Goal: Task Accomplishment & Management: Manage account settings

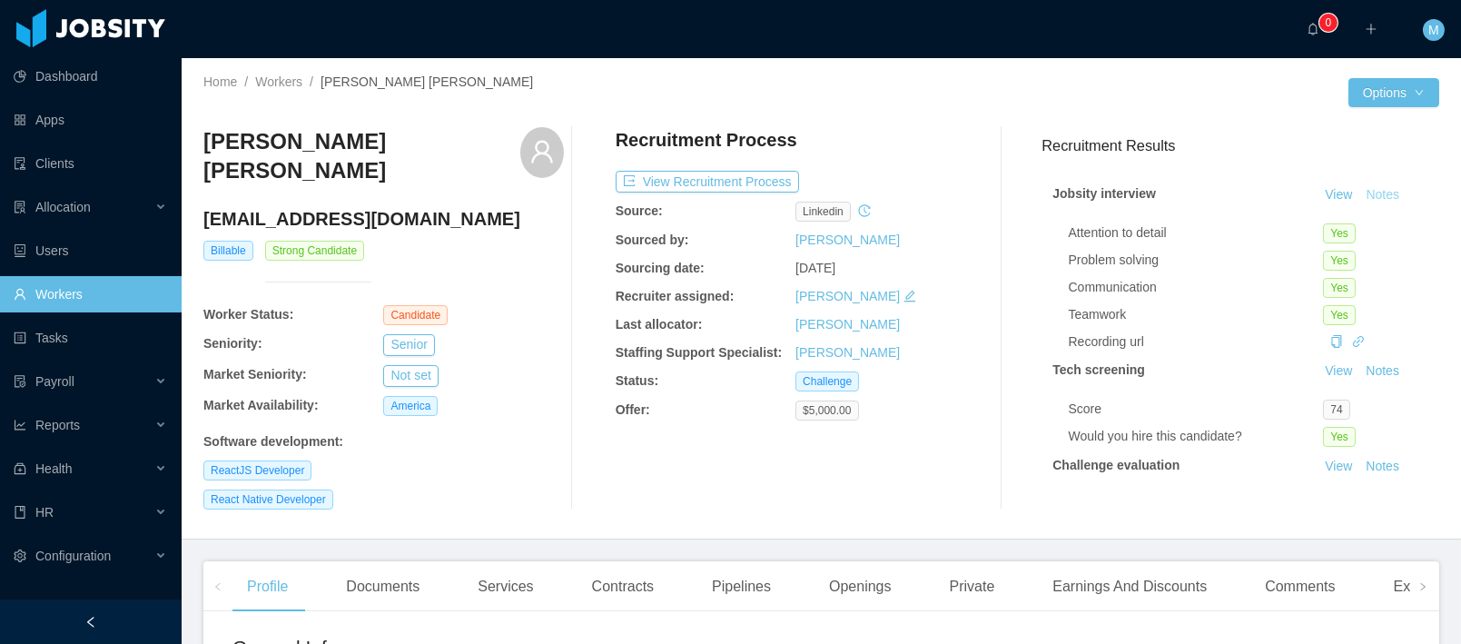
click at [1369, 202] on button "Notes" at bounding box center [1382, 195] width 48 height 22
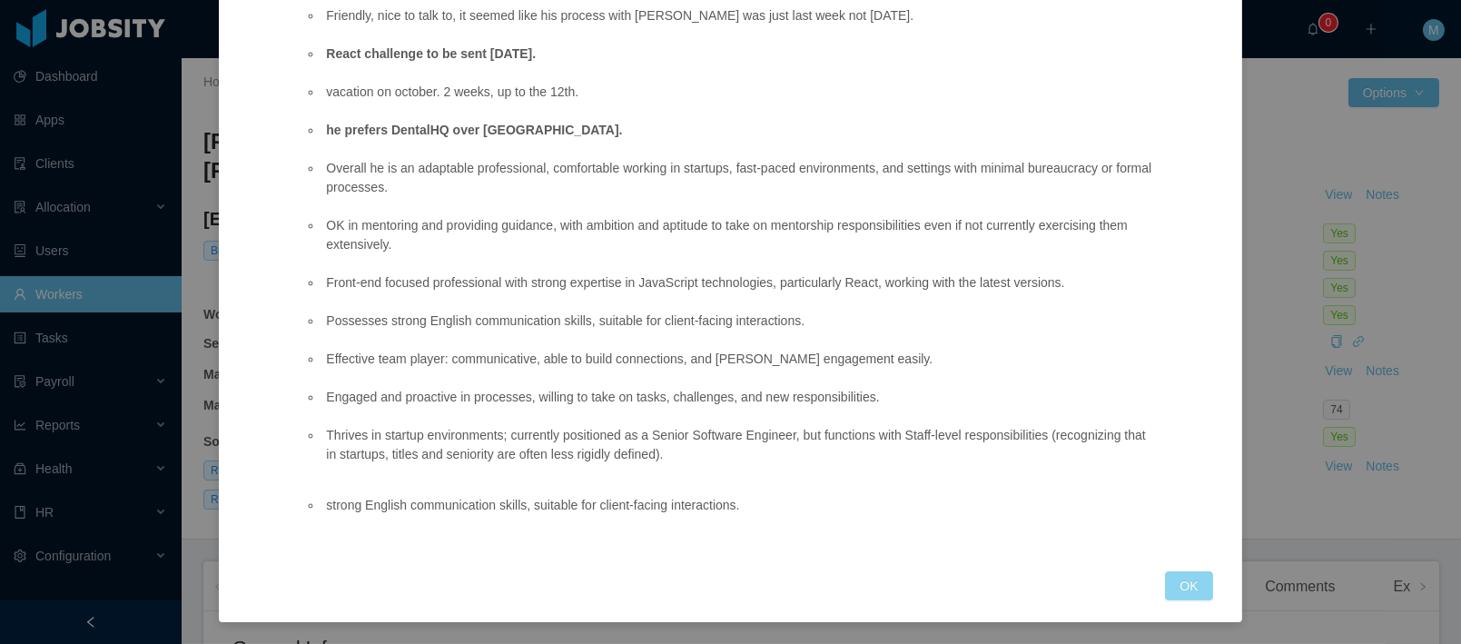
click at [1196, 588] on button "OK" at bounding box center [1188, 585] width 47 height 29
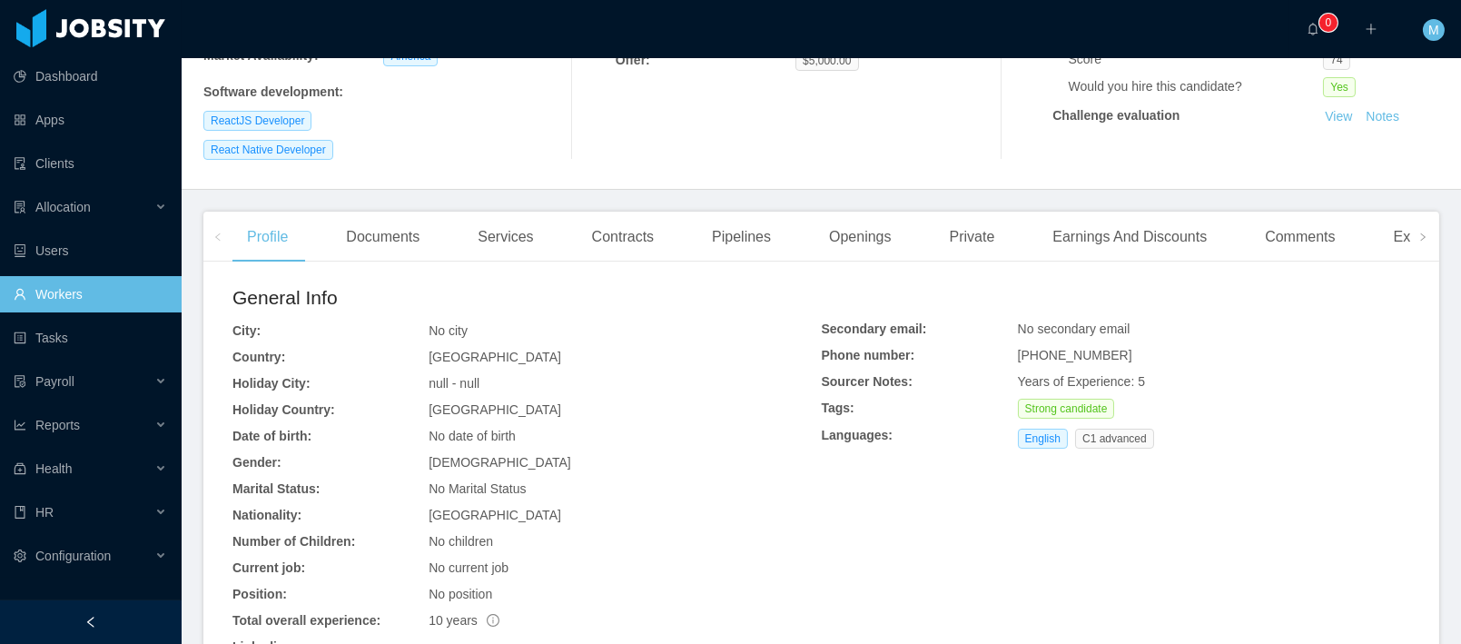
scroll to position [699, 0]
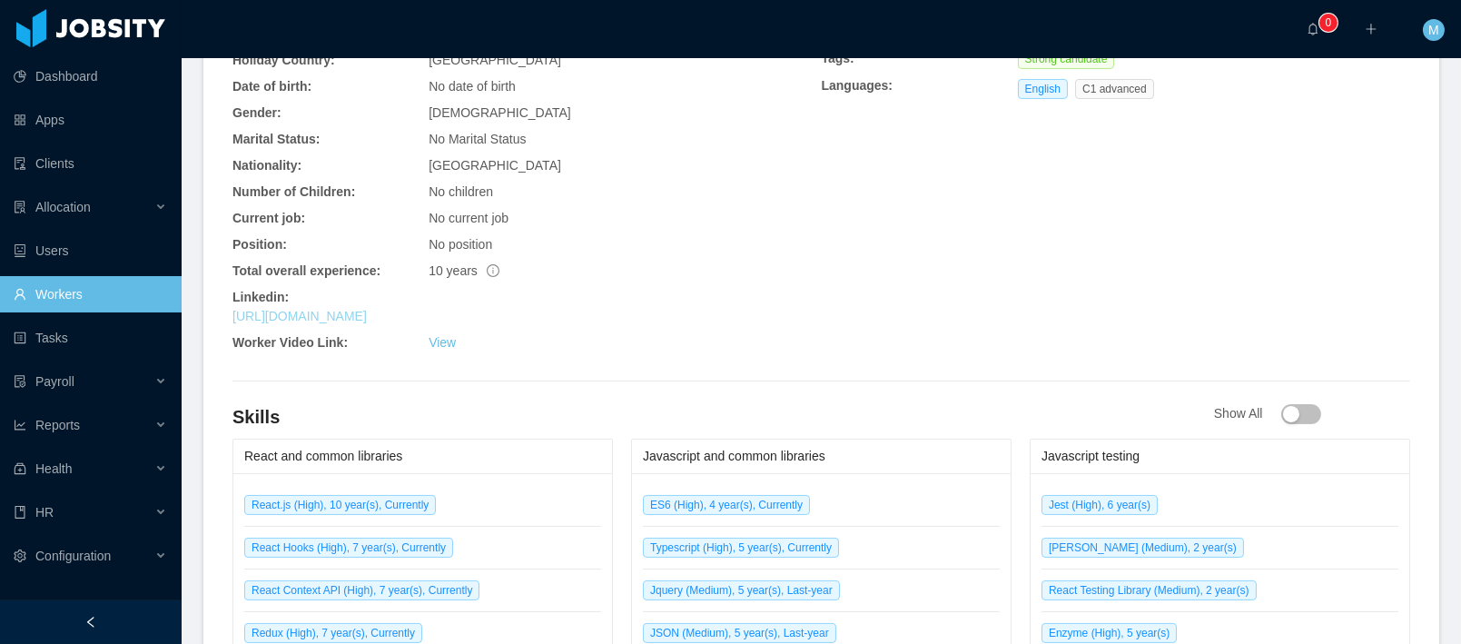
click at [345, 309] on link "https://linkedin.com/in/raphaelspimenta" at bounding box center [299, 316] width 134 height 15
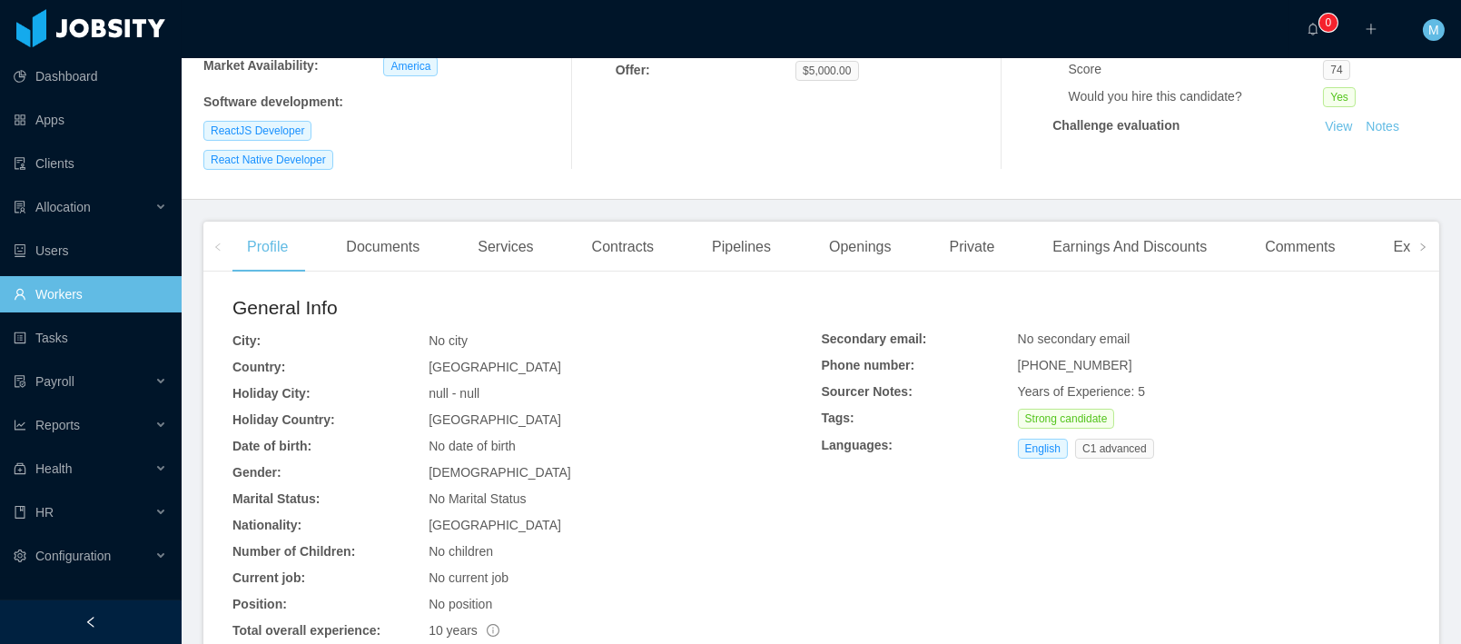
scroll to position [0, 0]
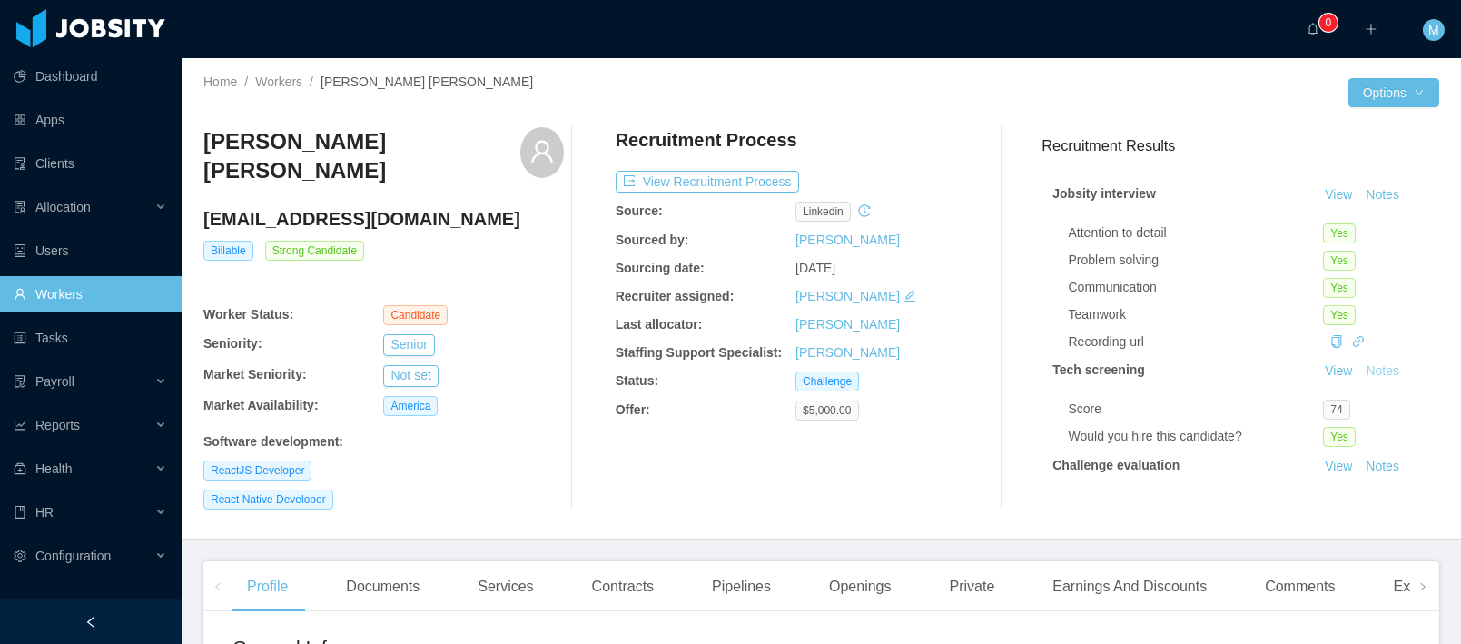
click at [1358, 364] on button "Notes" at bounding box center [1382, 371] width 48 height 22
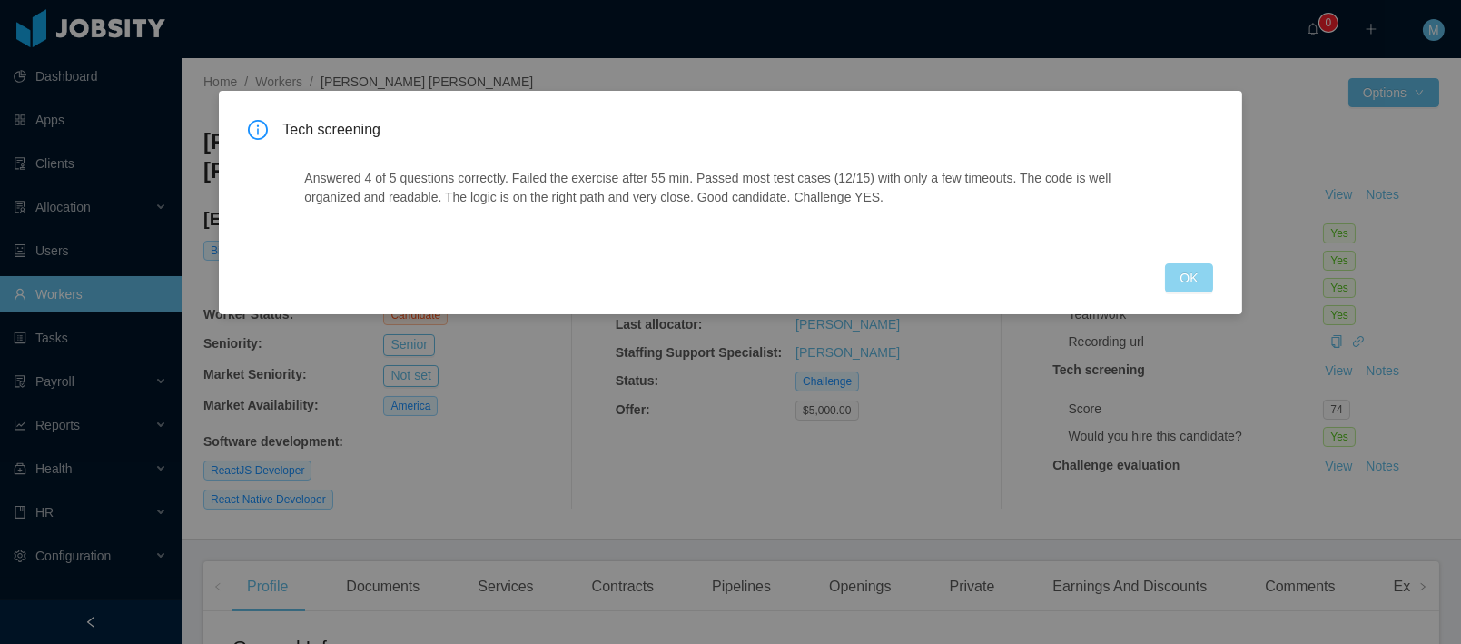
click at [1184, 283] on button "OK" at bounding box center [1188, 277] width 47 height 29
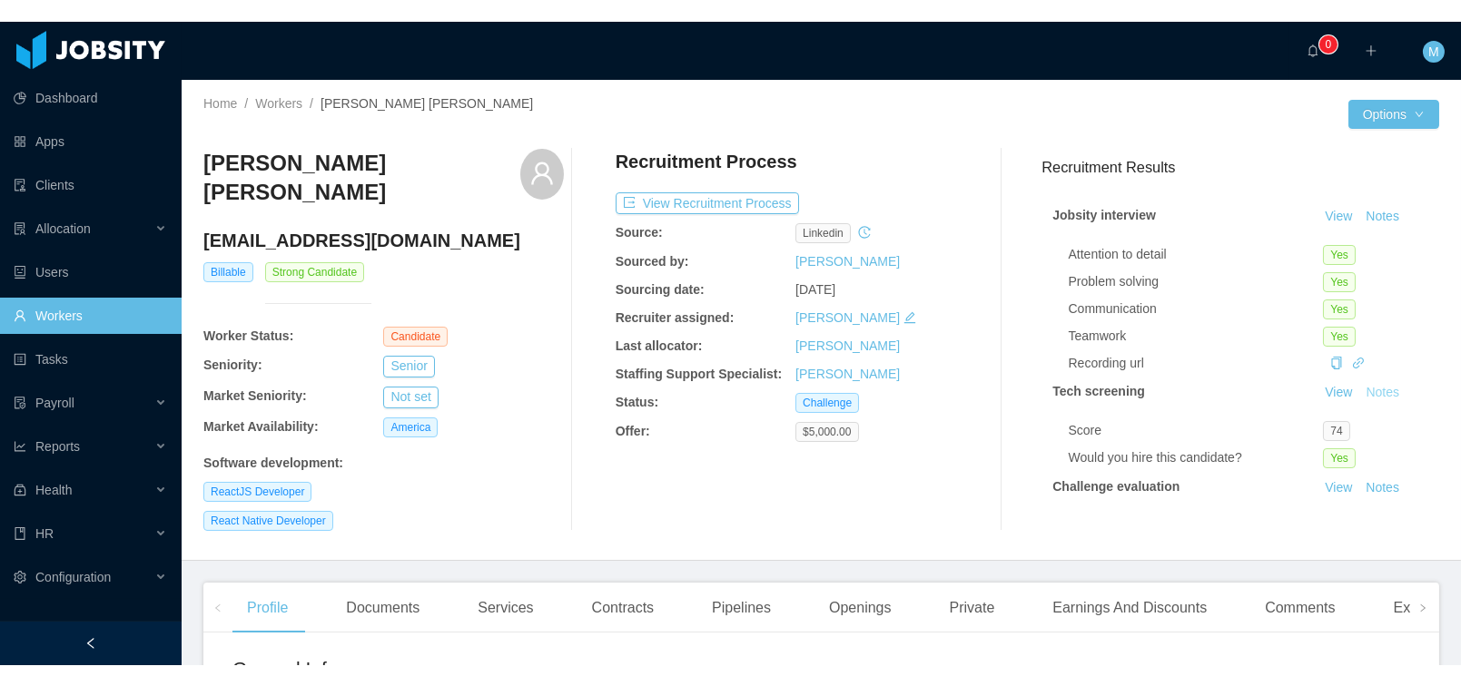
scroll to position [176, 0]
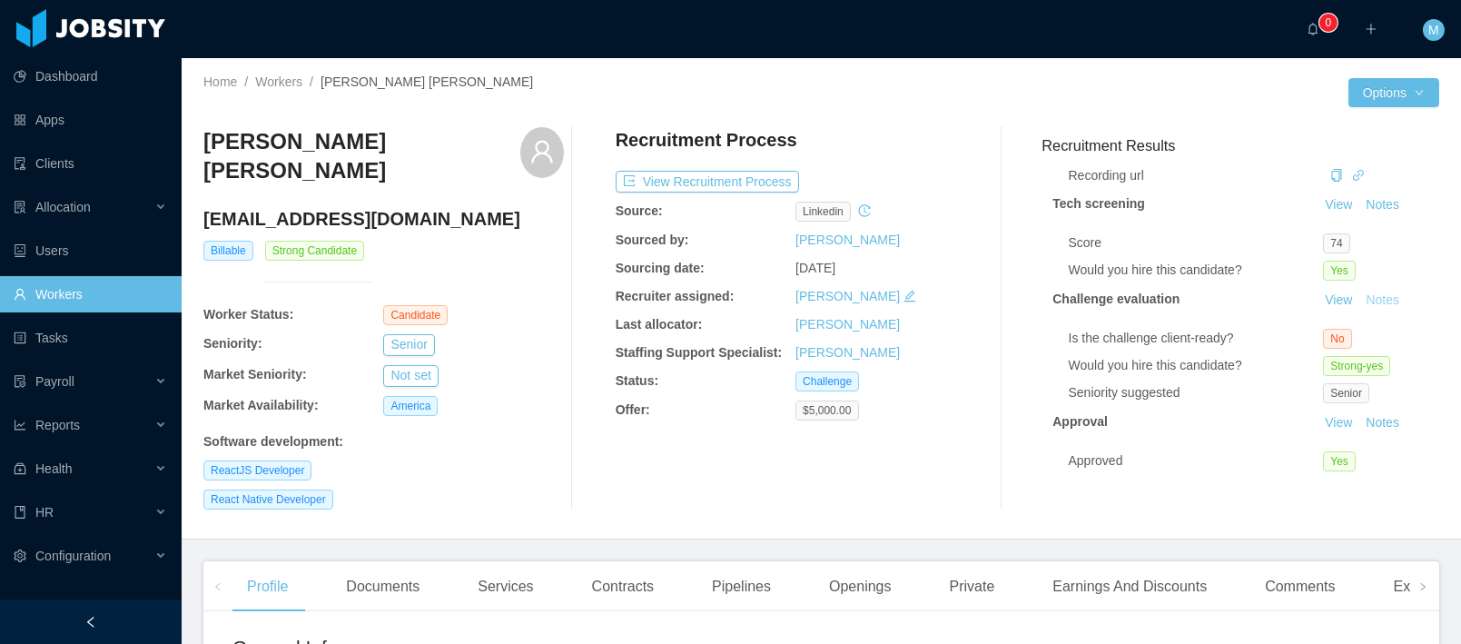
click at [1371, 293] on button "Notes" at bounding box center [1382, 301] width 48 height 22
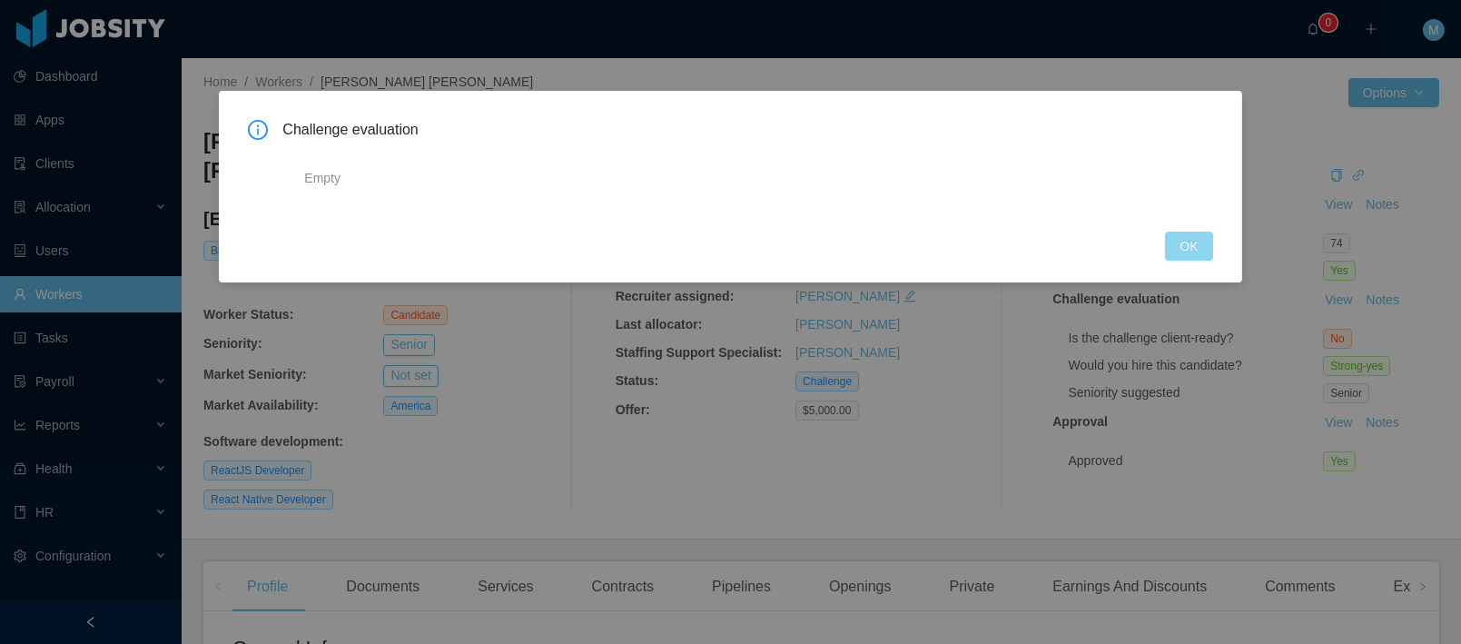
click at [1201, 236] on button "OK" at bounding box center [1188, 245] width 47 height 29
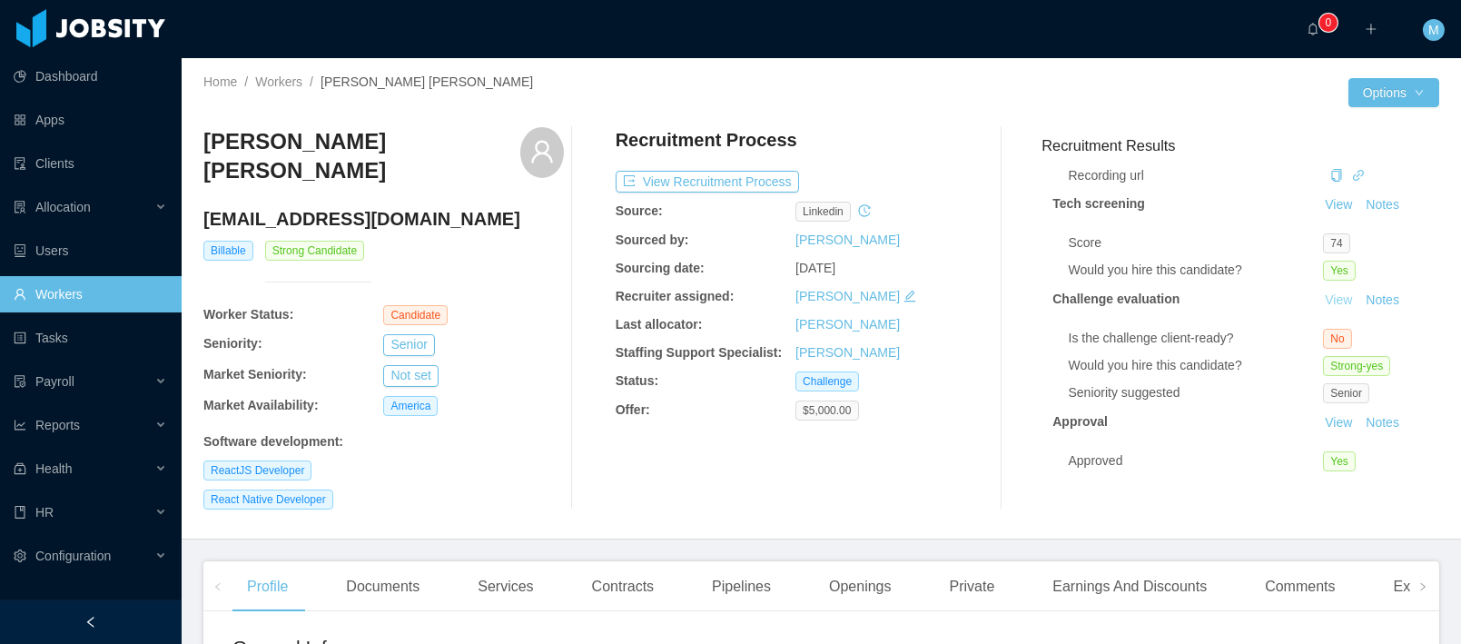
click at [1318, 292] on link "View" at bounding box center [1338, 299] width 40 height 15
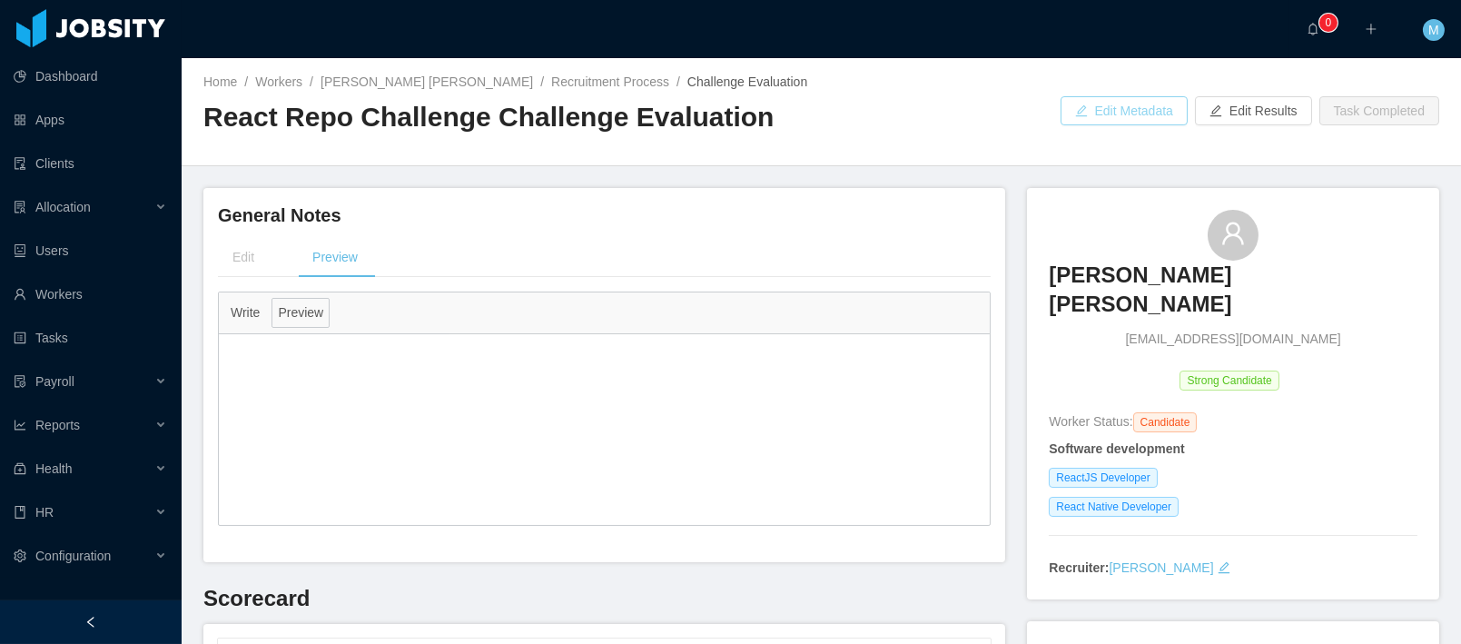
click at [1119, 121] on button "Edit Metadata" at bounding box center [1123, 110] width 127 height 29
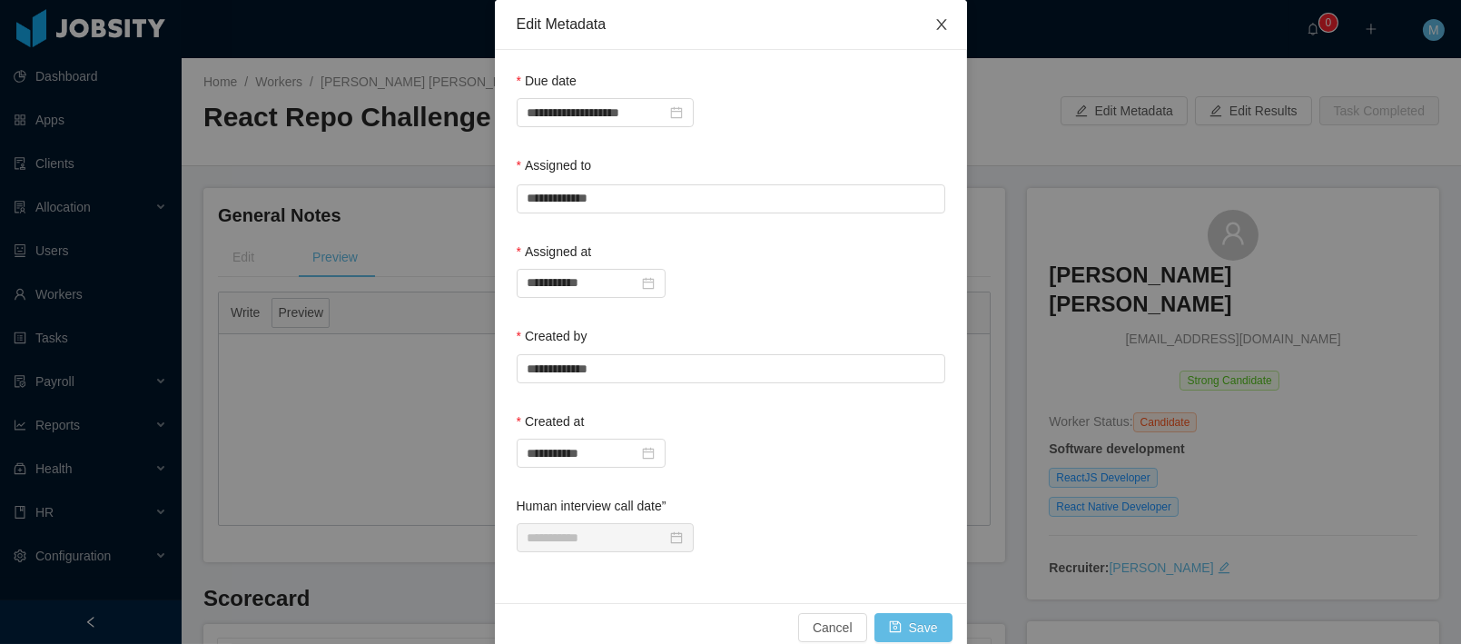
click at [934, 26] on icon "icon: close" at bounding box center [941, 24] width 15 height 15
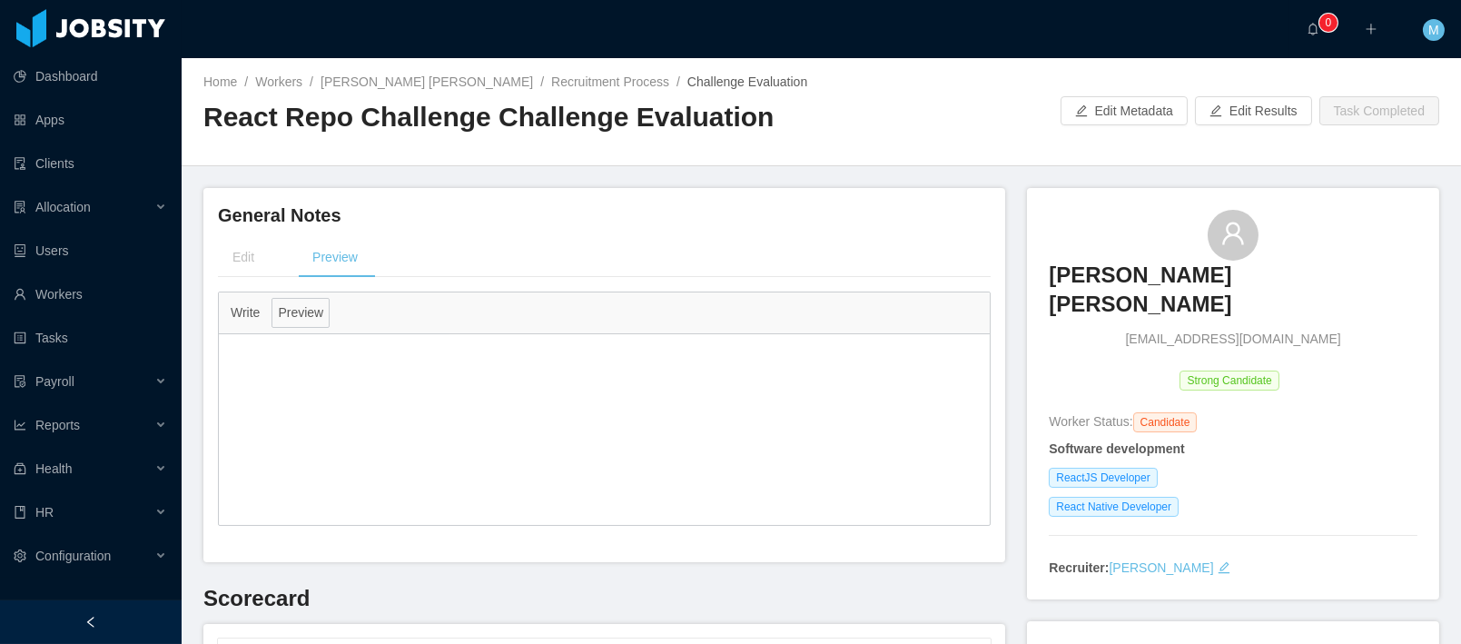
click at [902, 108] on div at bounding box center [941, 110] width 239 height 29
click at [846, 85] on div "Home / Workers / Raphael Souza Pimenta / Recruitment Process / Challenge Evalua…" at bounding box center [821, 112] width 1279 height 108
click at [399, 84] on link "Raphael Souza Pimenta" at bounding box center [426, 81] width 212 height 15
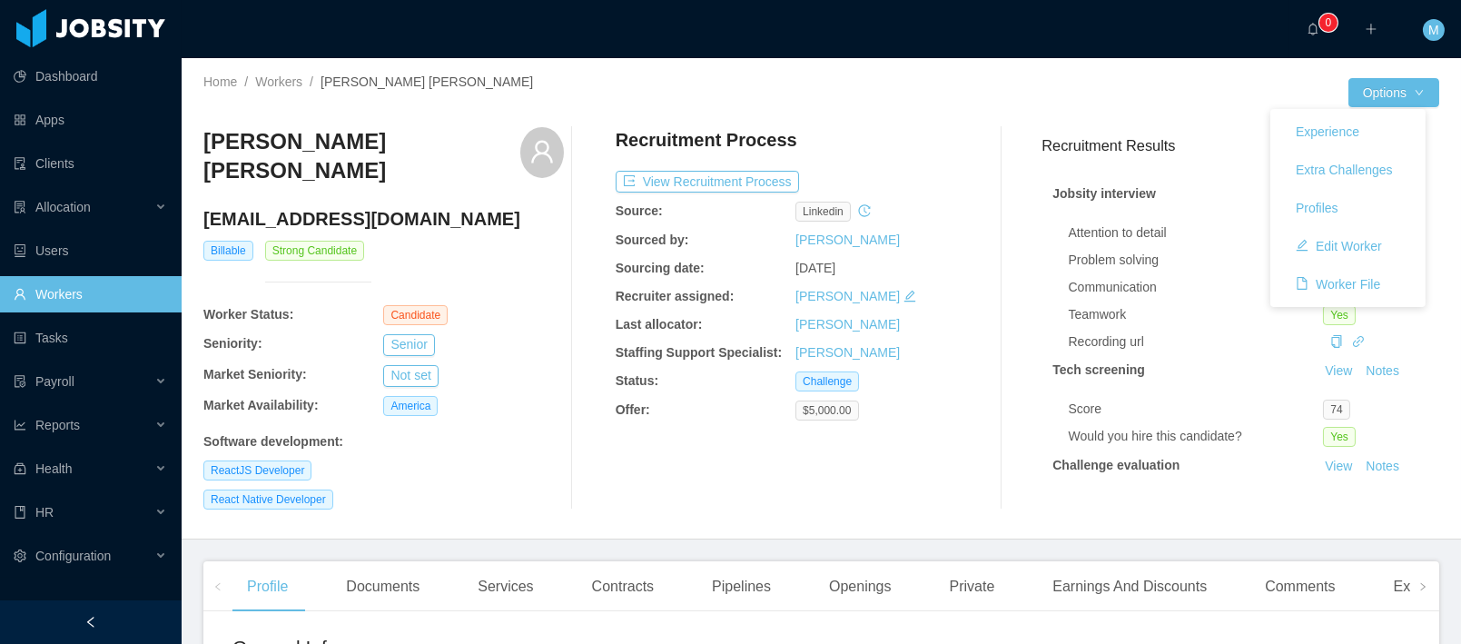
click at [1375, 109] on div "Experience Extra Challenges Profiles Edit Worker Worker File" at bounding box center [1347, 208] width 155 height 198
click at [1333, 248] on button "Edit Worker" at bounding box center [1338, 245] width 115 height 29
click at [704, 179] on button "View Recruitment Process" at bounding box center [706, 182] width 183 height 22
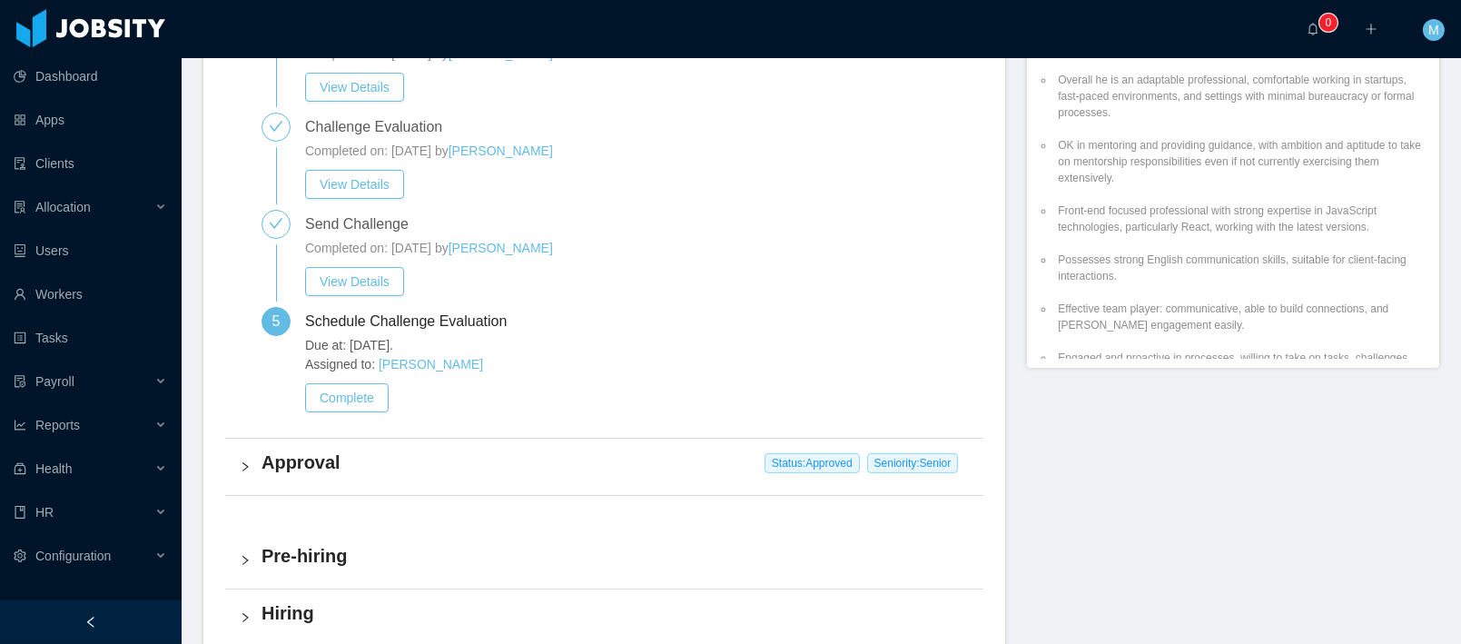
scroll to position [917, 0]
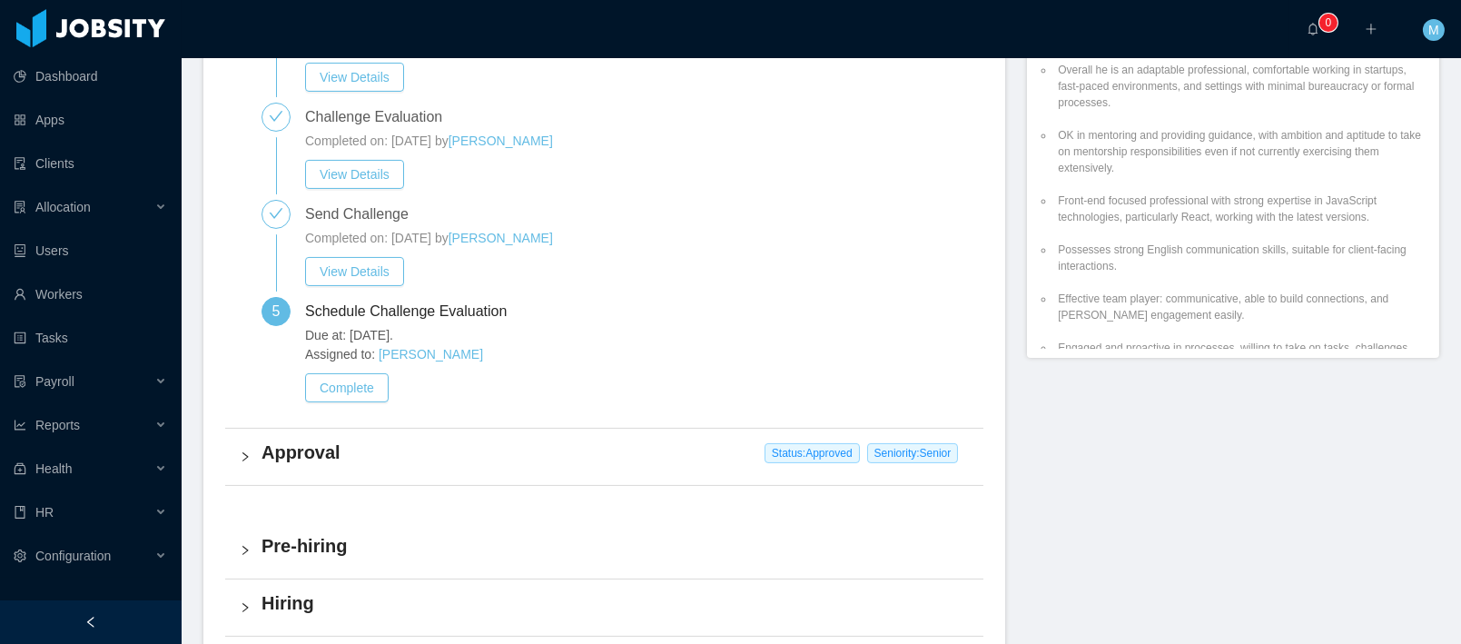
click at [255, 461] on div "Approval Status: Approved Seniority: Senior" at bounding box center [604, 456] width 758 height 56
click at [367, 558] on button "View Details" at bounding box center [354, 560] width 99 height 29
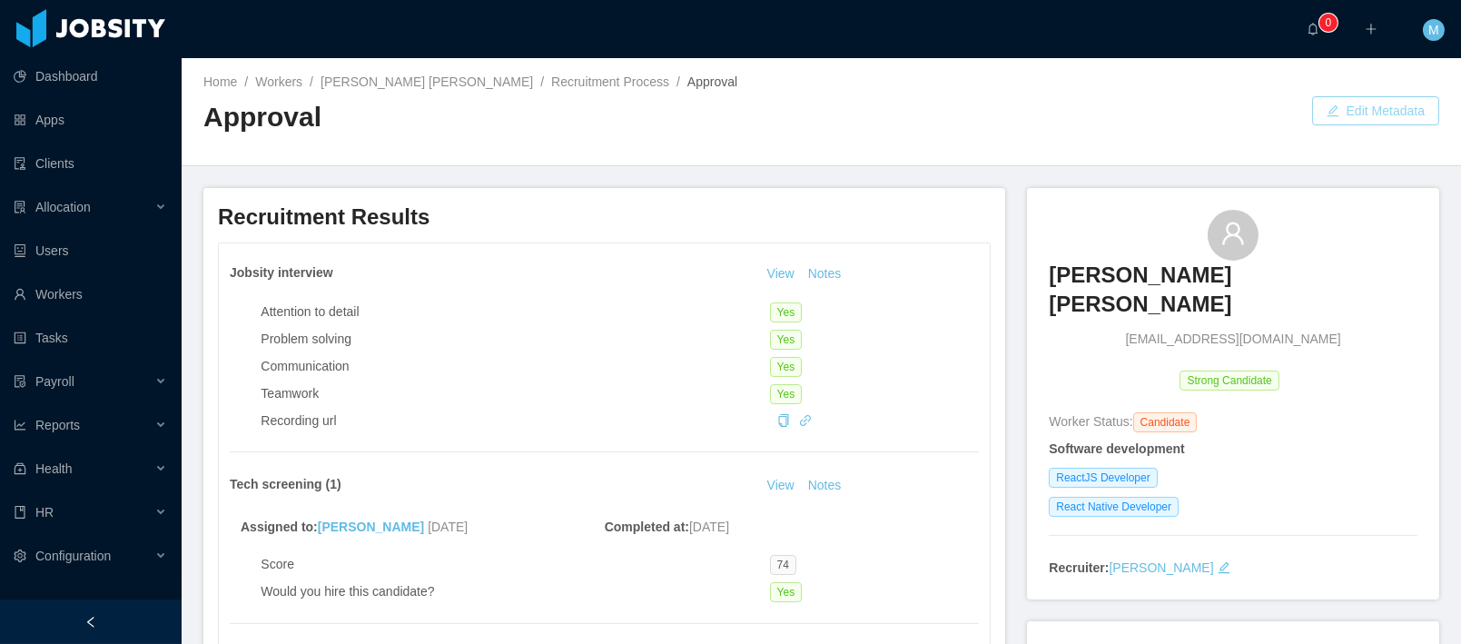
click at [1388, 104] on button "Edit Metadata" at bounding box center [1375, 110] width 127 height 29
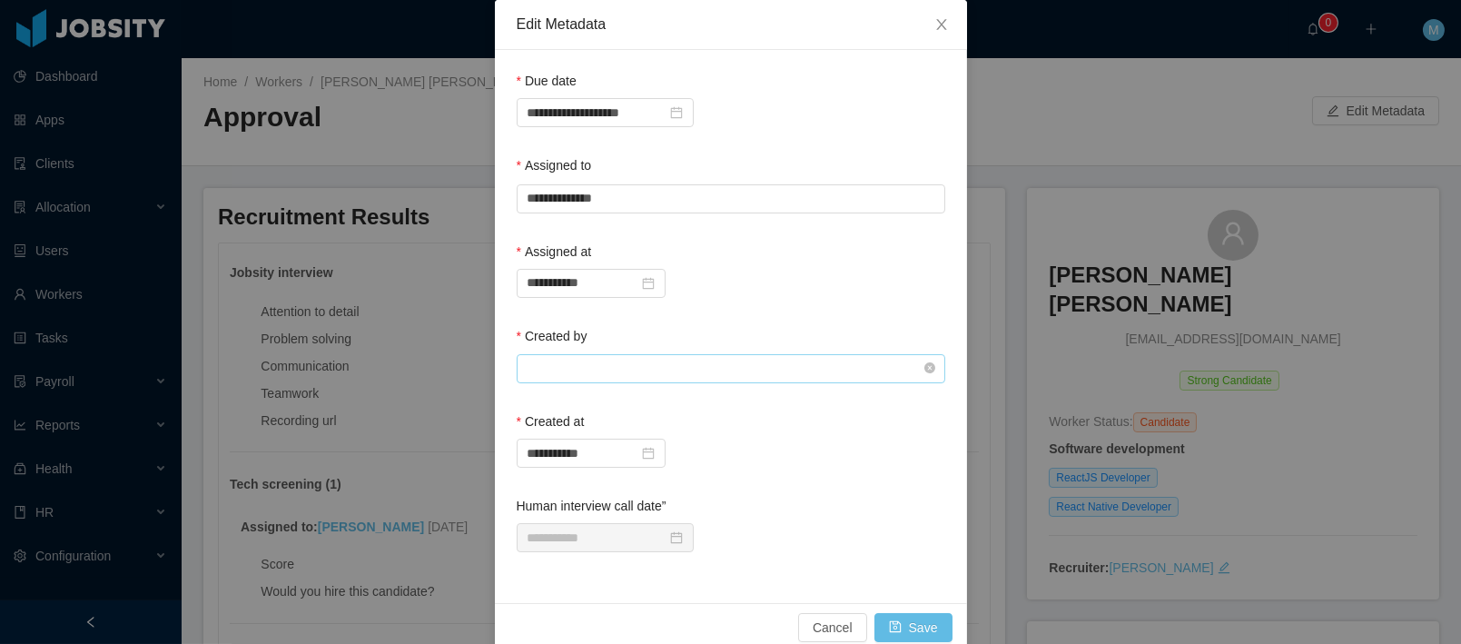
click at [603, 361] on input "text" at bounding box center [731, 368] width 428 height 29
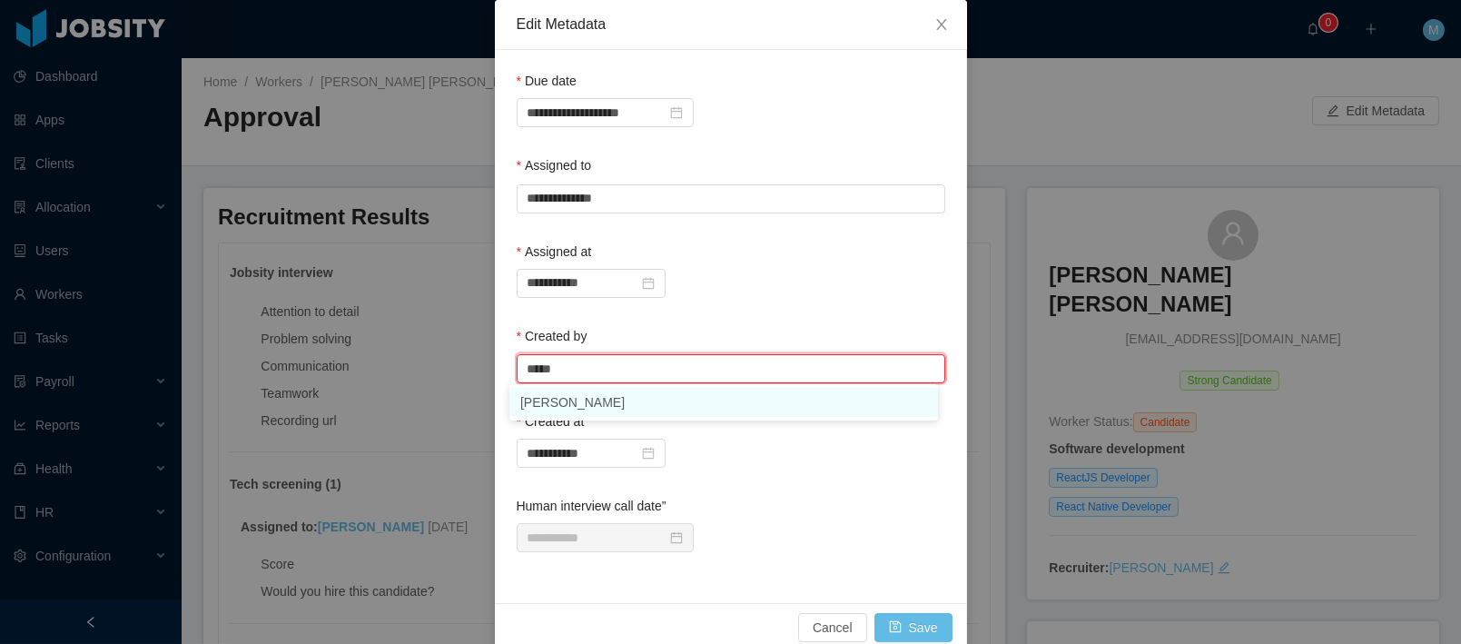
click at [581, 400] on li "Mauricio Lopez" at bounding box center [723, 402] width 428 height 29
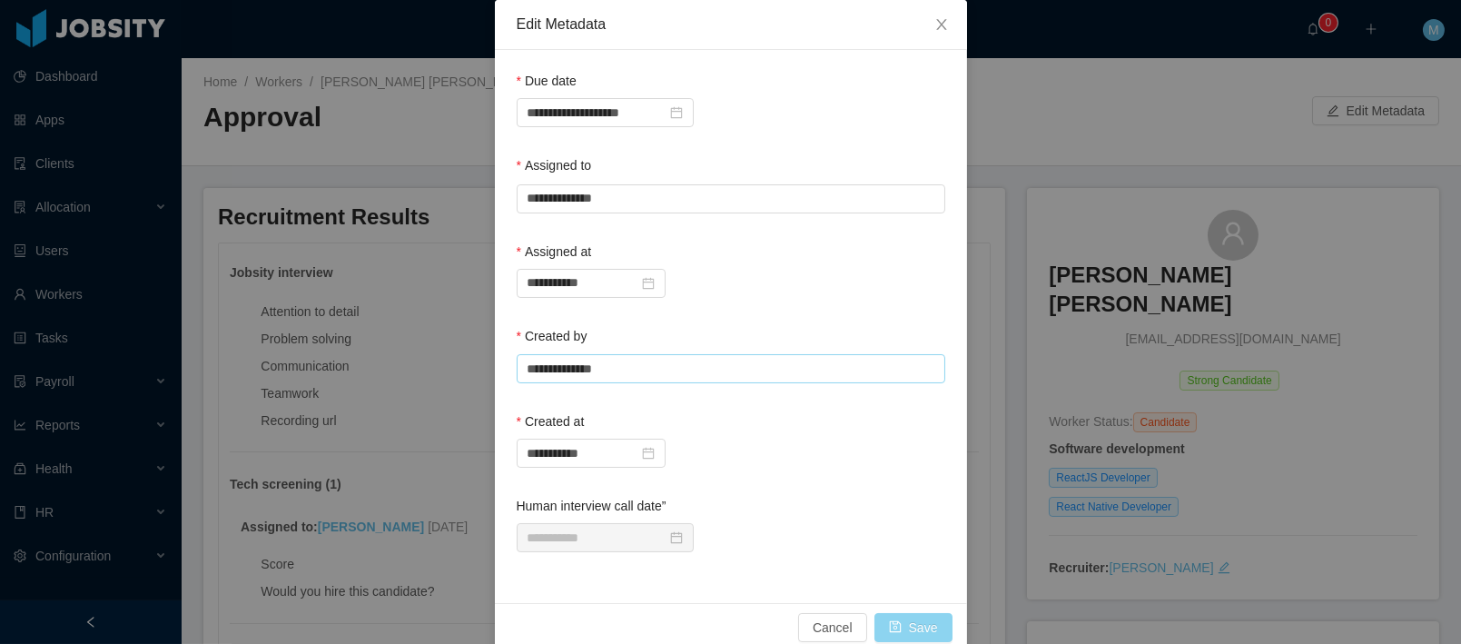
type input "**********"
click at [911, 621] on button "Save" at bounding box center [913, 627] width 78 height 29
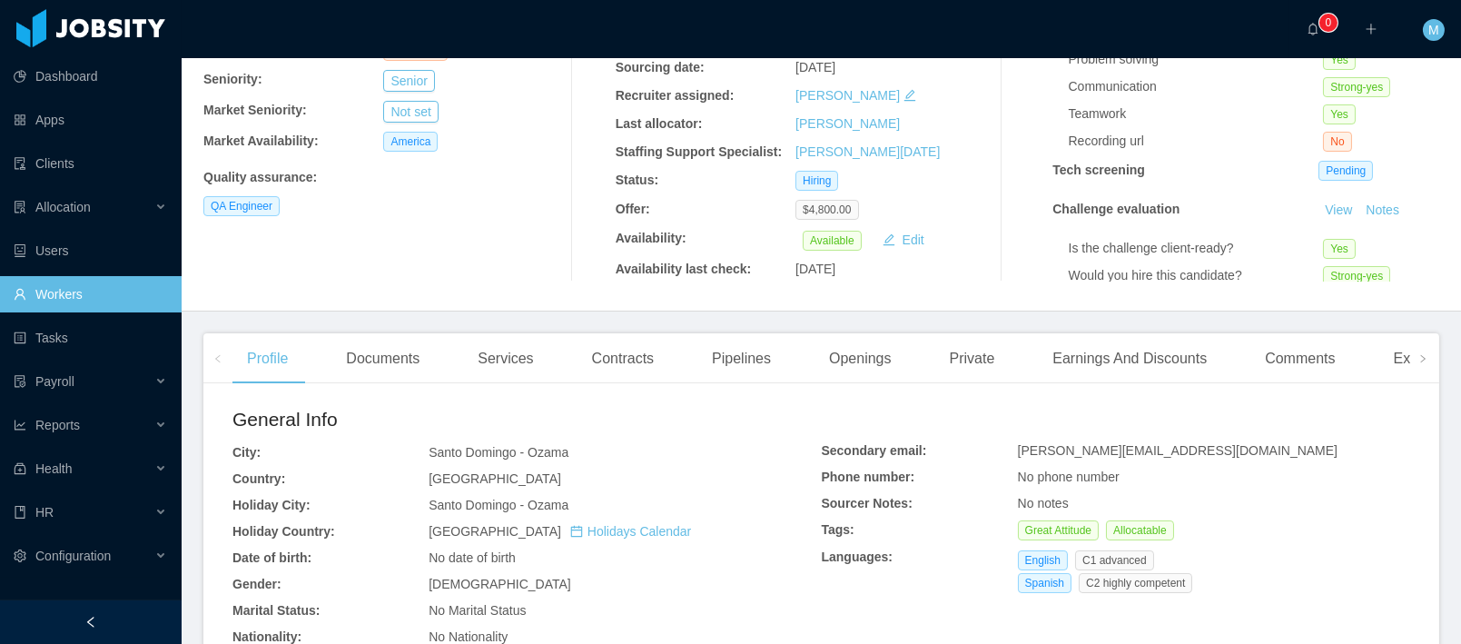
scroll to position [463, 0]
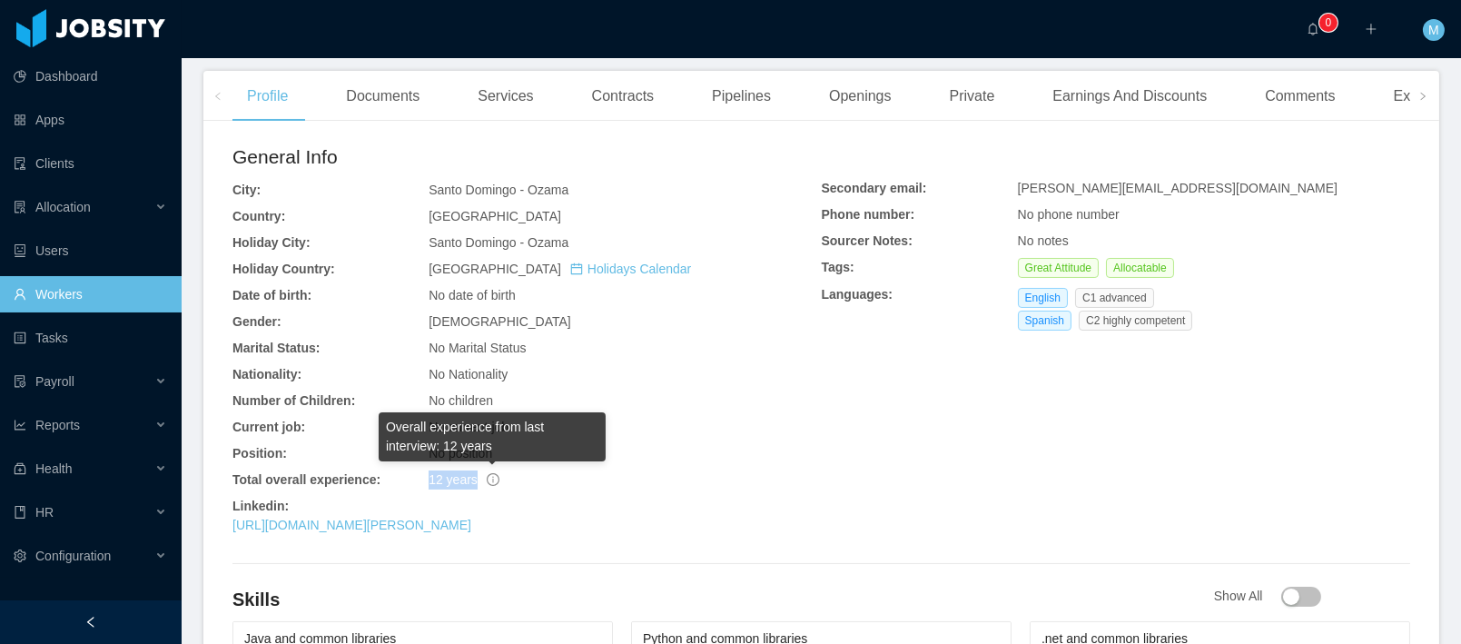
click at [486, 478] on span "12 years" at bounding box center [463, 479] width 71 height 15
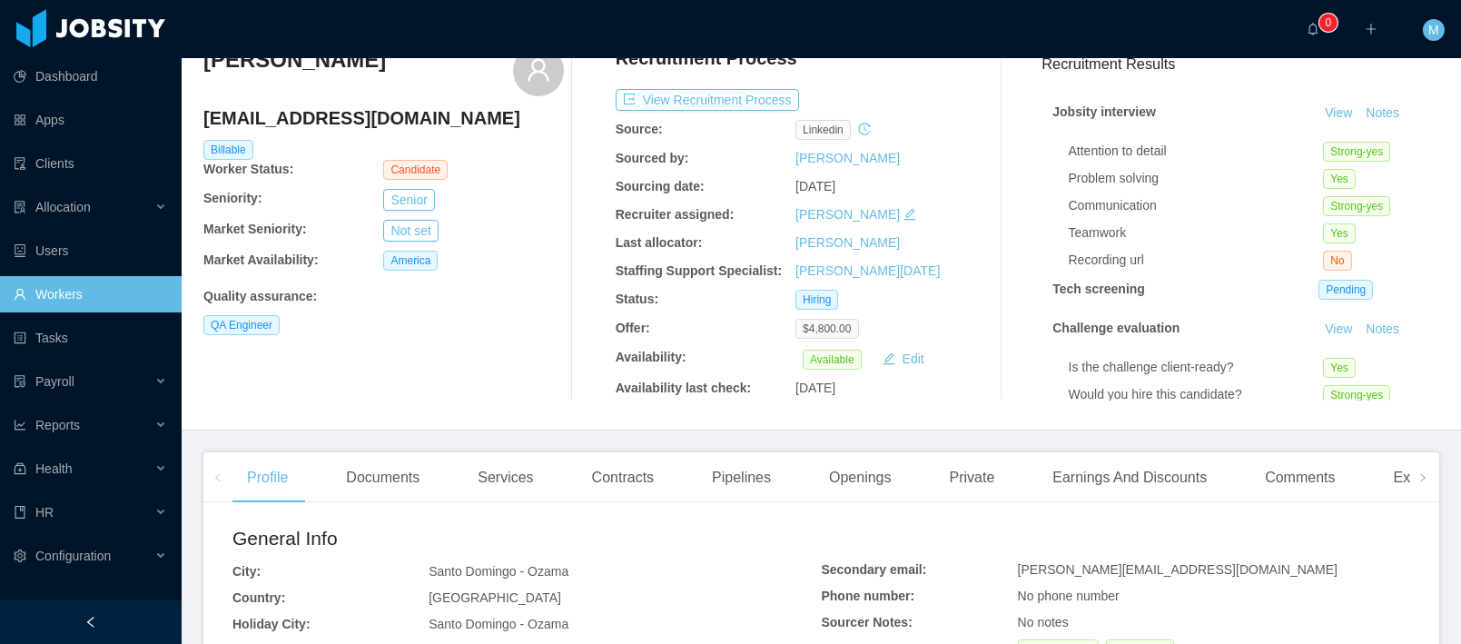
scroll to position [71, 0]
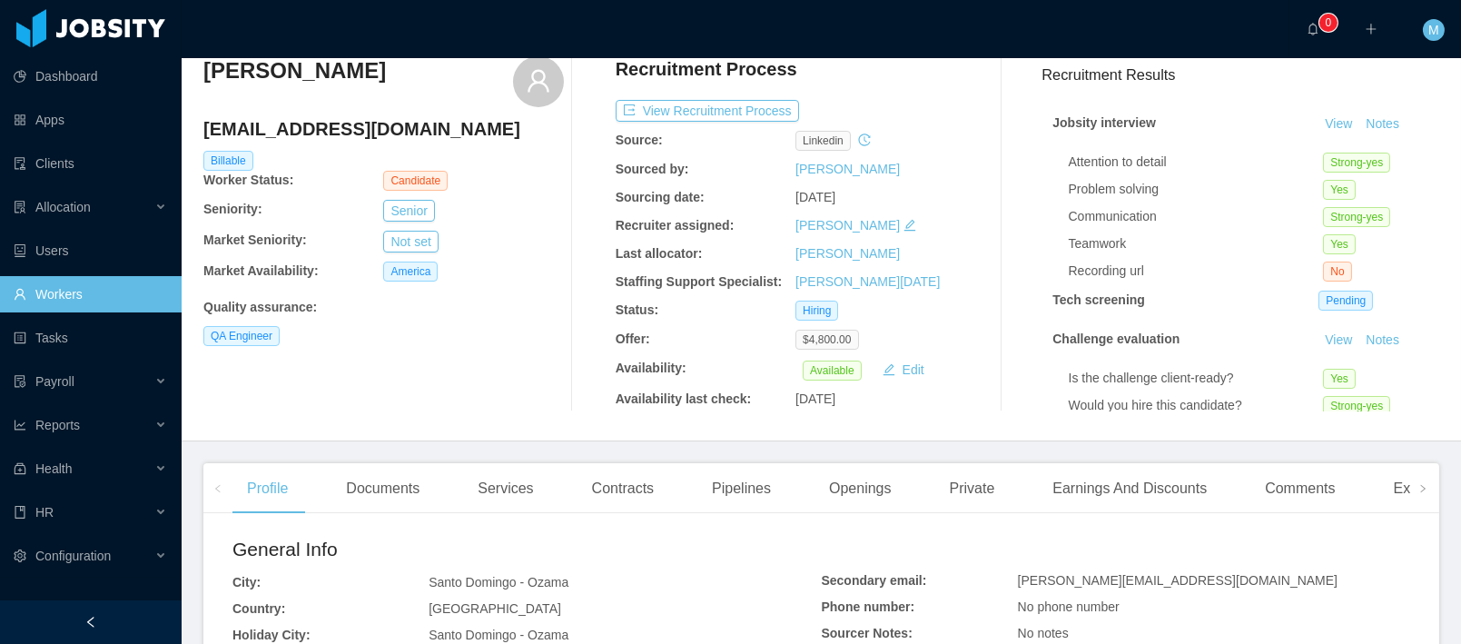
drag, startPoint x: 777, startPoint y: 199, endPoint x: 919, endPoint y: 198, distance: 141.6
click at [919, 198] on div "Sourcing date: Apr 17th, 2020" at bounding box center [795, 197] width 360 height 19
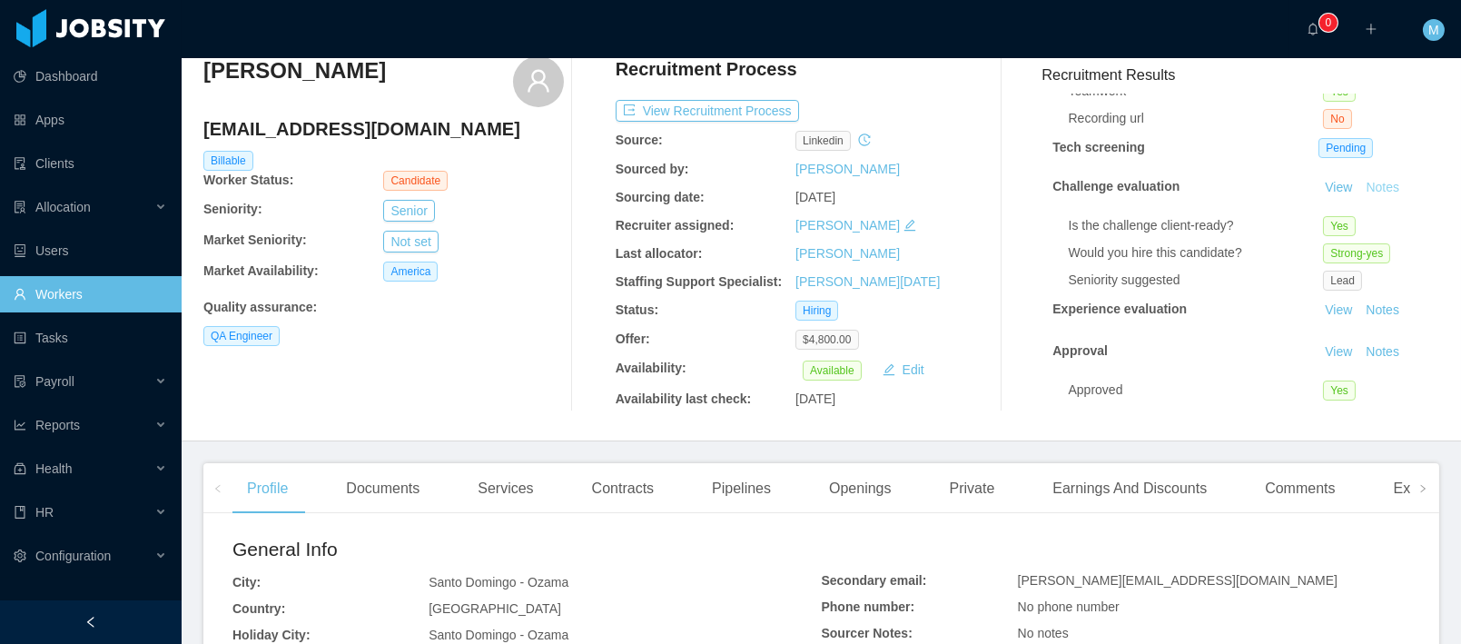
click at [1367, 177] on button "Notes" at bounding box center [1382, 188] width 48 height 22
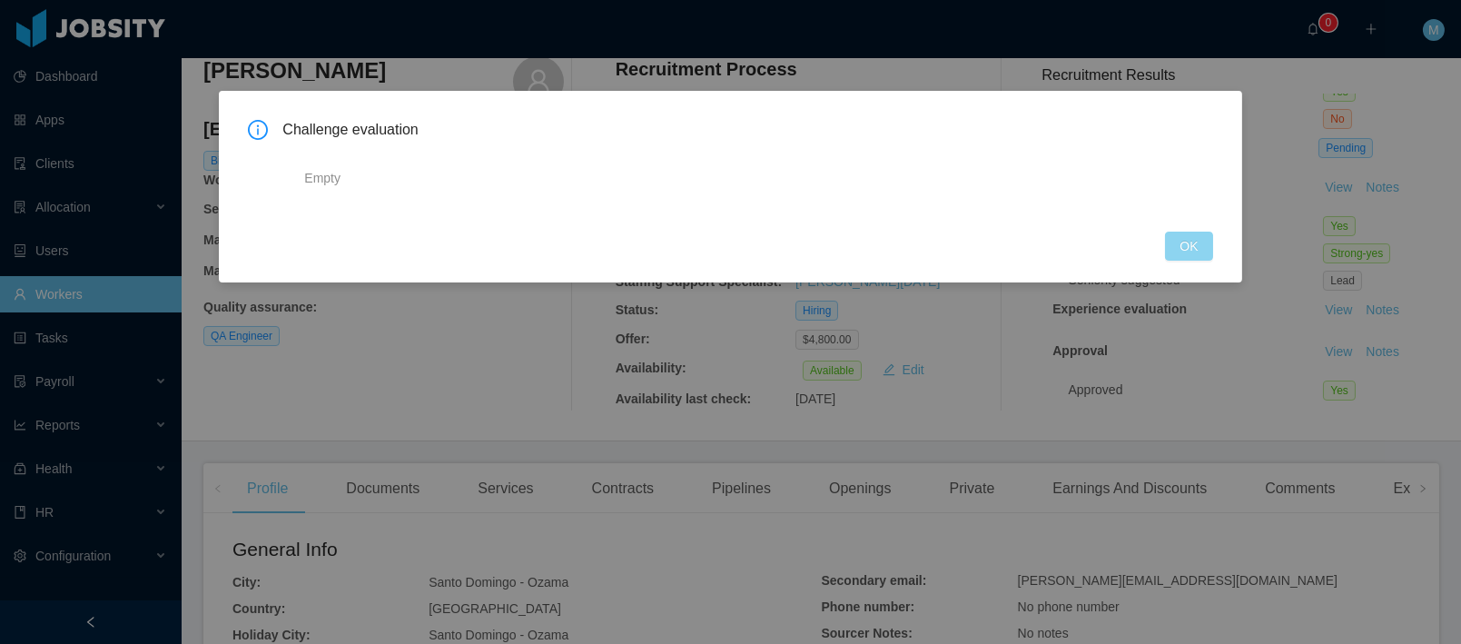
click at [1181, 246] on button "OK" at bounding box center [1188, 245] width 47 height 29
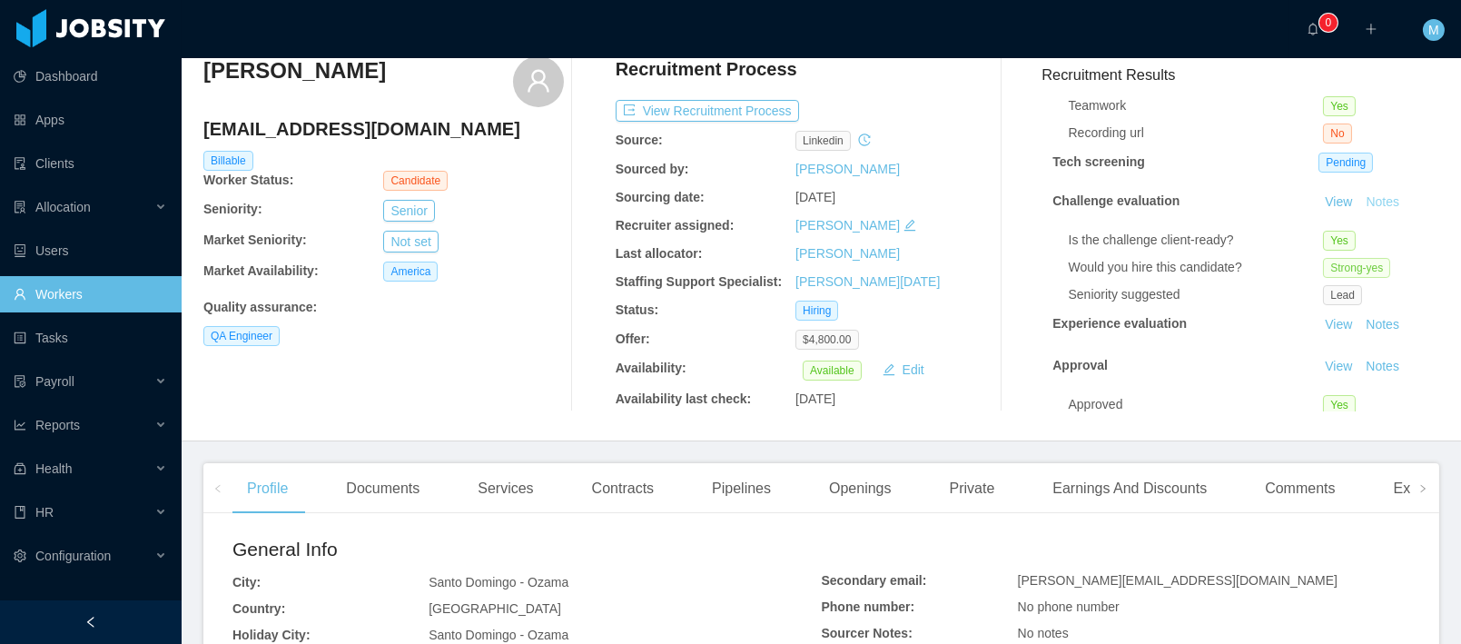
scroll to position [0, 0]
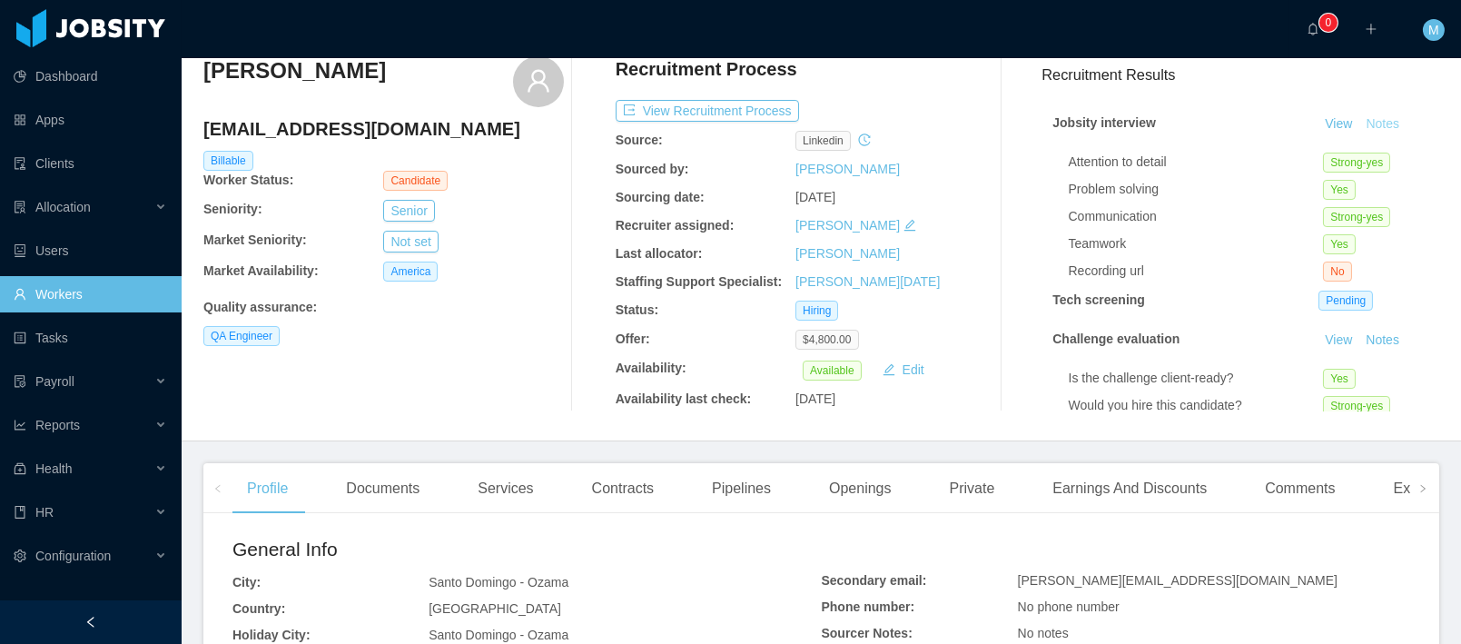
click at [1358, 128] on button "Notes" at bounding box center [1382, 124] width 48 height 22
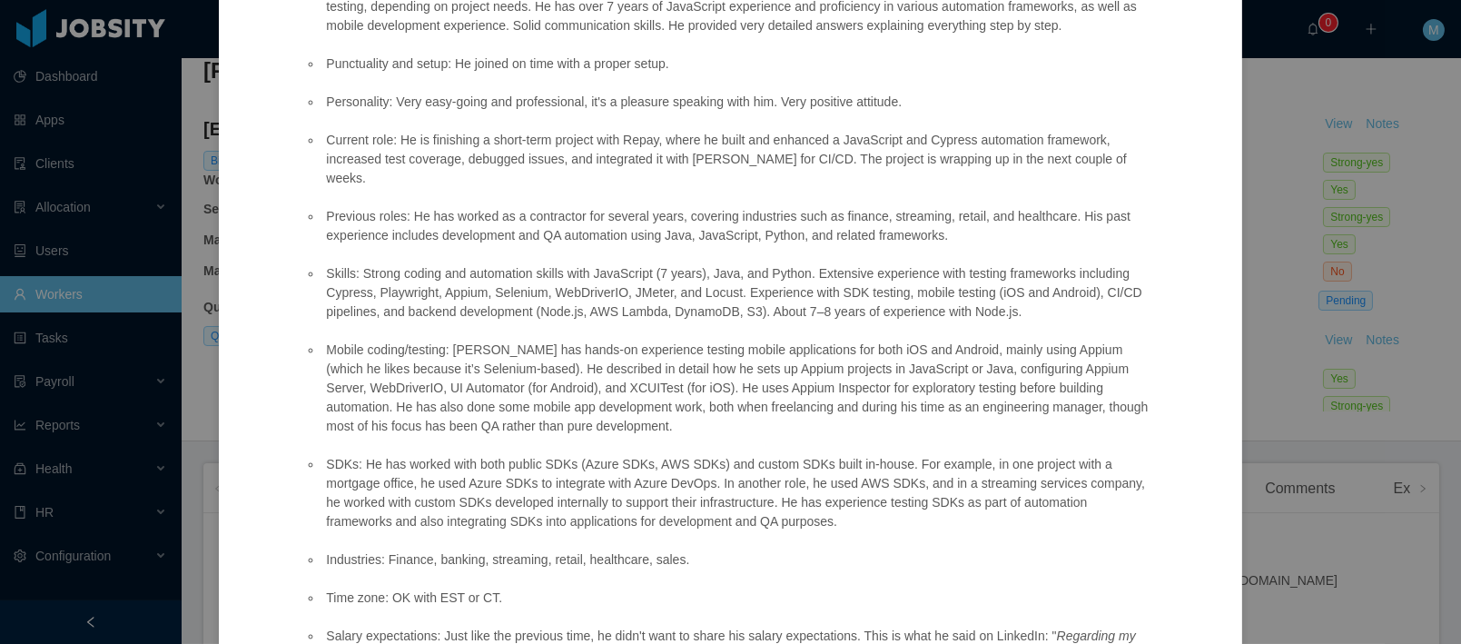
scroll to position [563, 0]
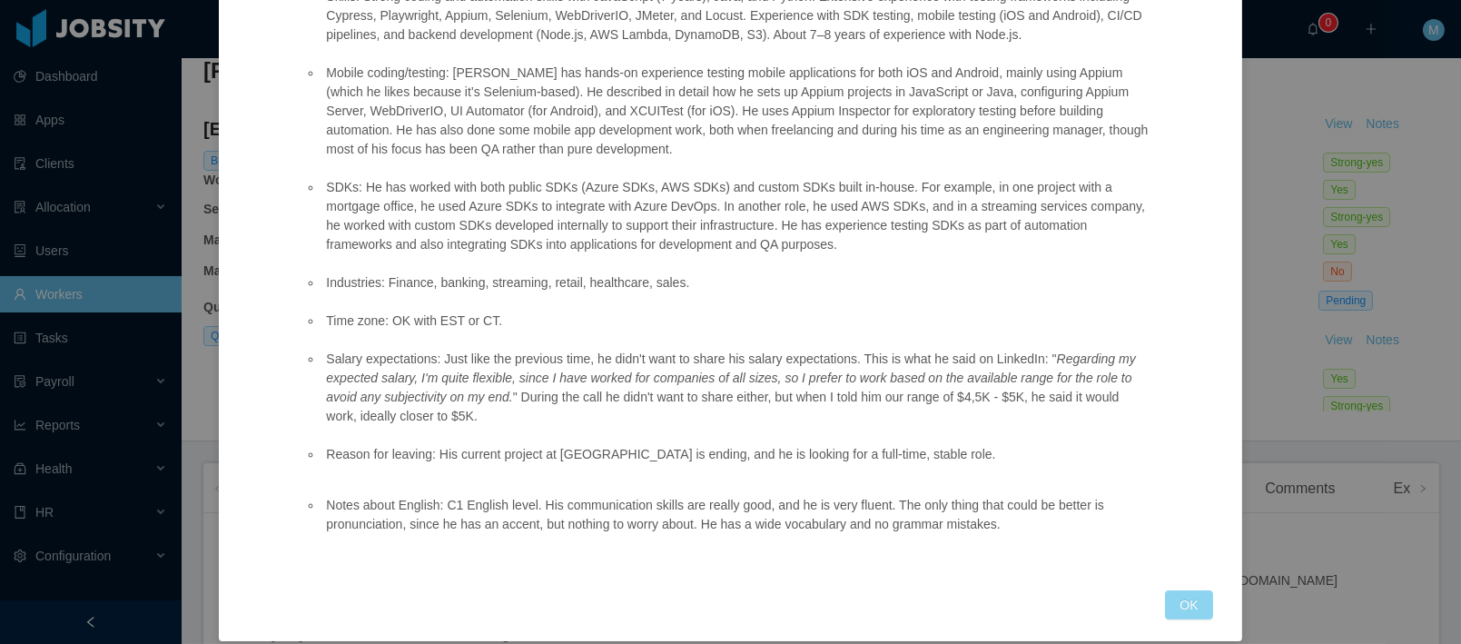
click at [1179, 593] on button "OK" at bounding box center [1188, 604] width 47 height 29
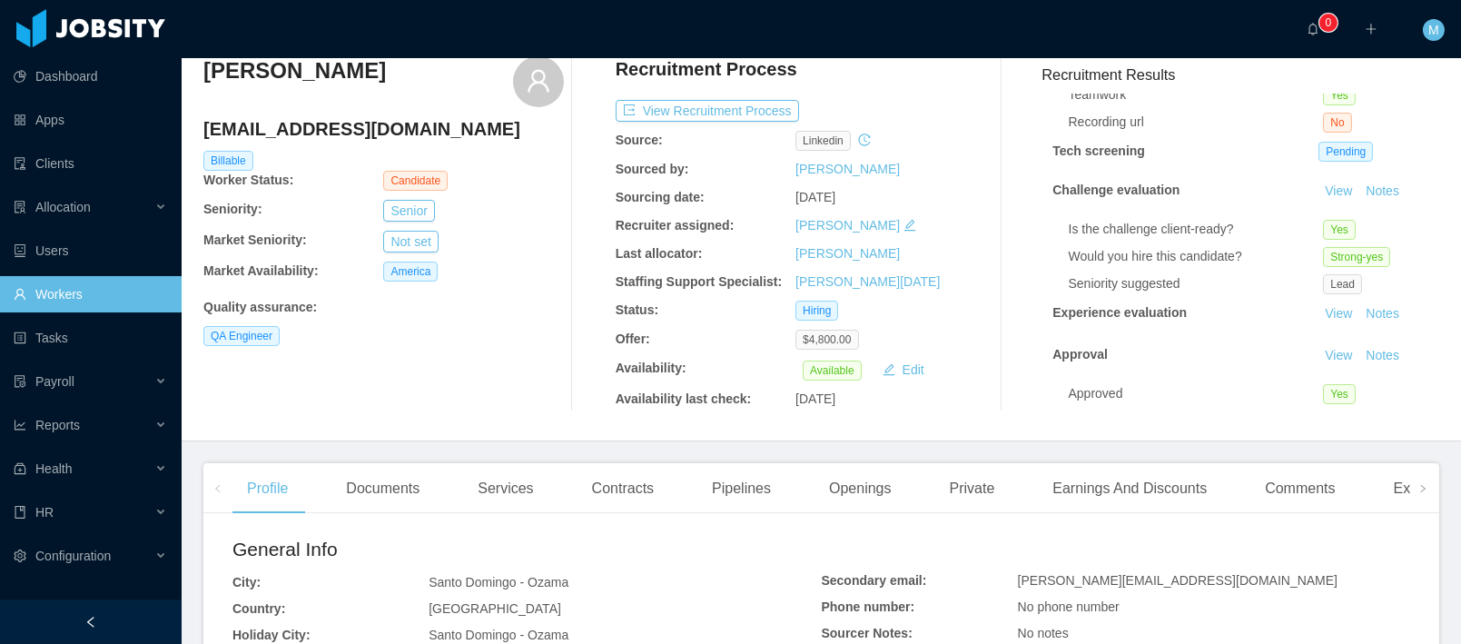
scroll to position [162, 0]
click at [1359, 300] on button "Notes" at bounding box center [1382, 311] width 48 height 22
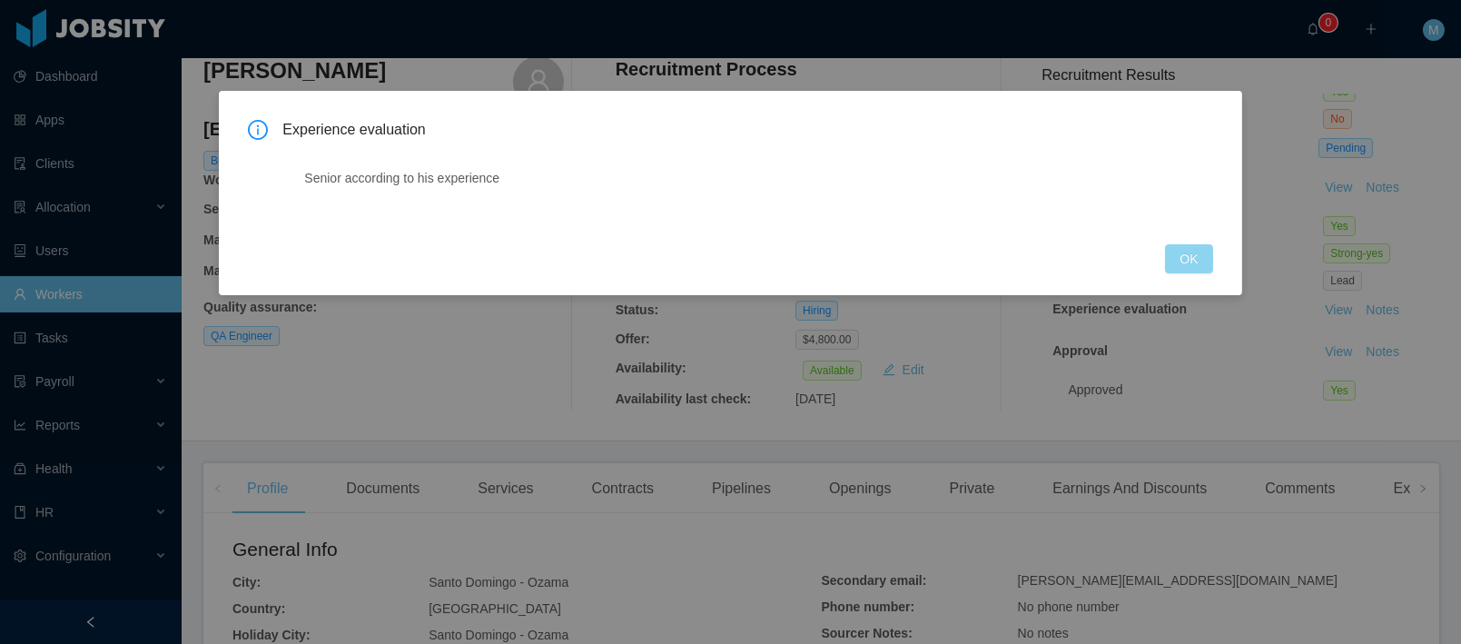
click at [1195, 257] on button "OK" at bounding box center [1188, 258] width 47 height 29
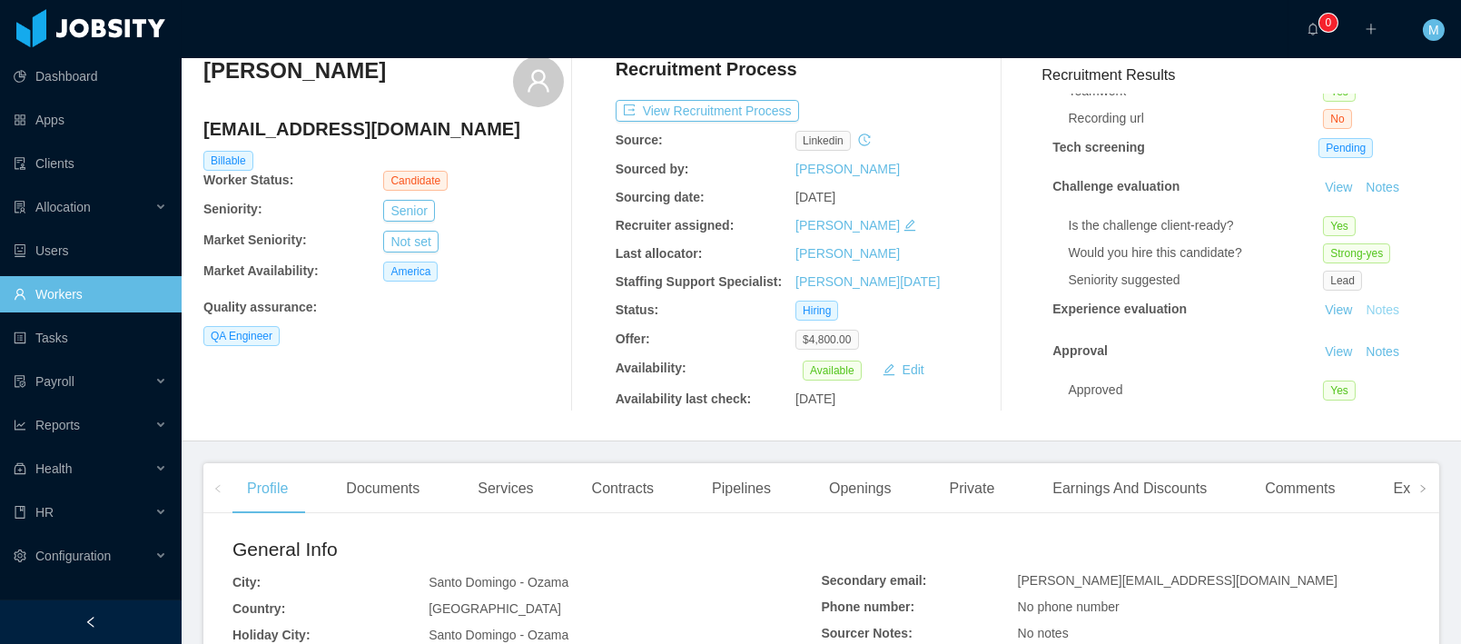
scroll to position [142, 0]
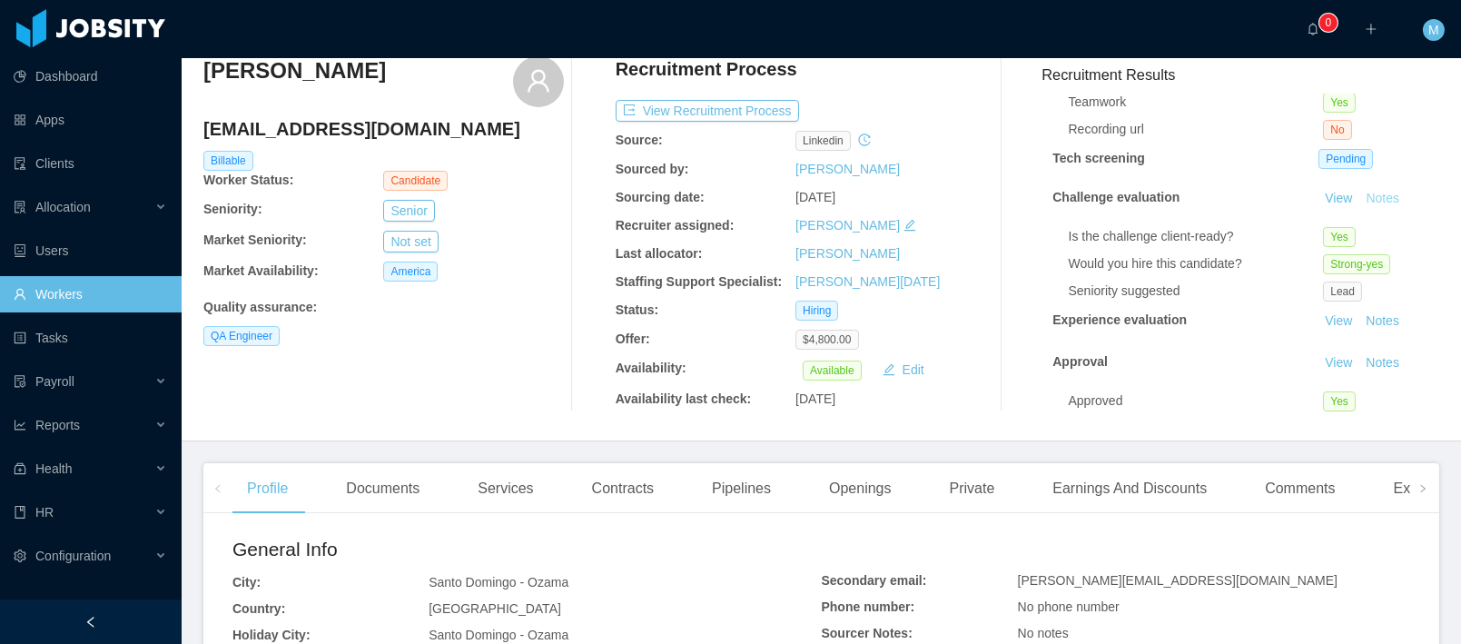
click at [1376, 202] on button "Notes" at bounding box center [1382, 199] width 48 height 22
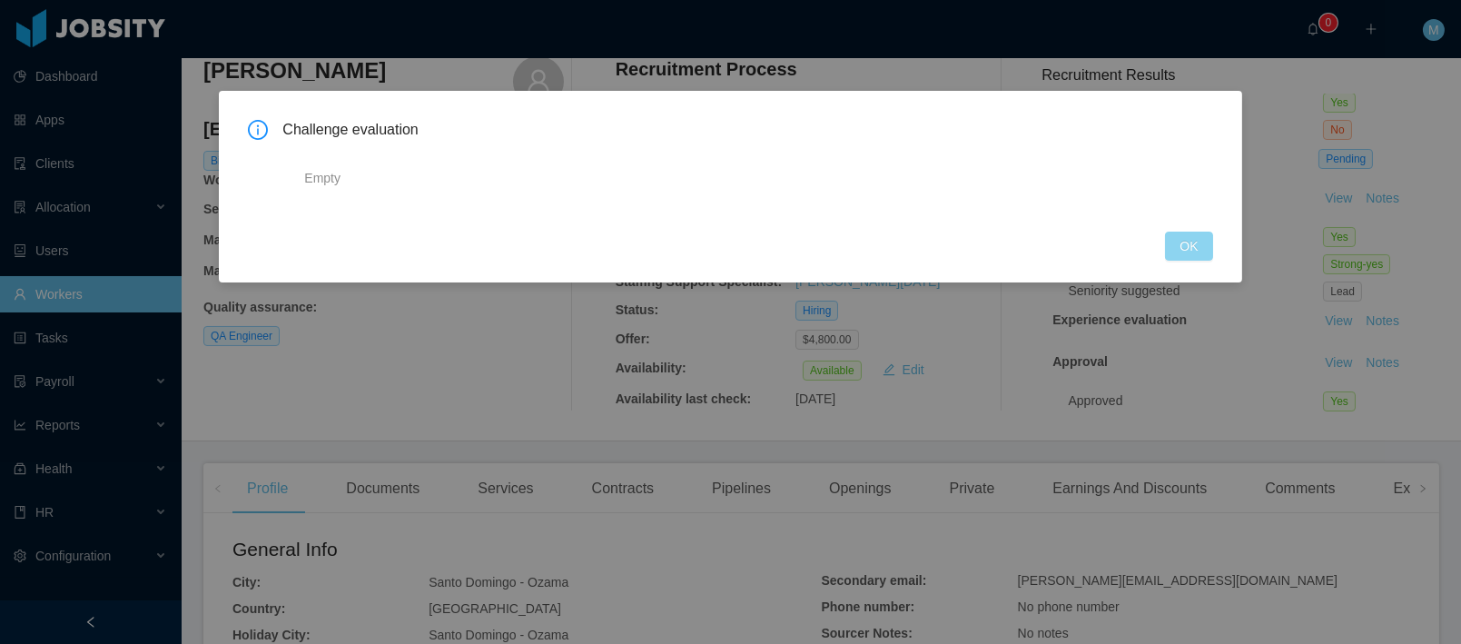
click at [1187, 260] on button "OK" at bounding box center [1188, 245] width 47 height 29
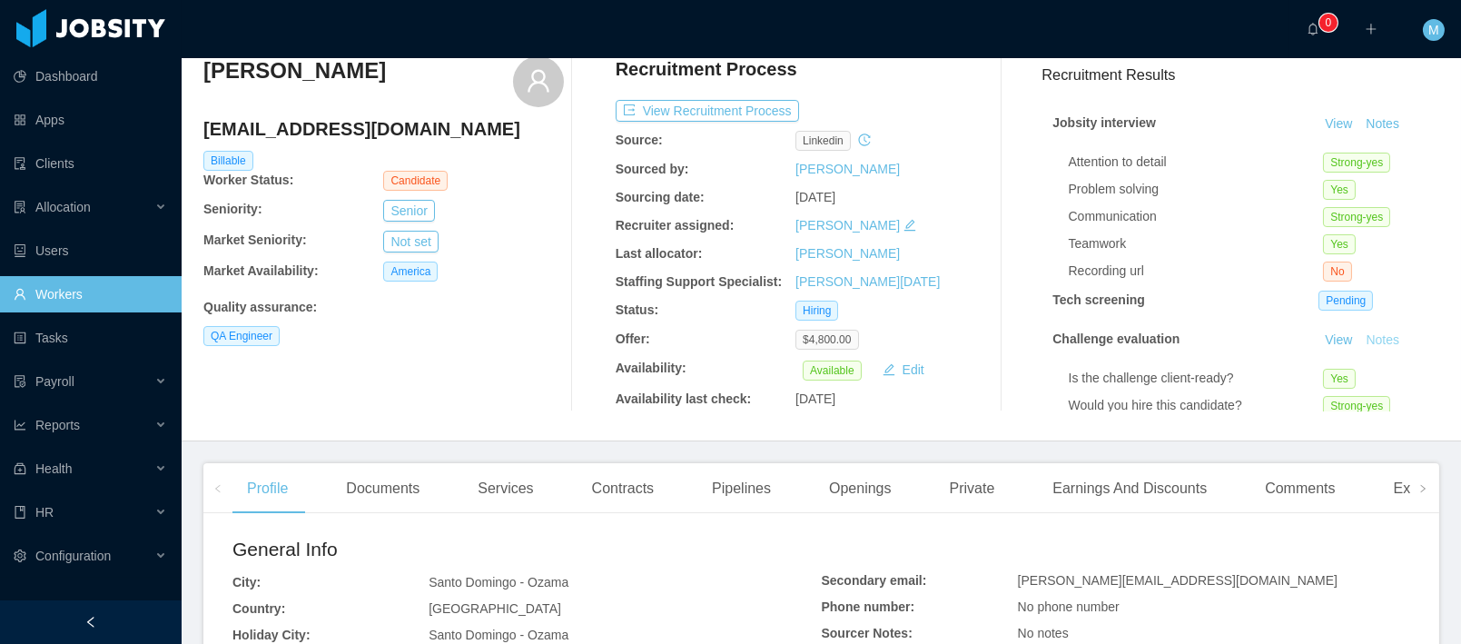
scroll to position [0, 0]
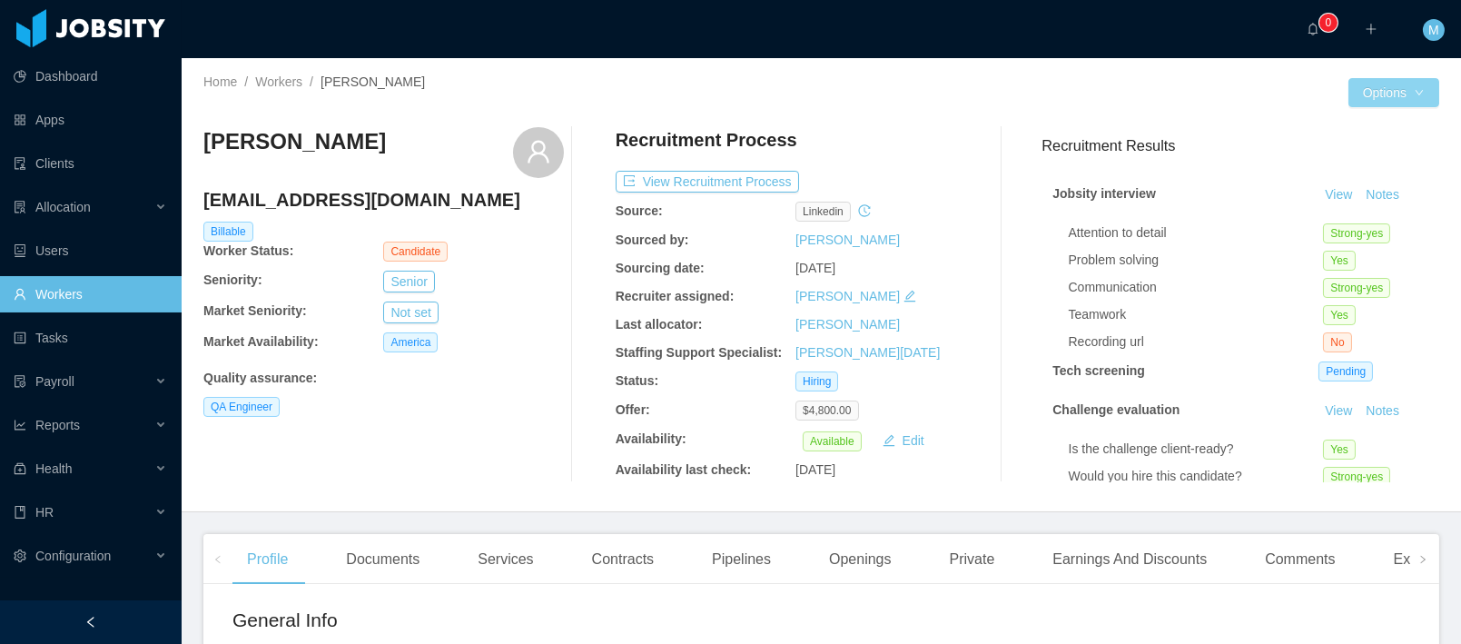
click at [1413, 98] on button "Options" at bounding box center [1393, 92] width 91 height 29
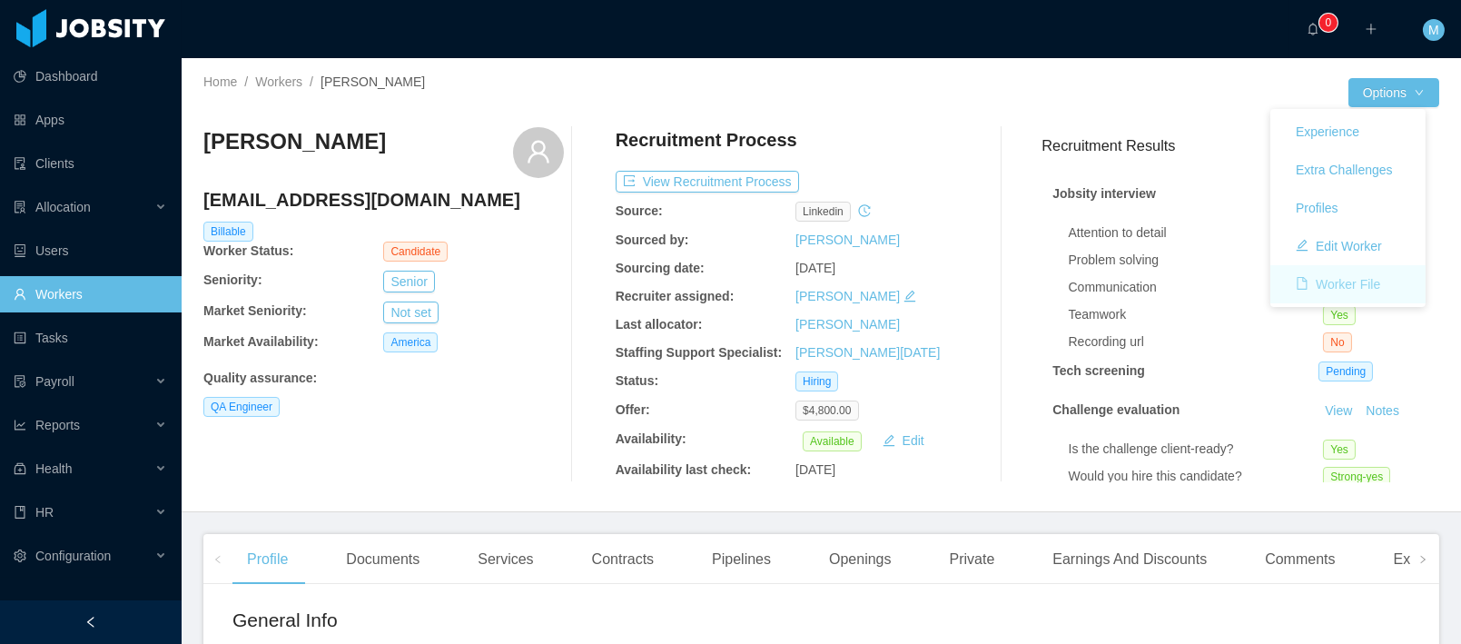
click at [1367, 283] on button "Worker File" at bounding box center [1337, 284] width 113 height 29
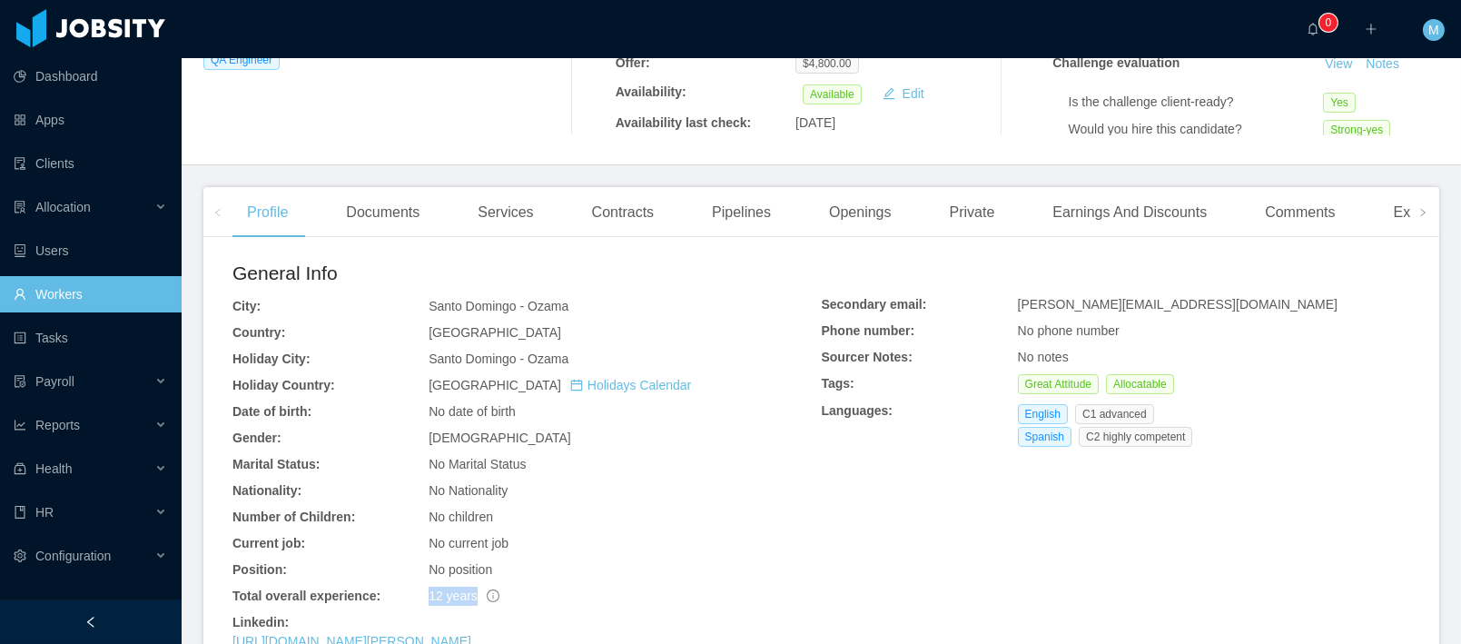
scroll to position [775, 0]
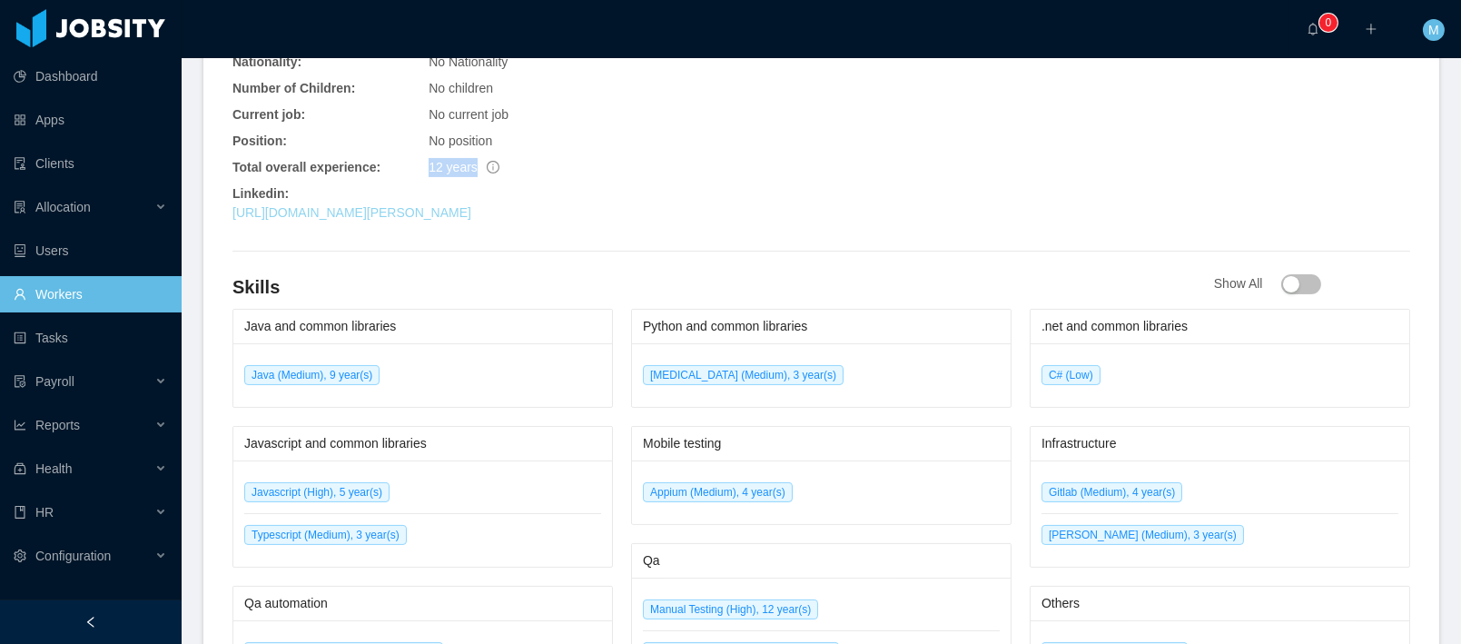
click at [380, 207] on link "https://www.linkedin.com/in/juan-miguel-namnun-ramos-95a2b098" at bounding box center [351, 212] width 239 height 15
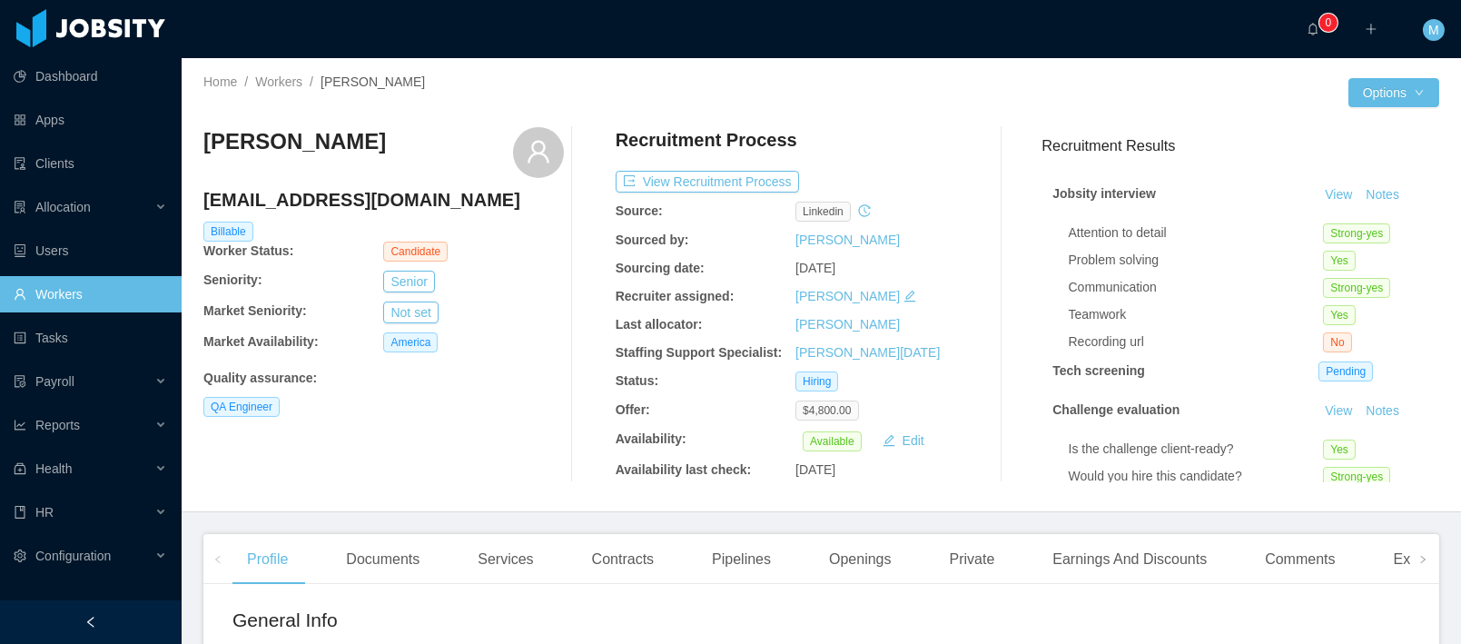
click at [843, 132] on div "Recruitment Process" at bounding box center [795, 144] width 360 height 34
click at [707, 180] on button "View Recruitment Process" at bounding box center [706, 182] width 183 height 22
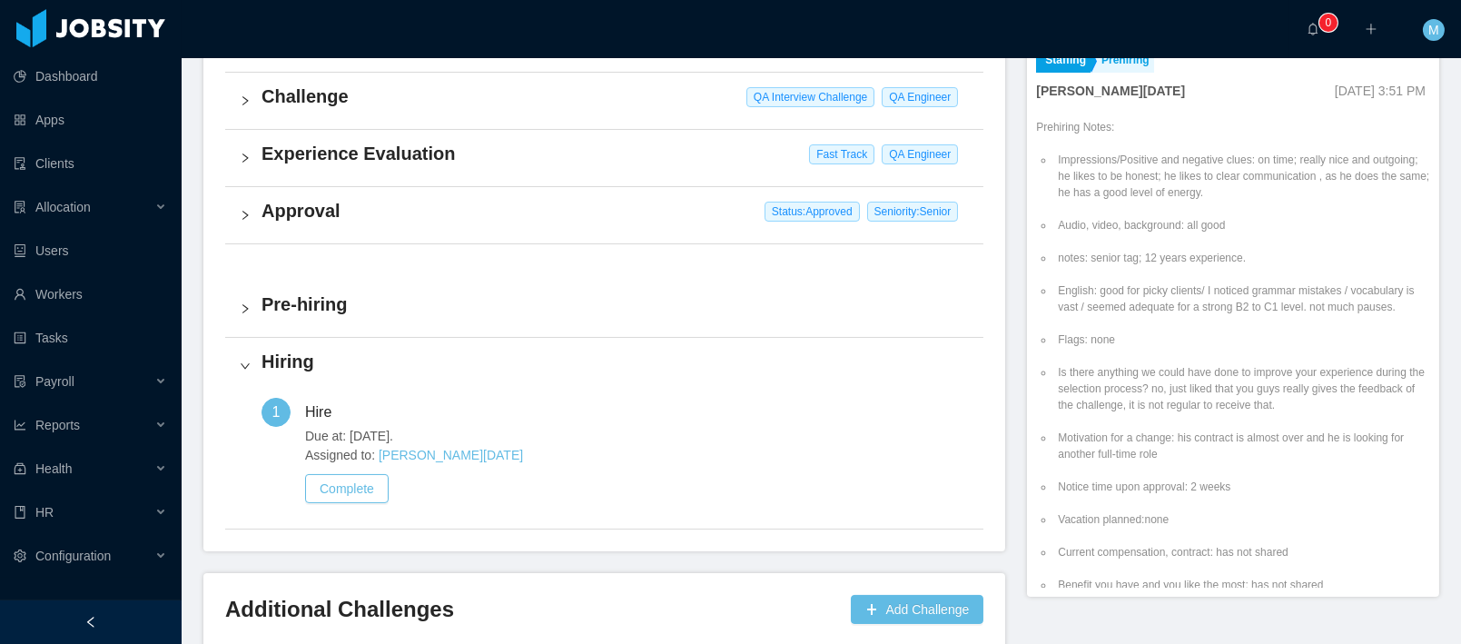
scroll to position [567, 0]
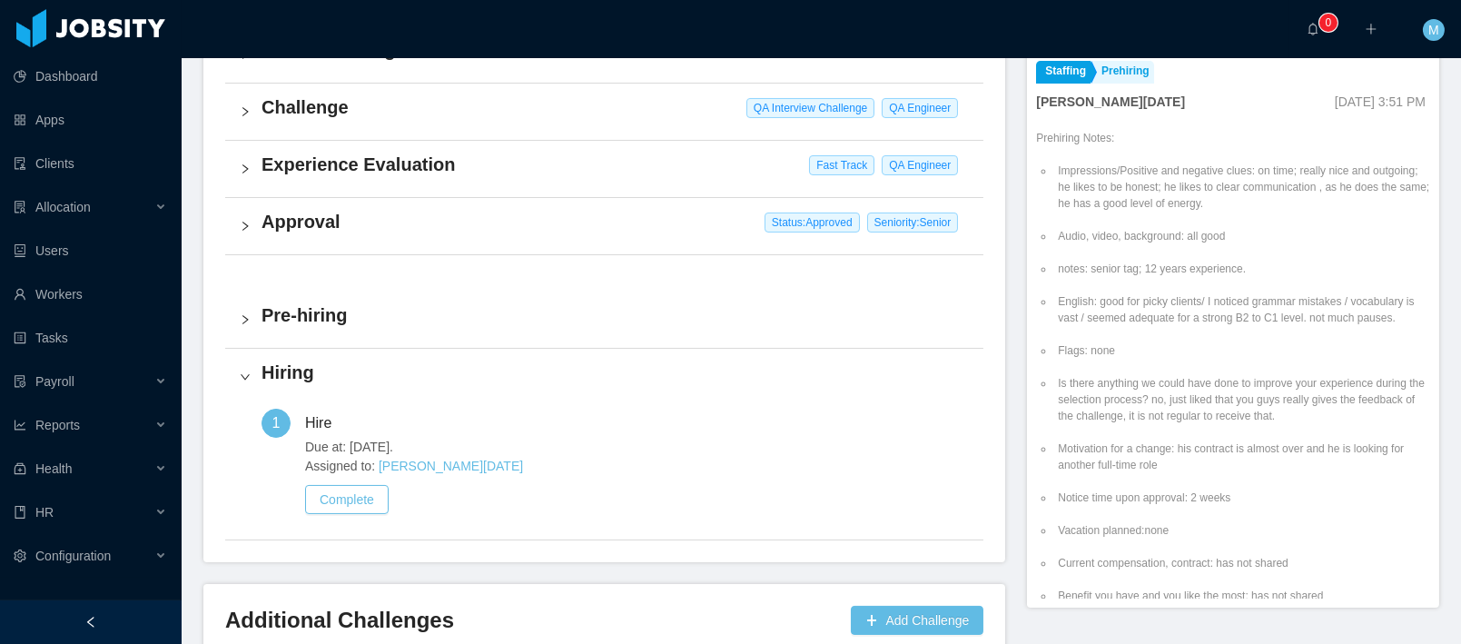
click at [367, 219] on h4 "Approval" at bounding box center [614, 221] width 707 height 25
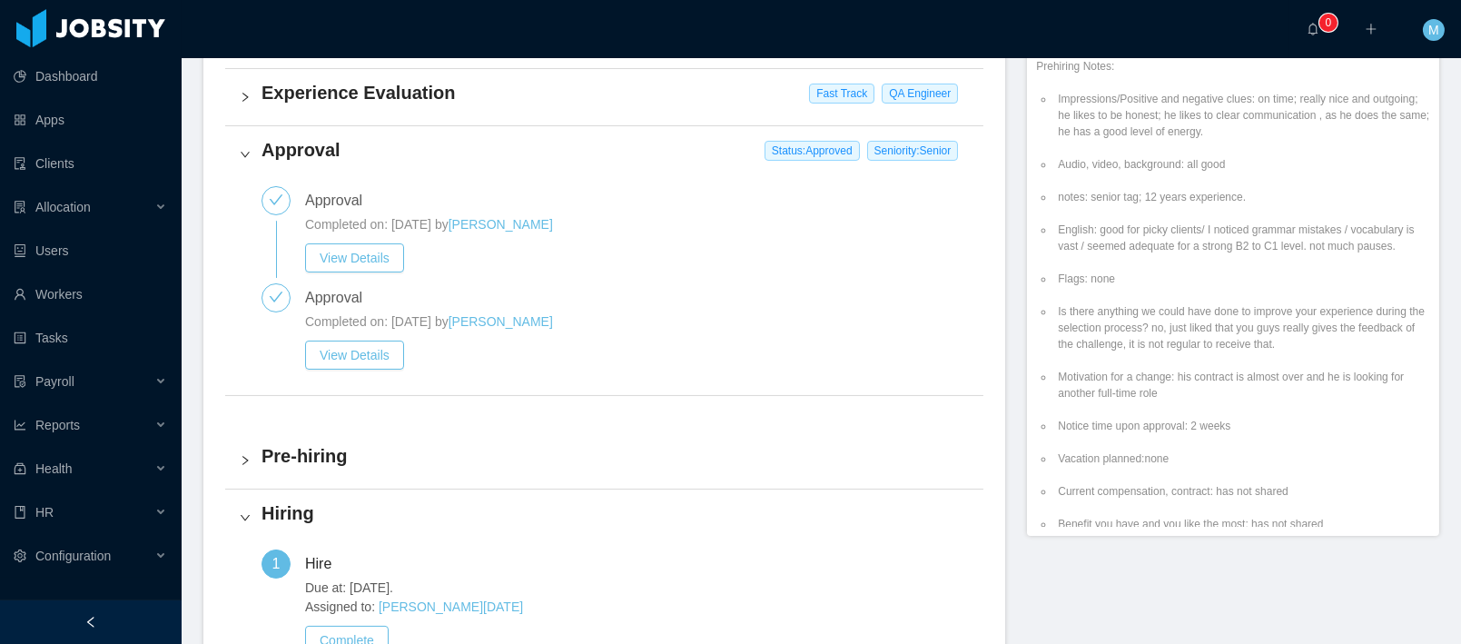
scroll to position [448, 0]
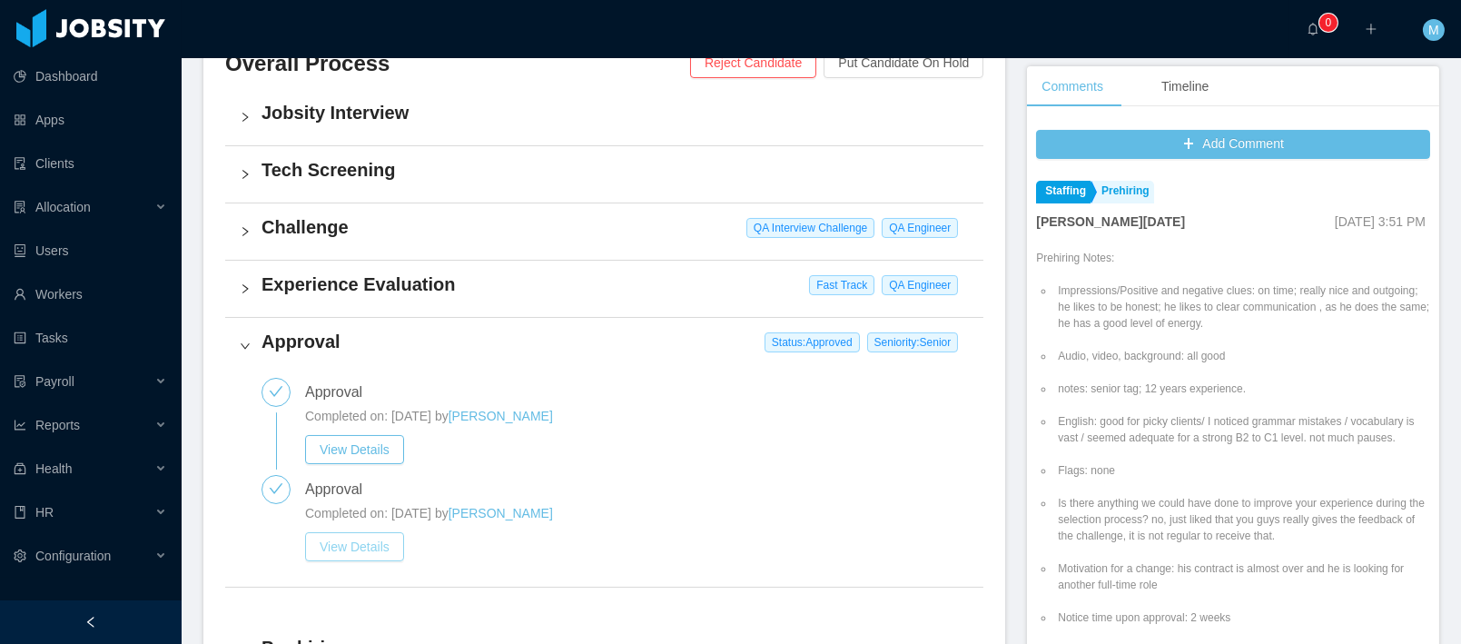
click at [361, 543] on button "View Details" at bounding box center [354, 546] width 99 height 29
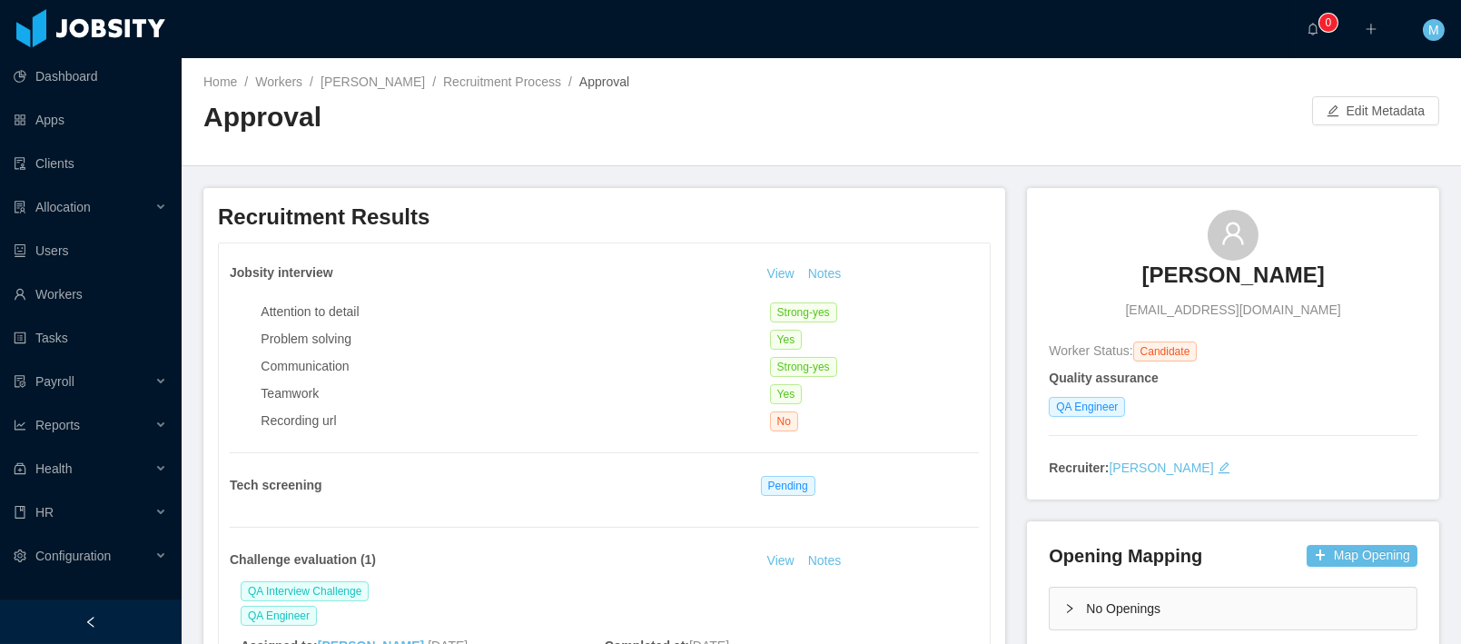
click at [1354, 126] on div "Home / Workers / Juan Namnún / Recruitment Process / Approval / Approval Edit M…" at bounding box center [821, 112] width 1279 height 108
click at [1349, 120] on button "Edit Metadata" at bounding box center [1375, 110] width 127 height 29
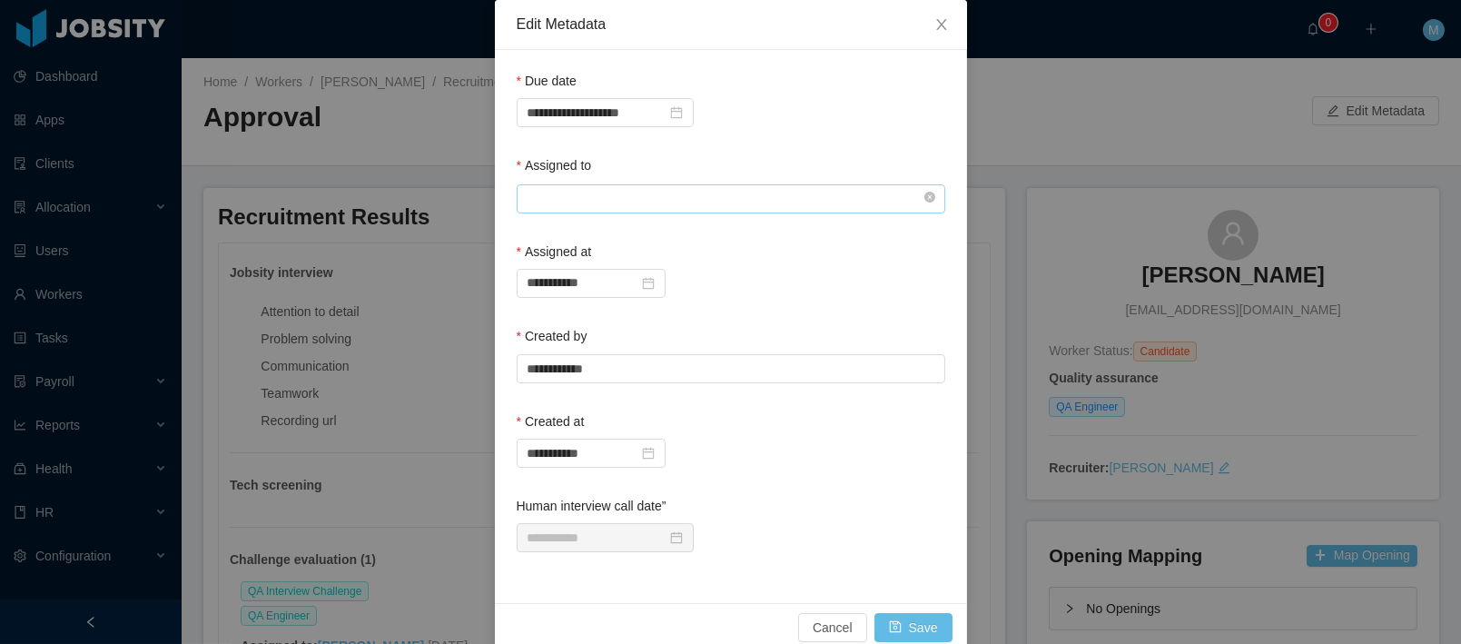
click at [553, 201] on input "text" at bounding box center [731, 198] width 428 height 29
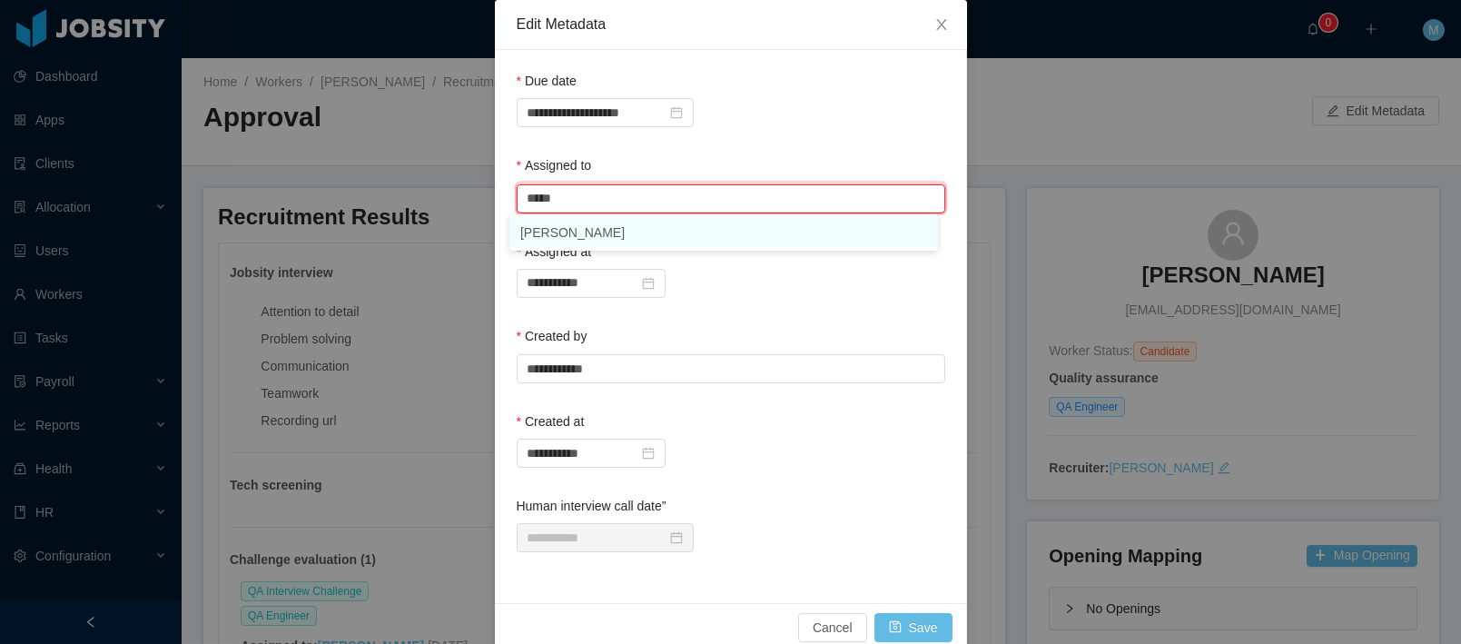
click at [584, 236] on li "[PERSON_NAME]" at bounding box center [723, 232] width 428 height 29
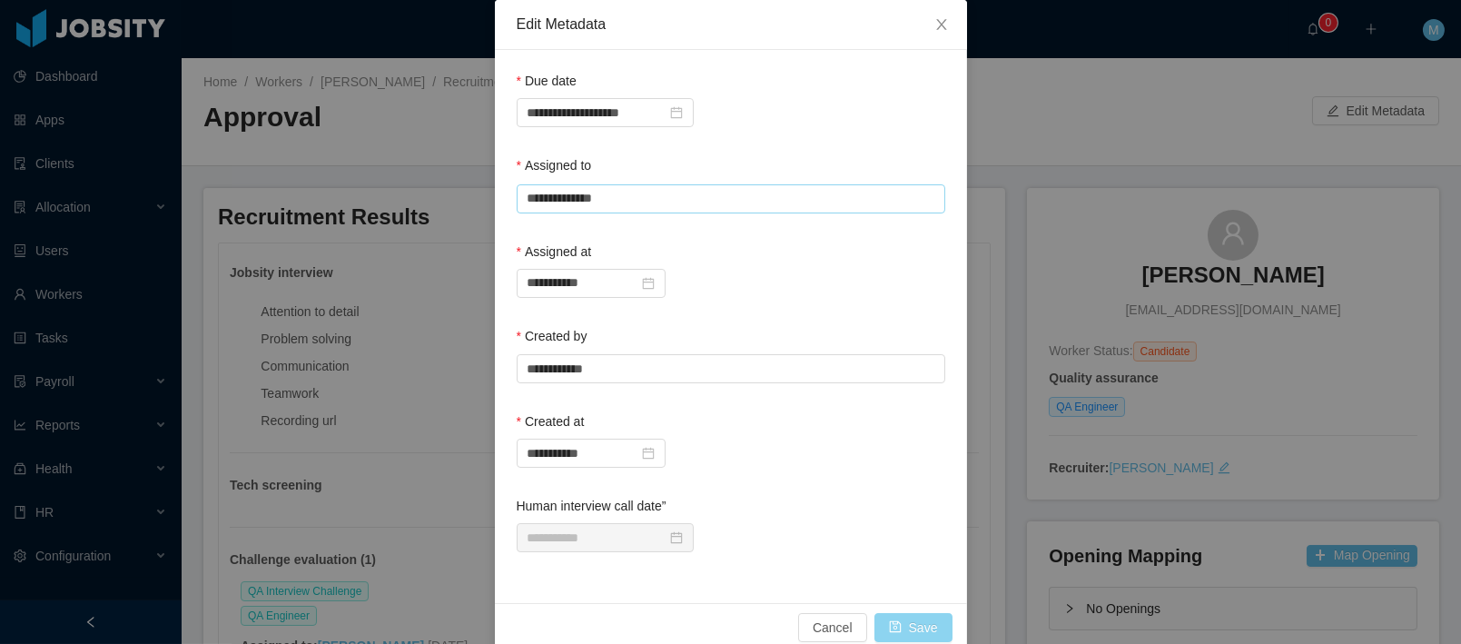
type input "**********"
drag, startPoint x: 911, startPoint y: 623, endPoint x: 955, endPoint y: 567, distance: 71.0
click at [911, 623] on button "Save" at bounding box center [913, 627] width 78 height 29
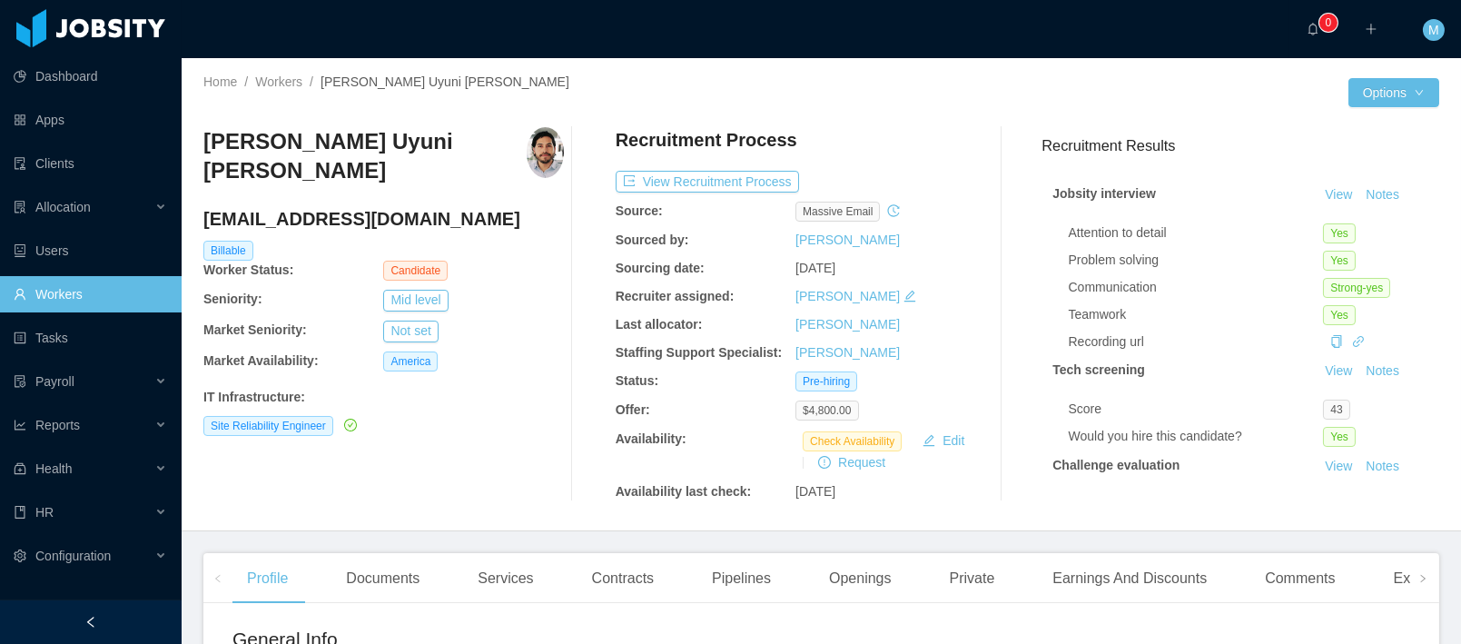
click at [687, 166] on div "Recruitment Process View Recruitment Process Source: Massive Email Sourced by: …" at bounding box center [795, 314] width 360 height 374
click at [687, 177] on button "View Recruitment Process" at bounding box center [706, 182] width 183 height 22
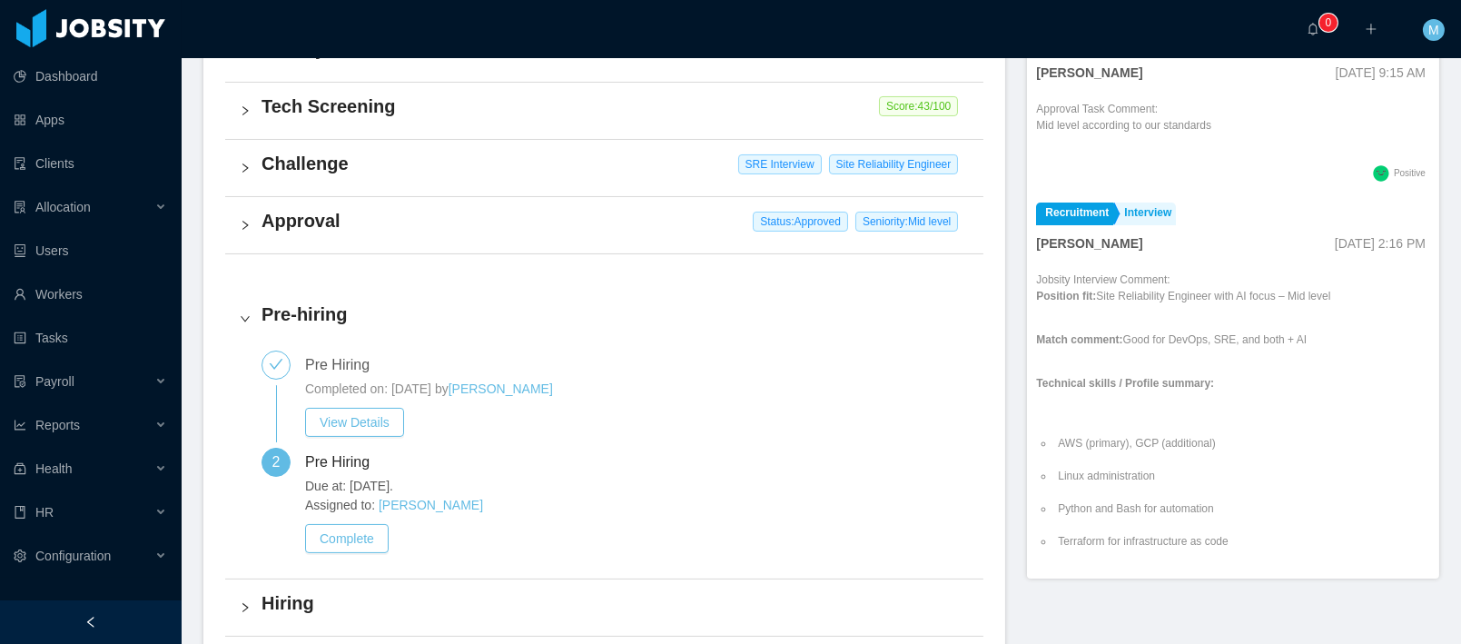
scroll to position [605, 0]
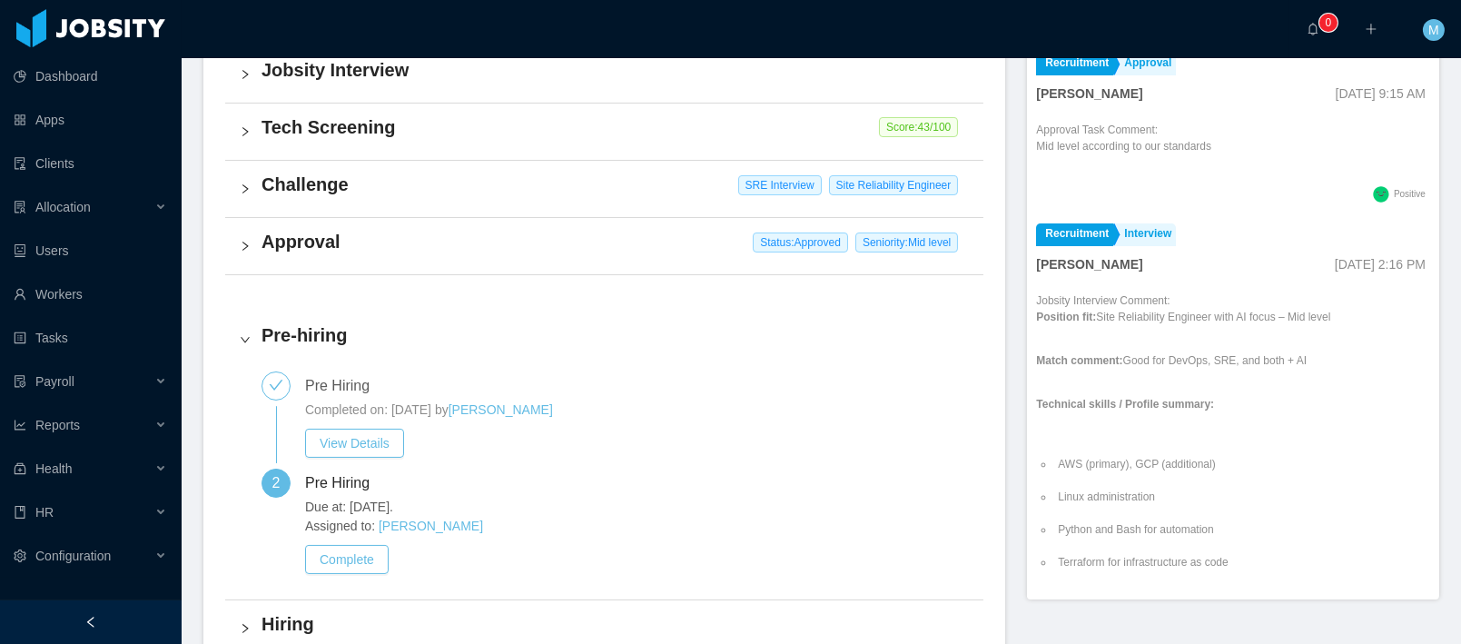
click at [334, 257] on div "Approval Status: Approved Seniority: Mid level" at bounding box center [604, 246] width 758 height 56
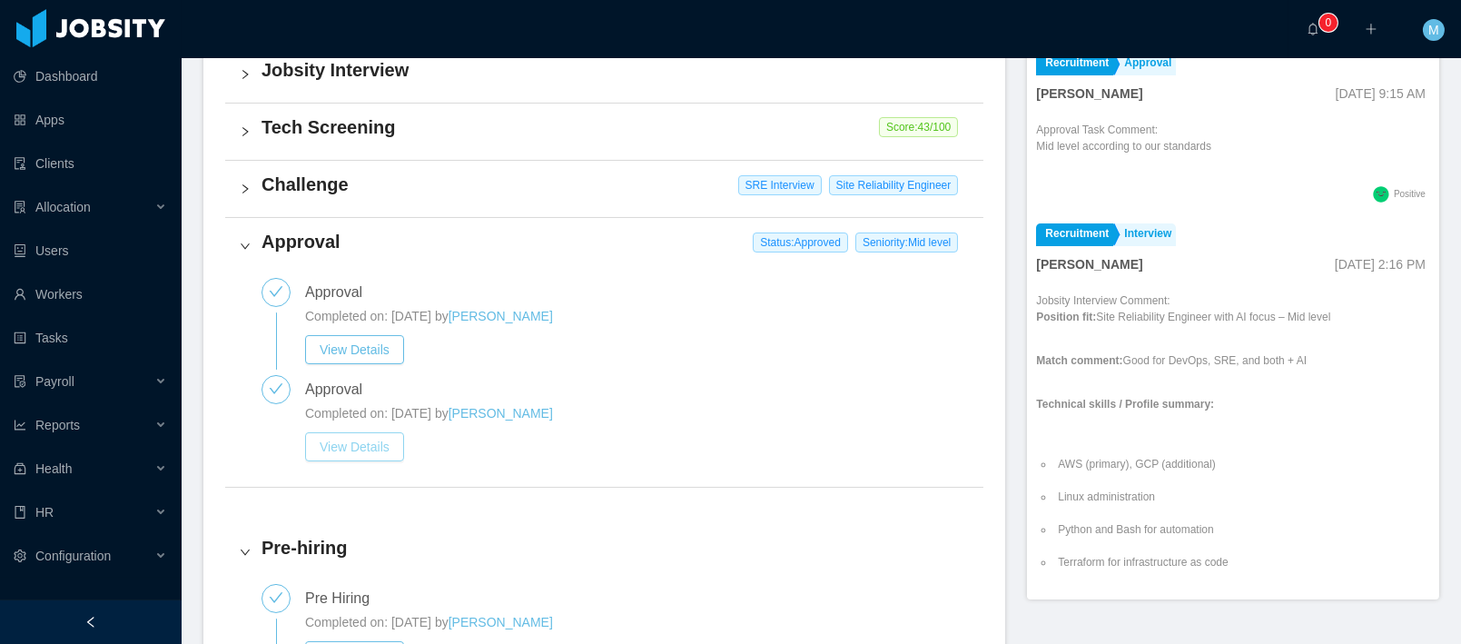
click at [360, 432] on button "View Details" at bounding box center [354, 446] width 99 height 29
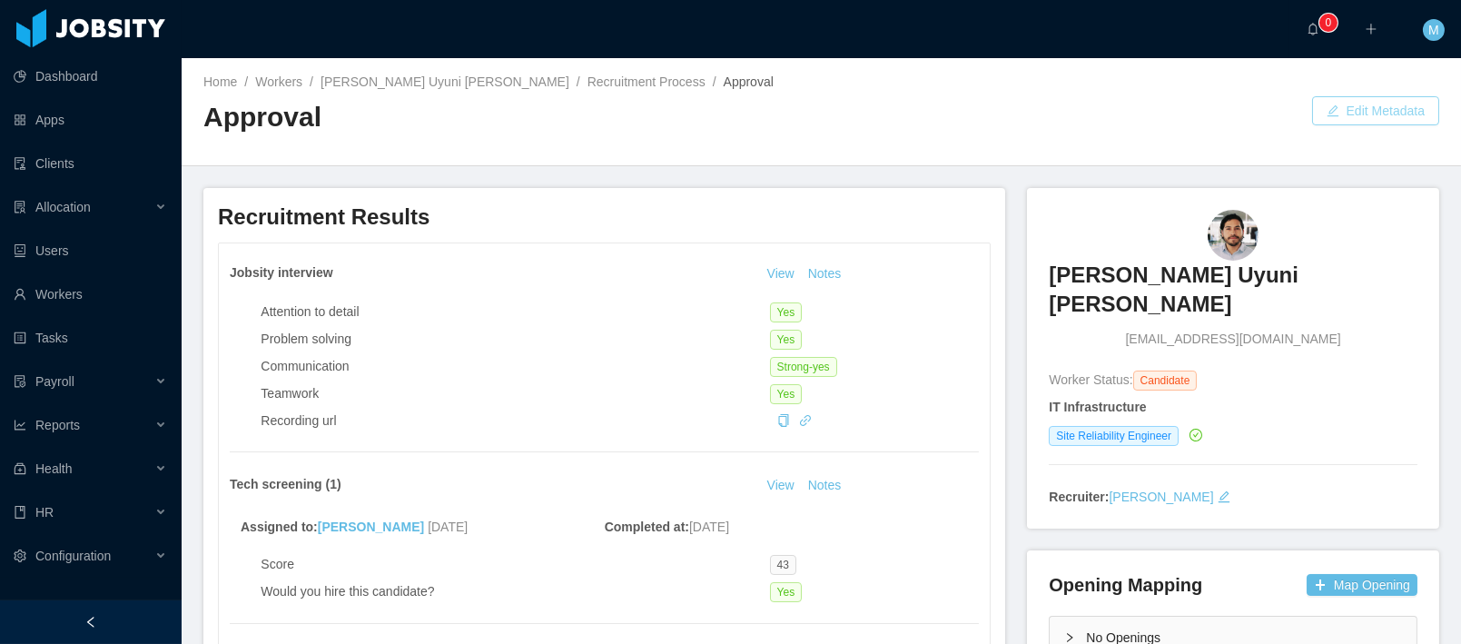
click at [1348, 110] on button "Edit Metadata" at bounding box center [1375, 110] width 127 height 29
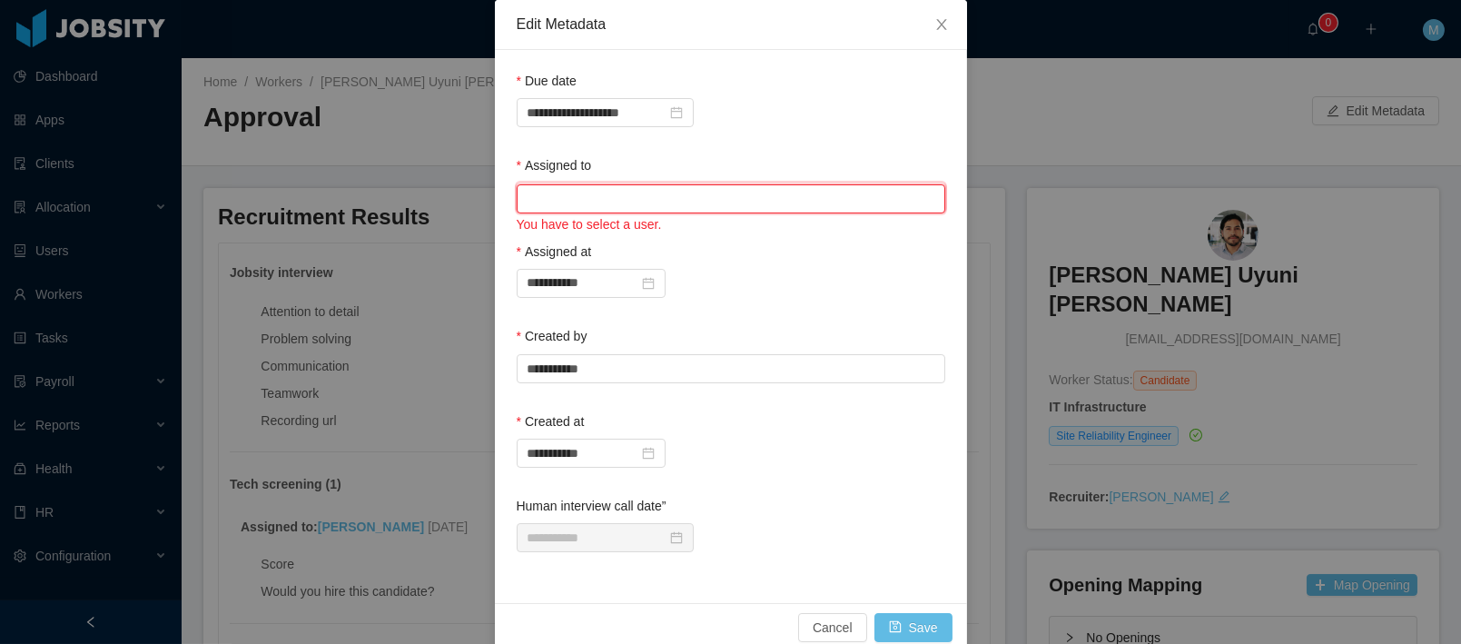
click at [648, 193] on input "text" at bounding box center [731, 198] width 428 height 29
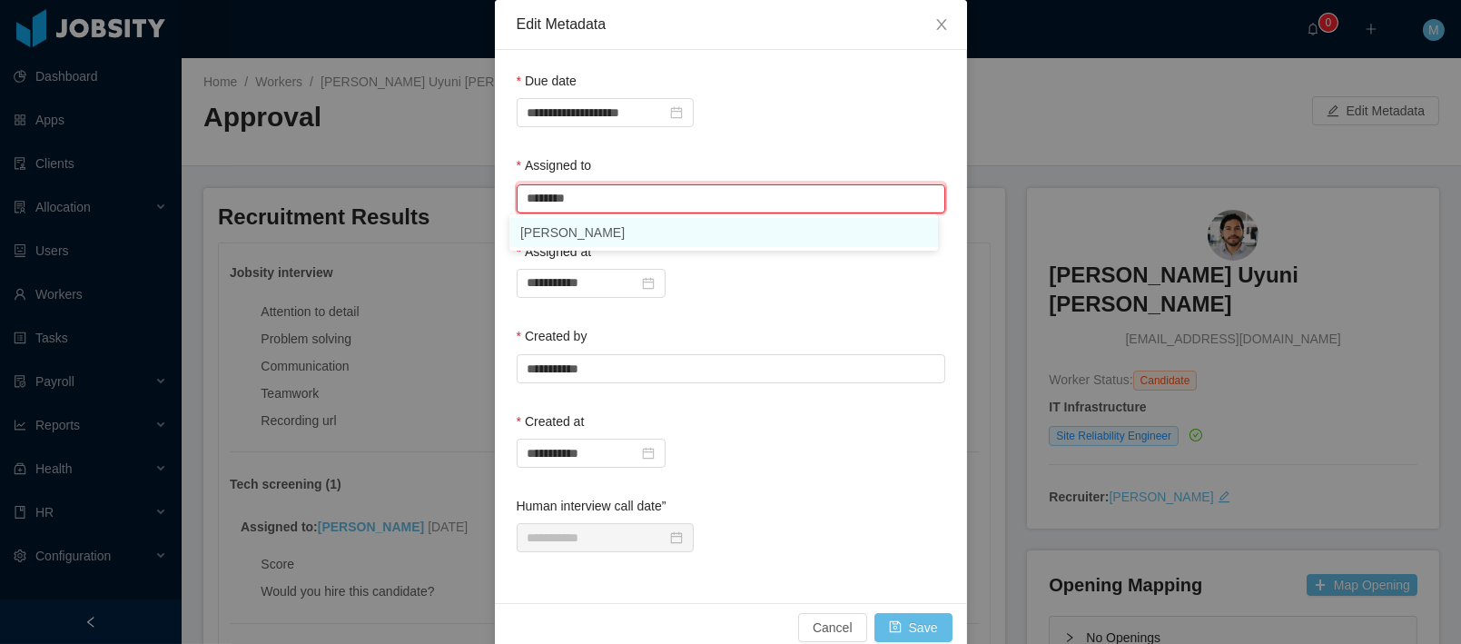
click at [586, 239] on li "Mauricio Lopez" at bounding box center [723, 232] width 428 height 29
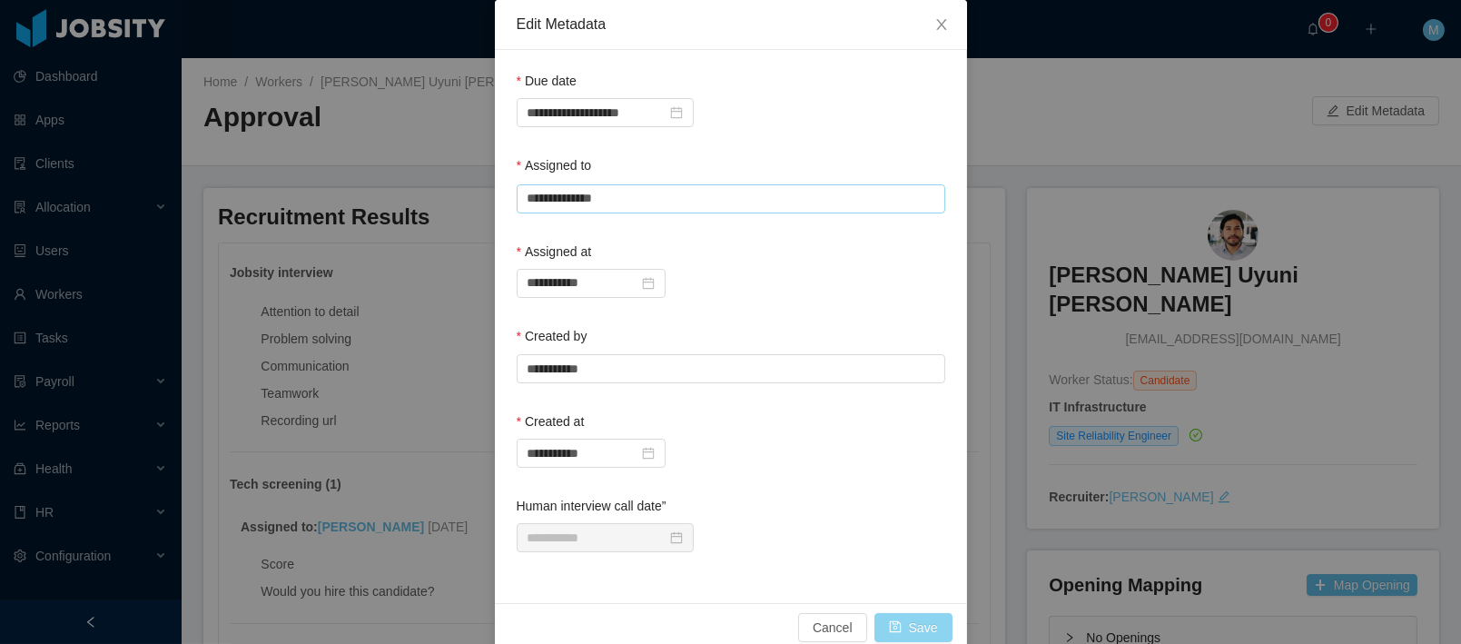
type input "**********"
click at [907, 629] on button "Save" at bounding box center [913, 627] width 78 height 29
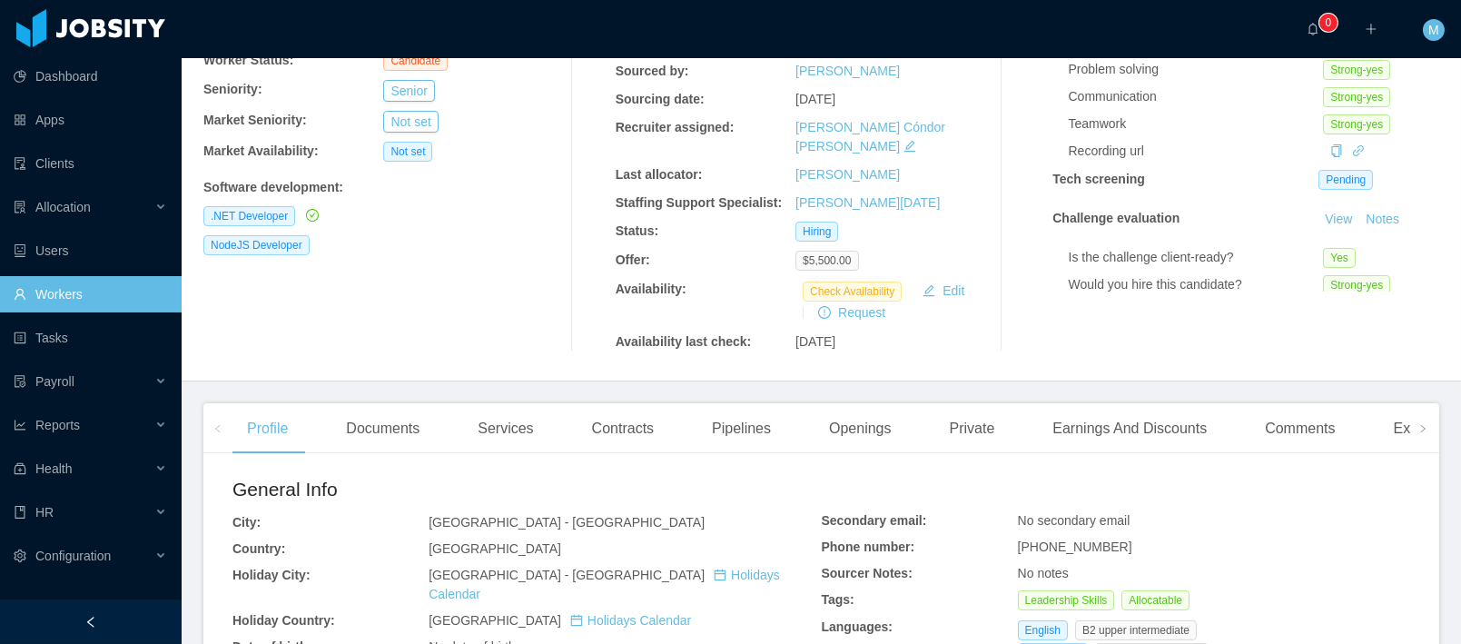
scroll to position [455, 0]
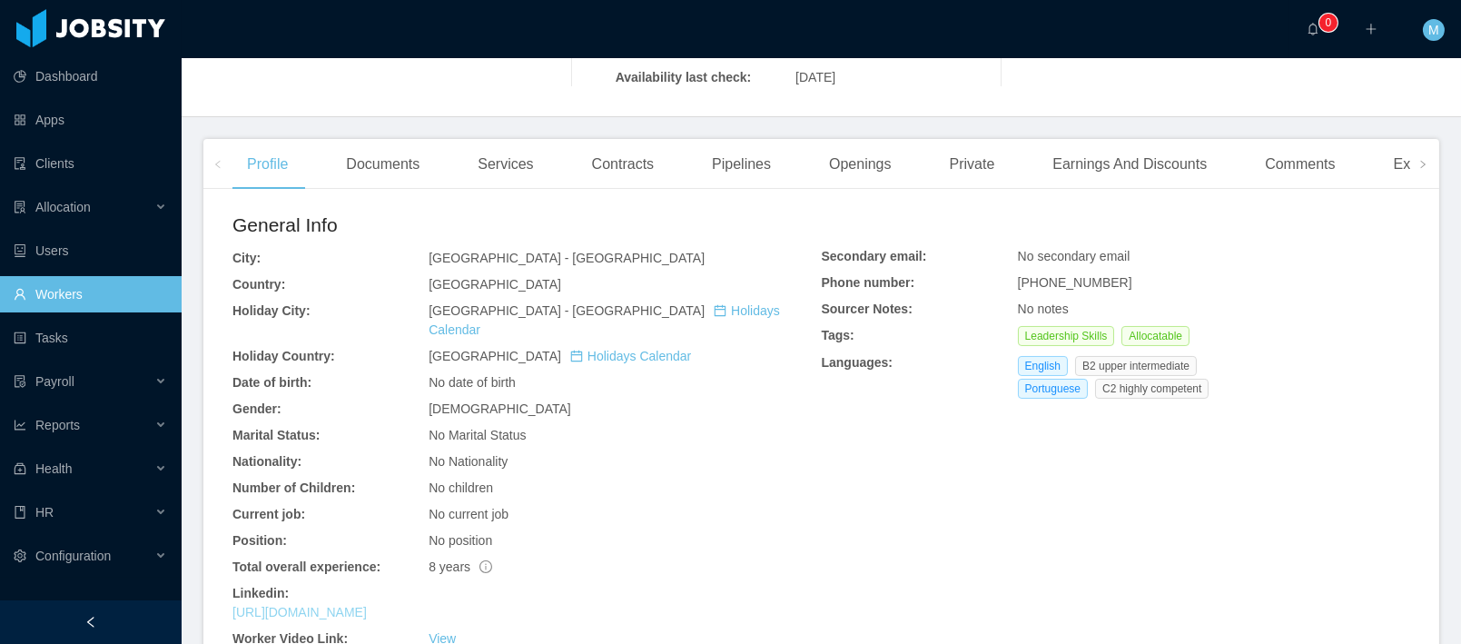
click at [367, 605] on link "[URL][DOMAIN_NAME]" at bounding box center [299, 612] width 134 height 15
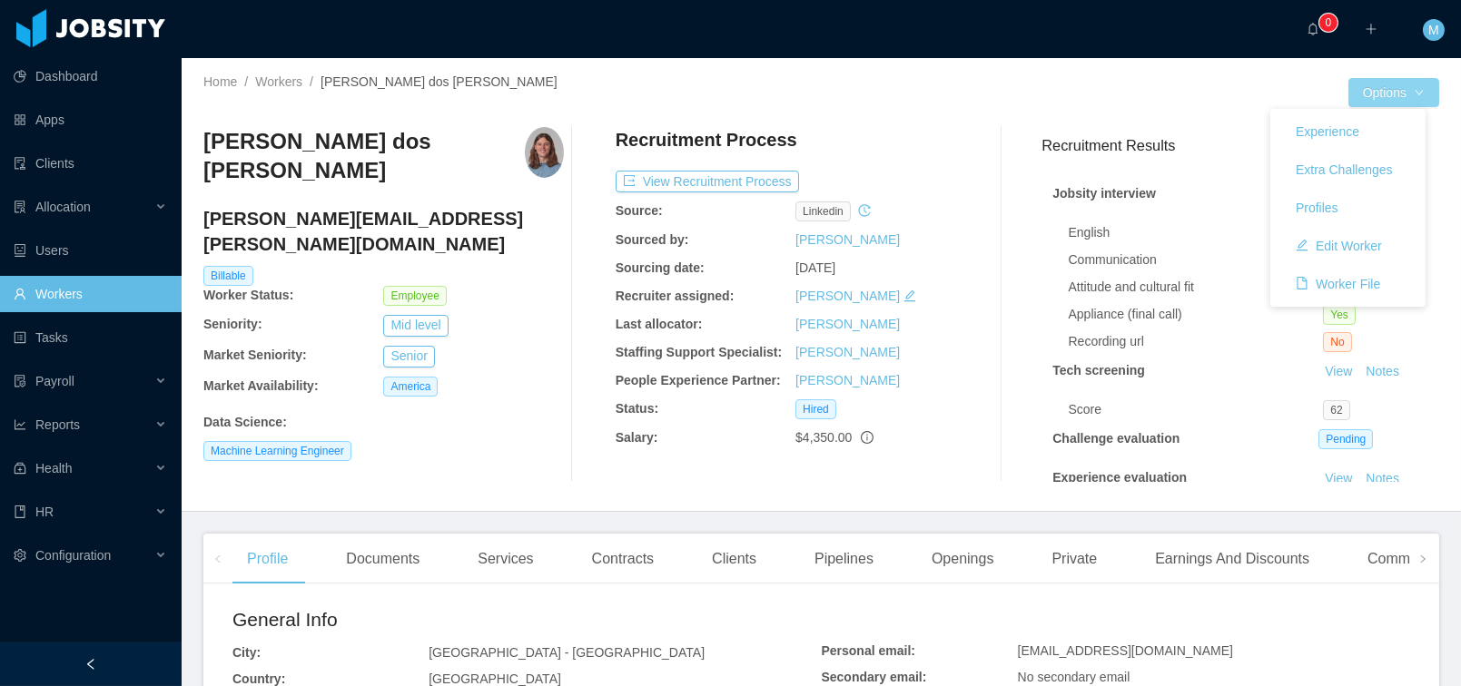
click at [1385, 94] on button "Options" at bounding box center [1393, 92] width 91 height 29
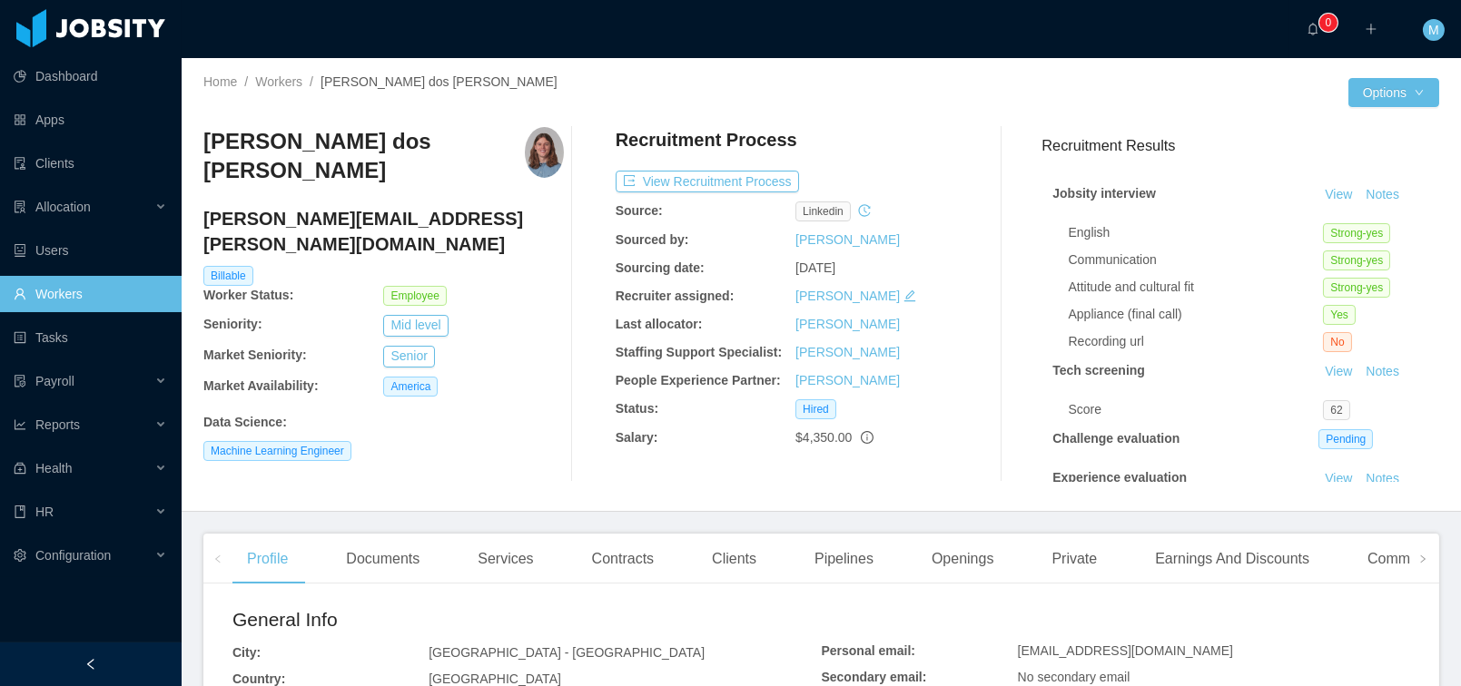
click at [990, 103] on div at bounding box center [1085, 92] width 527 height 29
click at [845, 100] on div at bounding box center [1085, 92] width 527 height 29
click at [1173, 95] on div at bounding box center [1085, 92] width 527 height 29
click at [1354, 97] on button "Options" at bounding box center [1393, 92] width 91 height 29
click at [1133, 124] on div "Felipe Führ dos Reis felipe.reis@jobsity.com Billable Worker Status: Employee S…" at bounding box center [820, 305] width 1235 height 384
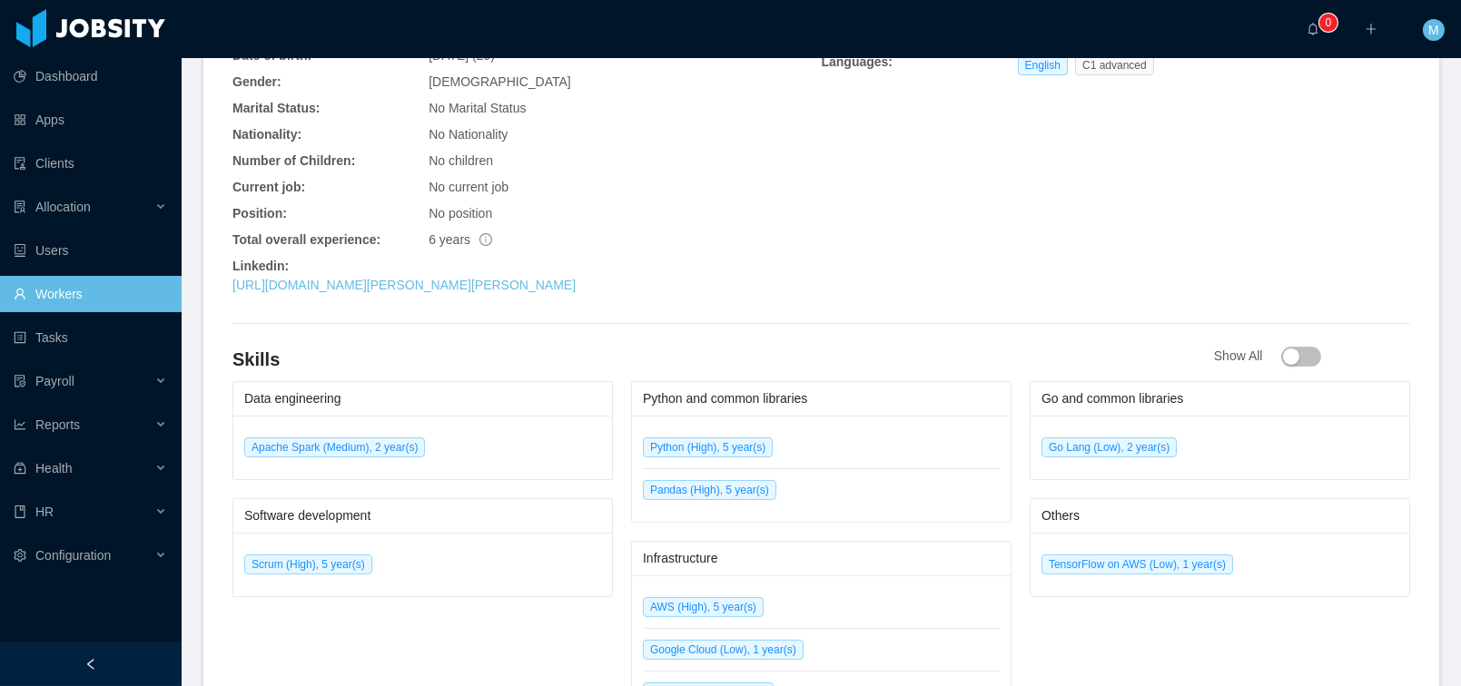
scroll to position [981, 0]
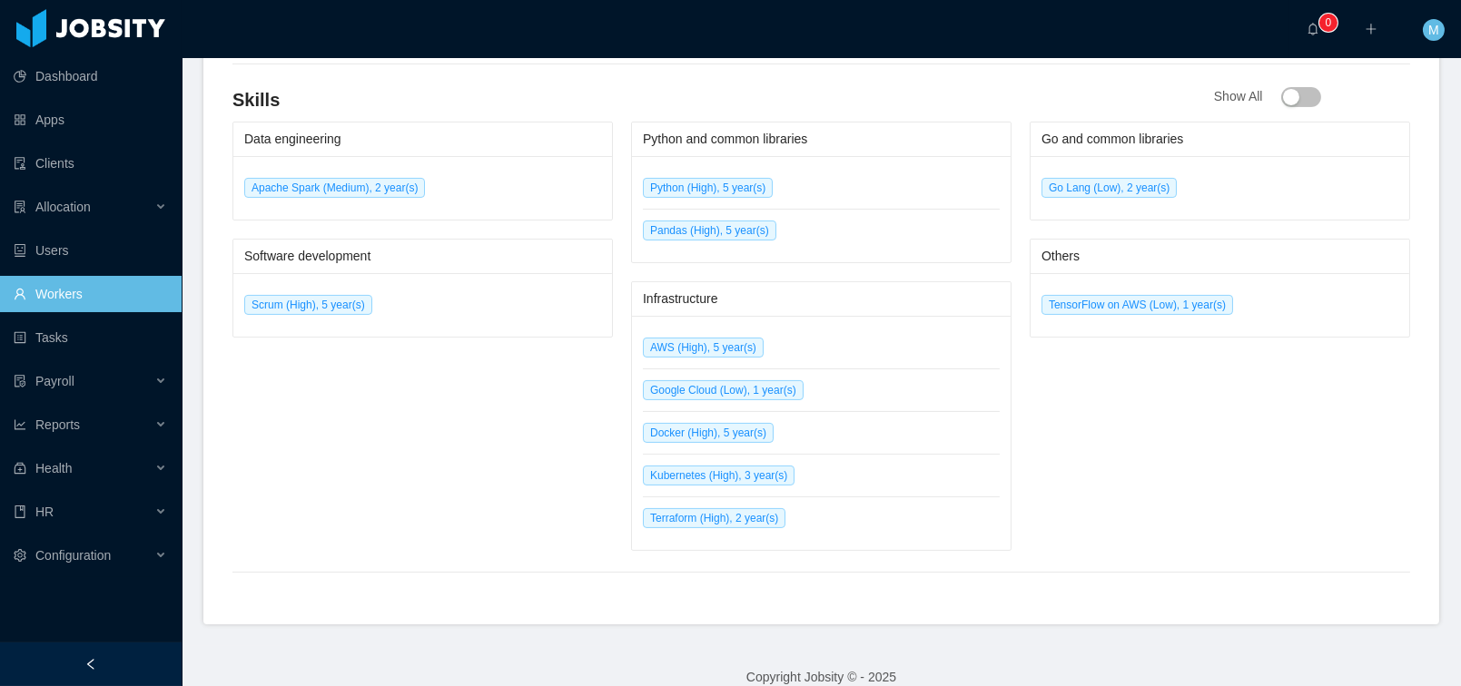
click at [533, 385] on div "Data engineering Apache Spark (Medium), 2 year(s) Software development Scrum (H…" at bounding box center [422, 336] width 380 height 429
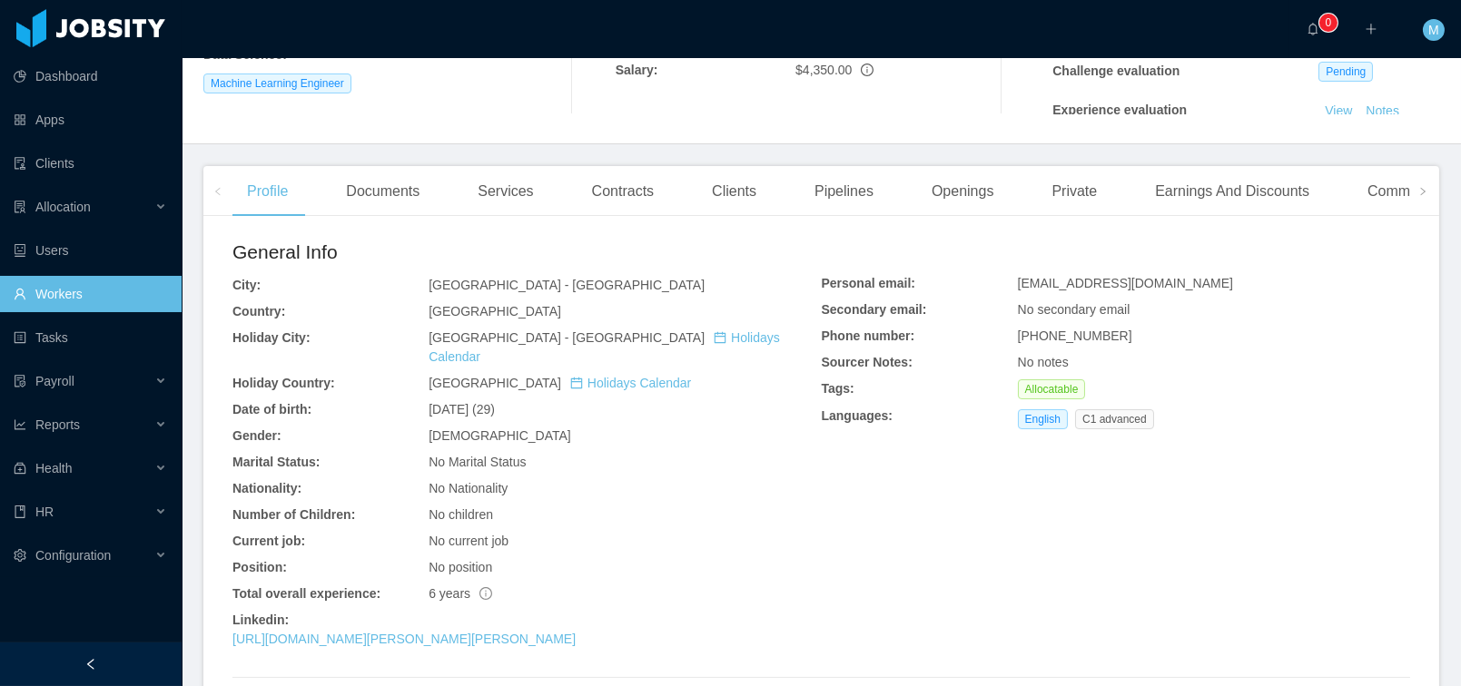
scroll to position [0, 0]
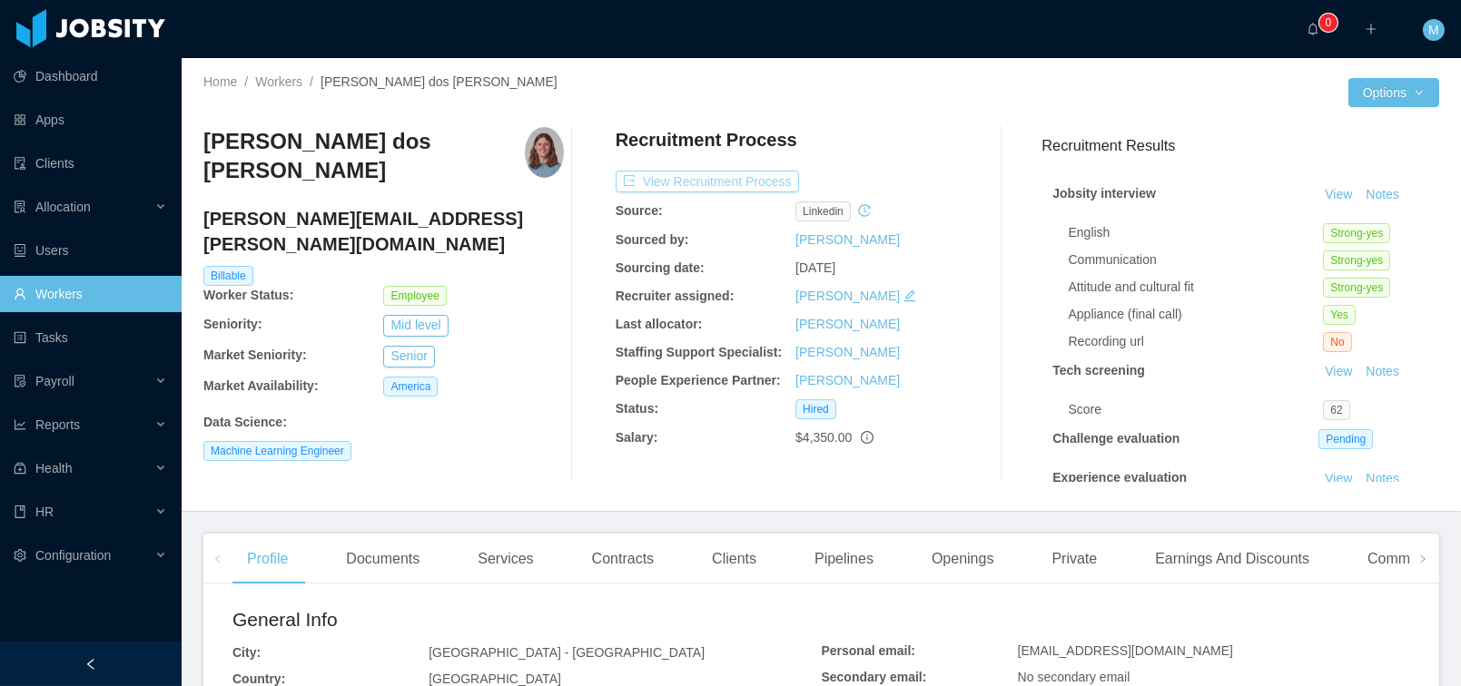
click at [704, 188] on button "View Recruitment Process" at bounding box center [706, 182] width 183 height 22
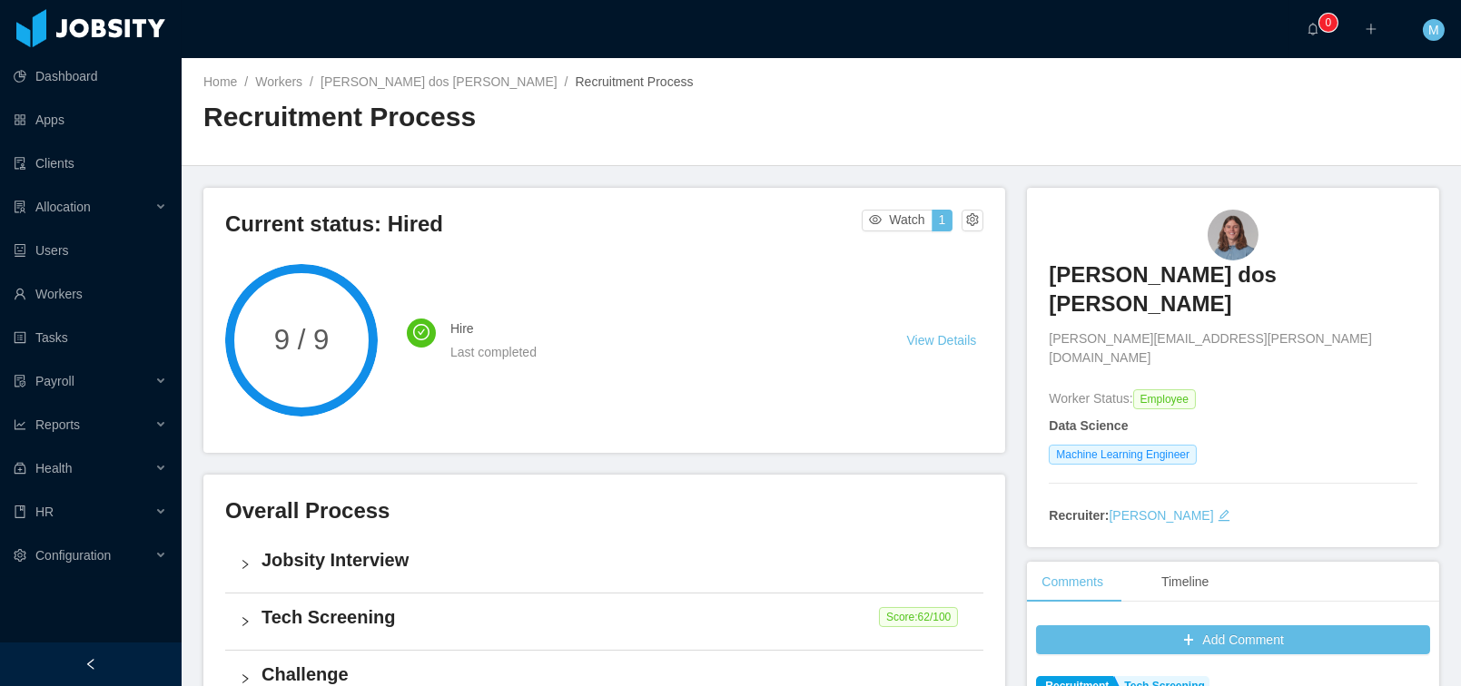
scroll to position [360, 0]
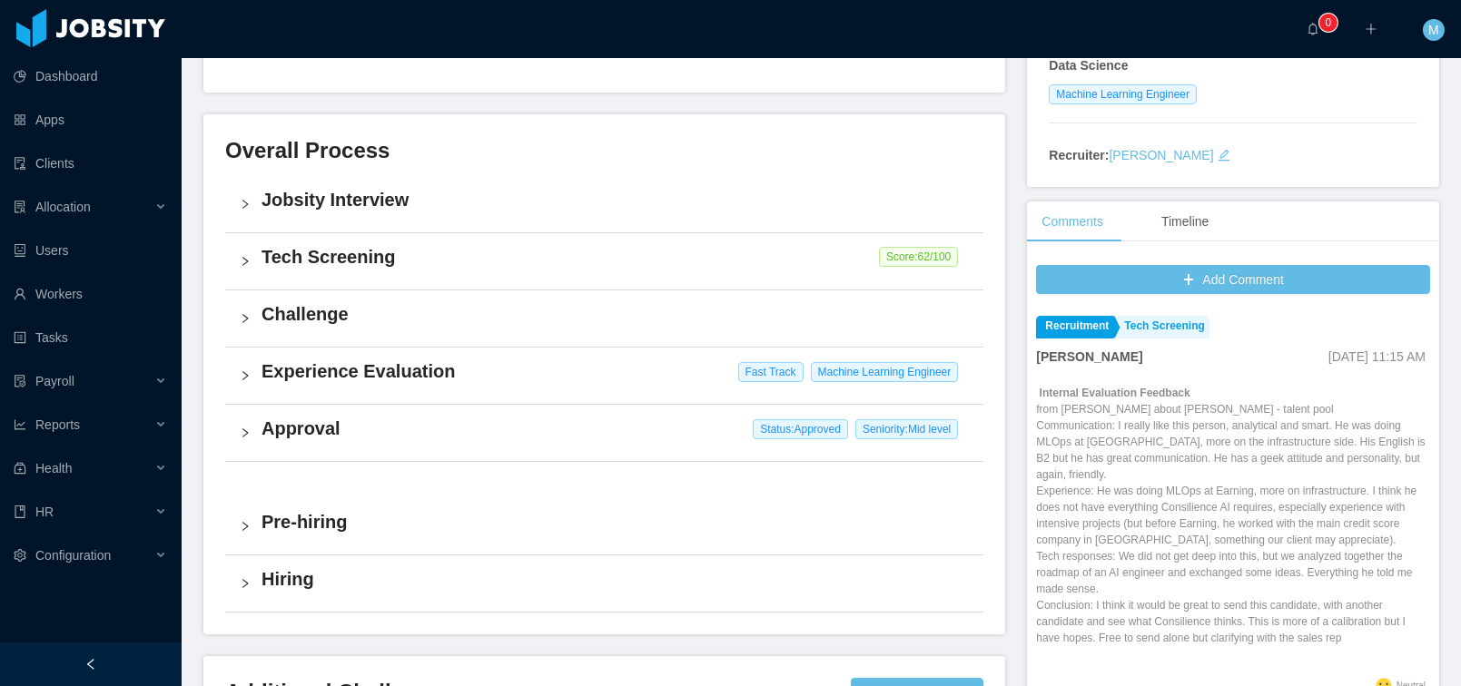
click at [340, 436] on h4 "Approval" at bounding box center [614, 428] width 707 height 25
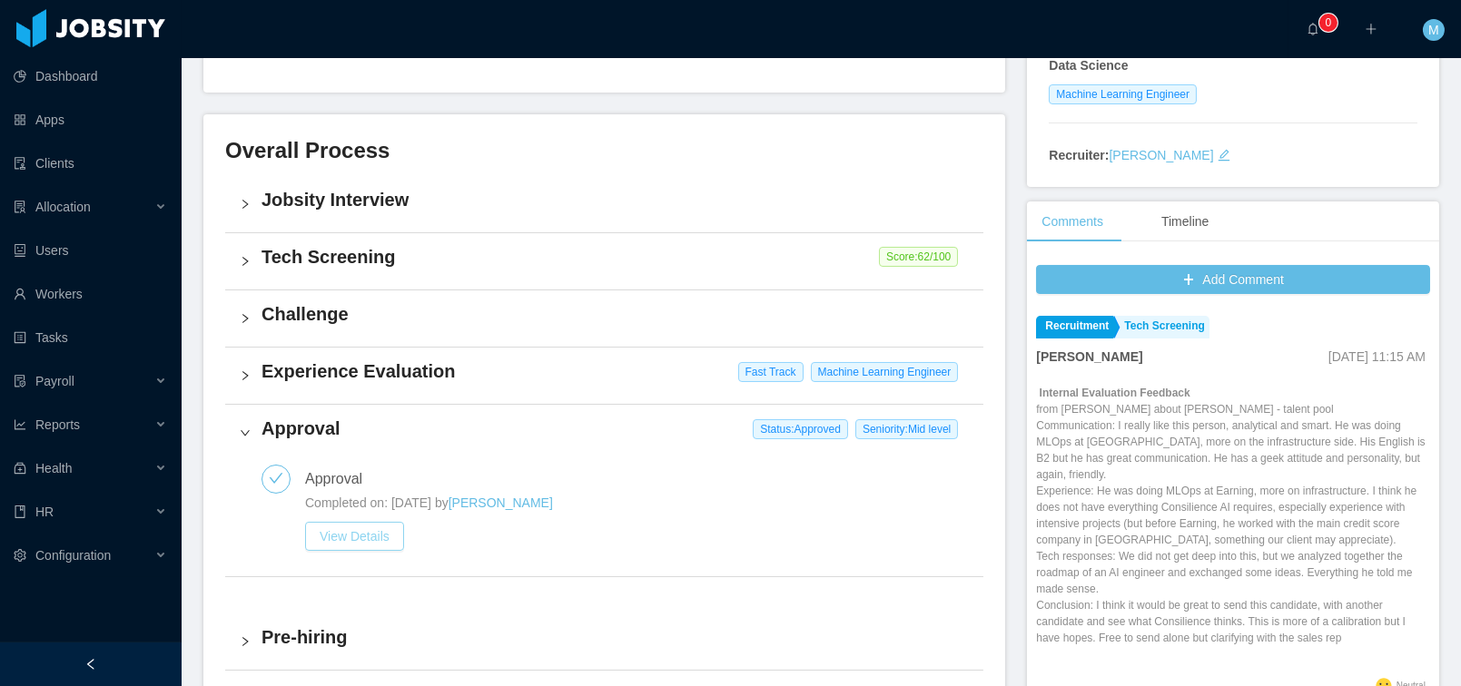
click at [371, 528] on button "View Details" at bounding box center [354, 536] width 99 height 29
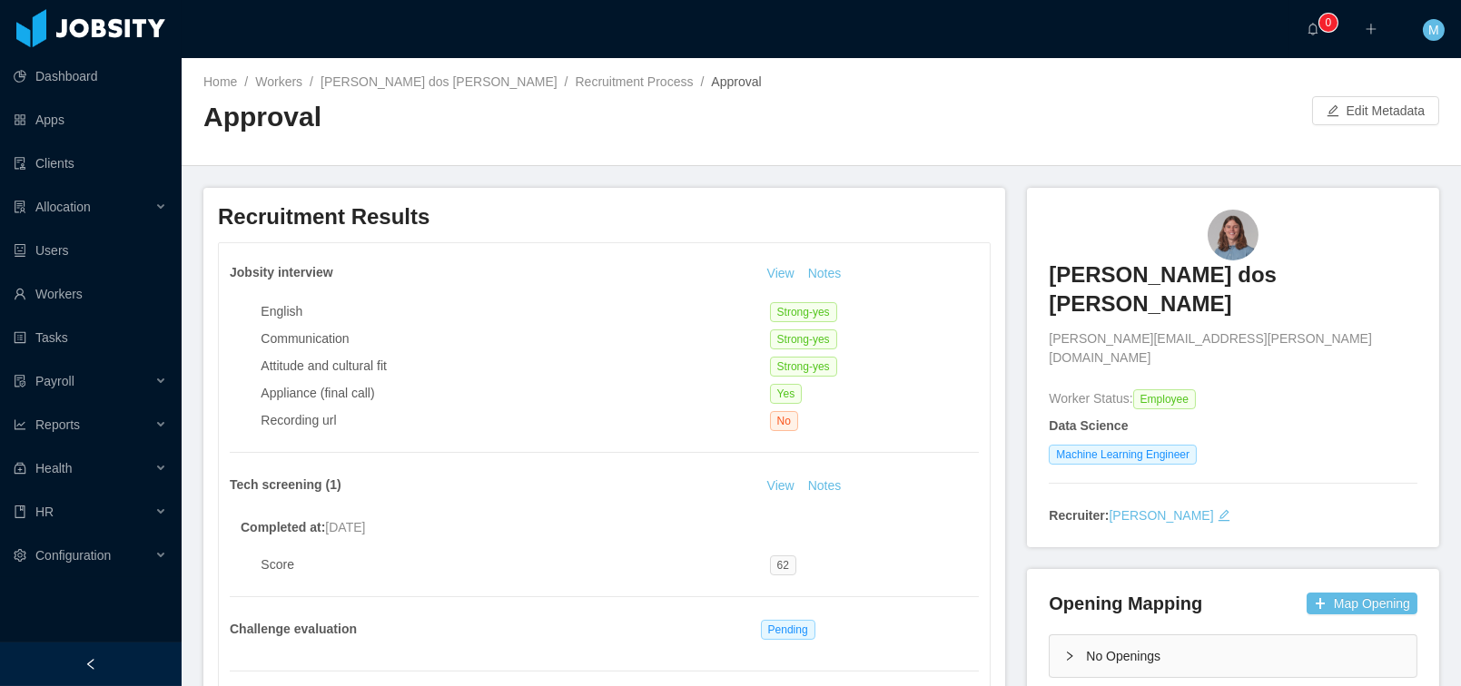
click at [1351, 125] on div "Home / Workers / Felipe Führ dos Reis / Recruitment Process / Approval / Approv…" at bounding box center [821, 112] width 1279 height 108
click at [1362, 112] on button "Edit Metadata" at bounding box center [1375, 110] width 127 height 29
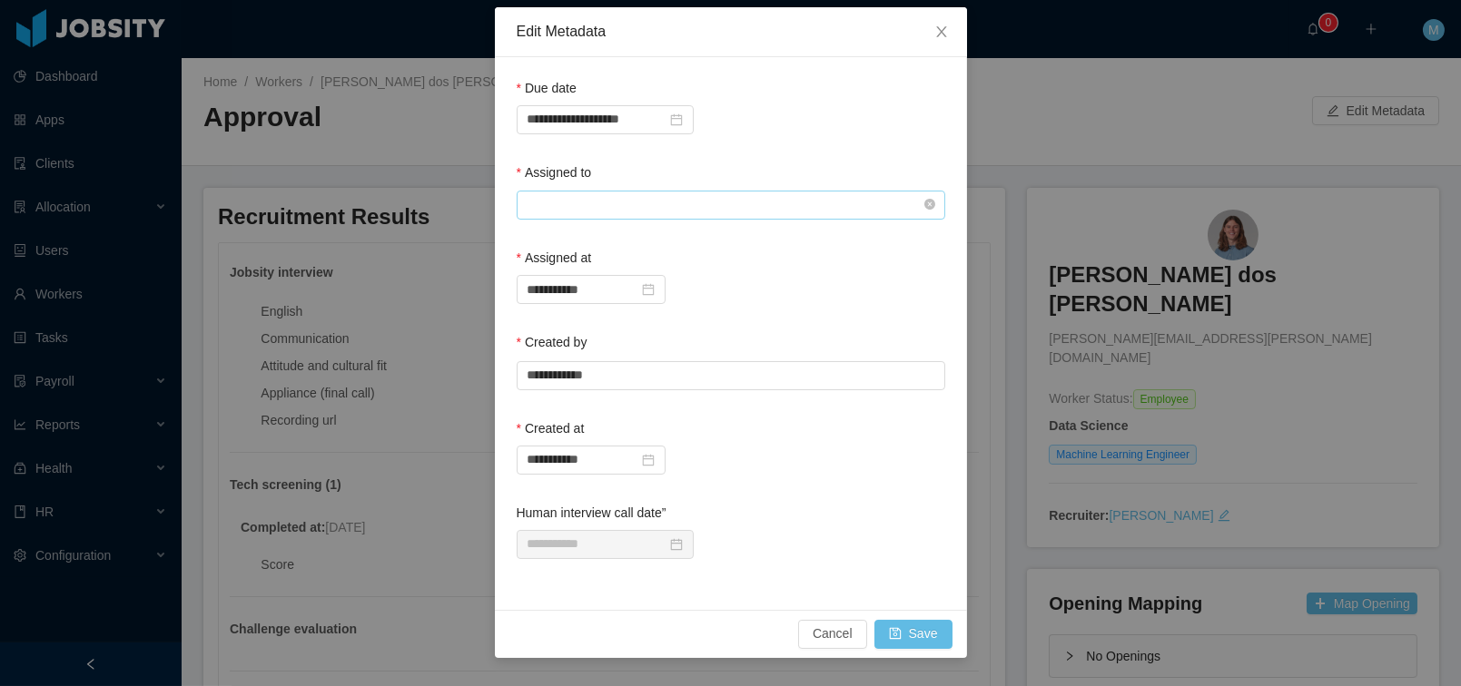
click at [613, 212] on input "text" at bounding box center [731, 205] width 428 height 29
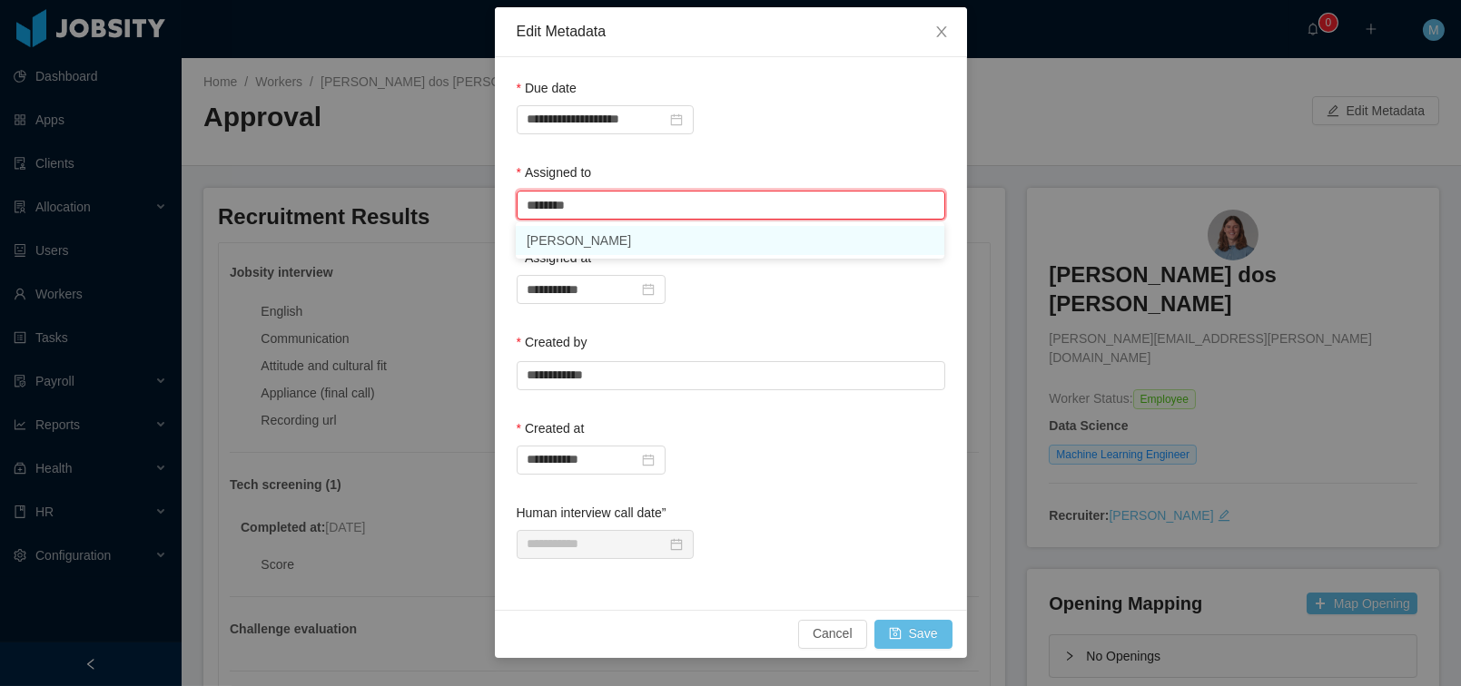
click at [616, 234] on li "Mauricio Lopez" at bounding box center [730, 240] width 428 height 29
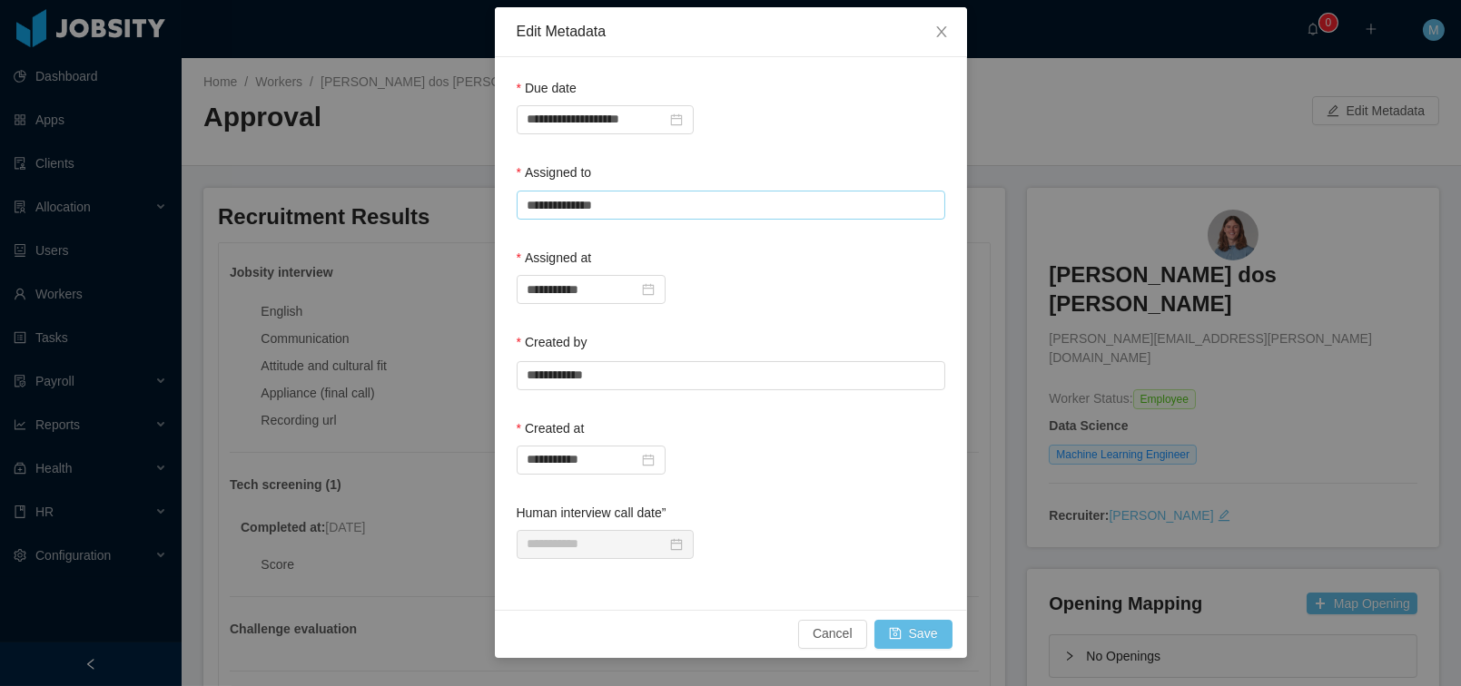
type input "**********"
click at [920, 635] on button "Save" at bounding box center [913, 634] width 78 height 29
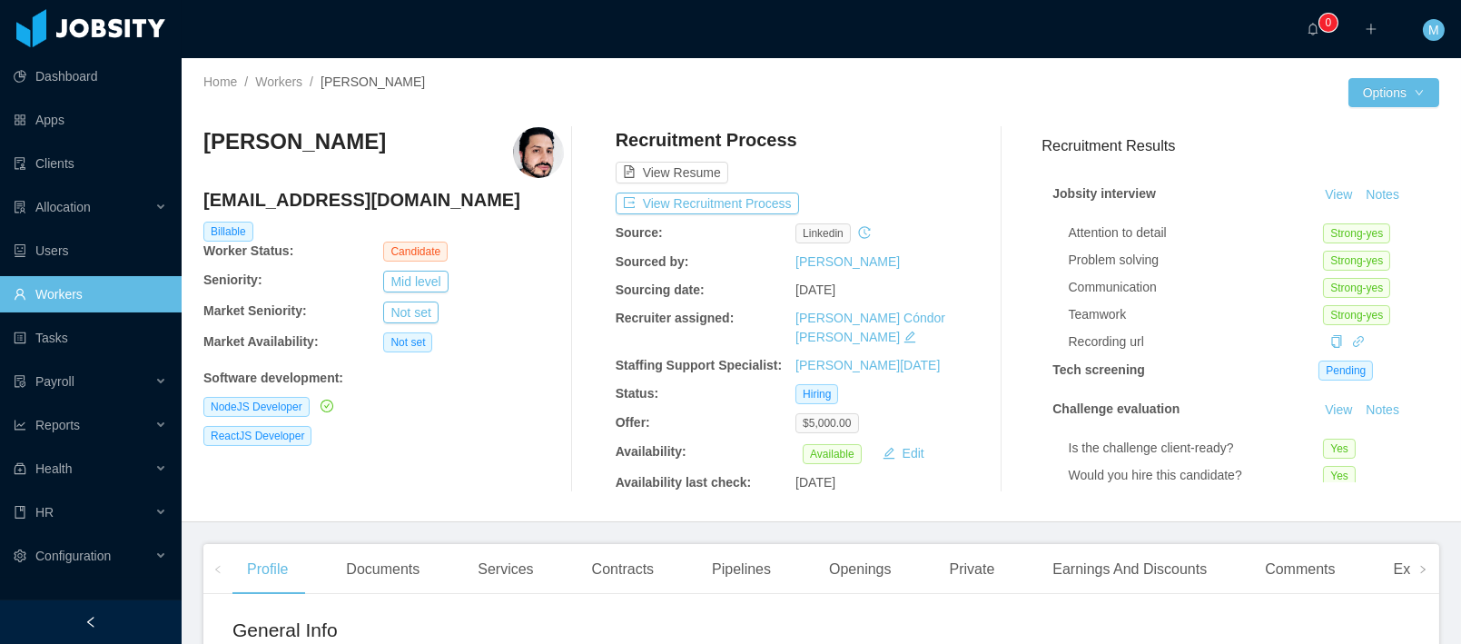
scroll to position [120, 0]
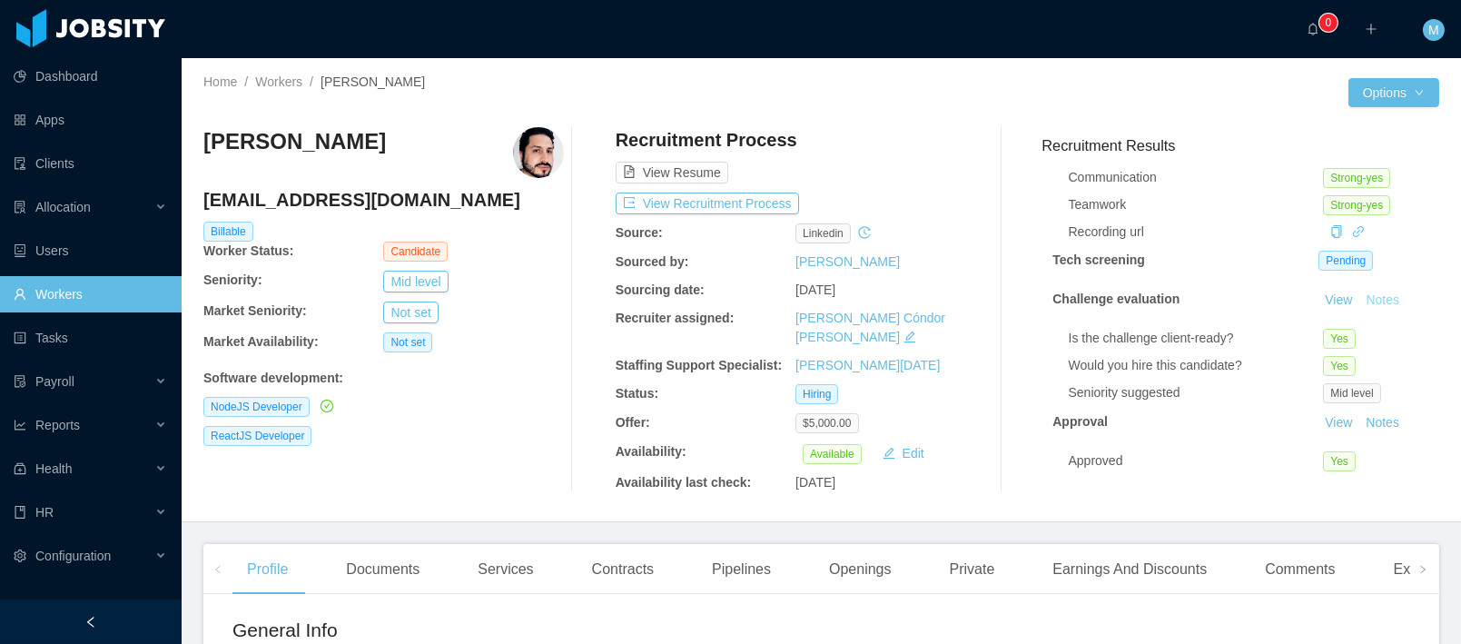
click at [1371, 291] on button "Notes" at bounding box center [1382, 301] width 48 height 22
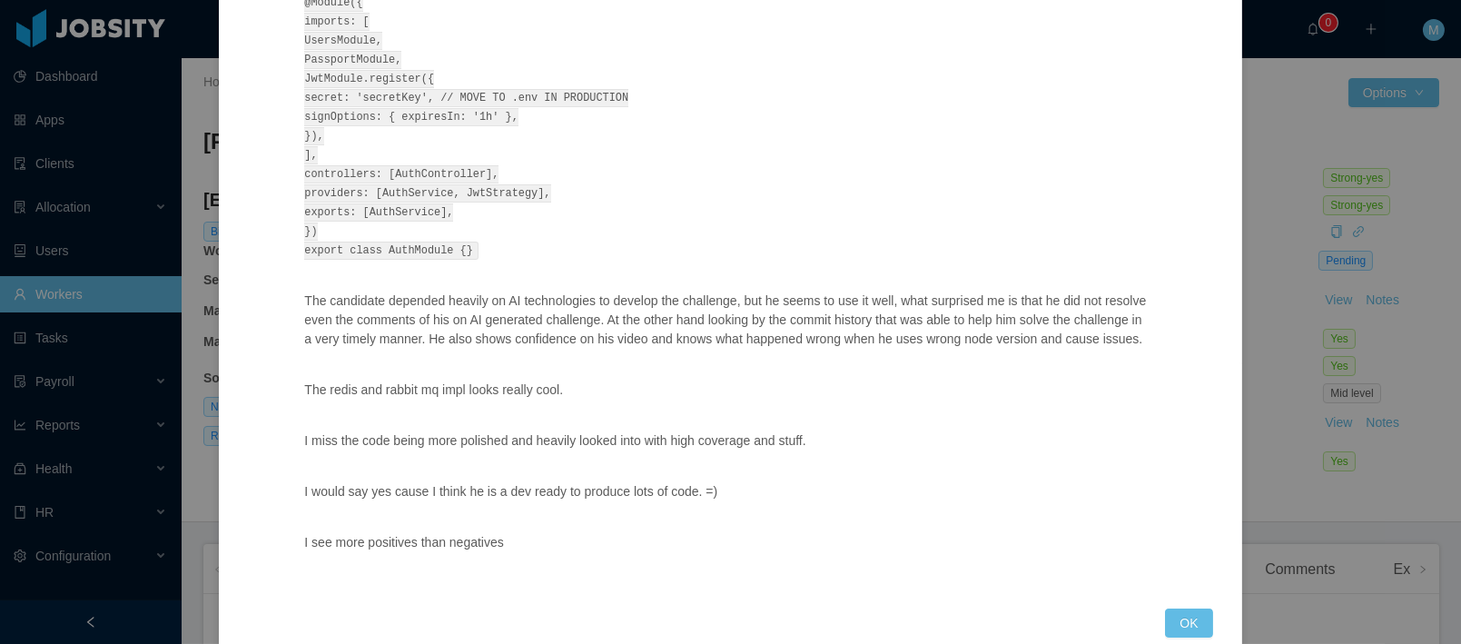
scroll to position [217, 0]
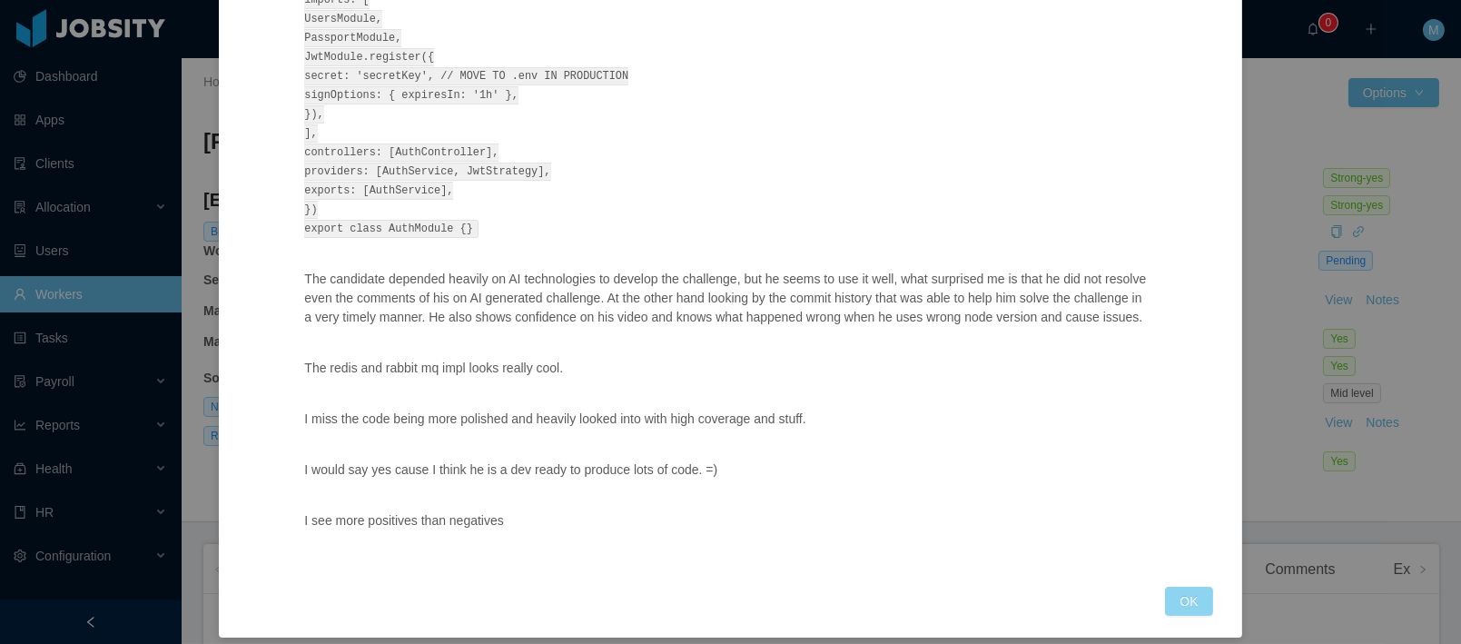
click at [1176, 613] on button "OK" at bounding box center [1188, 600] width 47 height 29
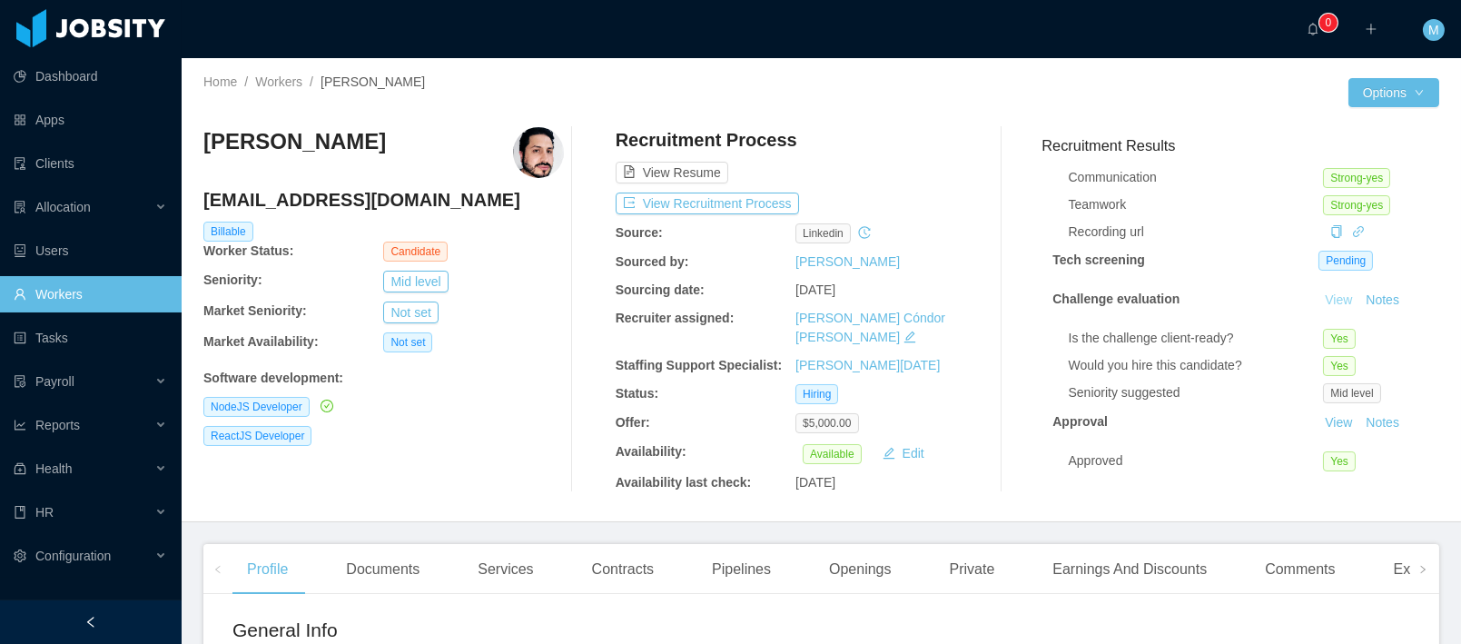
click at [1318, 292] on link "View" at bounding box center [1338, 299] width 40 height 15
click at [676, 205] on button "View Recruitment Process" at bounding box center [706, 203] width 183 height 22
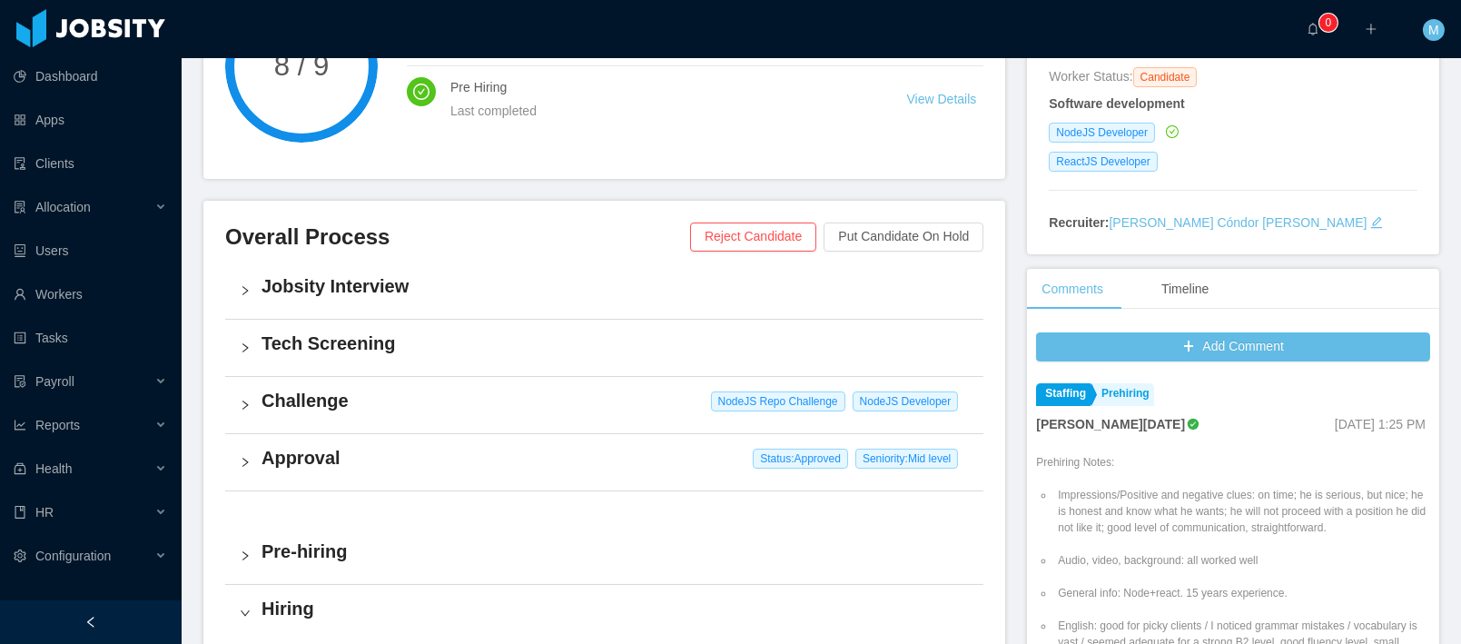
scroll to position [466, 0]
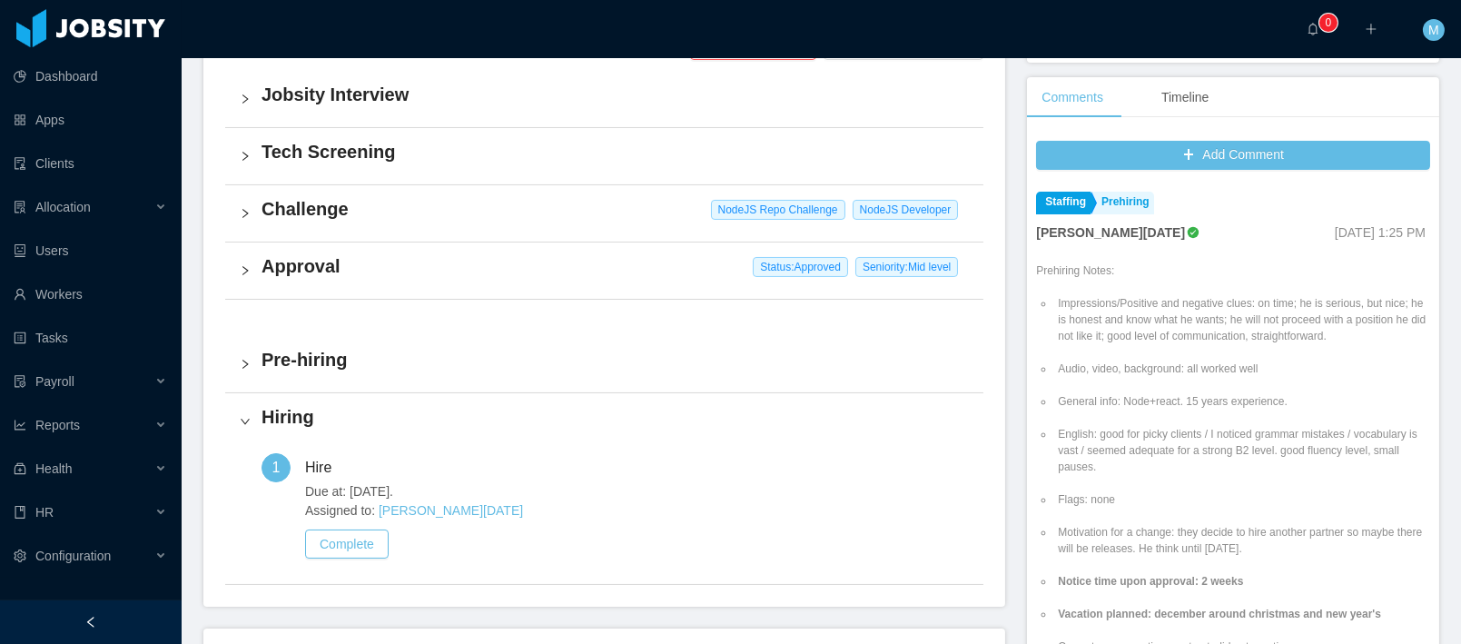
click at [301, 279] on div "Approval Status: Approved Seniority: Mid level" at bounding box center [604, 270] width 758 height 56
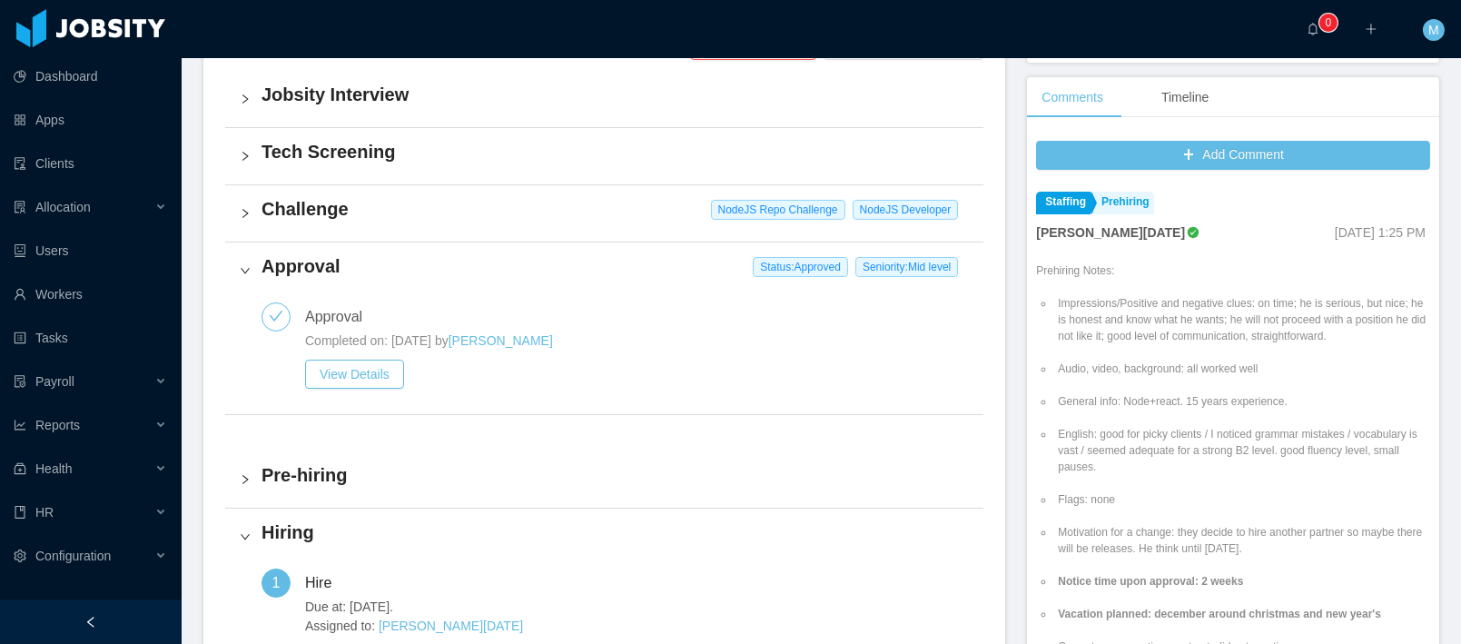
click at [300, 219] on h4 "Challenge" at bounding box center [614, 208] width 707 height 25
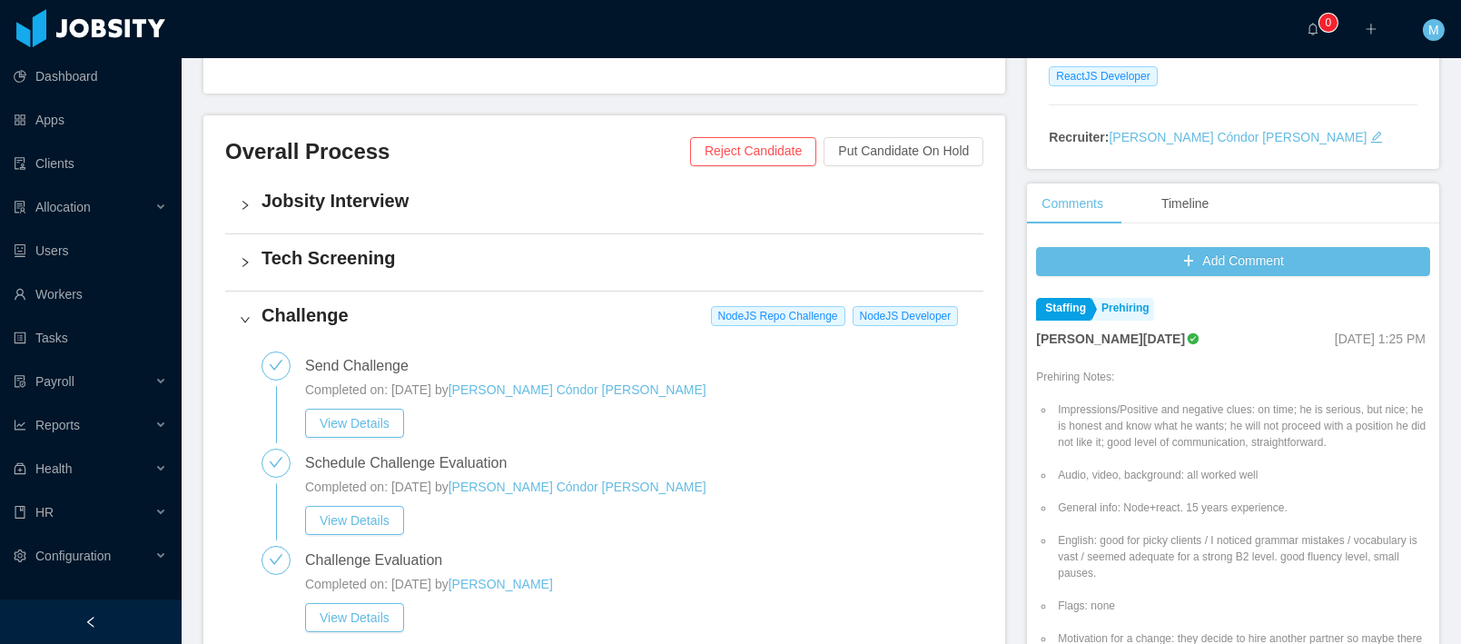
scroll to position [0, 0]
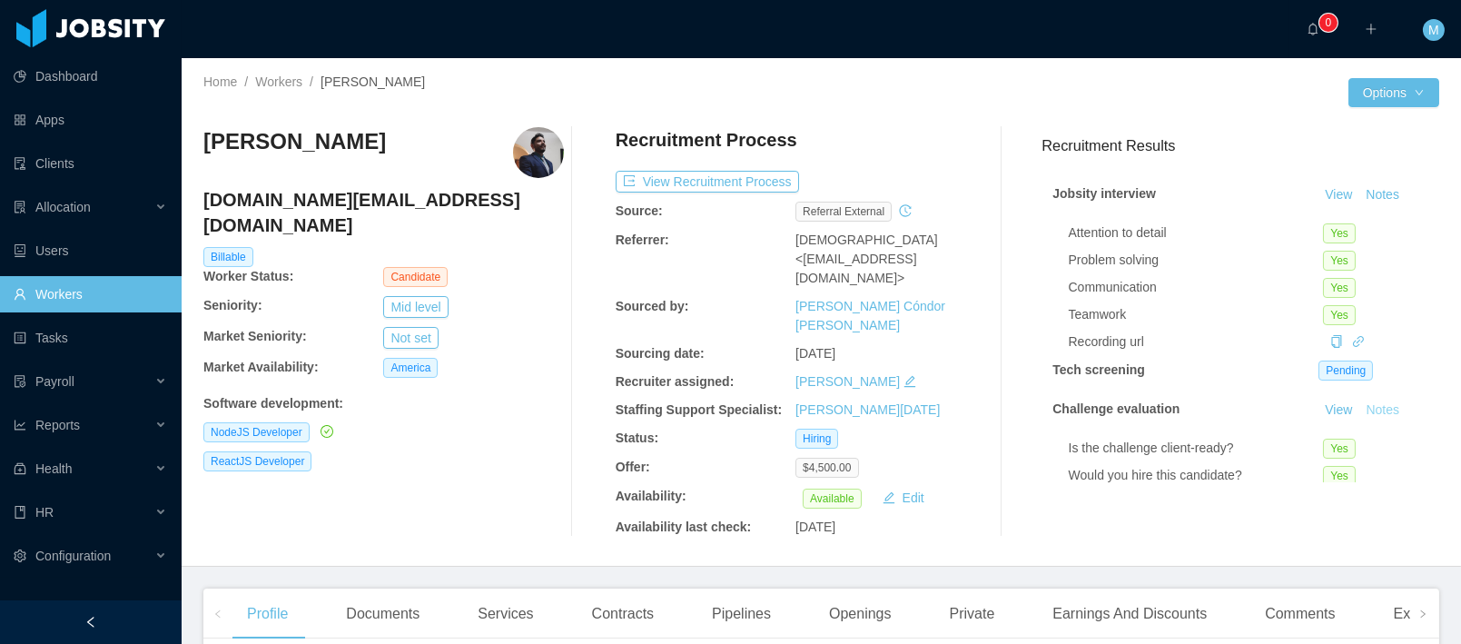
scroll to position [120, 0]
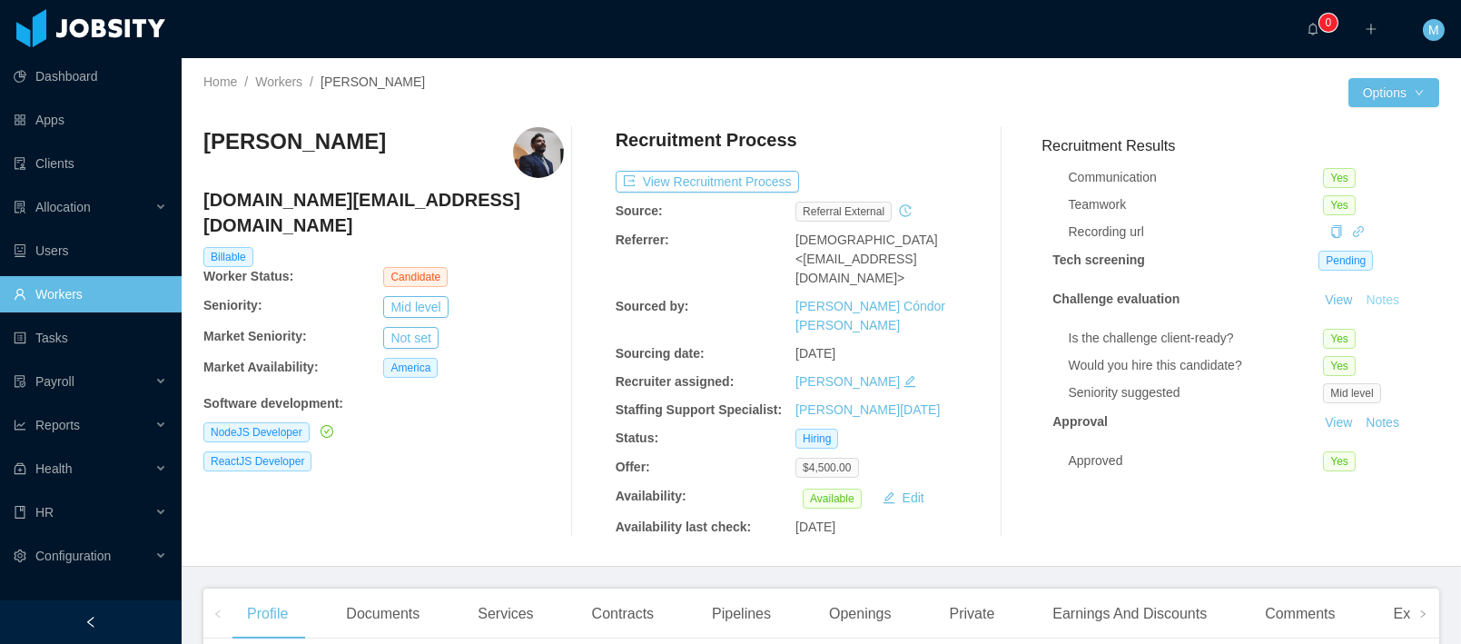
click at [1358, 293] on button "Notes" at bounding box center [1382, 301] width 48 height 22
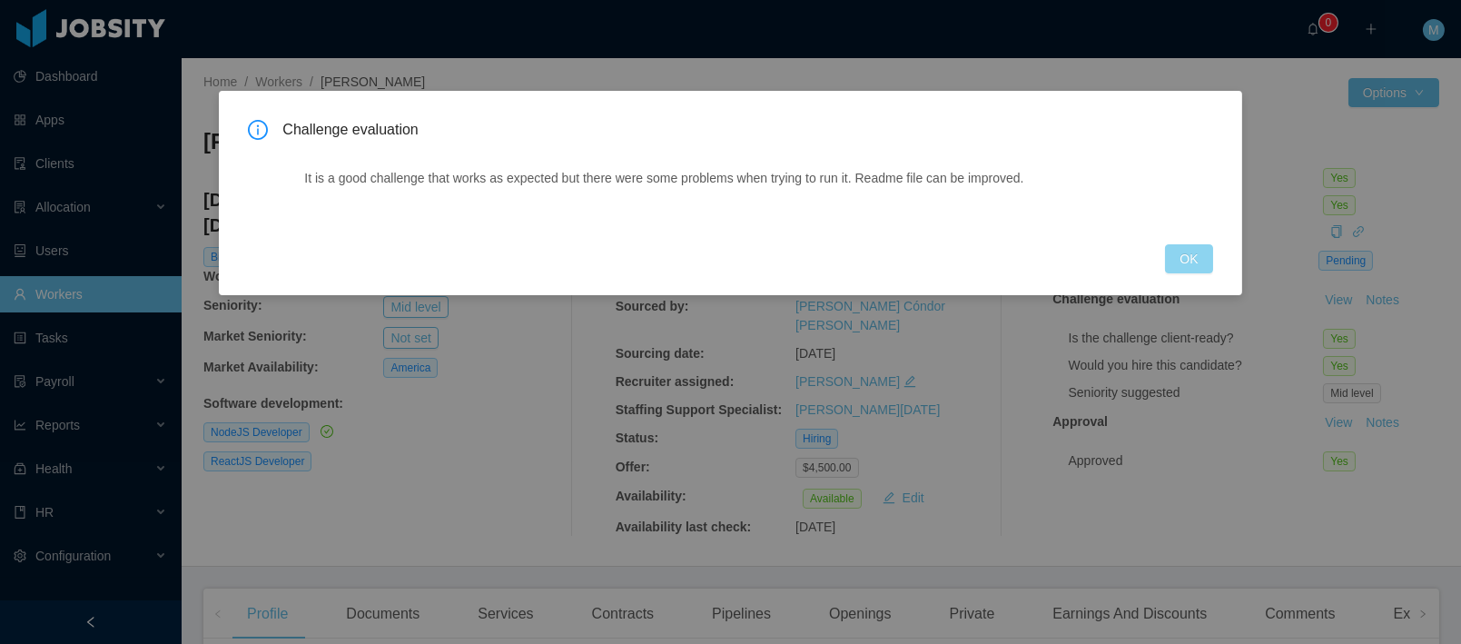
click at [1181, 263] on button "OK" at bounding box center [1188, 258] width 47 height 29
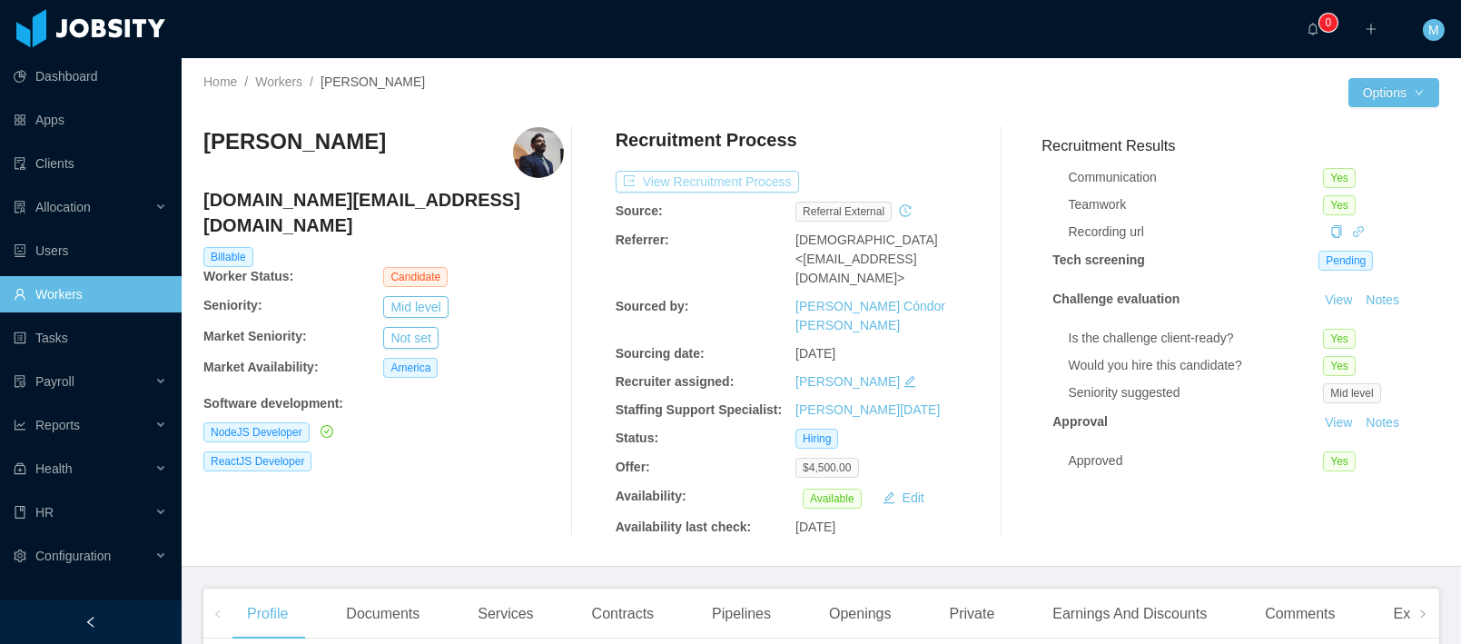
click at [697, 179] on button "View Recruitment Process" at bounding box center [706, 182] width 183 height 22
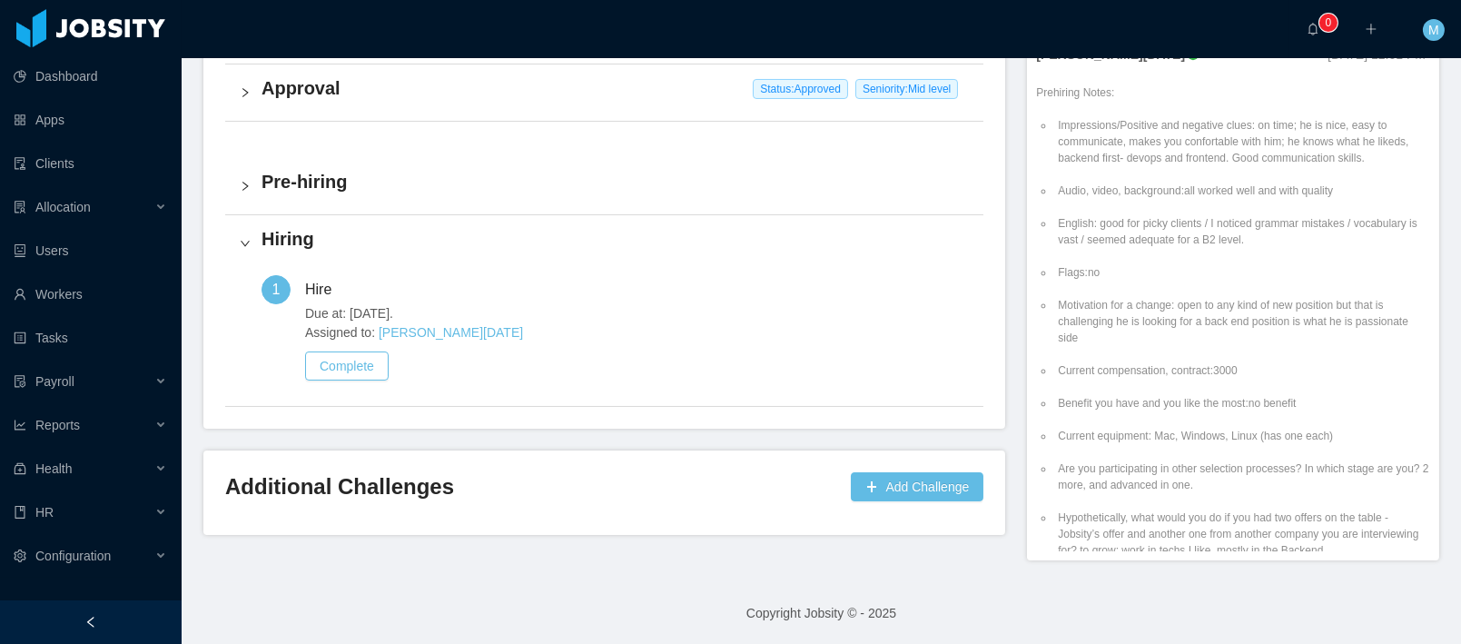
scroll to position [282, 0]
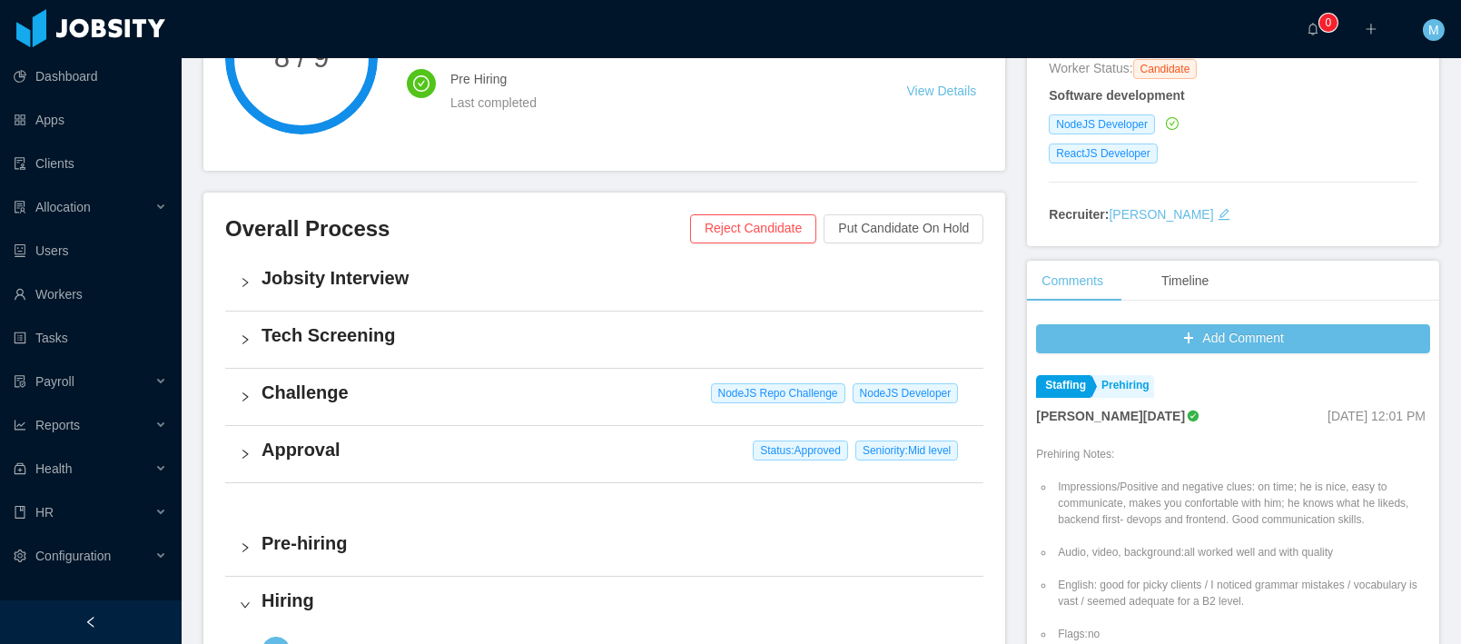
click at [298, 443] on h4 "Approval" at bounding box center [614, 449] width 707 height 25
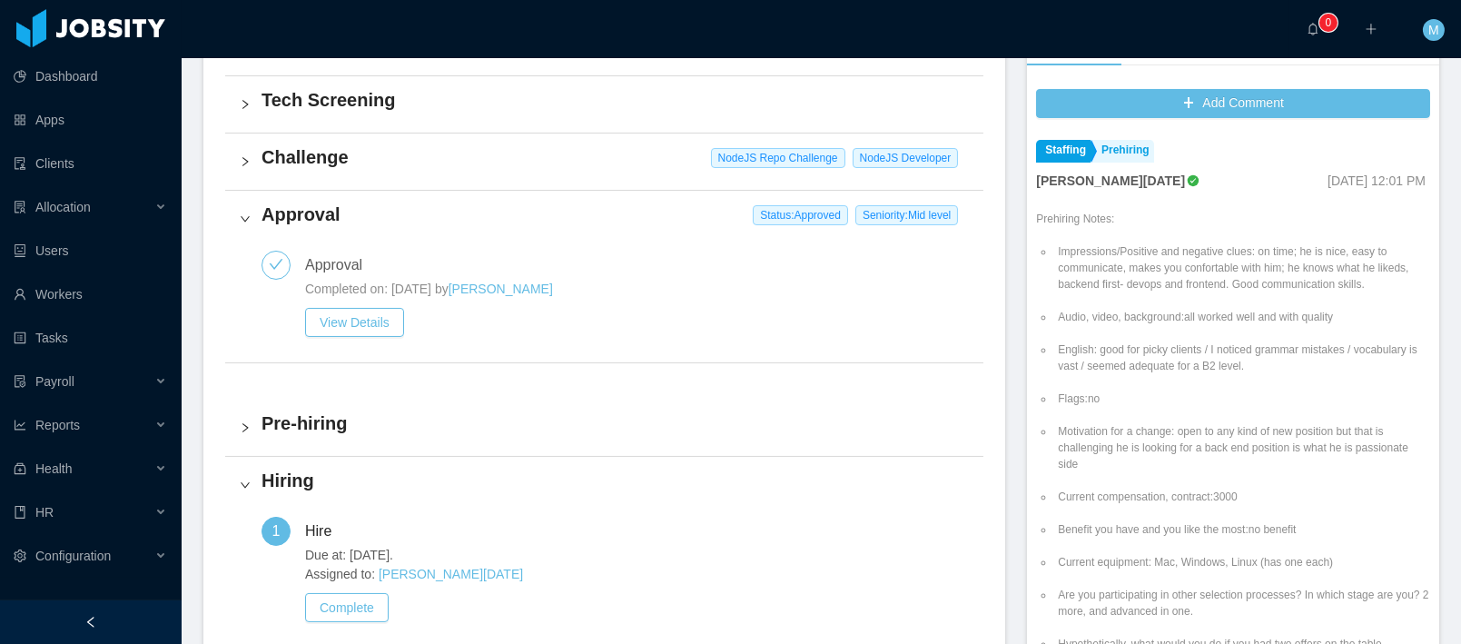
scroll to position [497, 0]
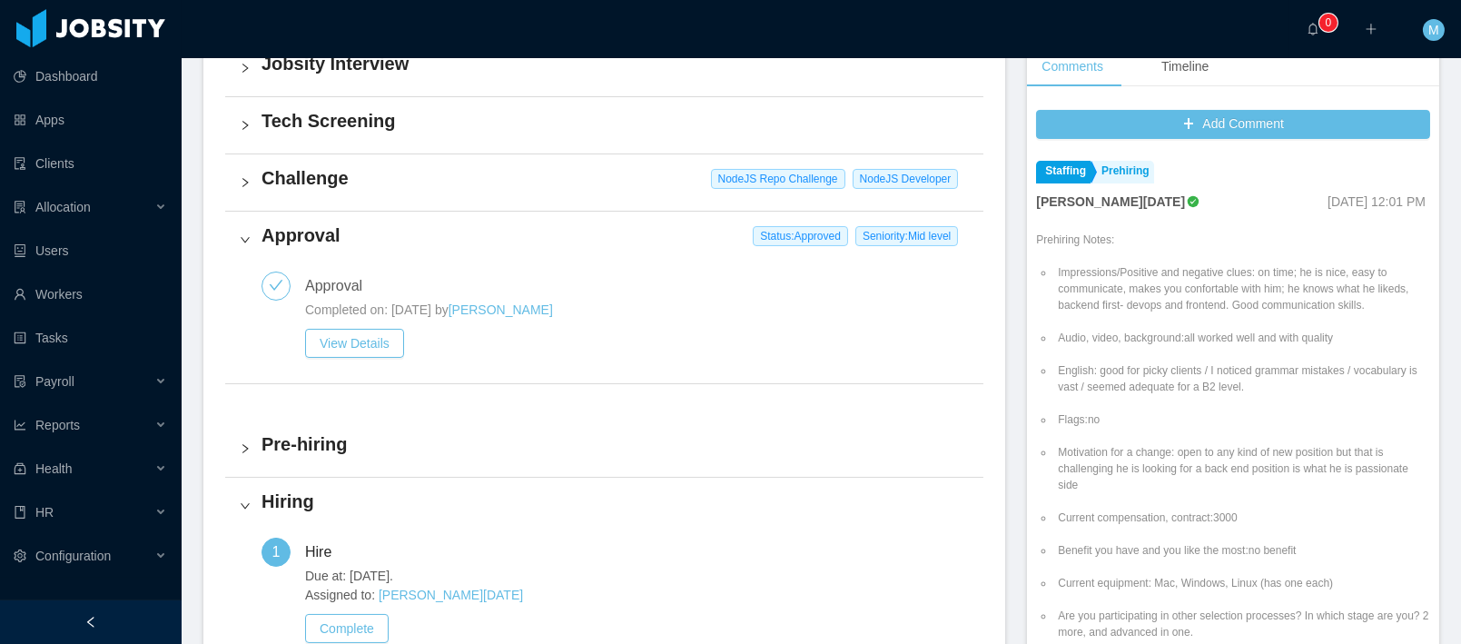
click at [352, 191] on div "Challenge NodeJS Repo Challenge NodeJS Developer" at bounding box center [604, 182] width 758 height 56
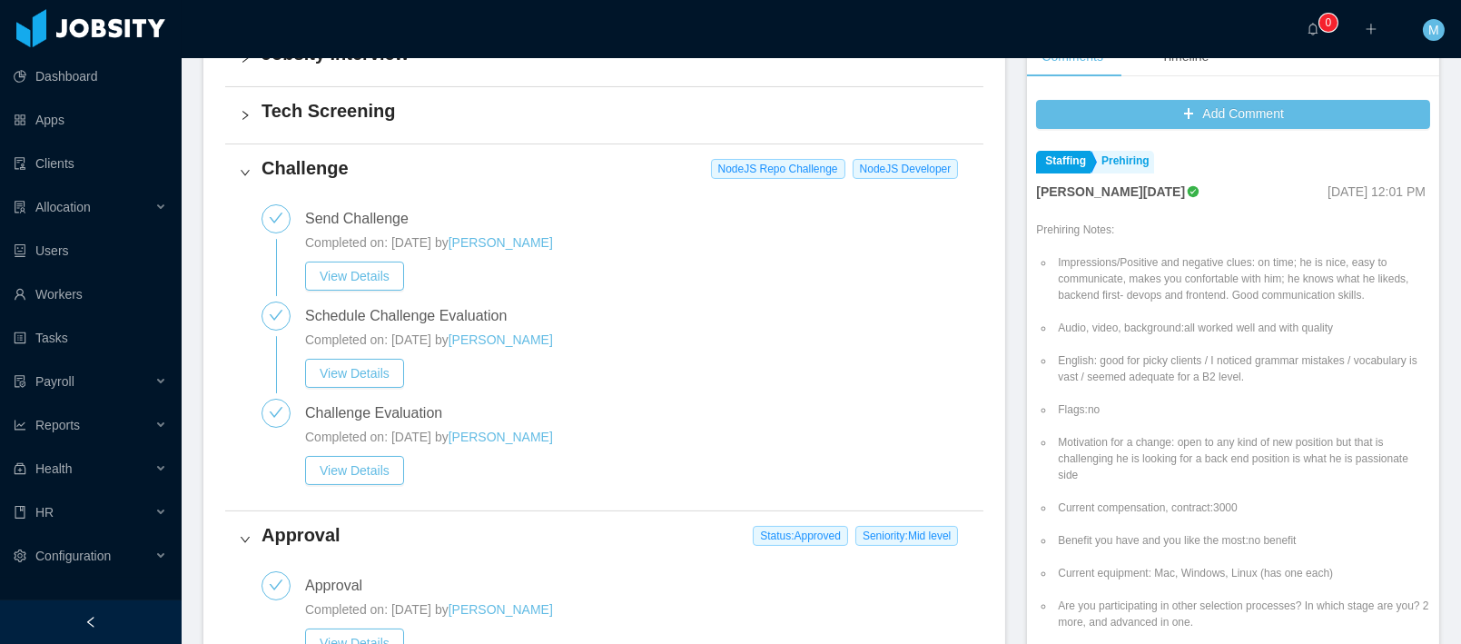
scroll to position [118, 0]
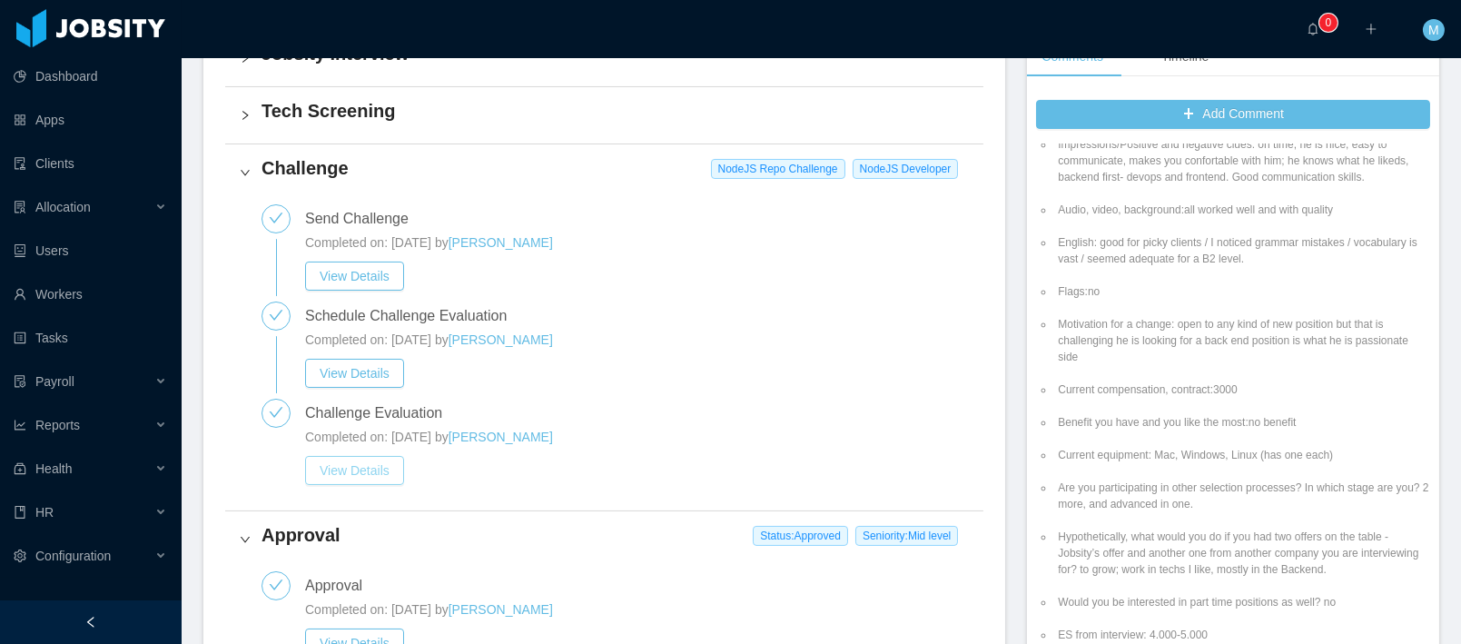
click at [346, 465] on button "View Details" at bounding box center [354, 470] width 99 height 29
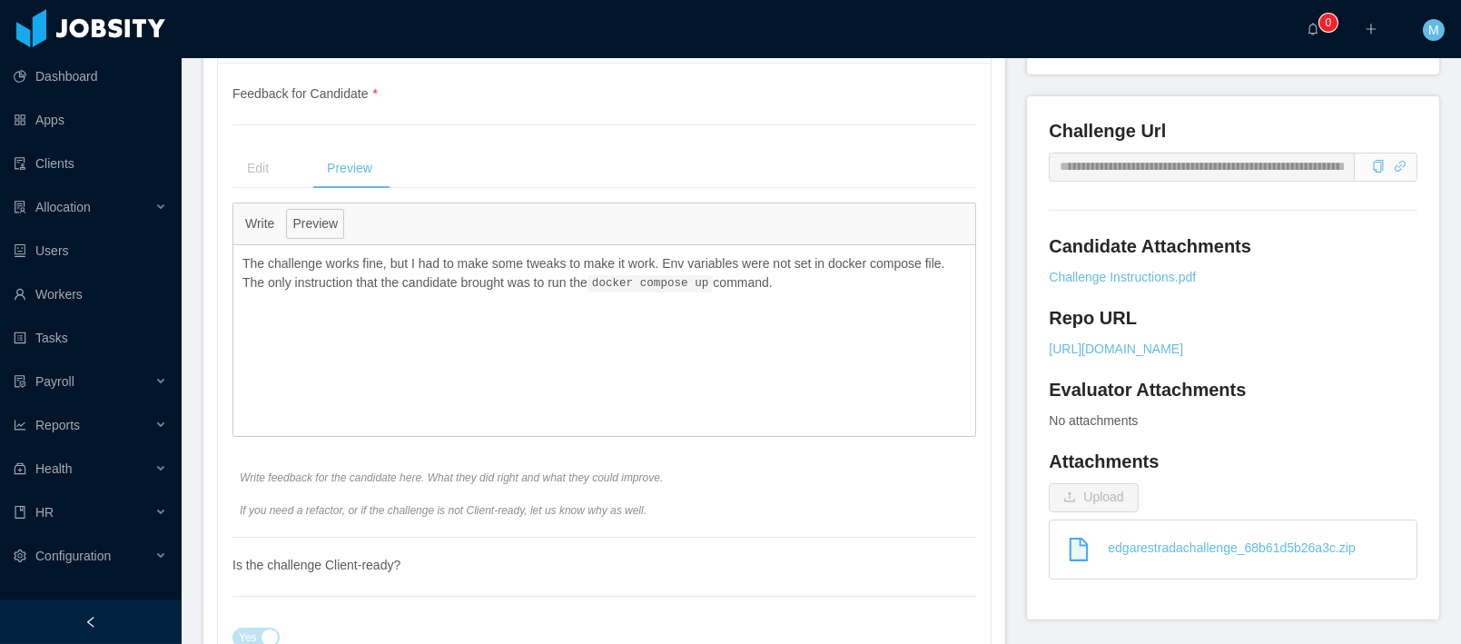
scroll to position [451, 0]
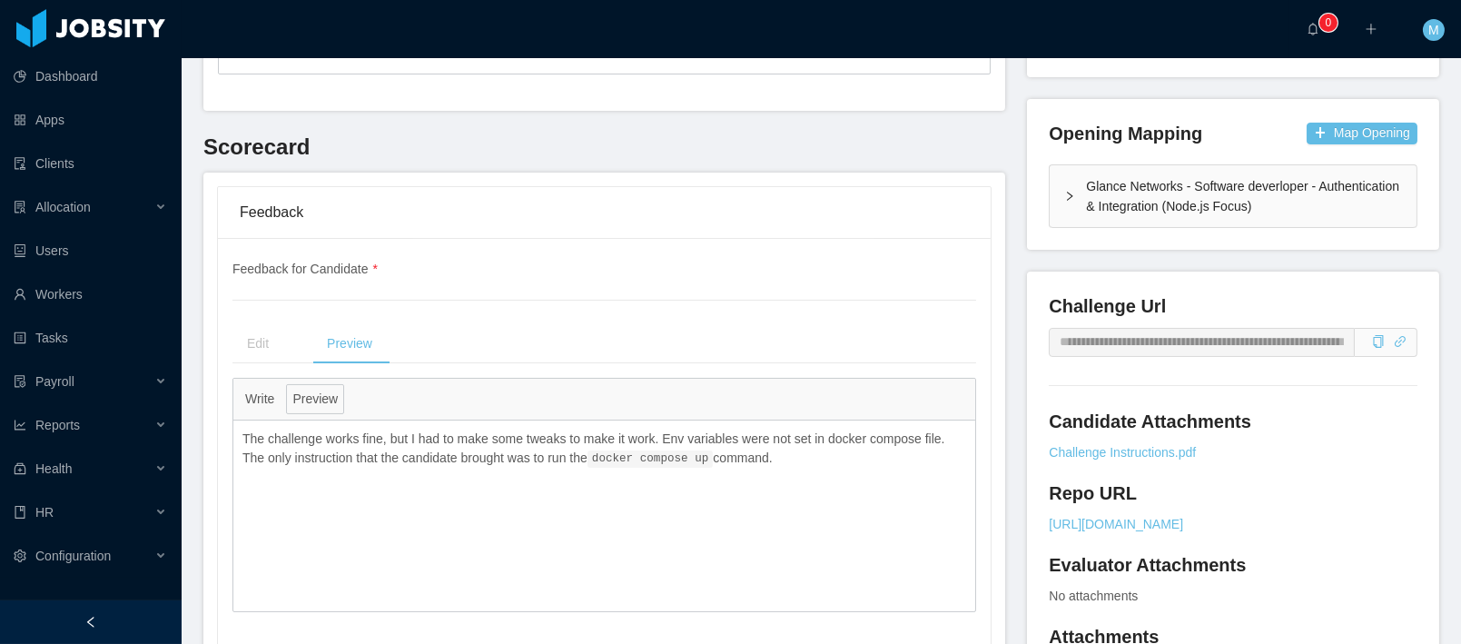
drag, startPoint x: 858, startPoint y: 459, endPoint x: 218, endPoint y: 417, distance: 641.4
click at [218, 417] on div "**********" at bounding box center [604, 578] width 773 height 680
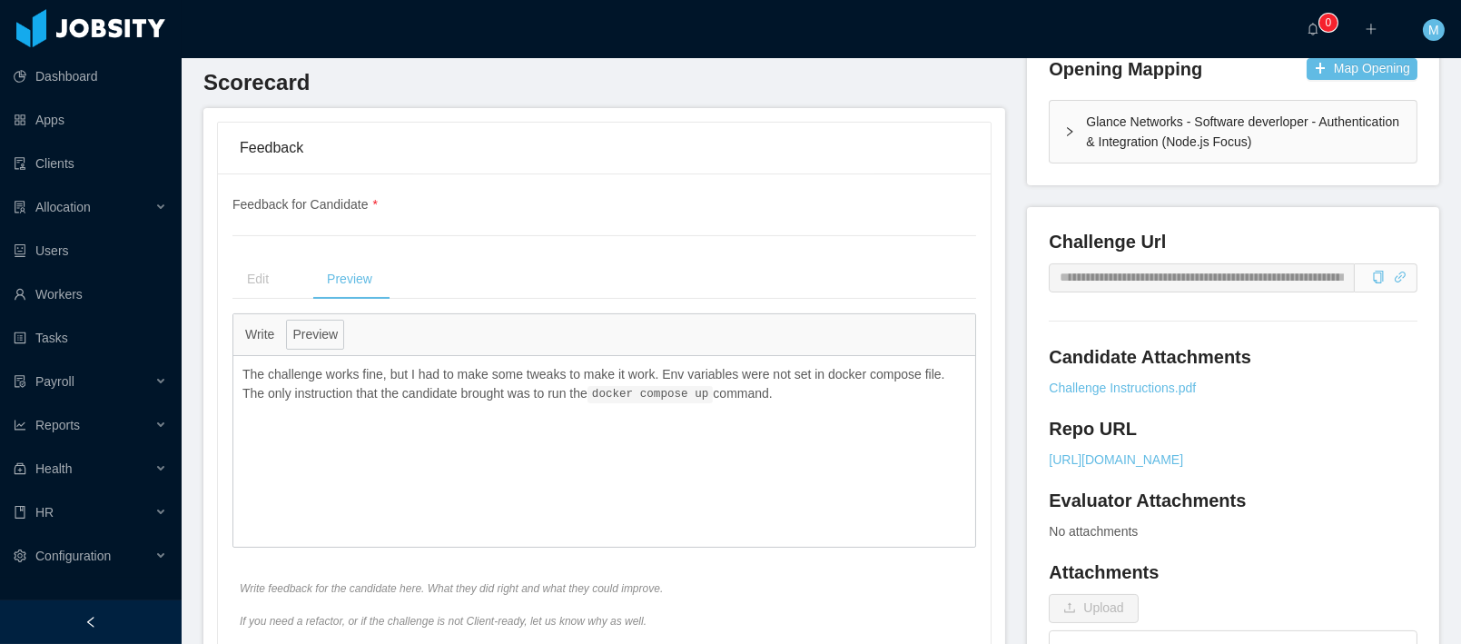
scroll to position [568, 0]
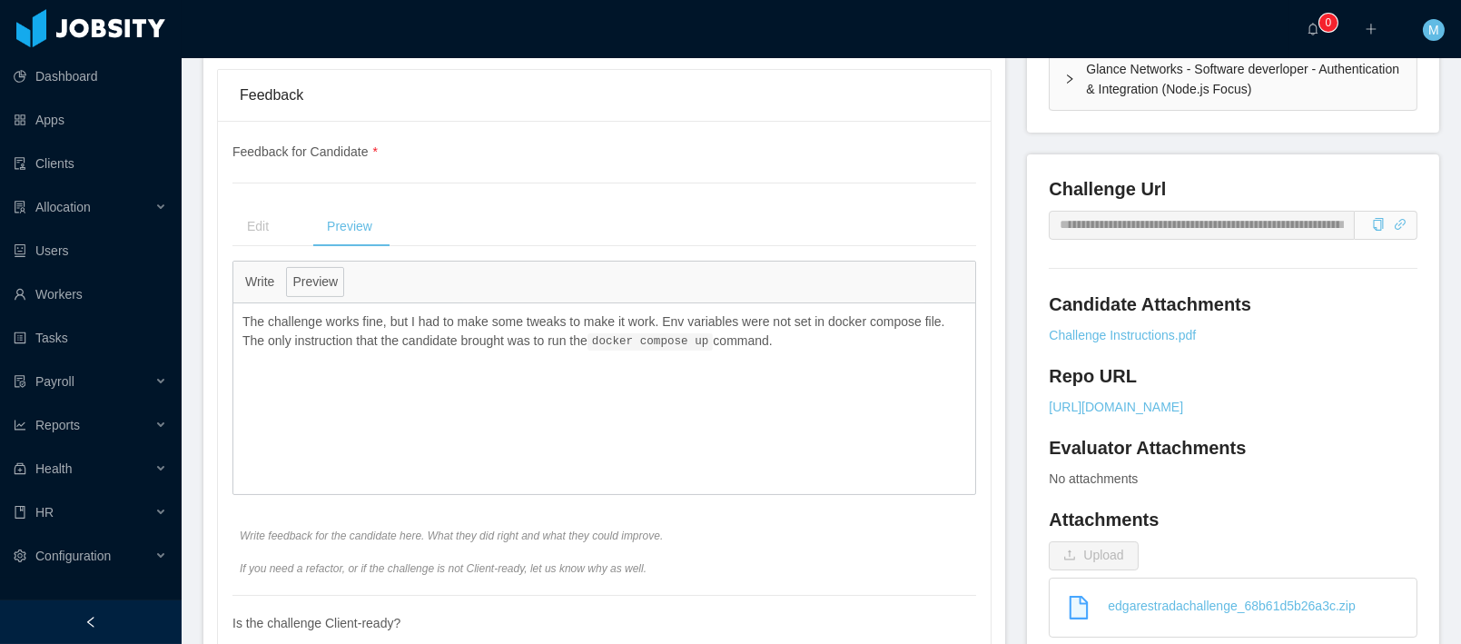
drag, startPoint x: 428, startPoint y: 330, endPoint x: 438, endPoint y: 327, distance: 10.6
click at [429, 330] on p "The challenge works fine, but I had to make some tweaks to make it work. Env va…" at bounding box center [604, 331] width 724 height 39
drag, startPoint x: 848, startPoint y: 336, endPoint x: 242, endPoint y: 321, distance: 605.7
click at [242, 321] on p "The challenge works fine, but I had to make some tweaks to make it work. Env va…" at bounding box center [604, 331] width 724 height 39
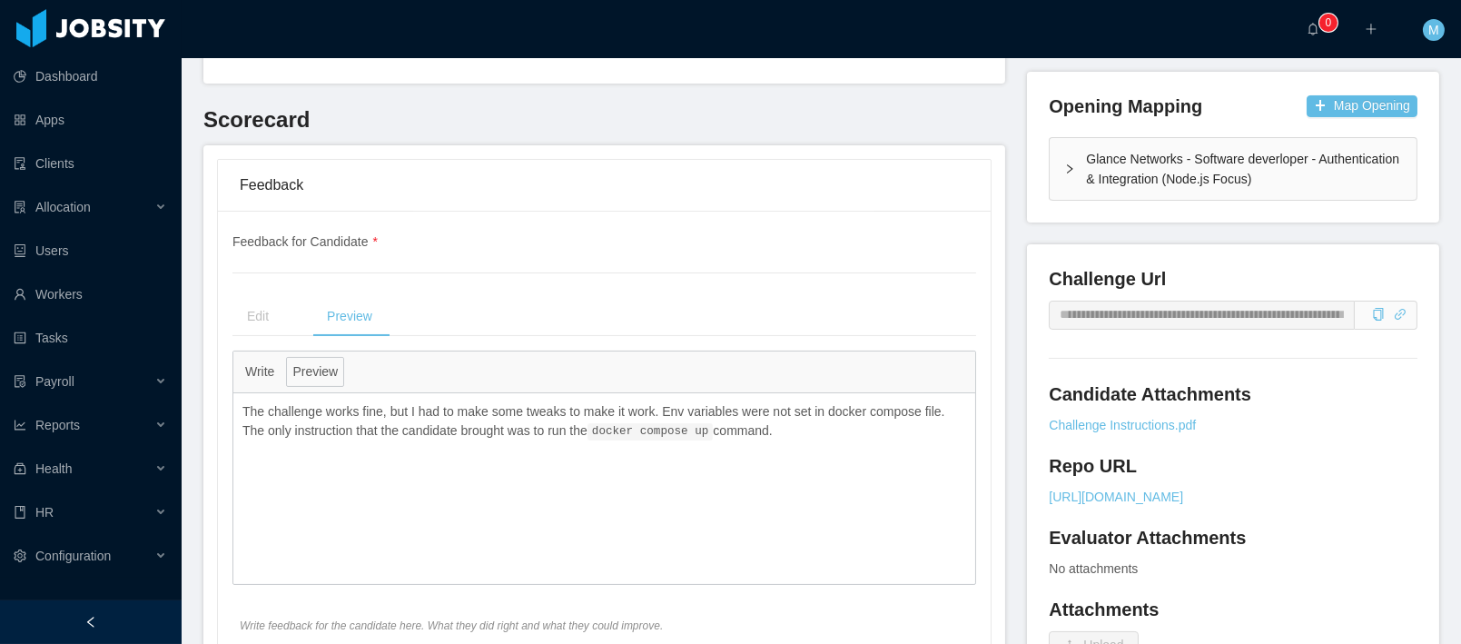
scroll to position [489, 0]
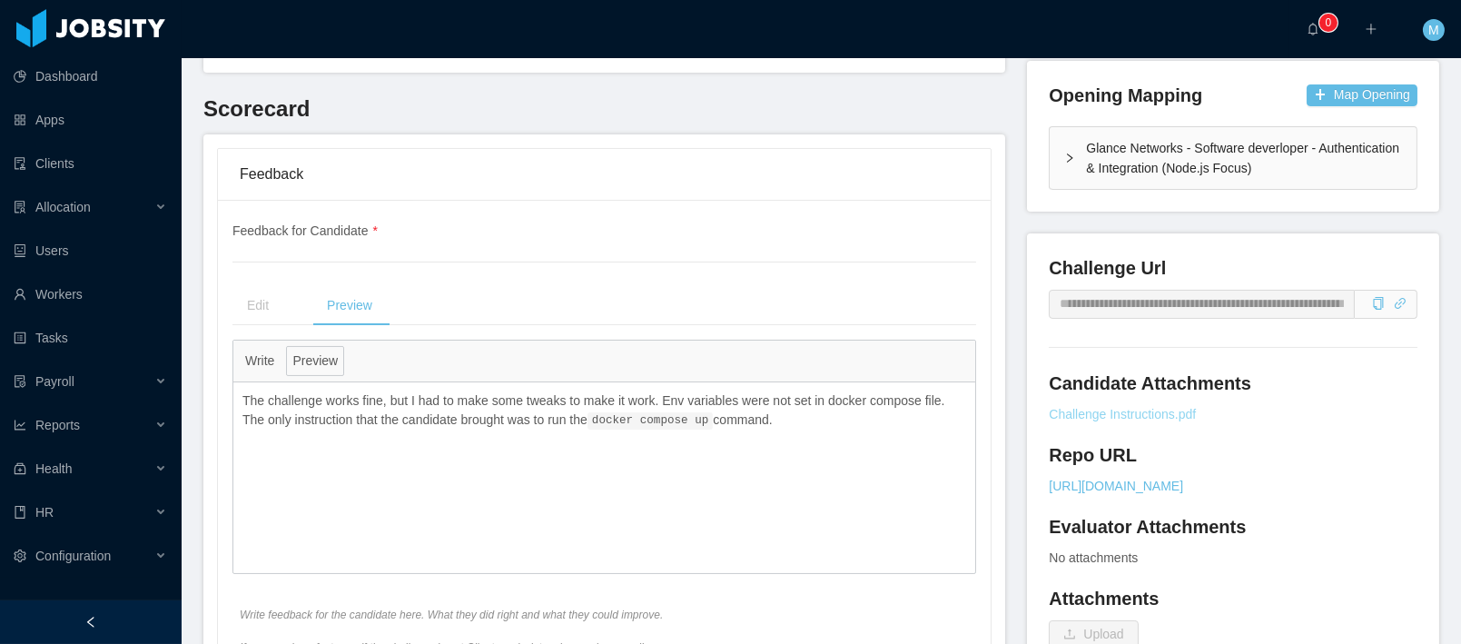
click at [1137, 415] on link "Challenge Instructions.pdf" at bounding box center [1232, 414] width 369 height 19
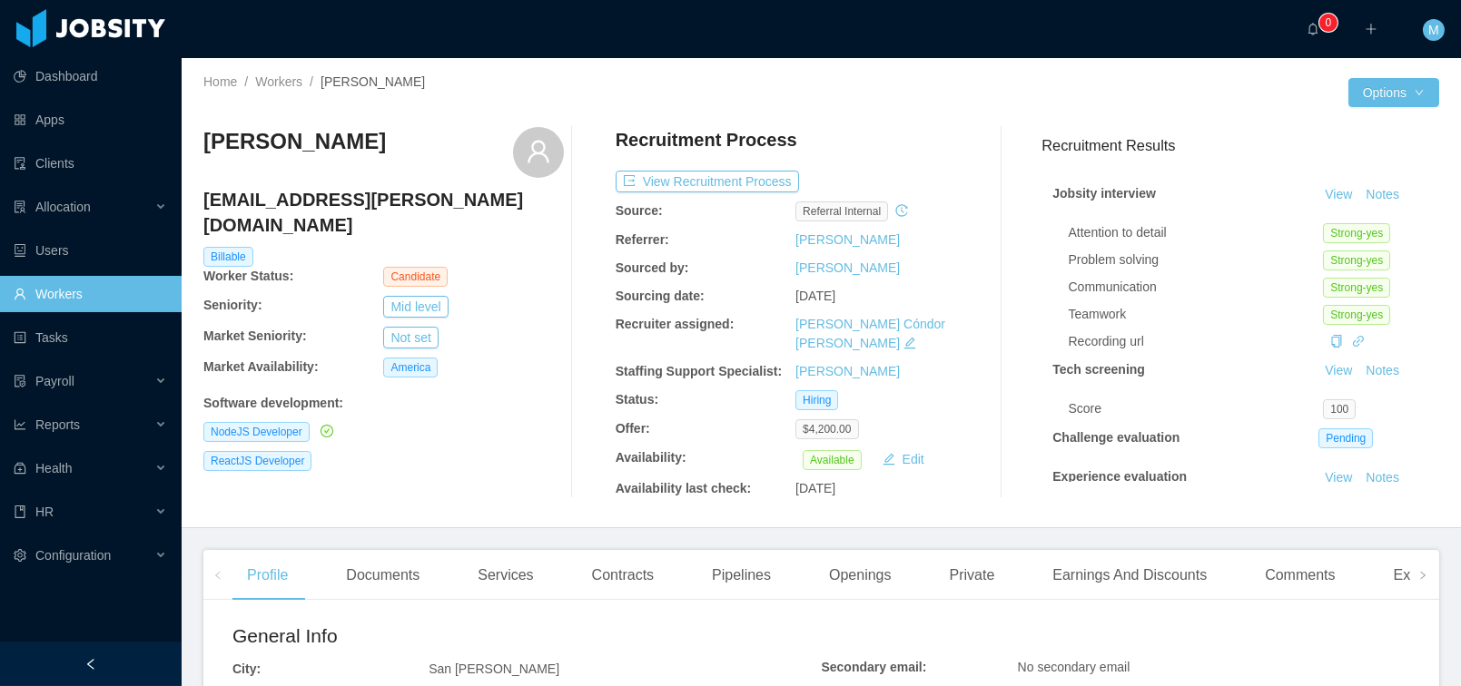
click at [891, 92] on div at bounding box center [1085, 92] width 527 height 29
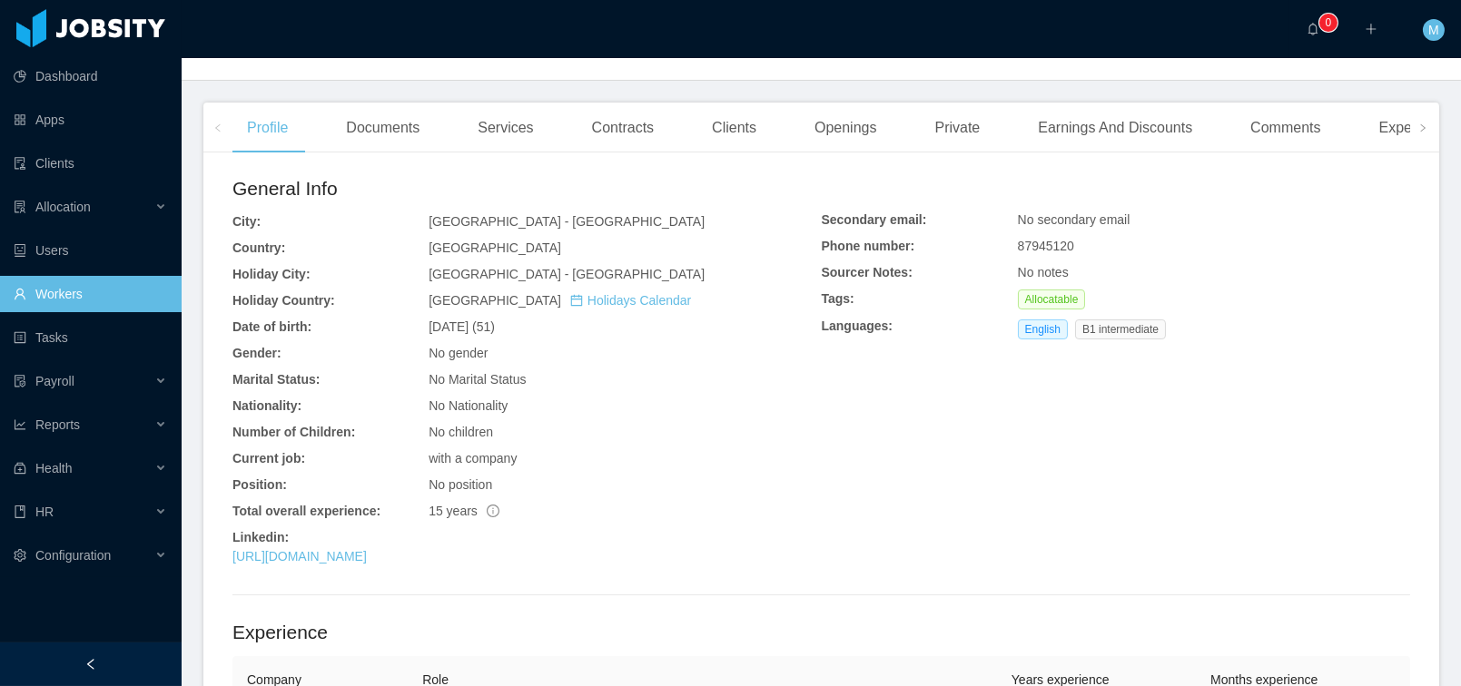
scroll to position [622, 0]
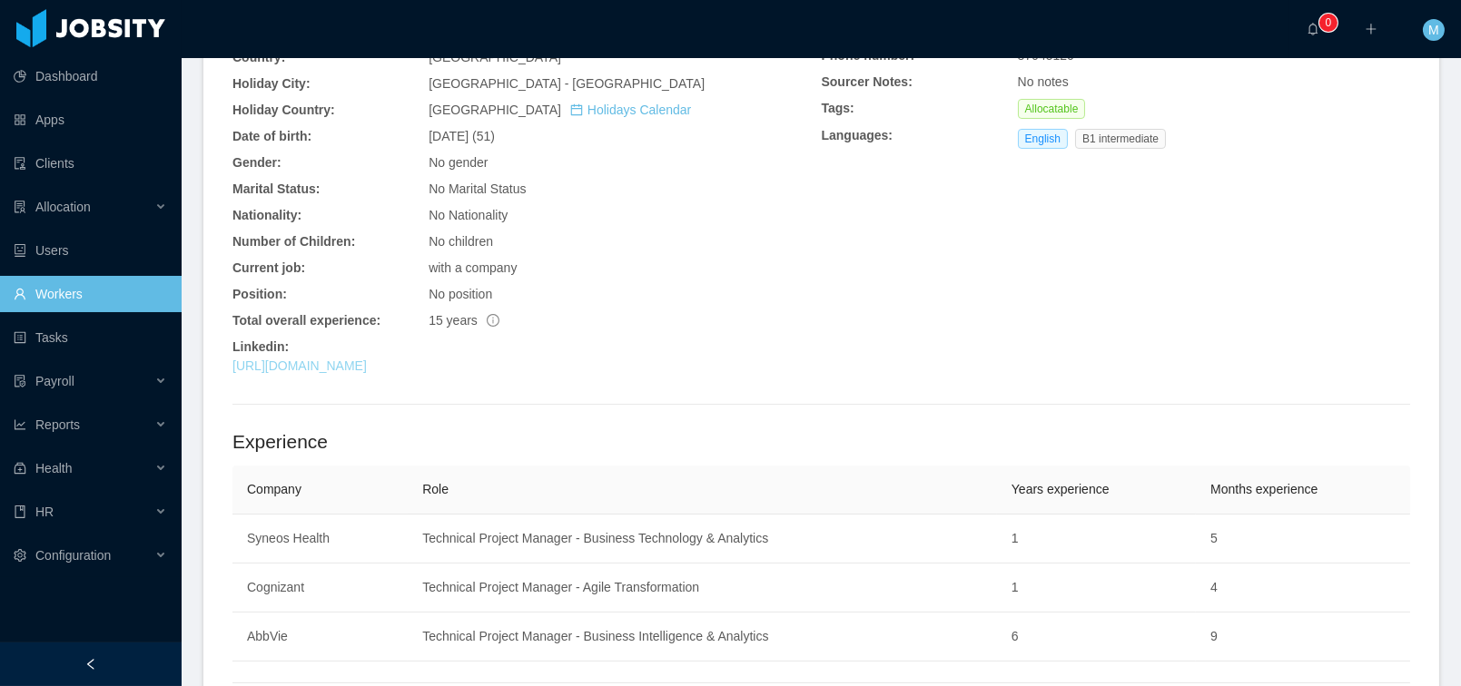
click at [367, 359] on link "[URL][DOMAIN_NAME]" at bounding box center [299, 366] width 134 height 15
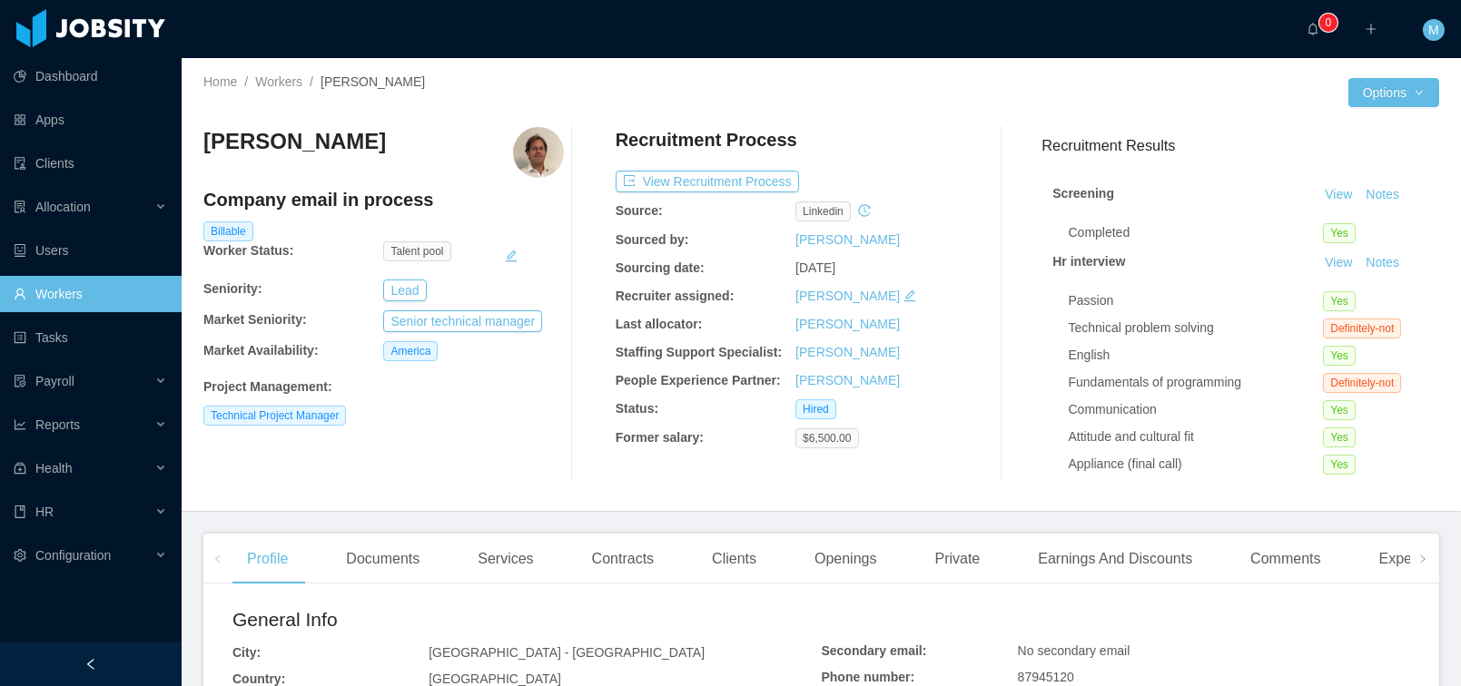
scroll to position [243, 0]
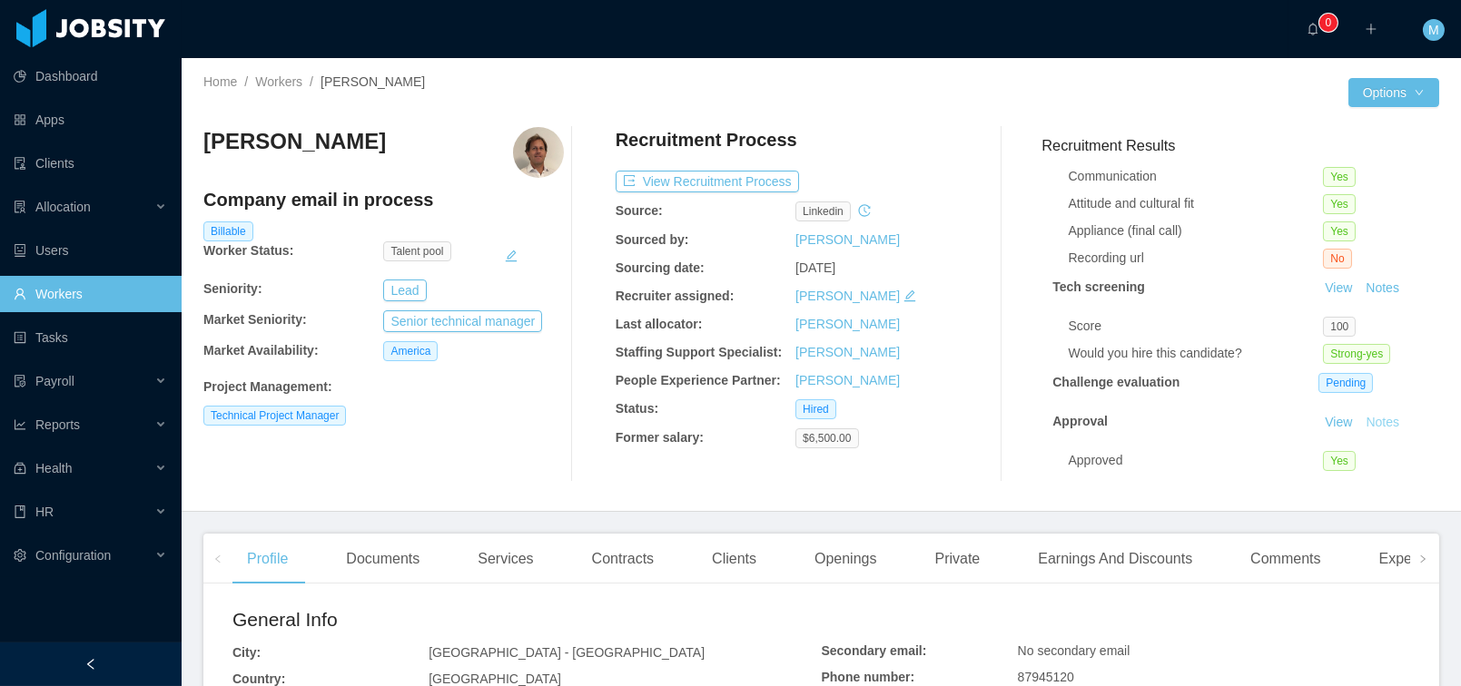
click at [1373, 412] on button "Notes" at bounding box center [1382, 423] width 48 height 22
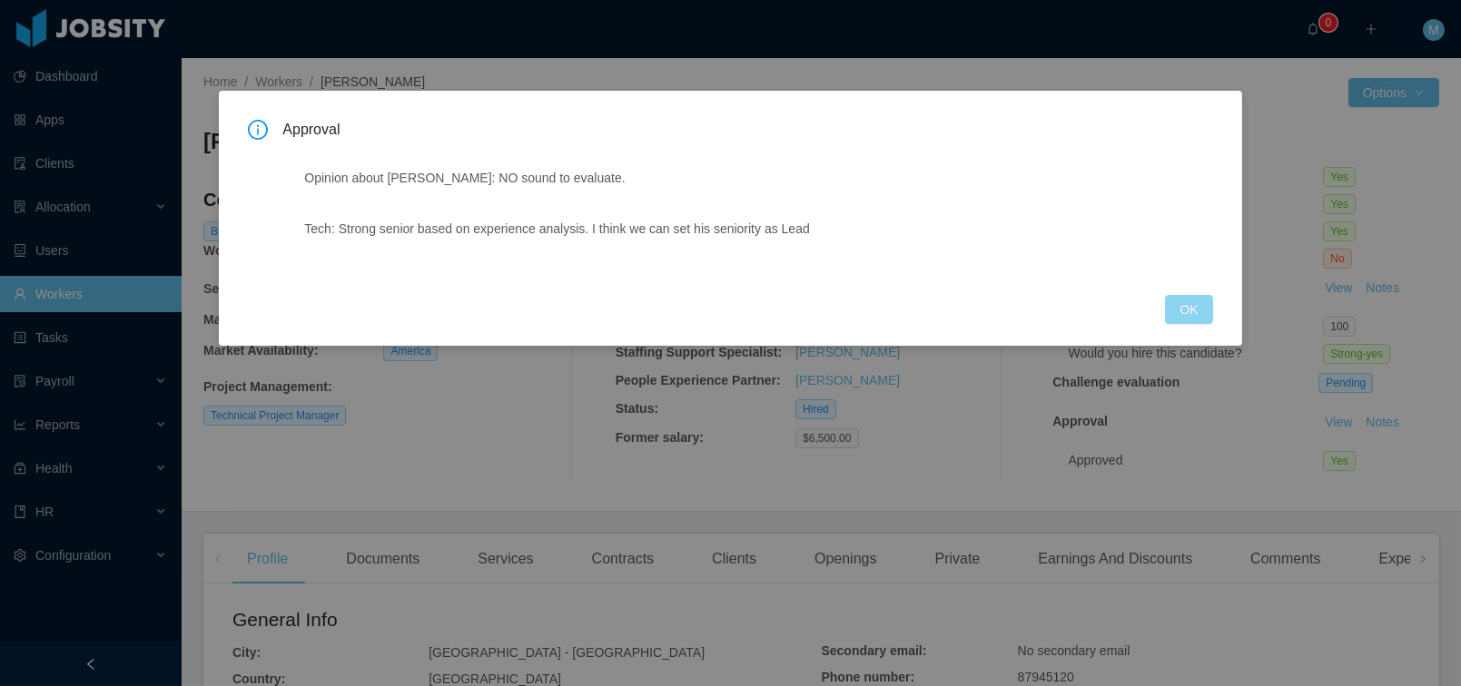
click at [1178, 318] on button "OK" at bounding box center [1188, 309] width 47 height 29
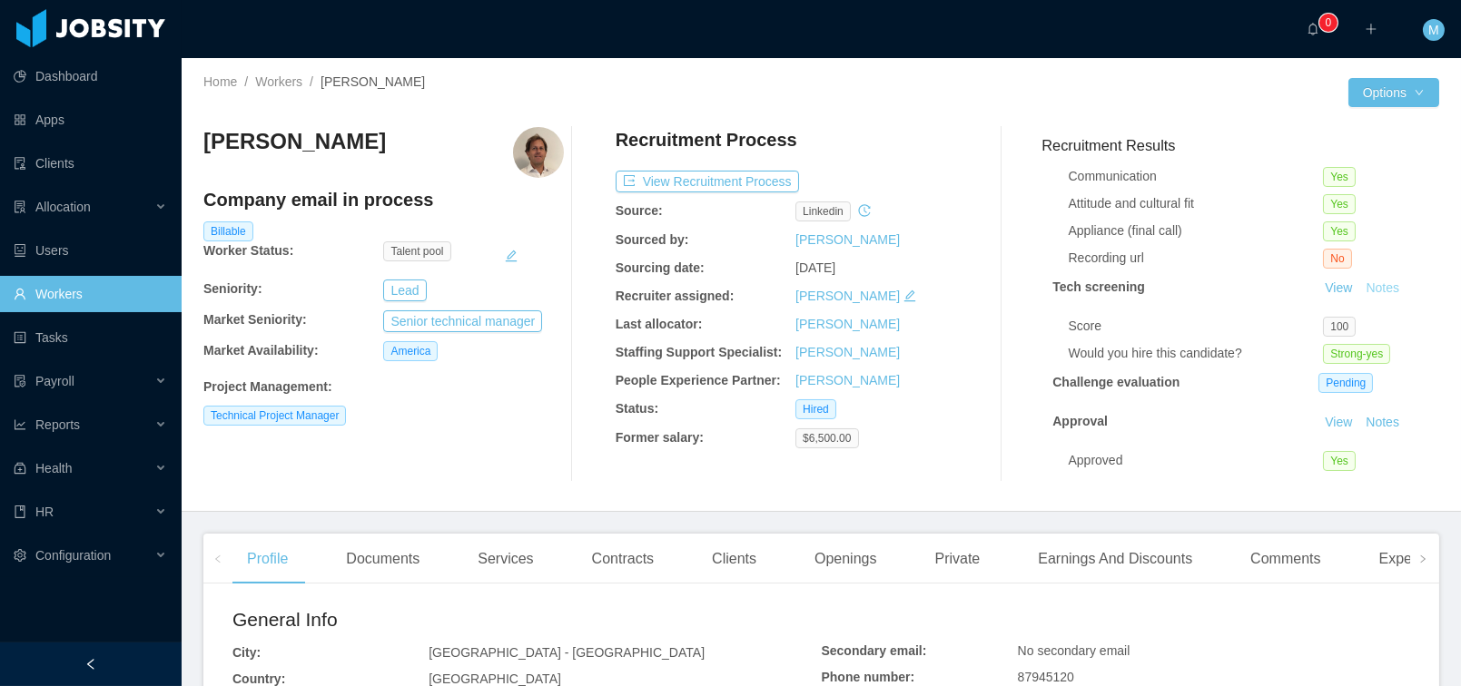
click at [1358, 278] on button "Notes" at bounding box center [1382, 289] width 48 height 22
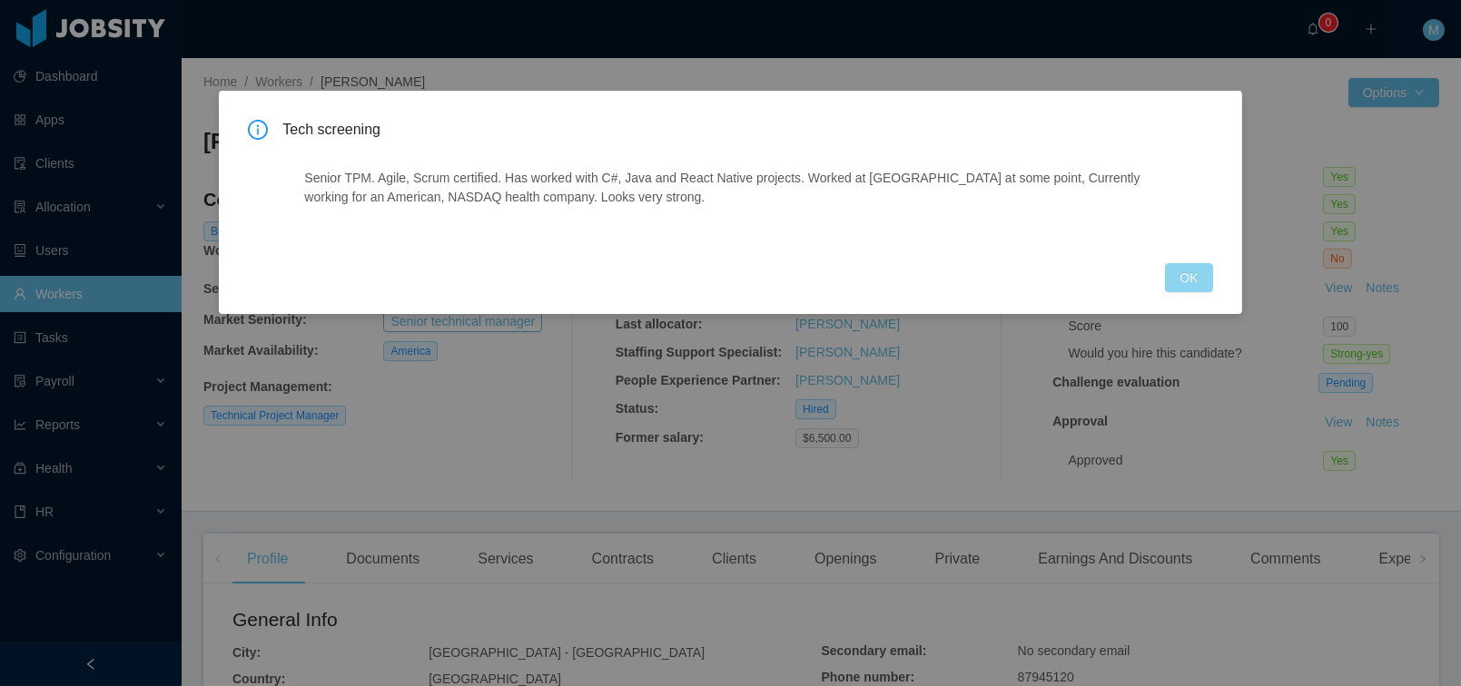
click at [1178, 280] on button "OK" at bounding box center [1188, 277] width 47 height 29
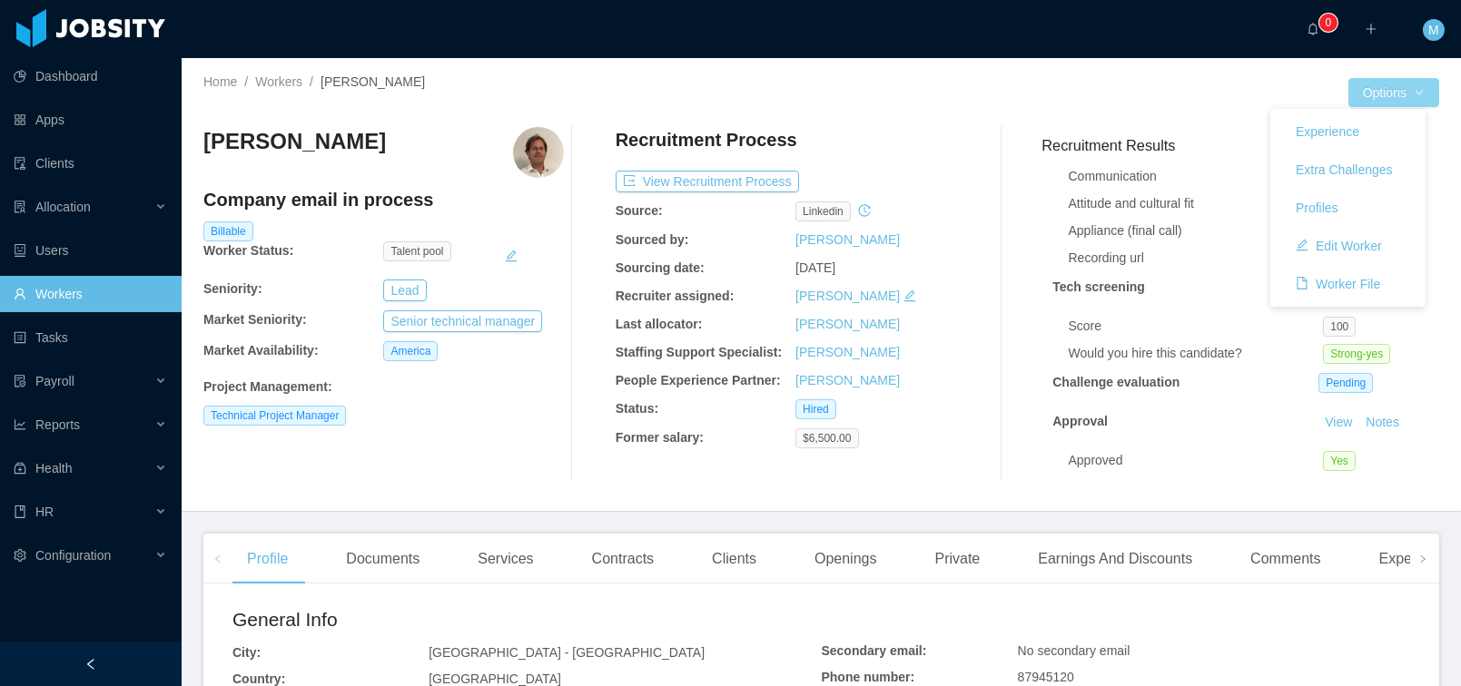
click at [1375, 89] on button "Options" at bounding box center [1393, 92] width 91 height 29
click at [1244, 86] on div at bounding box center [1085, 92] width 527 height 29
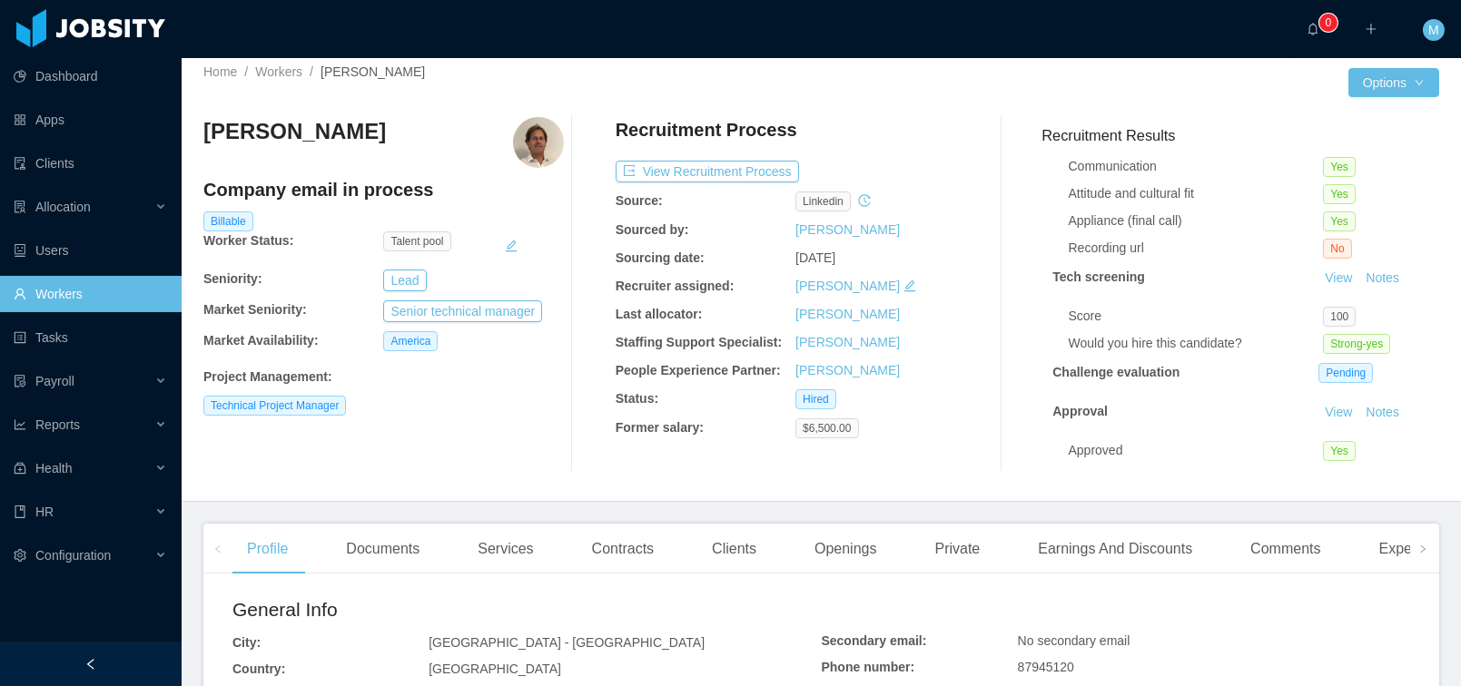
scroll to position [0, 0]
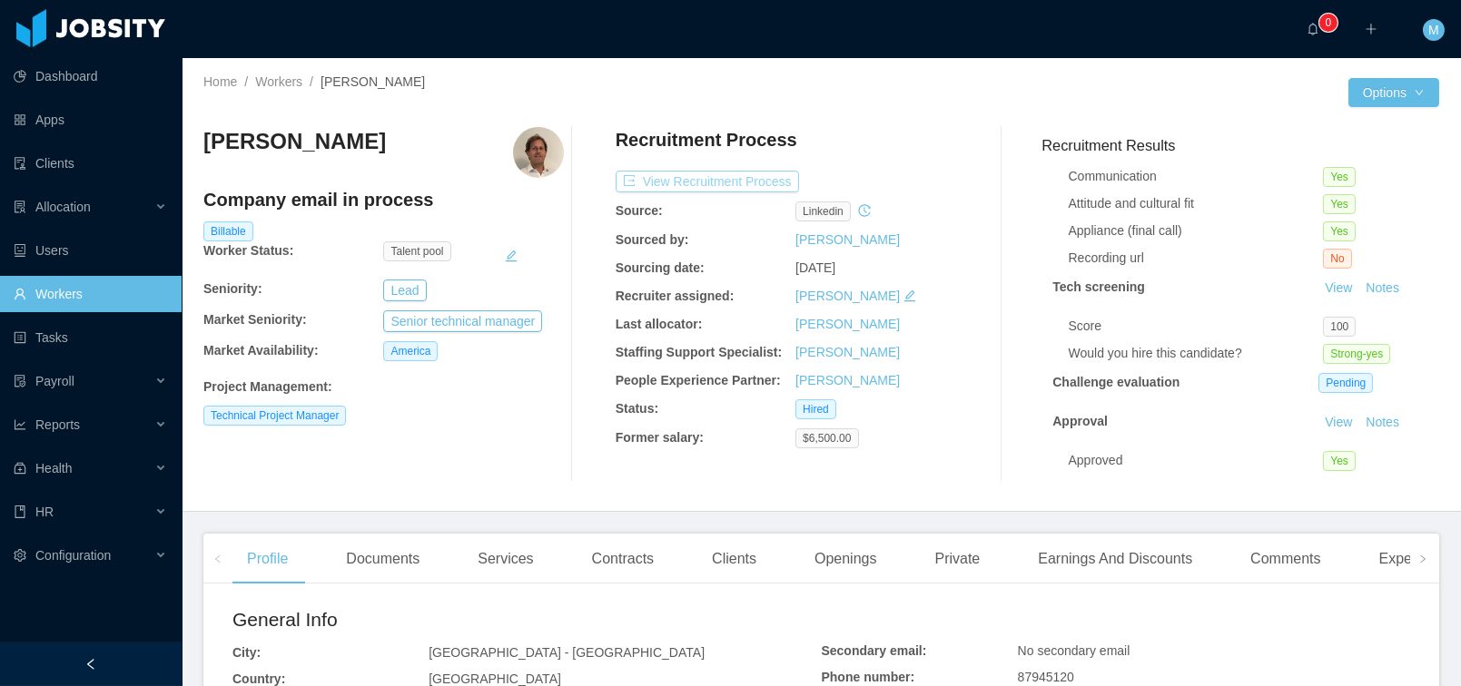
click at [758, 180] on button "View Recruitment Process" at bounding box center [706, 182] width 183 height 22
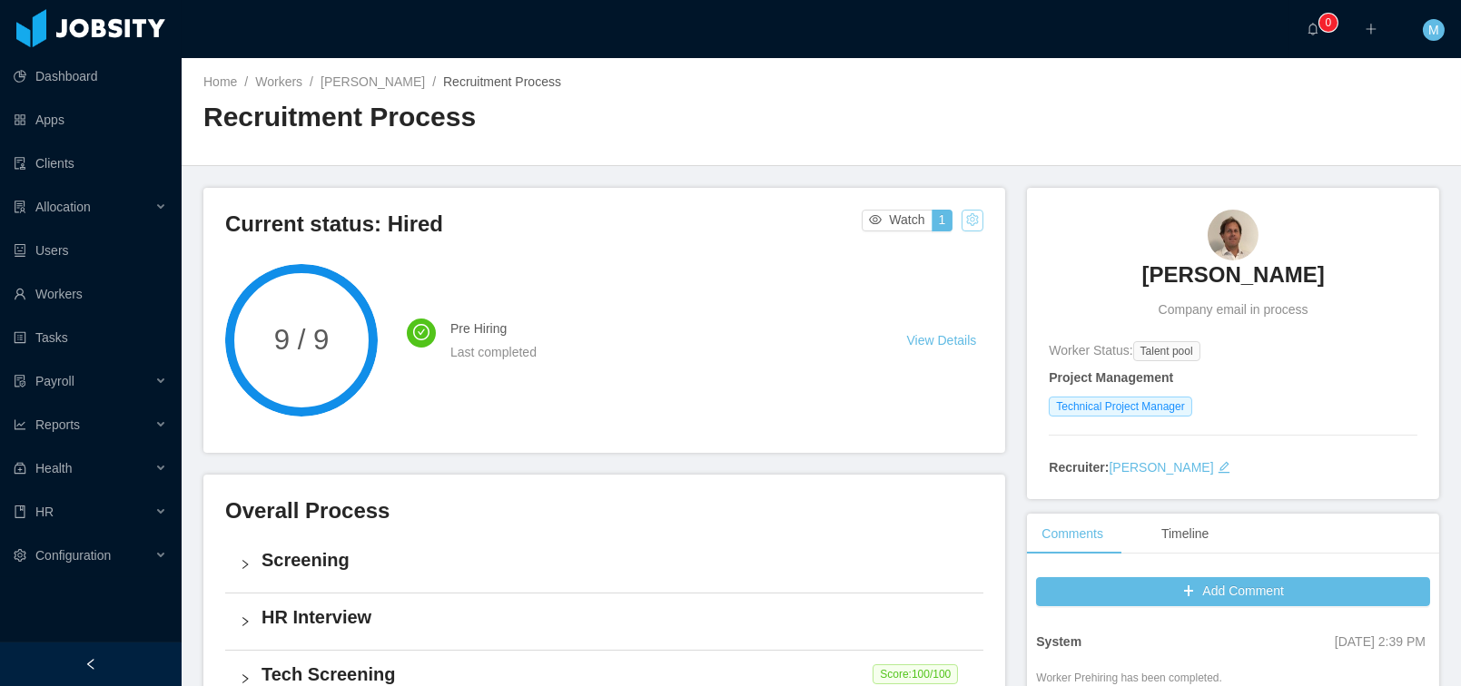
click at [961, 223] on button "button" at bounding box center [972, 221] width 22 height 22
click at [970, 163] on div "Home / Workers / [PERSON_NAME] / Recruitment Process / Recruitment Process" at bounding box center [821, 112] width 1279 height 108
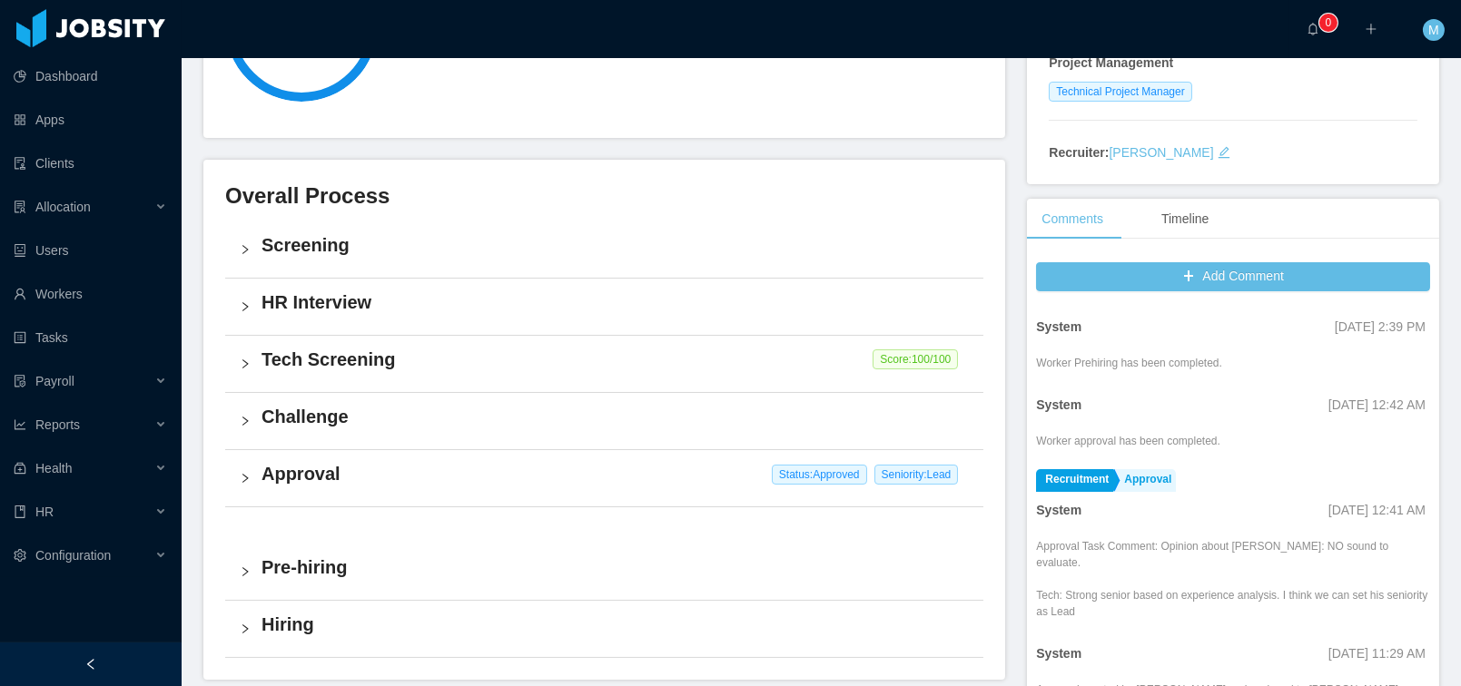
scroll to position [572, 0]
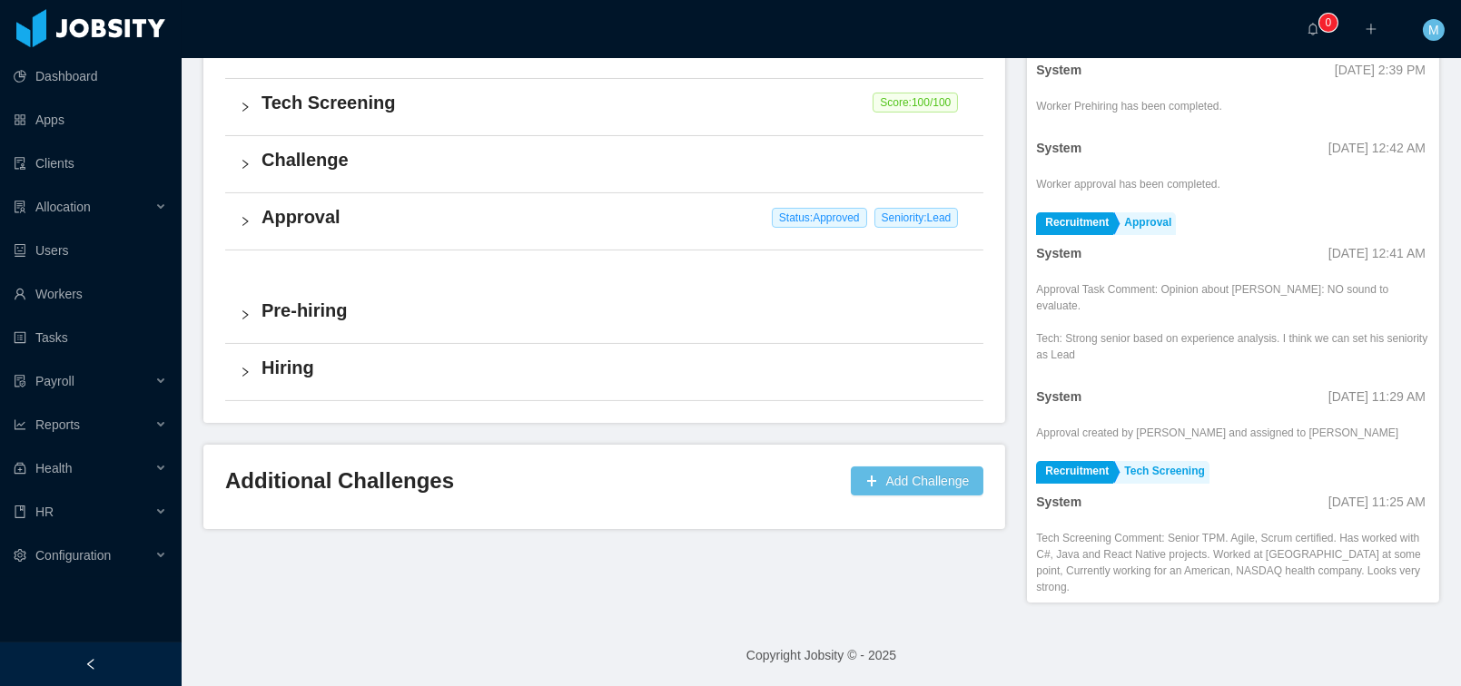
click at [259, 208] on div "Approval Status: Approved Seniority: Lead" at bounding box center [604, 221] width 758 height 56
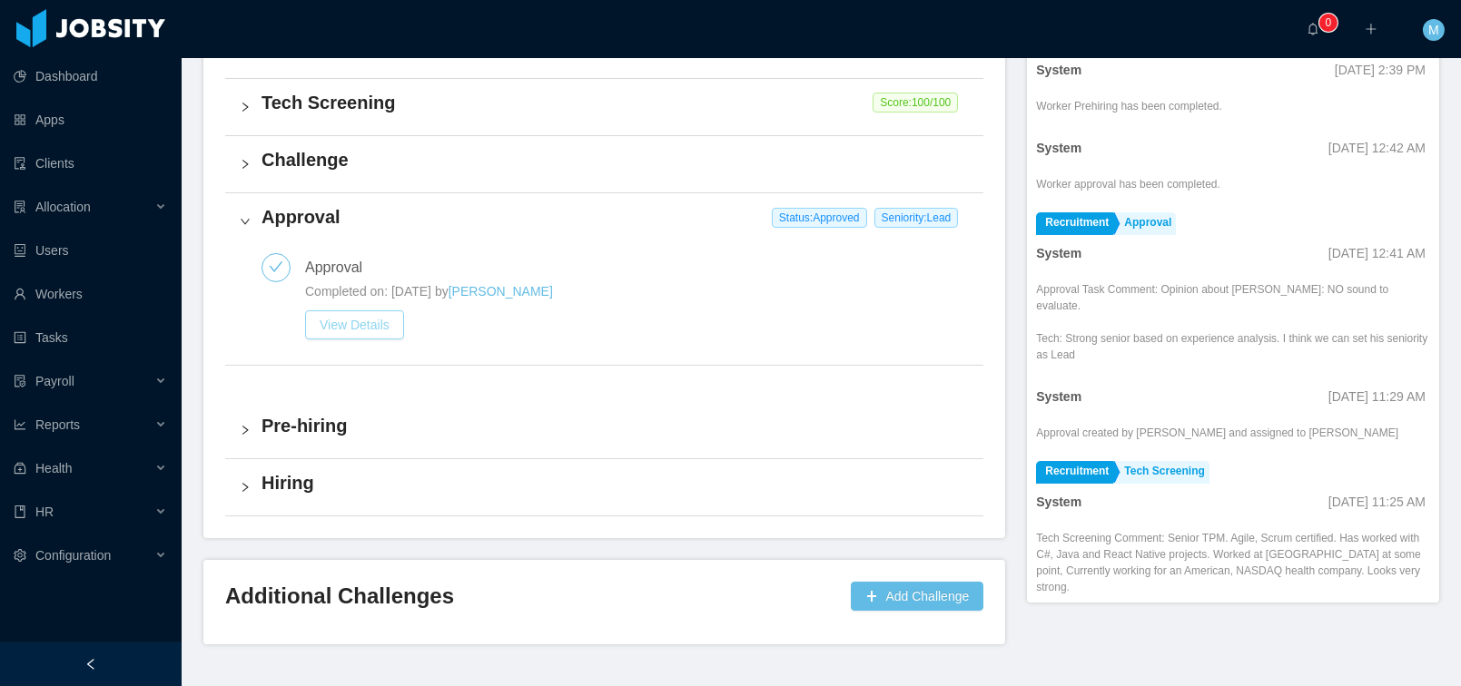
click at [356, 314] on button "View Details" at bounding box center [354, 324] width 99 height 29
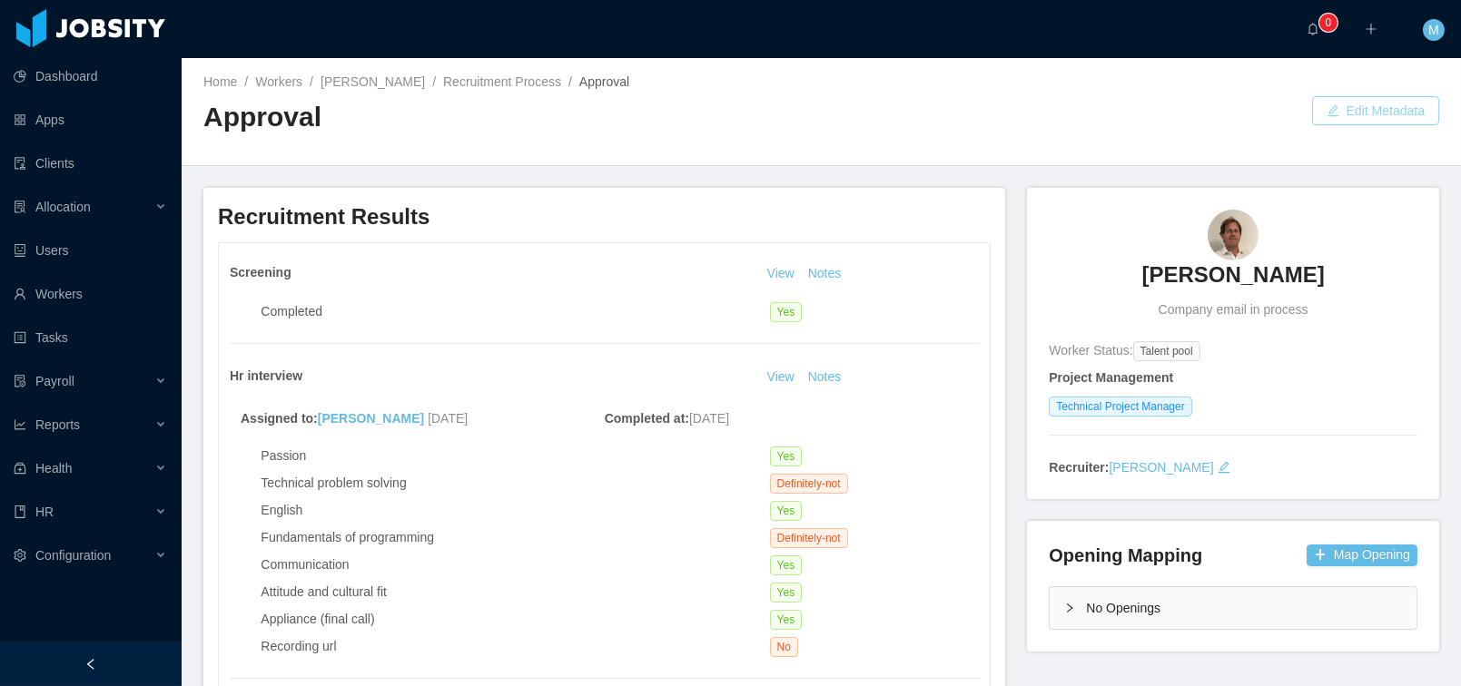
click at [1324, 121] on button "Edit Metadata" at bounding box center [1375, 110] width 127 height 29
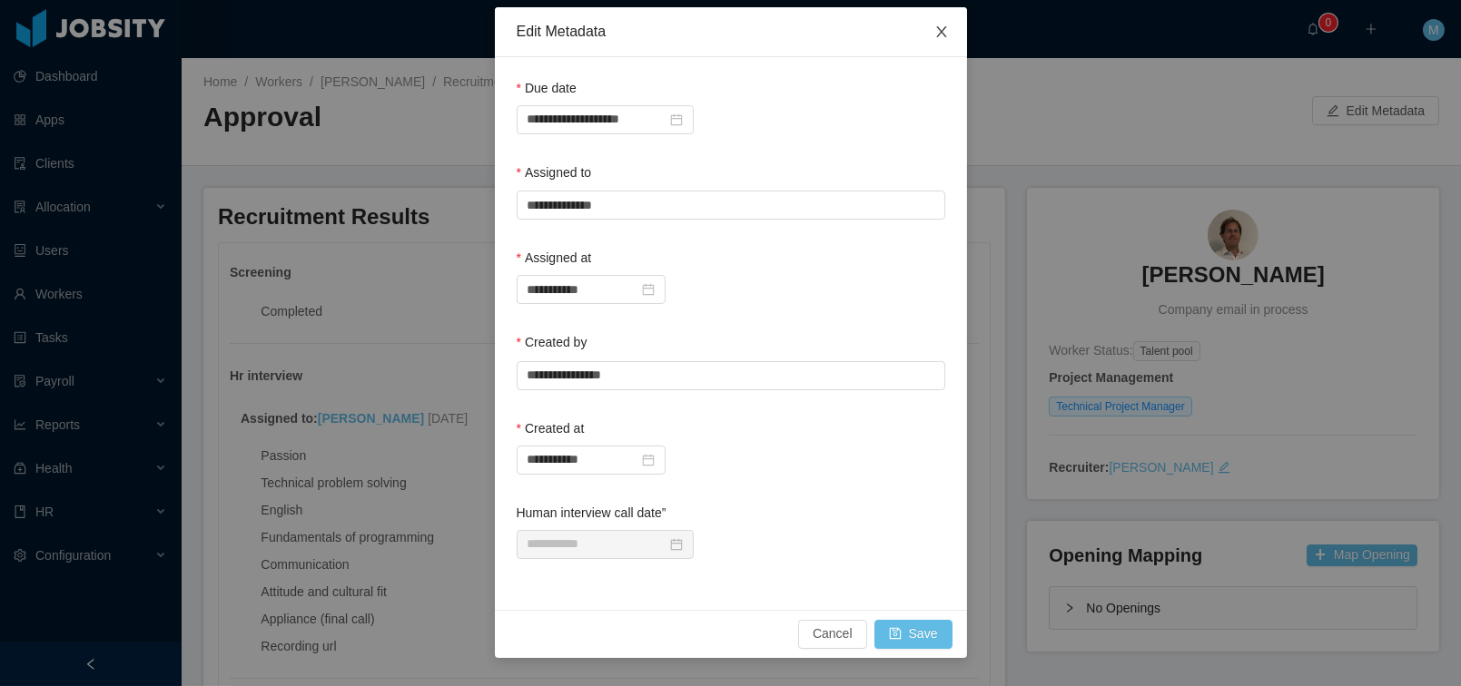
click at [947, 28] on icon "icon: close" at bounding box center [941, 32] width 15 height 15
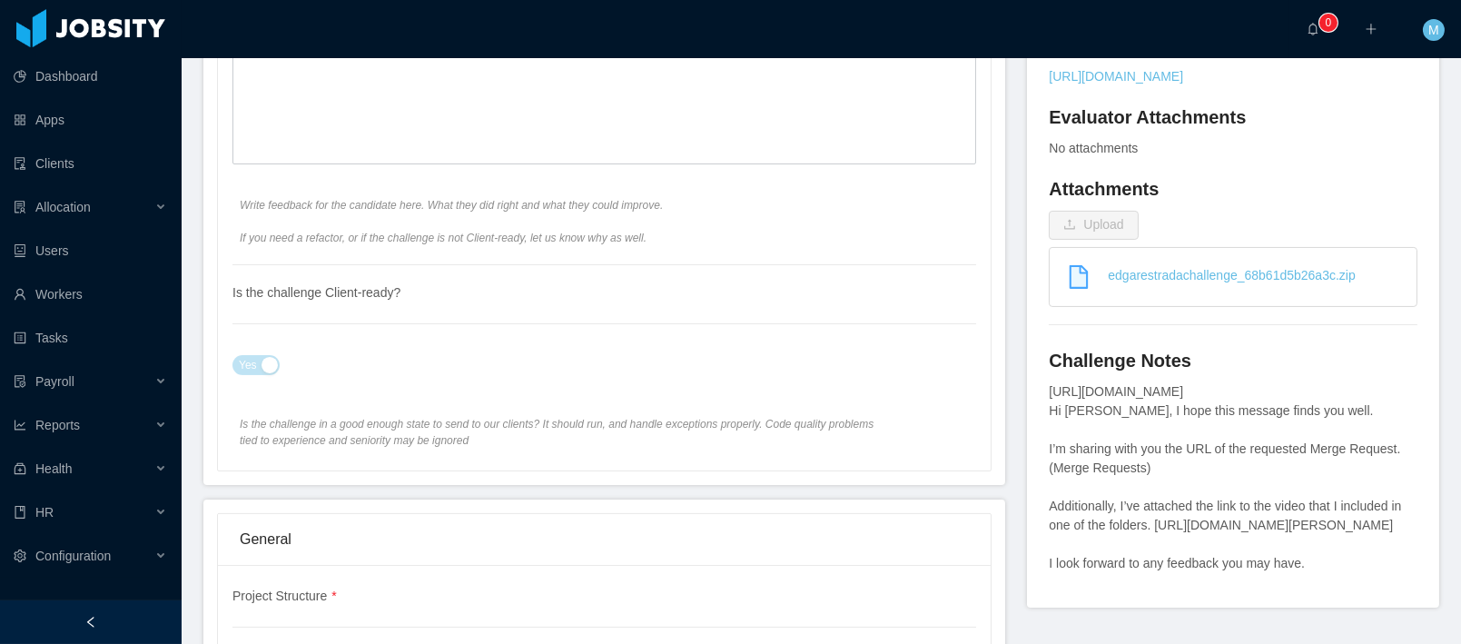
scroll to position [722, 0]
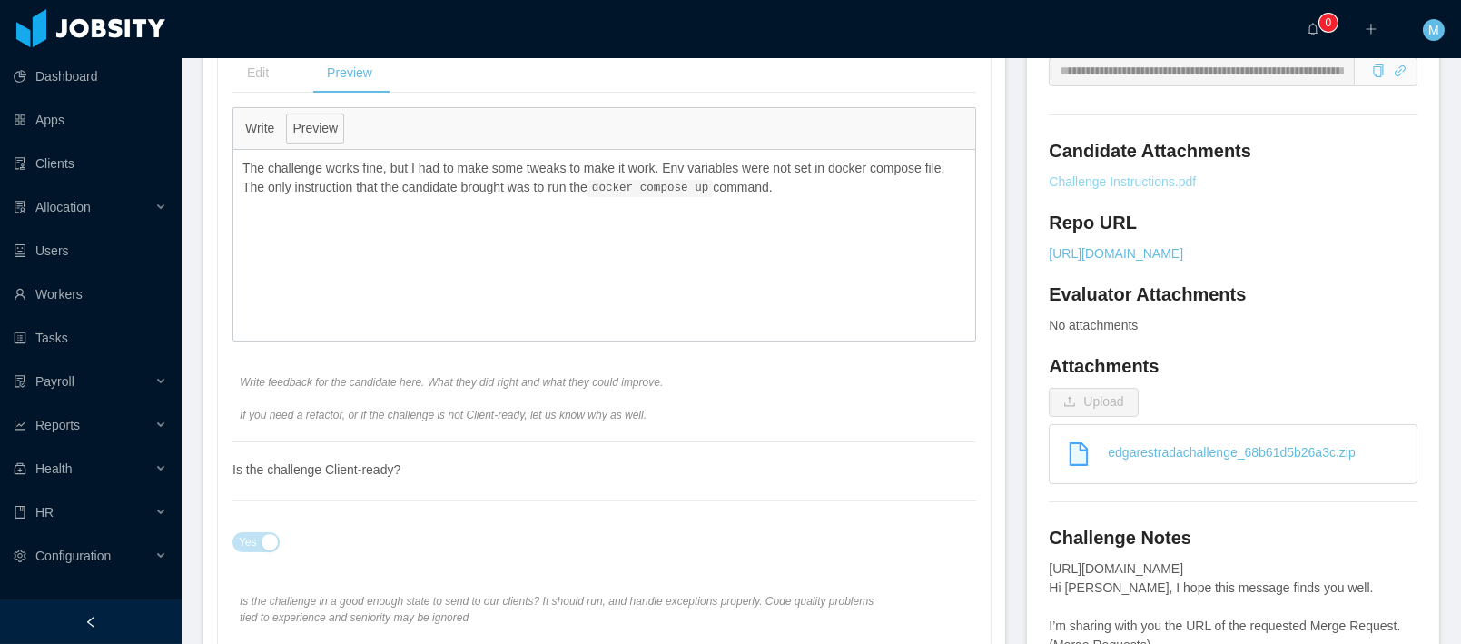
click at [1117, 175] on link "Challenge Instructions.pdf" at bounding box center [1232, 181] width 369 height 19
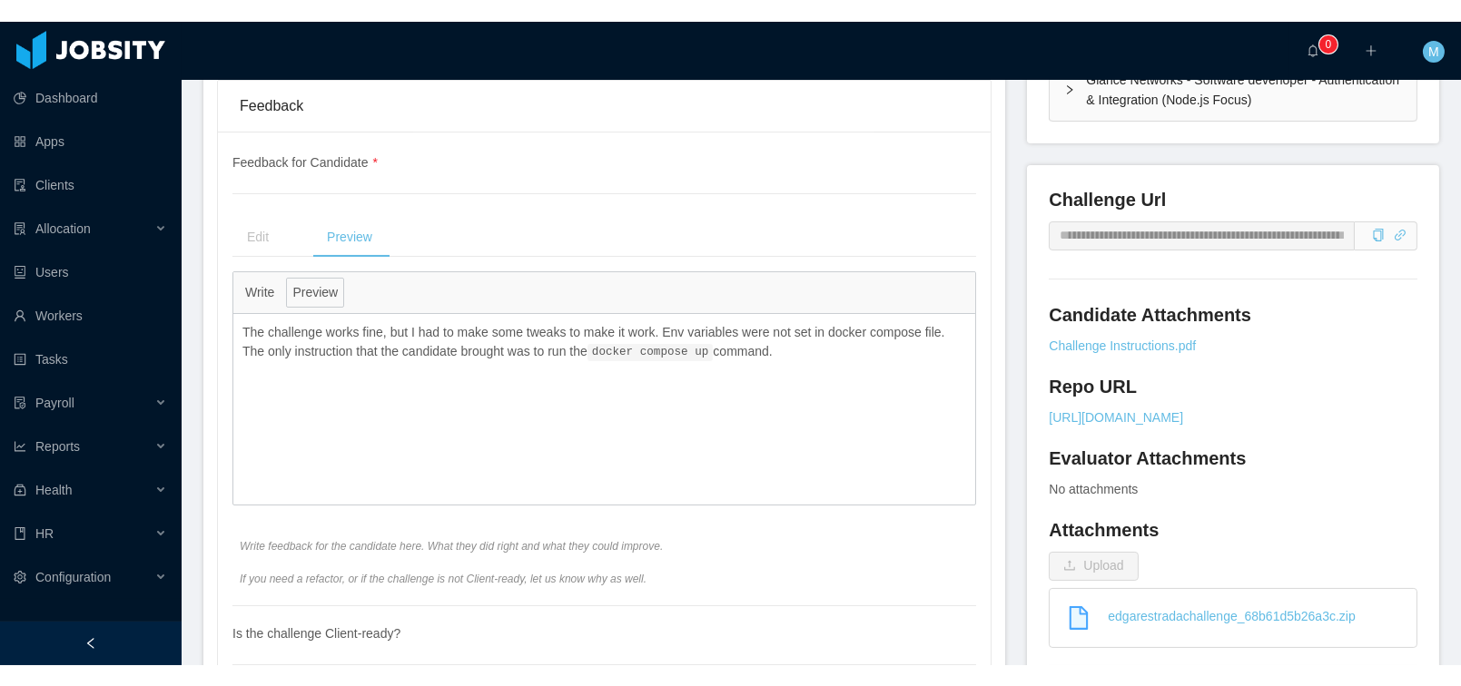
scroll to position [0, 0]
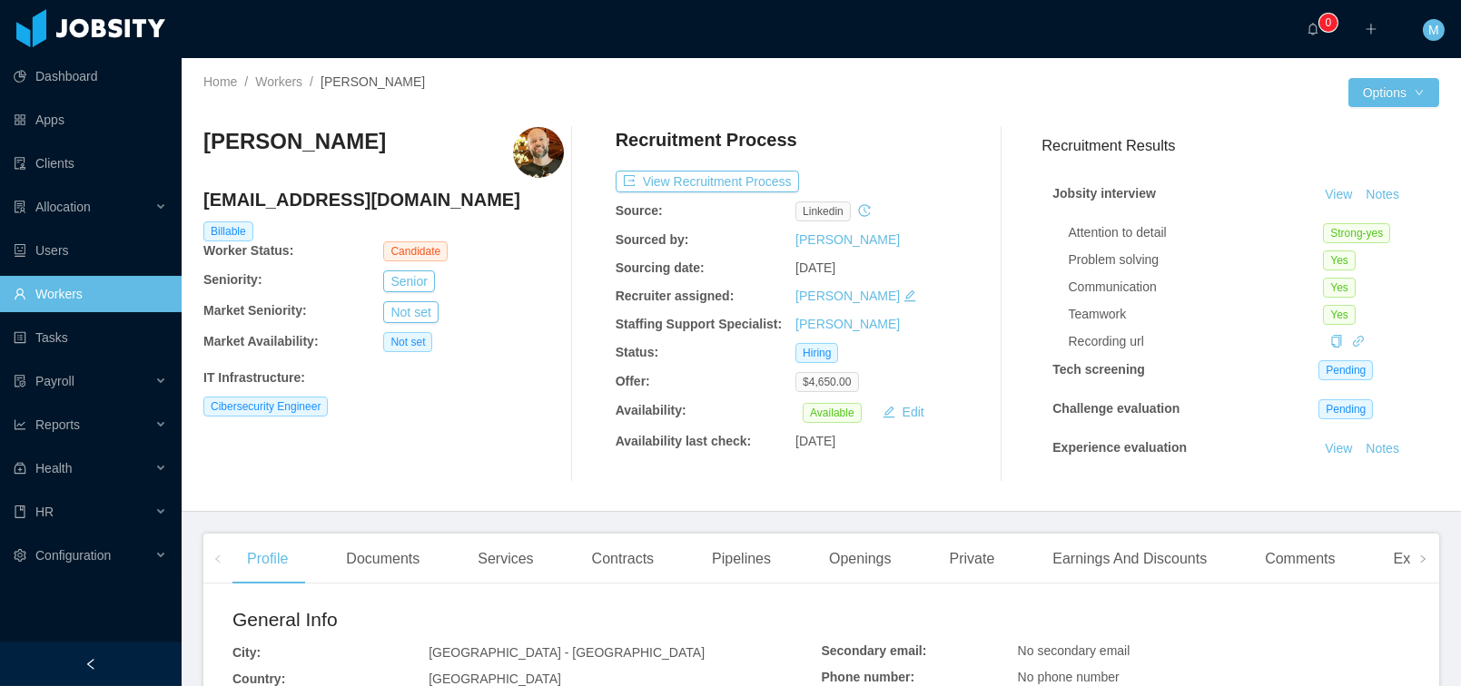
scroll to position [349, 0]
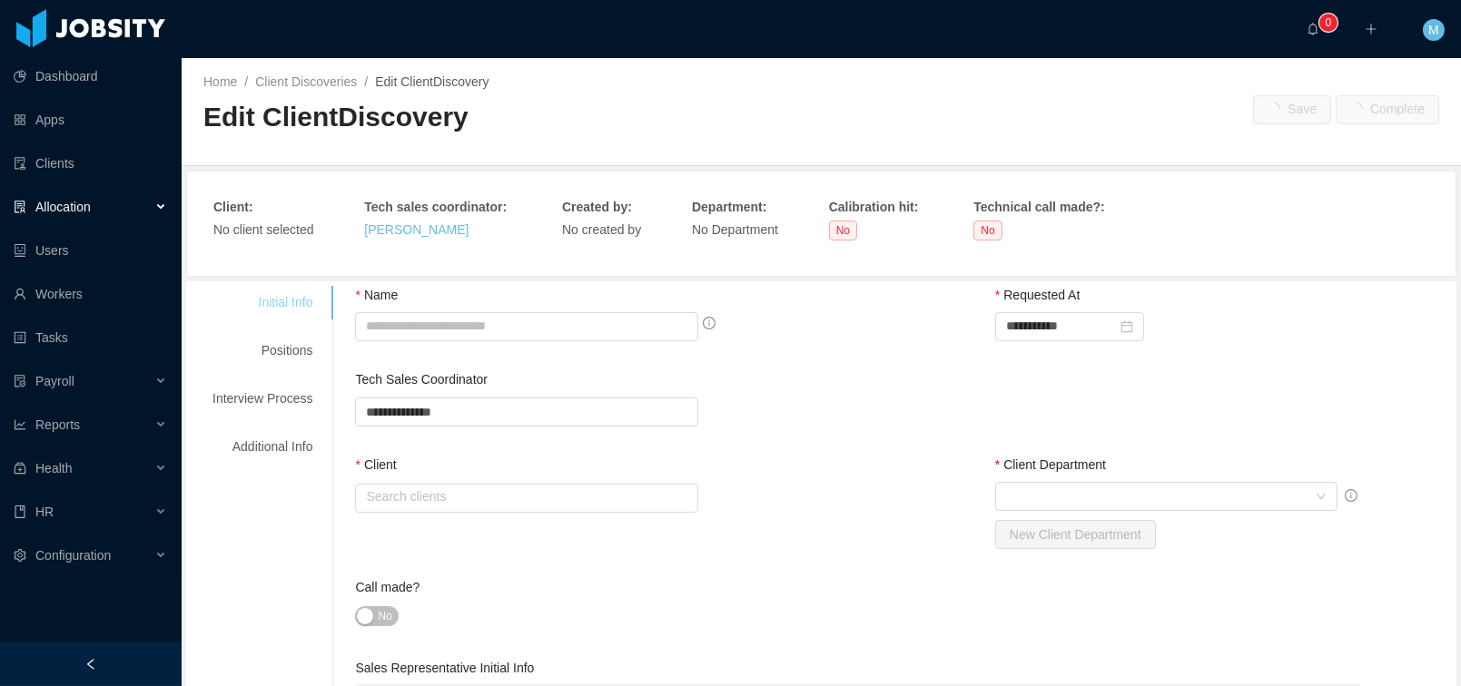
type input "**********"
type input "*"
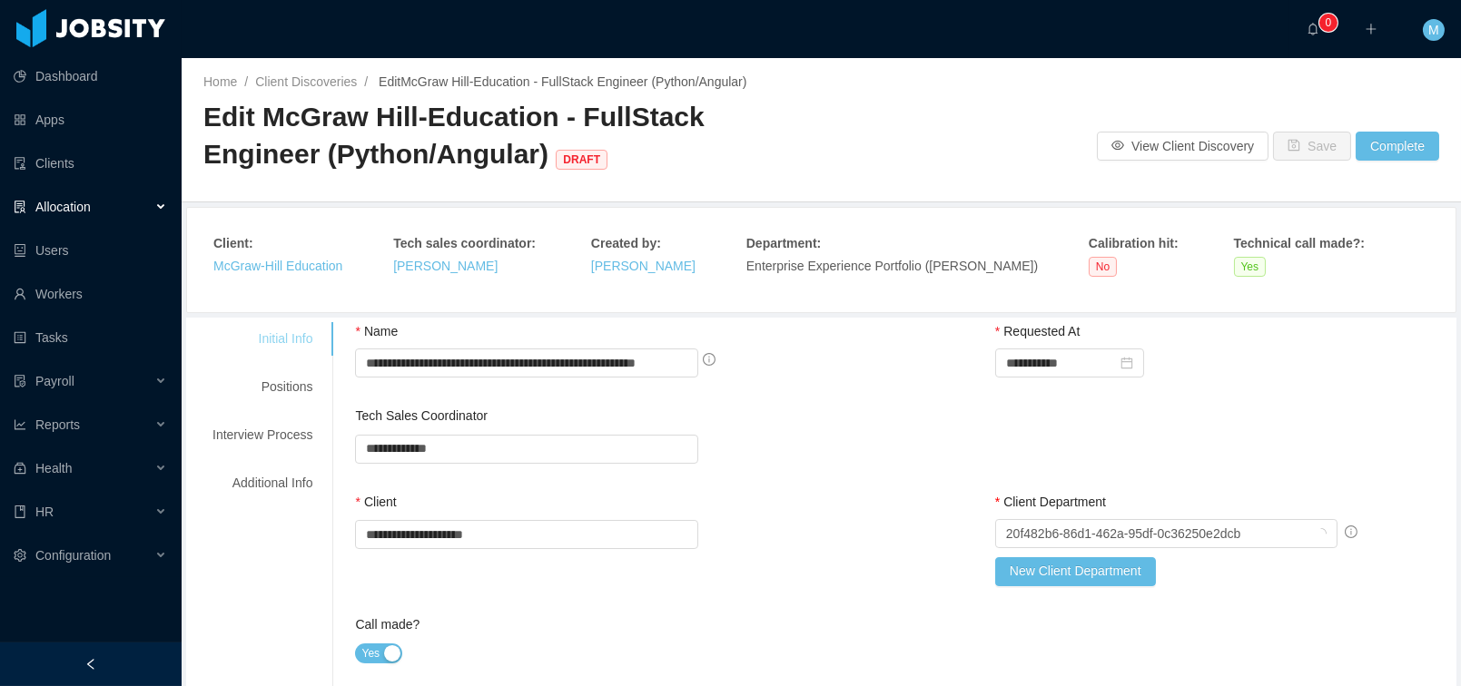
click at [279, 350] on div "Initial Info" at bounding box center [262, 339] width 143 height 34
click at [294, 369] on div "Initial Info Positions Interview Process Additional Info" at bounding box center [262, 411] width 143 height 178
click at [294, 379] on div "Positions" at bounding box center [262, 387] width 143 height 34
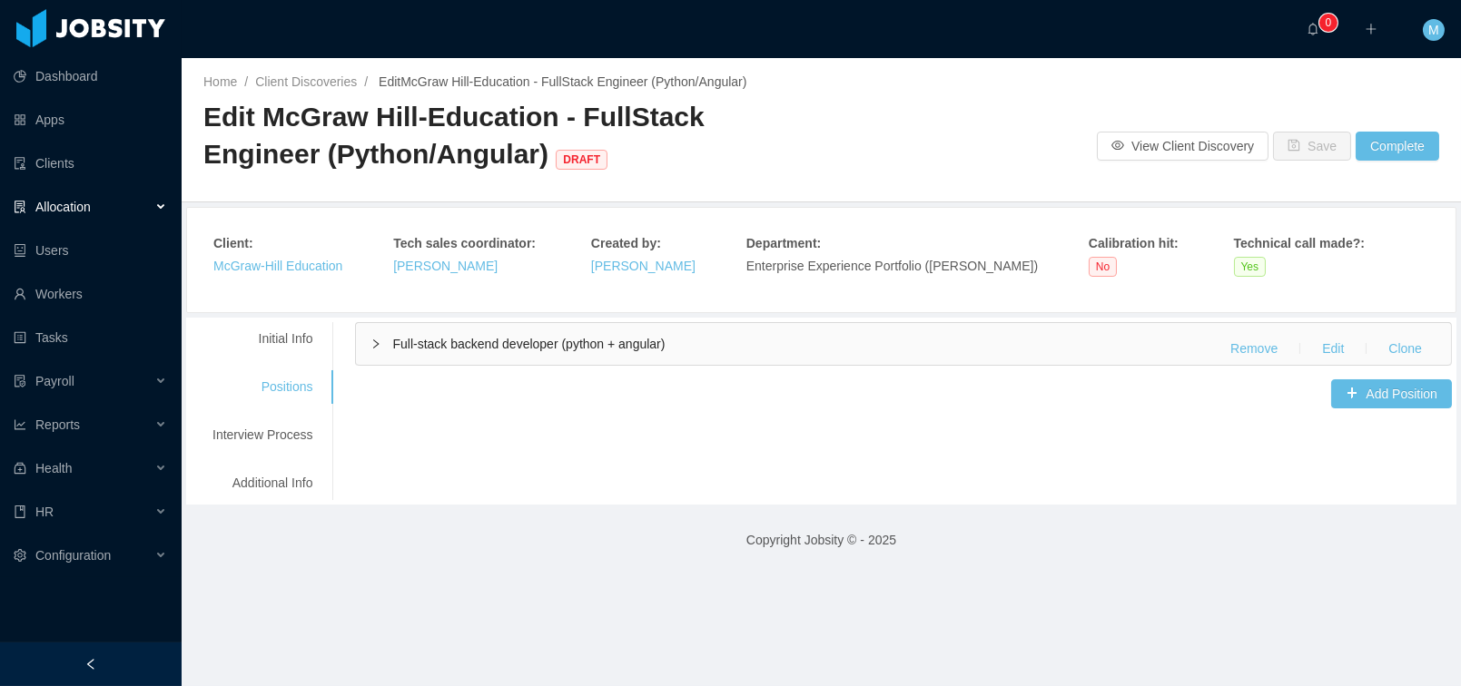
click at [478, 356] on div "Full-stack backend developer (python + angular) Remove Edit Clone" at bounding box center [903, 344] width 1095 height 42
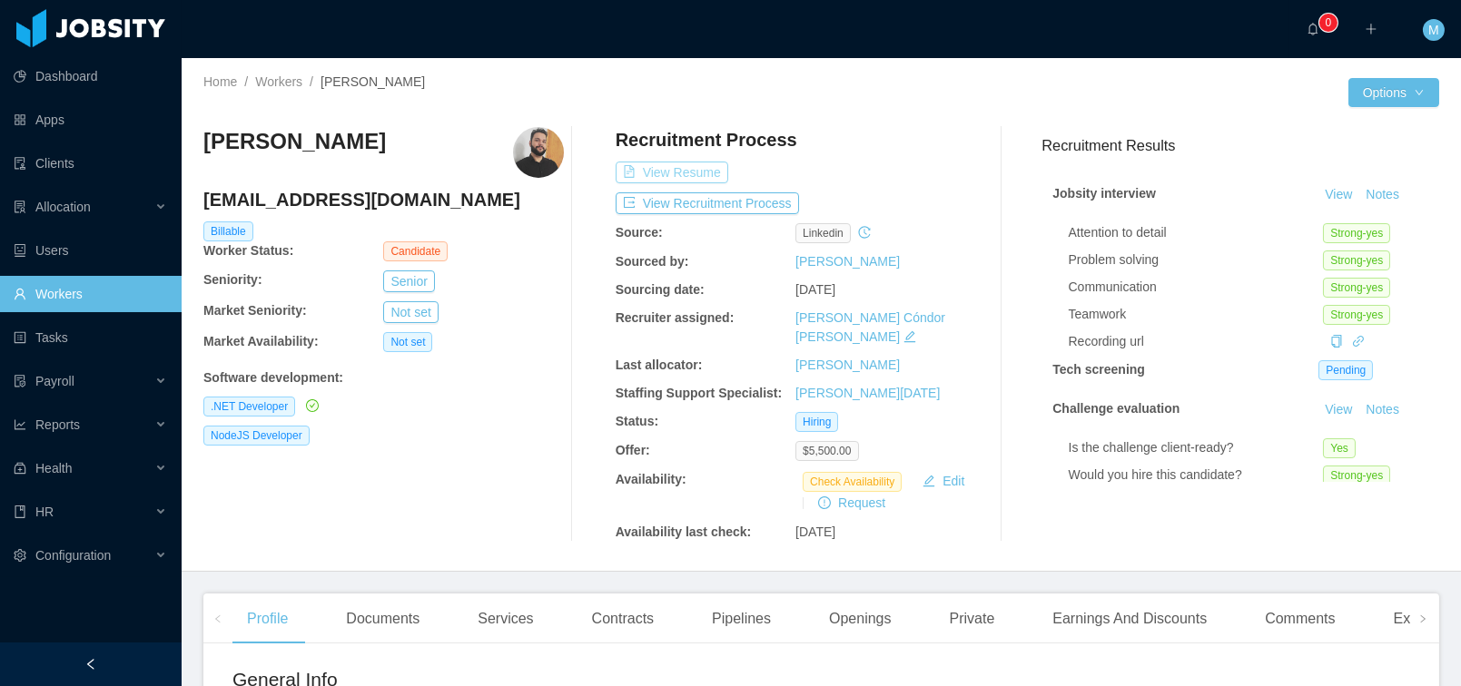
click at [666, 171] on button "View Resume" at bounding box center [671, 173] width 113 height 22
click at [686, 195] on button "View Recruitment Process" at bounding box center [706, 203] width 183 height 22
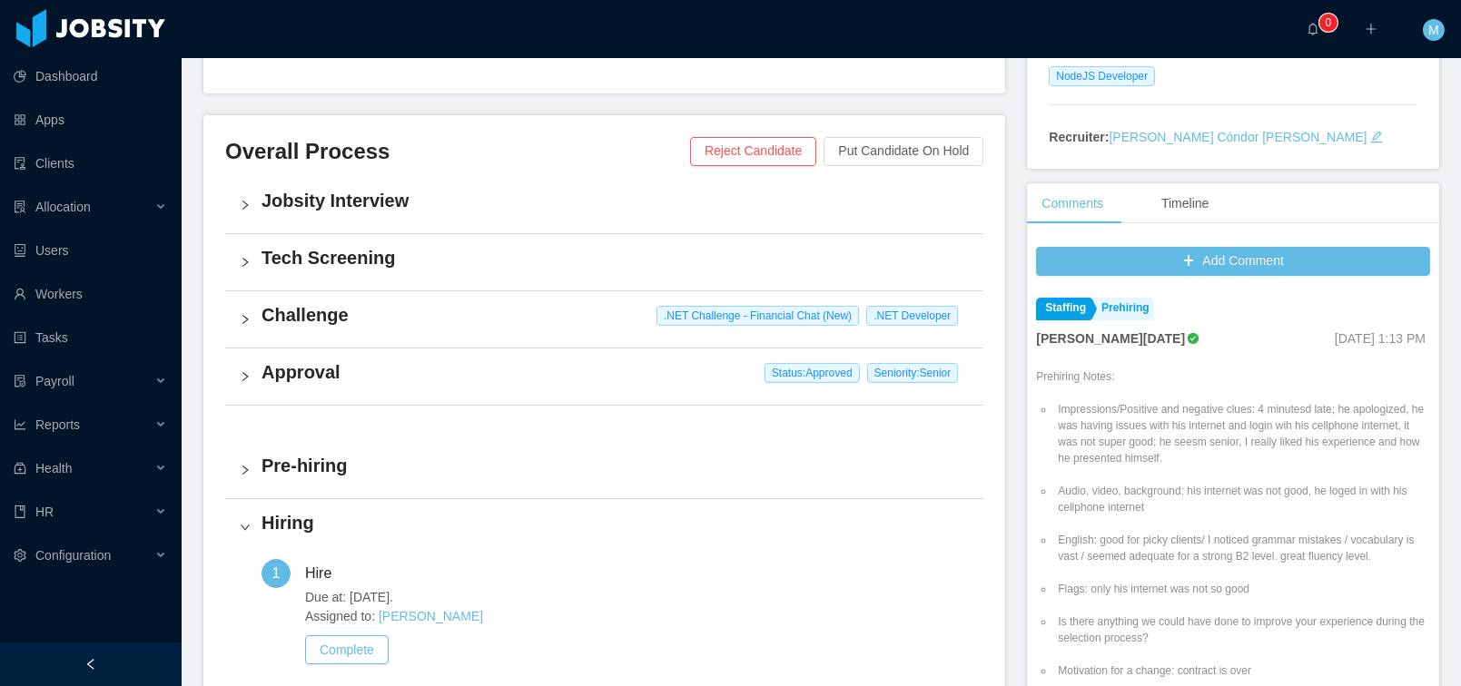
scroll to position [445, 0]
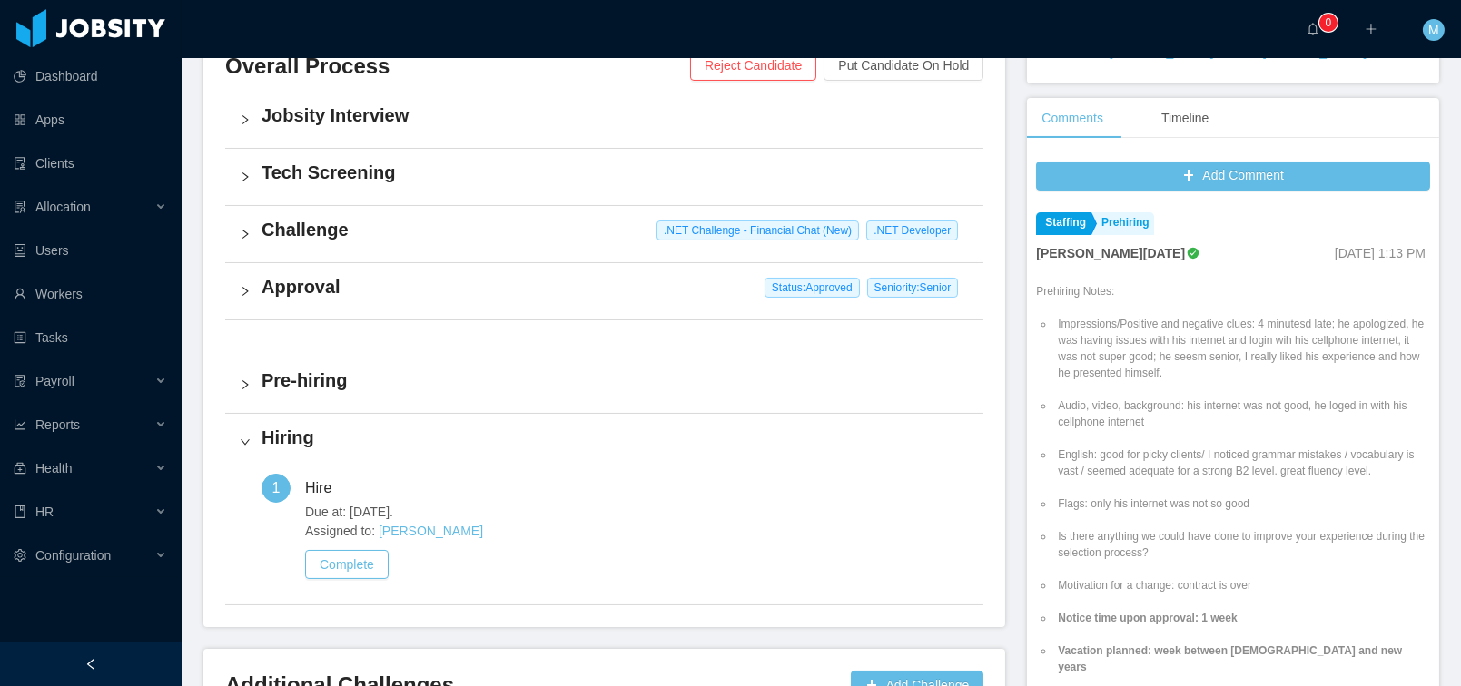
click at [306, 279] on h4 "Approval" at bounding box center [614, 286] width 707 height 25
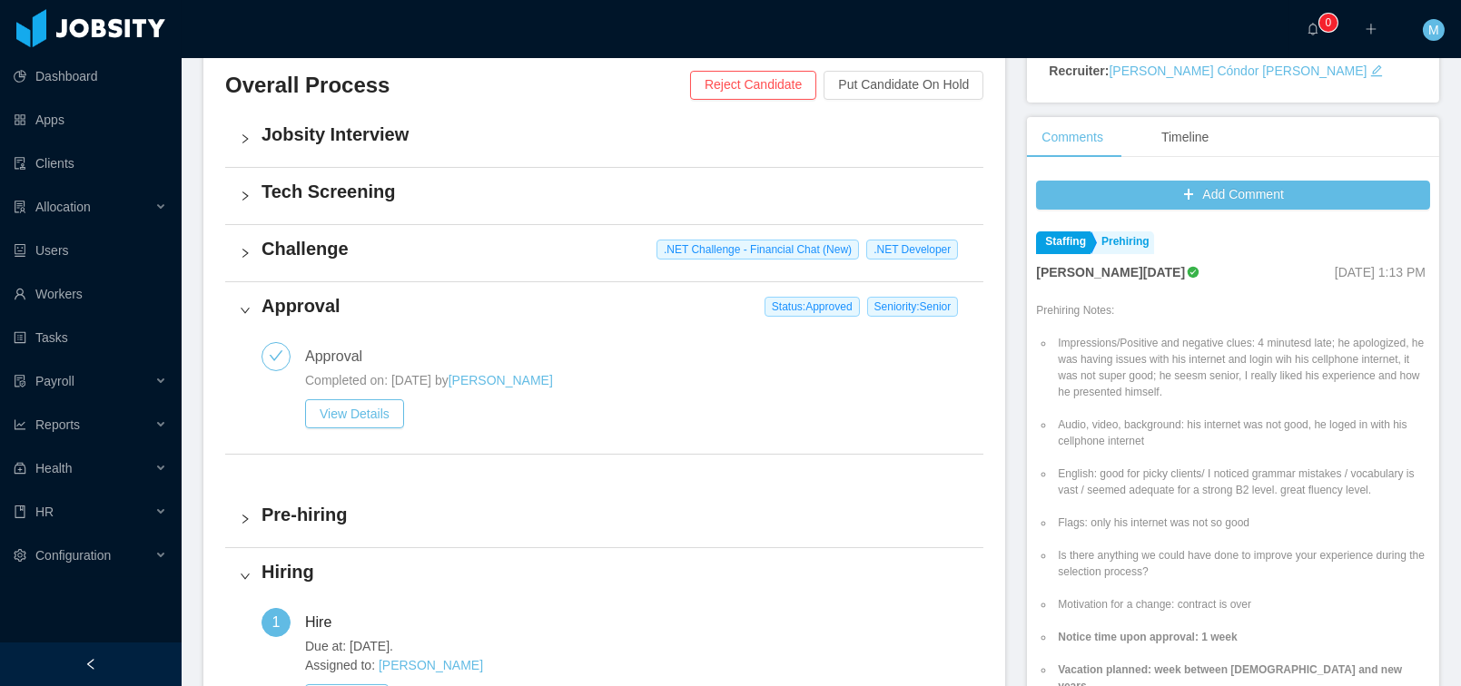
scroll to position [531, 0]
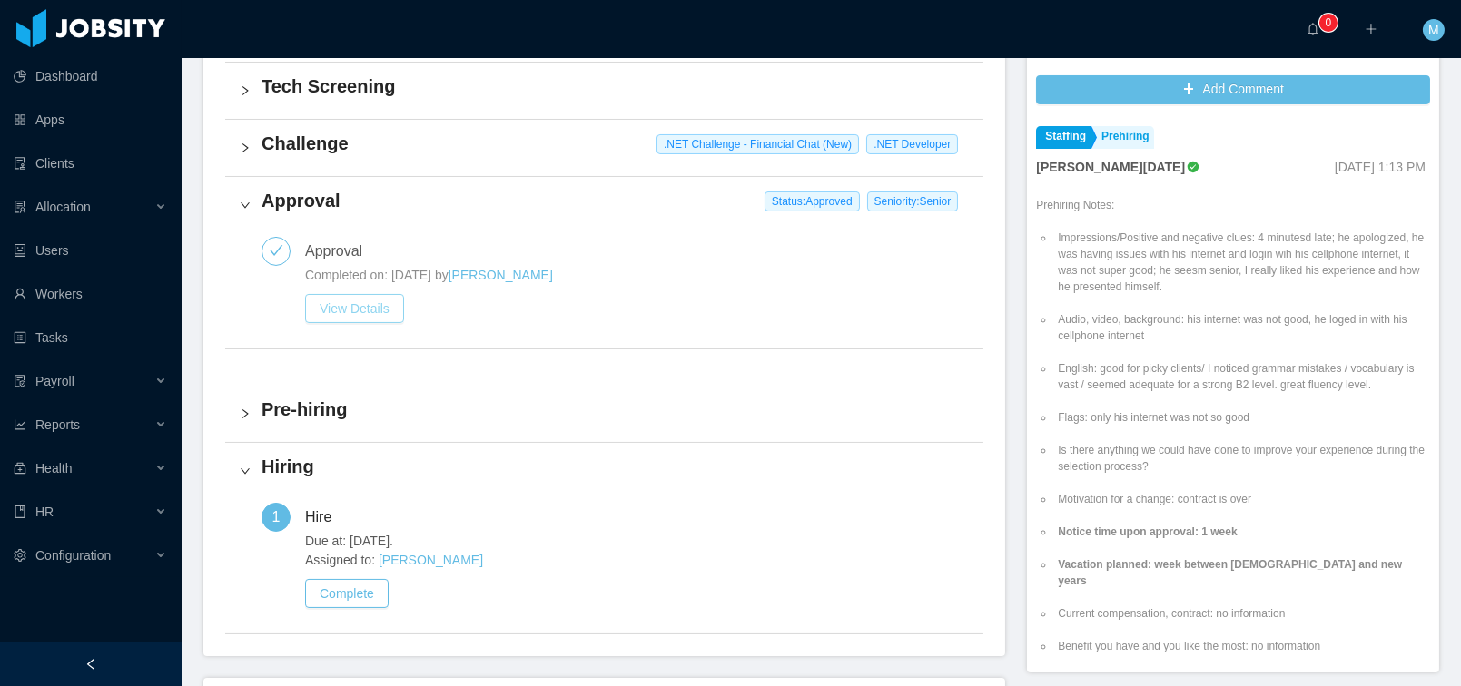
click at [368, 312] on button "View Details" at bounding box center [354, 308] width 99 height 29
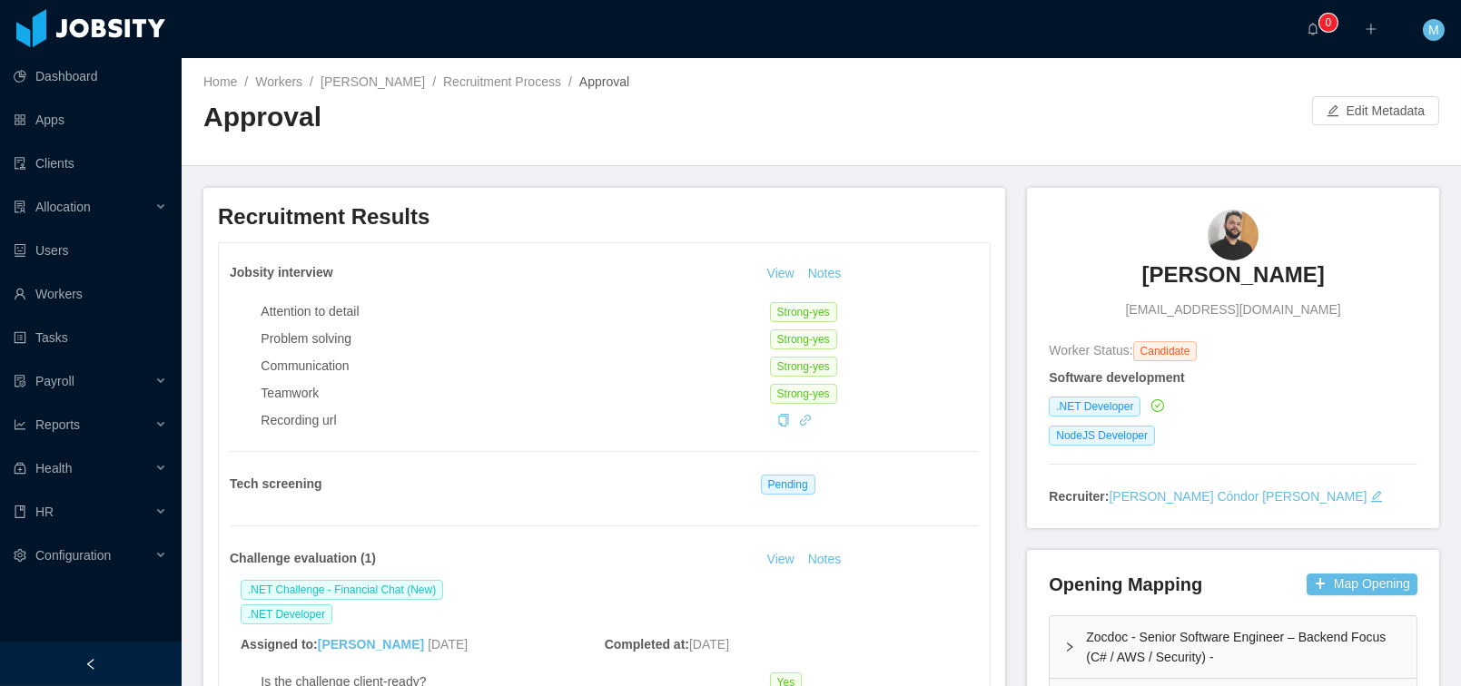
scroll to position [349, 0]
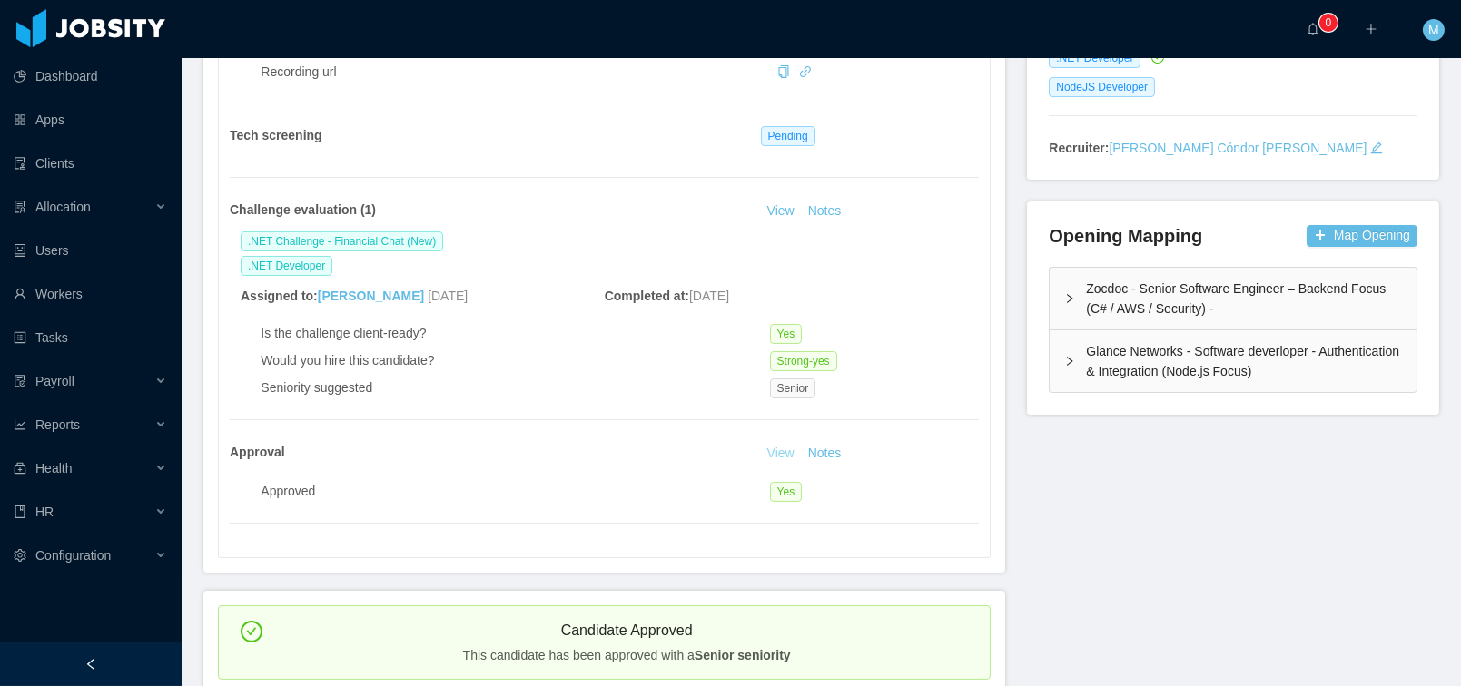
click at [775, 451] on link "View" at bounding box center [781, 453] width 40 height 15
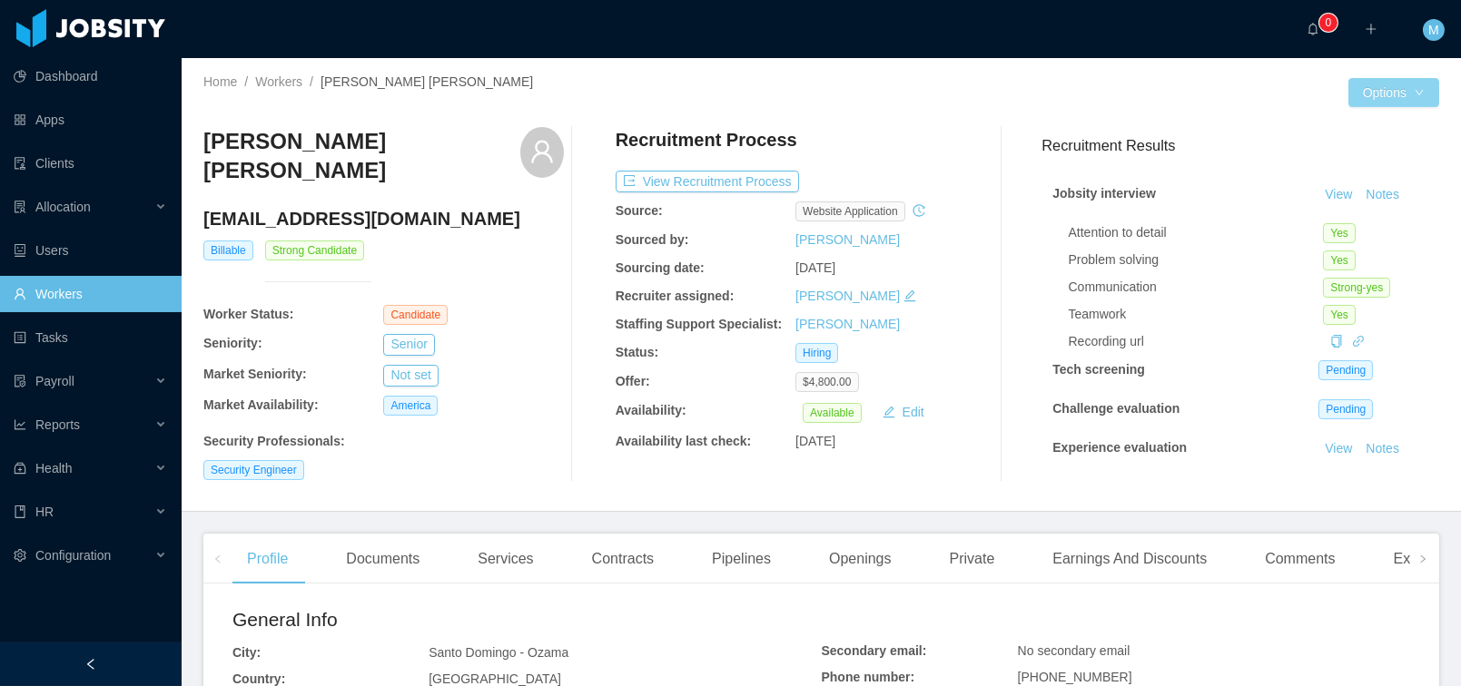
click at [1393, 93] on button "Options" at bounding box center [1393, 92] width 91 height 29
click at [1181, 94] on div at bounding box center [1085, 92] width 527 height 29
click at [715, 179] on button "View Recruitment Process" at bounding box center [706, 182] width 183 height 22
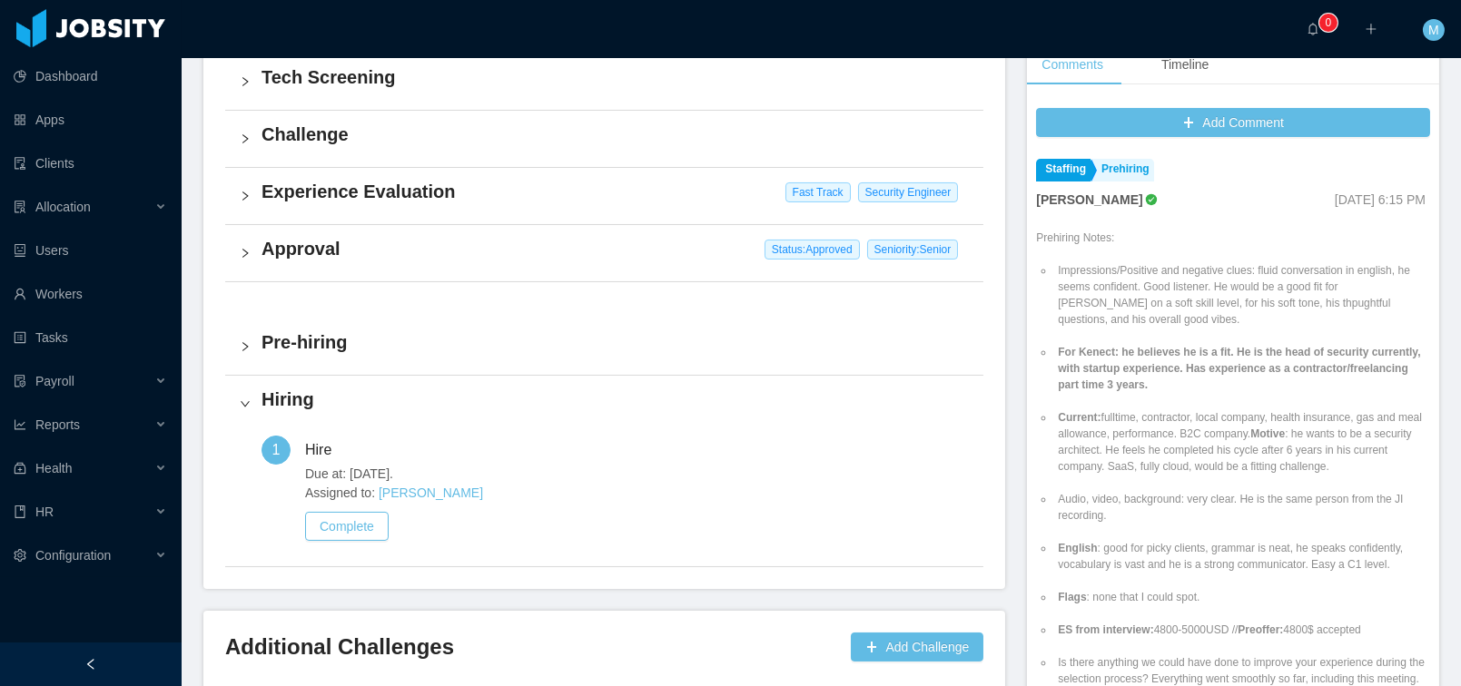
scroll to position [632, 0]
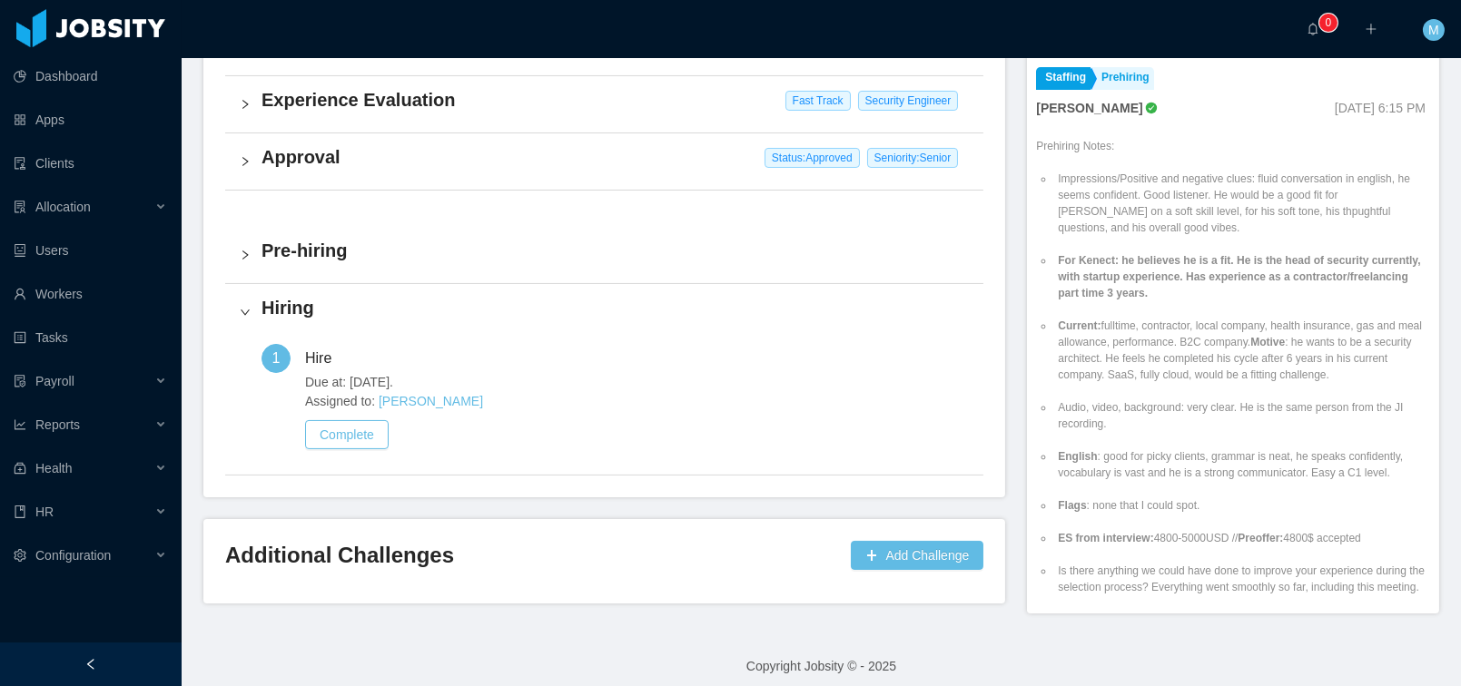
click at [320, 152] on h4 "Approval" at bounding box center [614, 156] width 707 height 25
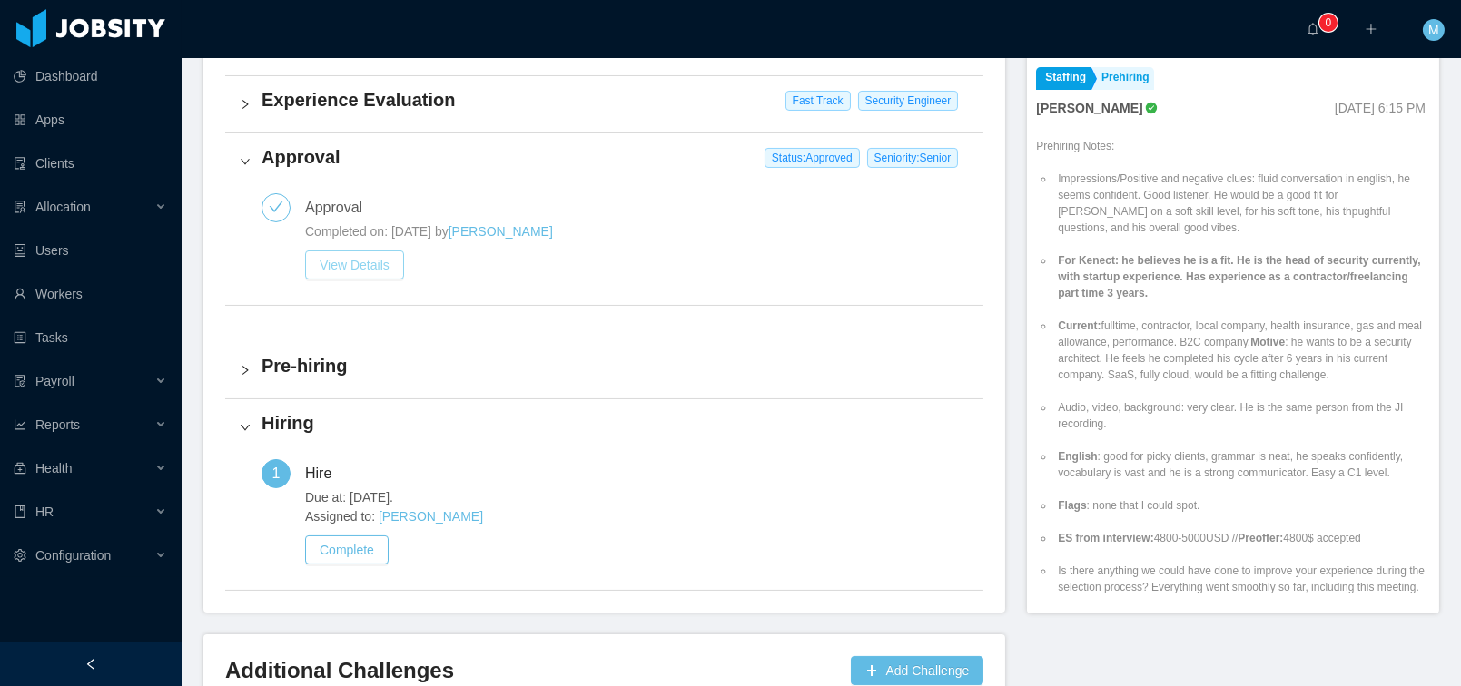
click at [369, 259] on button "View Details" at bounding box center [354, 265] width 99 height 29
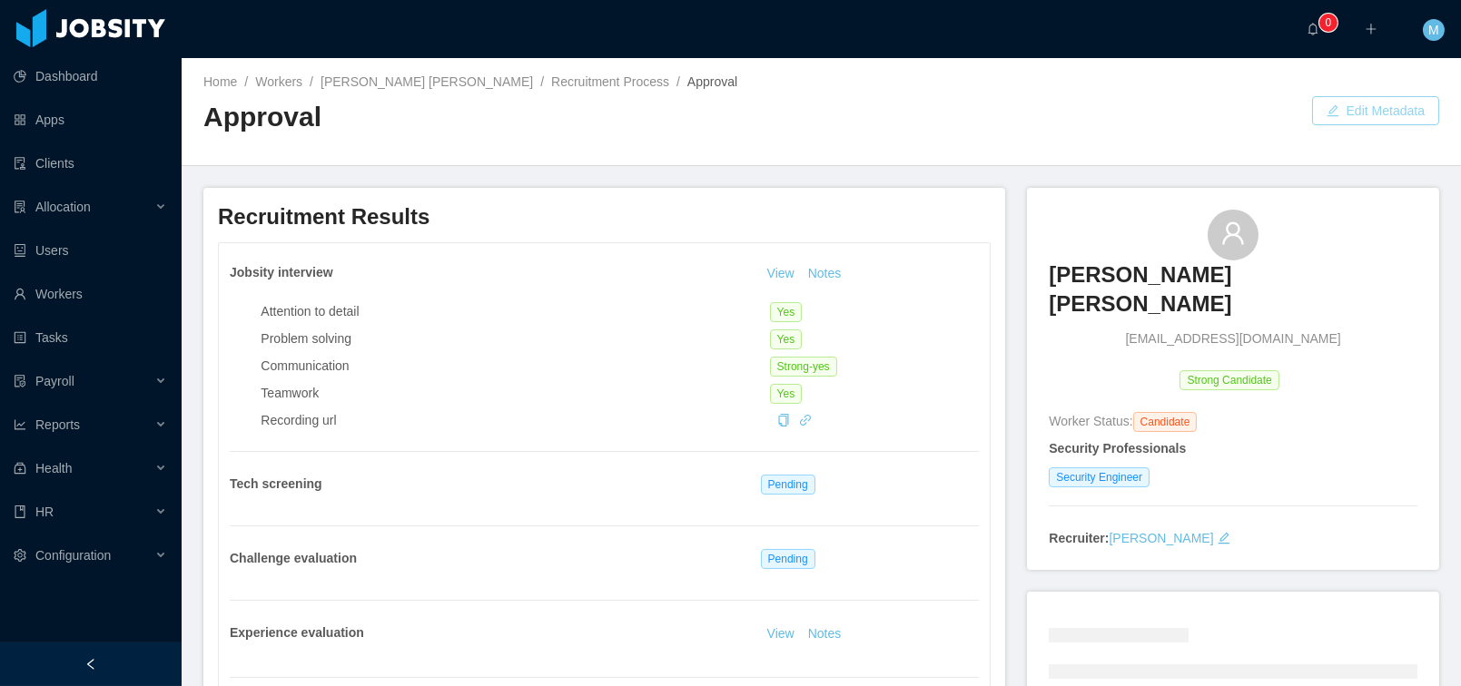
click at [1374, 104] on button "Edit Metadata" at bounding box center [1375, 110] width 127 height 29
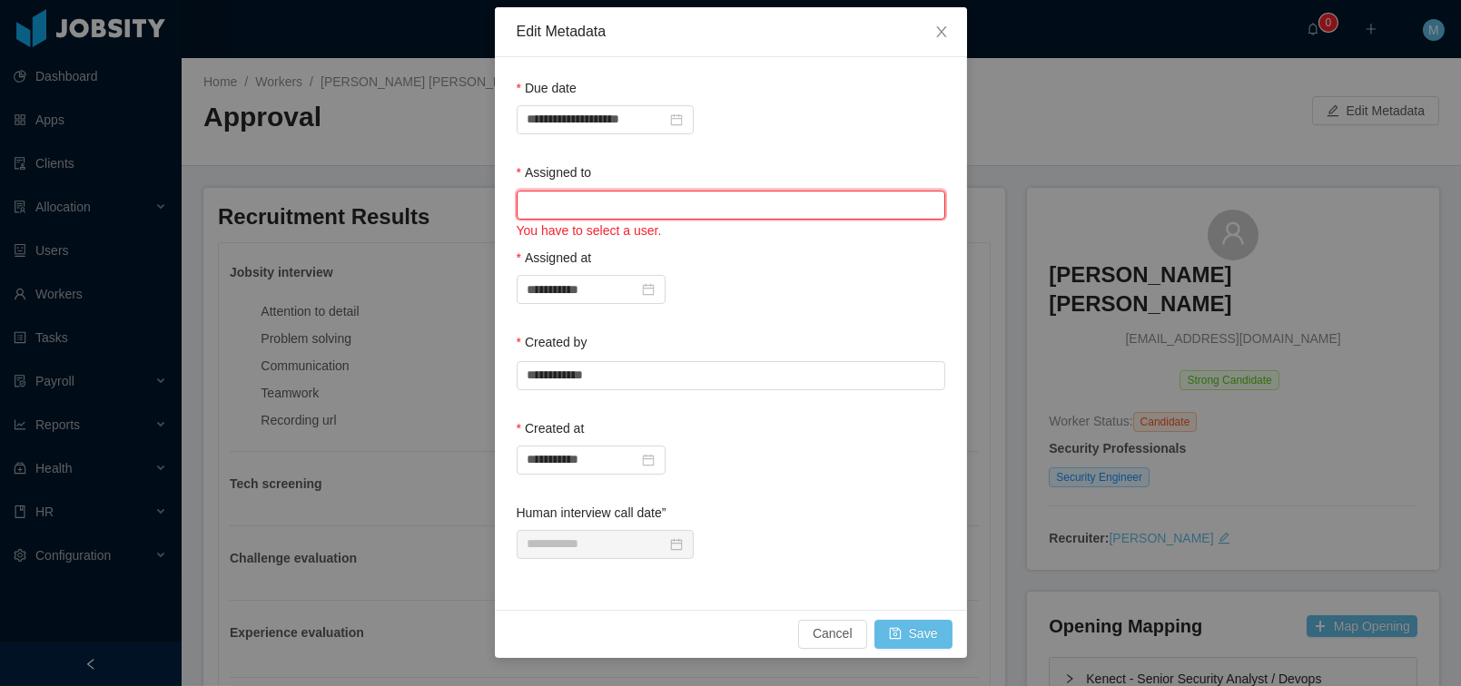
click at [602, 204] on input "text" at bounding box center [731, 205] width 428 height 29
click at [594, 242] on li "Mauricio Lopez" at bounding box center [730, 240] width 428 height 29
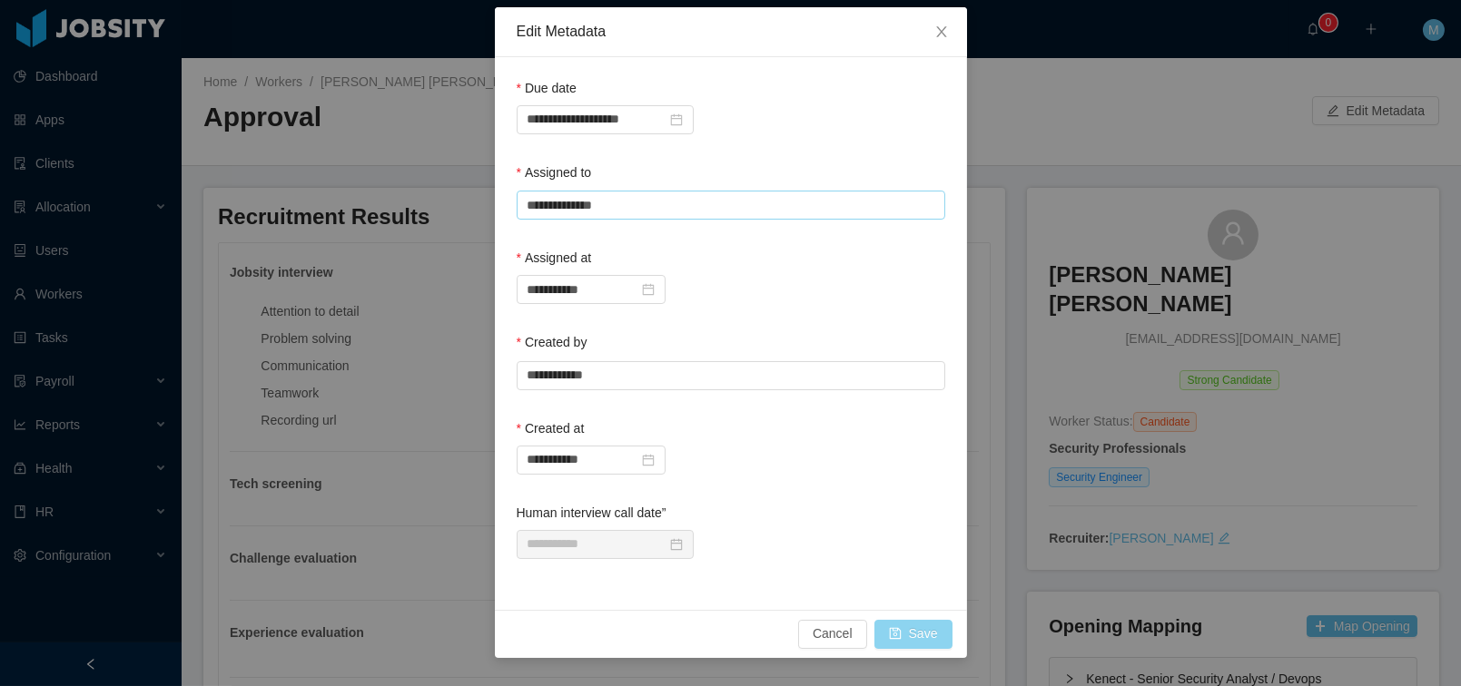
type input "**********"
click at [915, 628] on button "Save" at bounding box center [913, 634] width 78 height 29
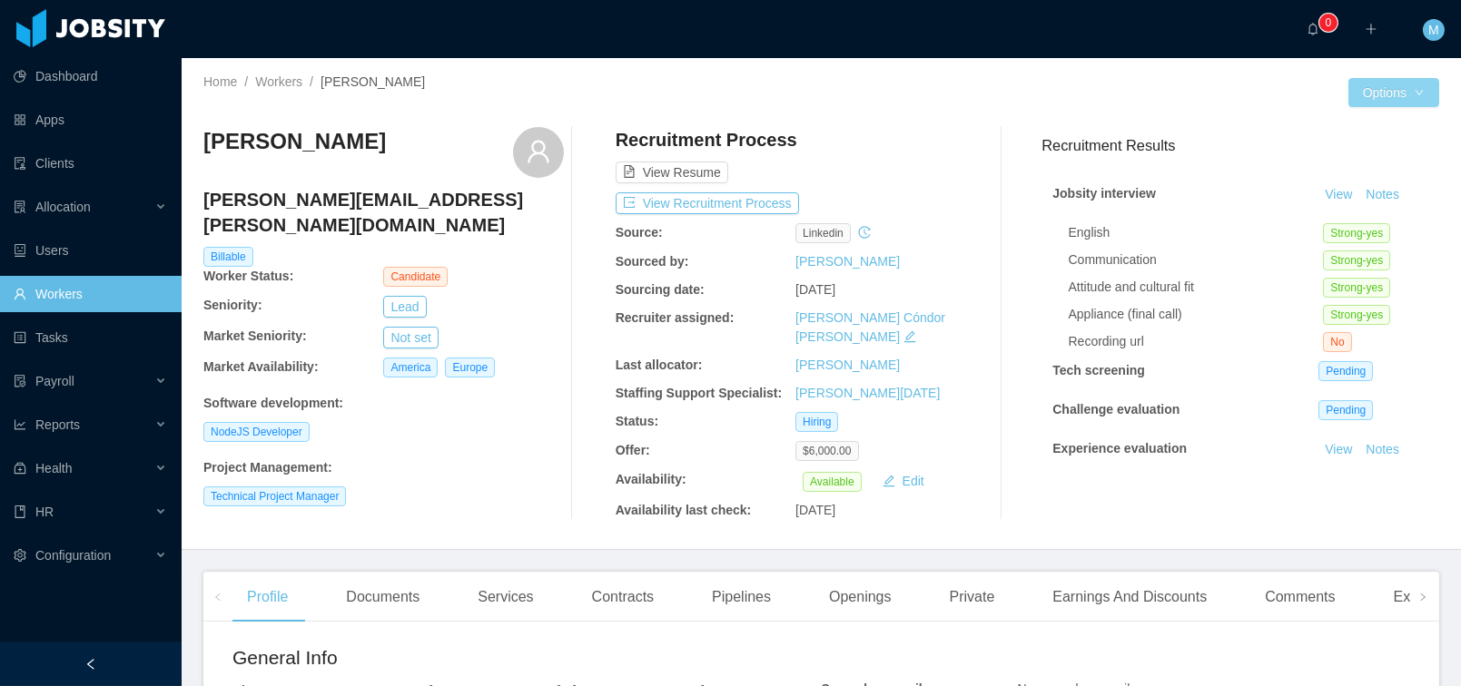
click at [1368, 99] on button "Options" at bounding box center [1393, 92] width 91 height 29
click at [1043, 81] on div at bounding box center [1085, 92] width 527 height 29
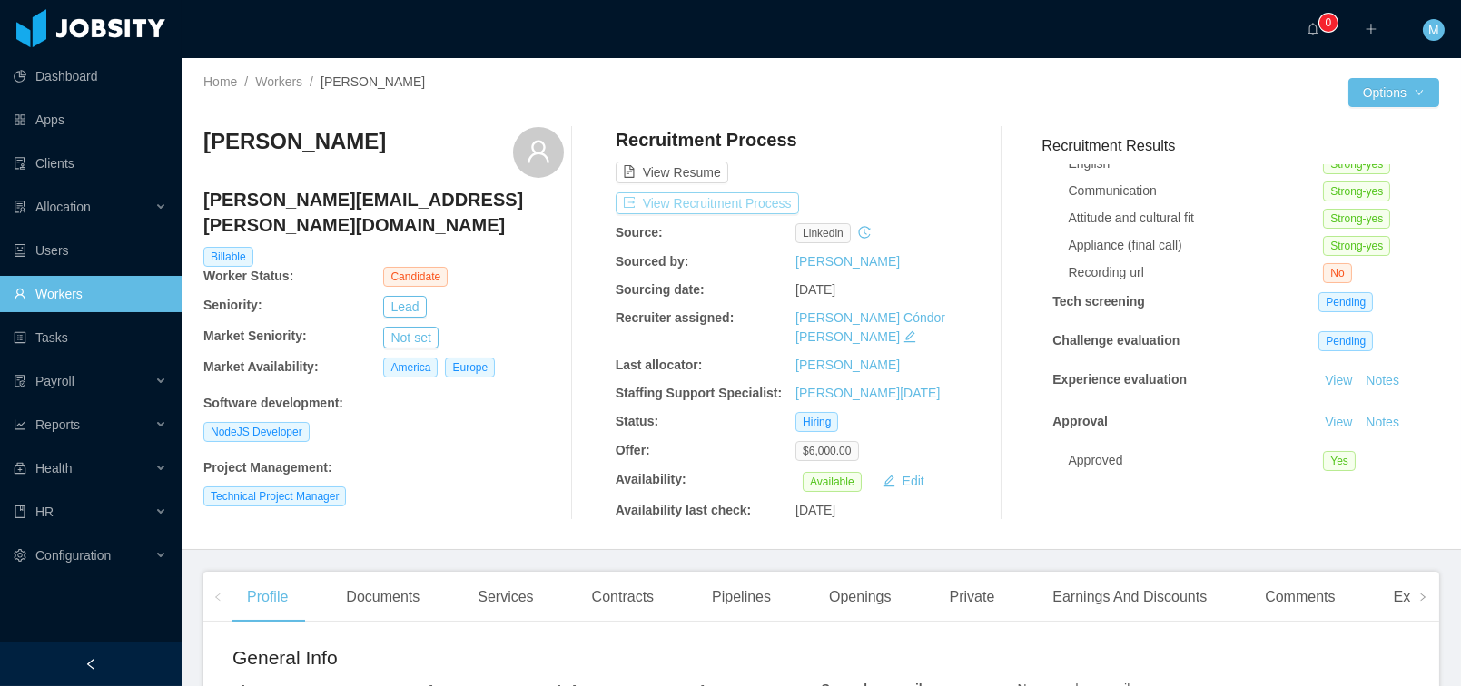
click at [723, 192] on button "View Recruitment Process" at bounding box center [706, 203] width 183 height 22
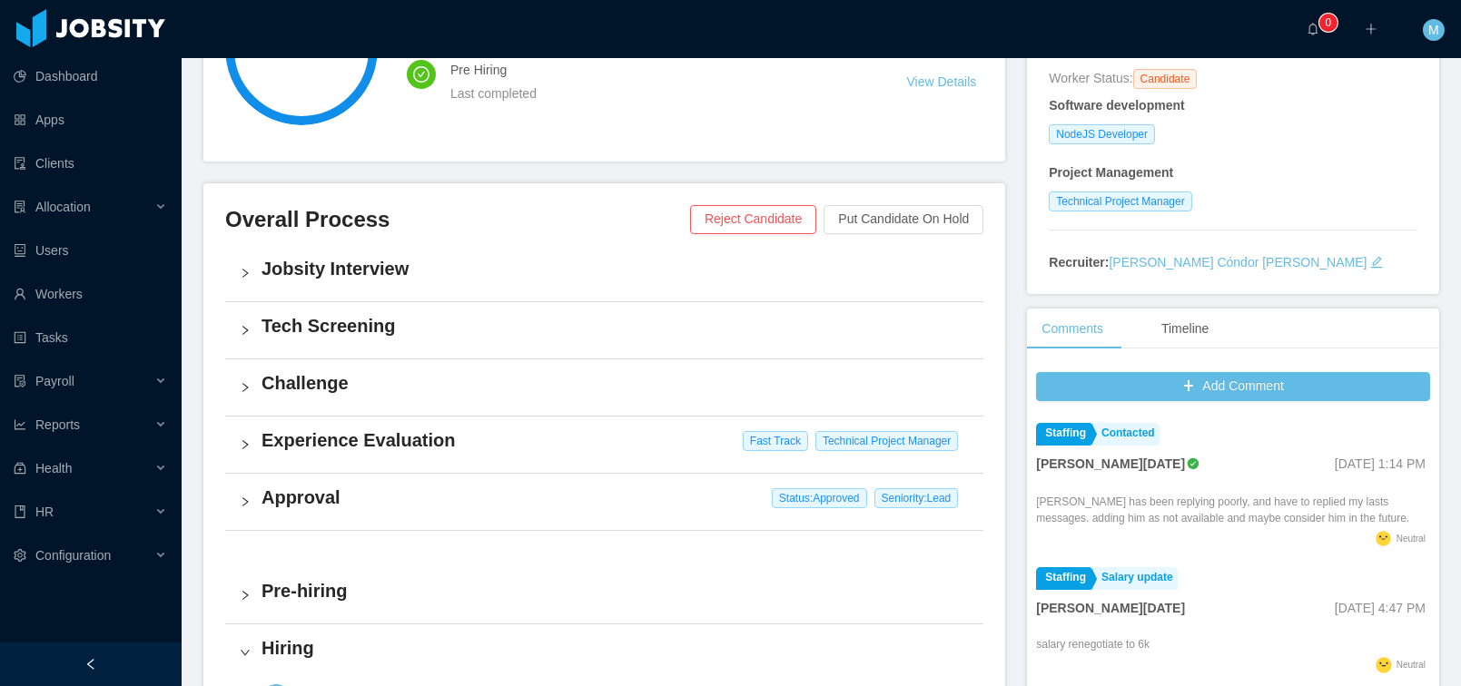
scroll to position [638, 0]
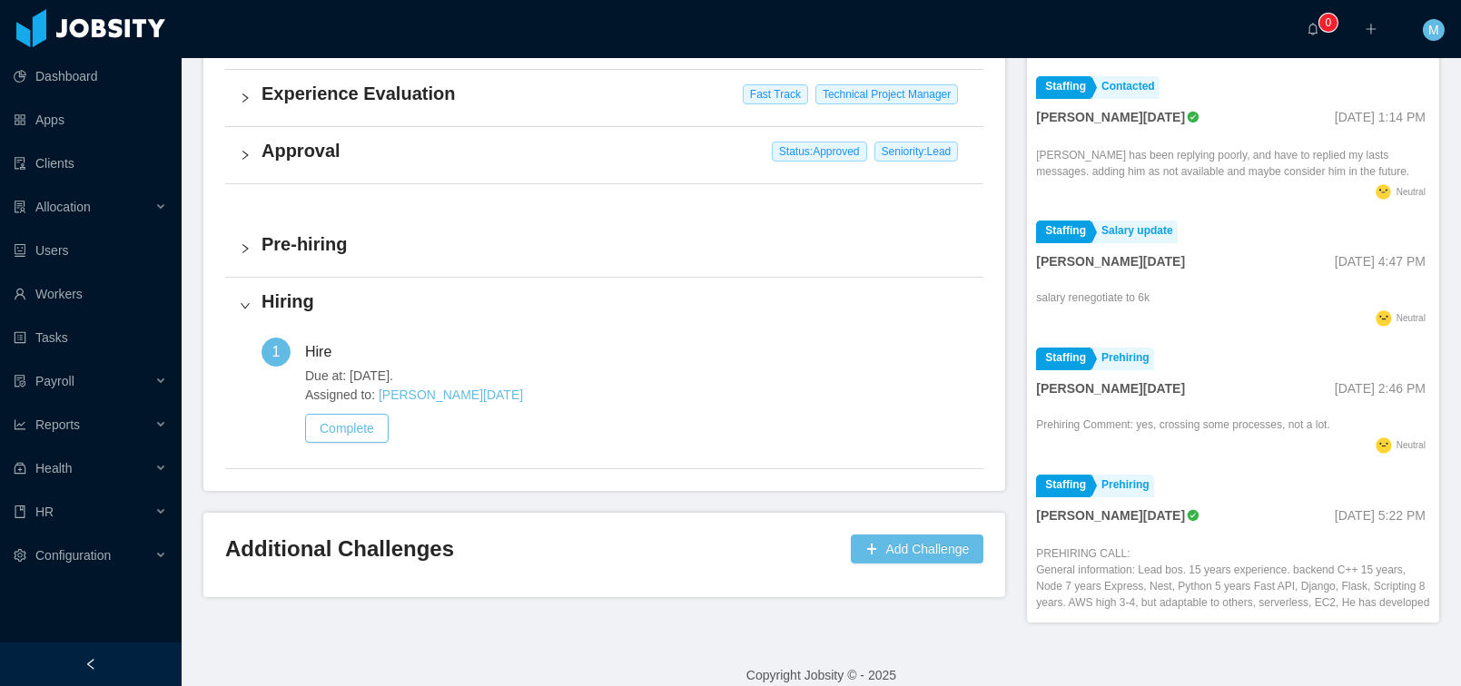
click at [305, 176] on div "Approval Status: Approved Seniority: Lead" at bounding box center [604, 155] width 758 height 56
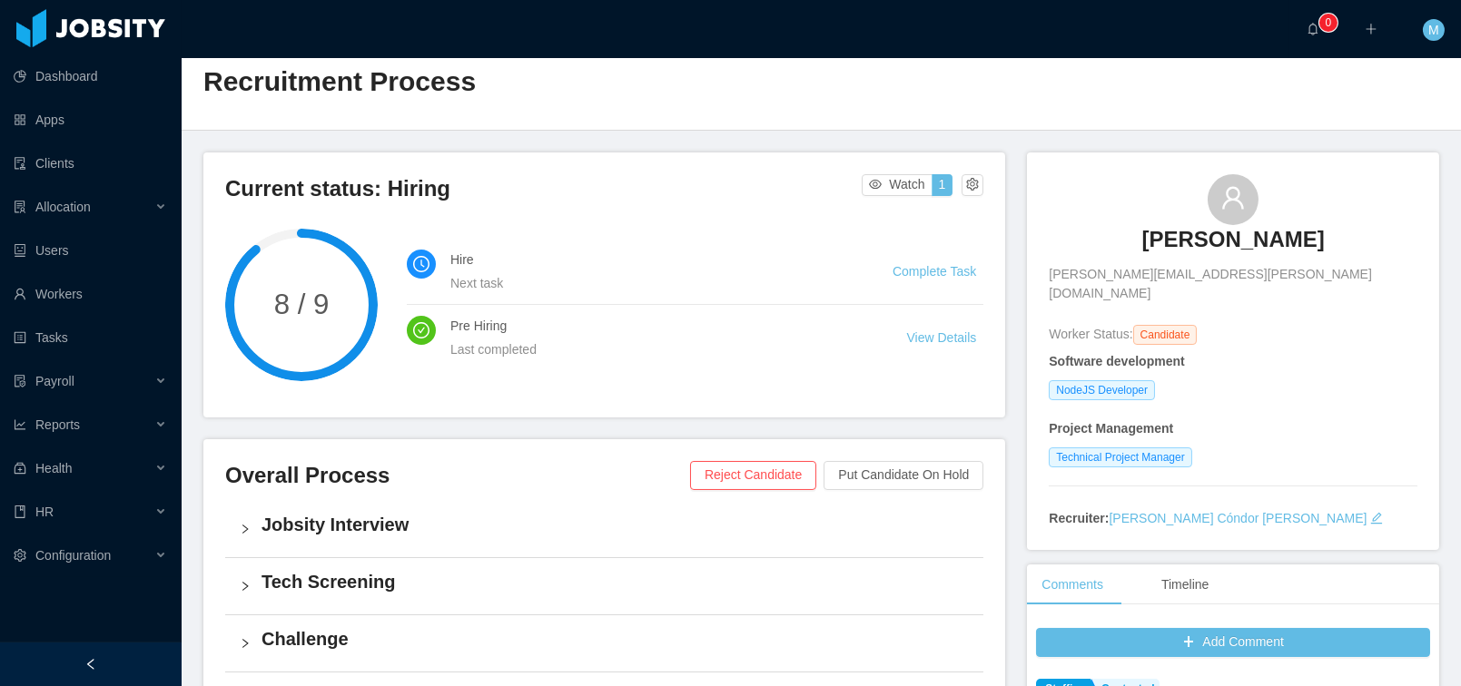
scroll to position [0, 0]
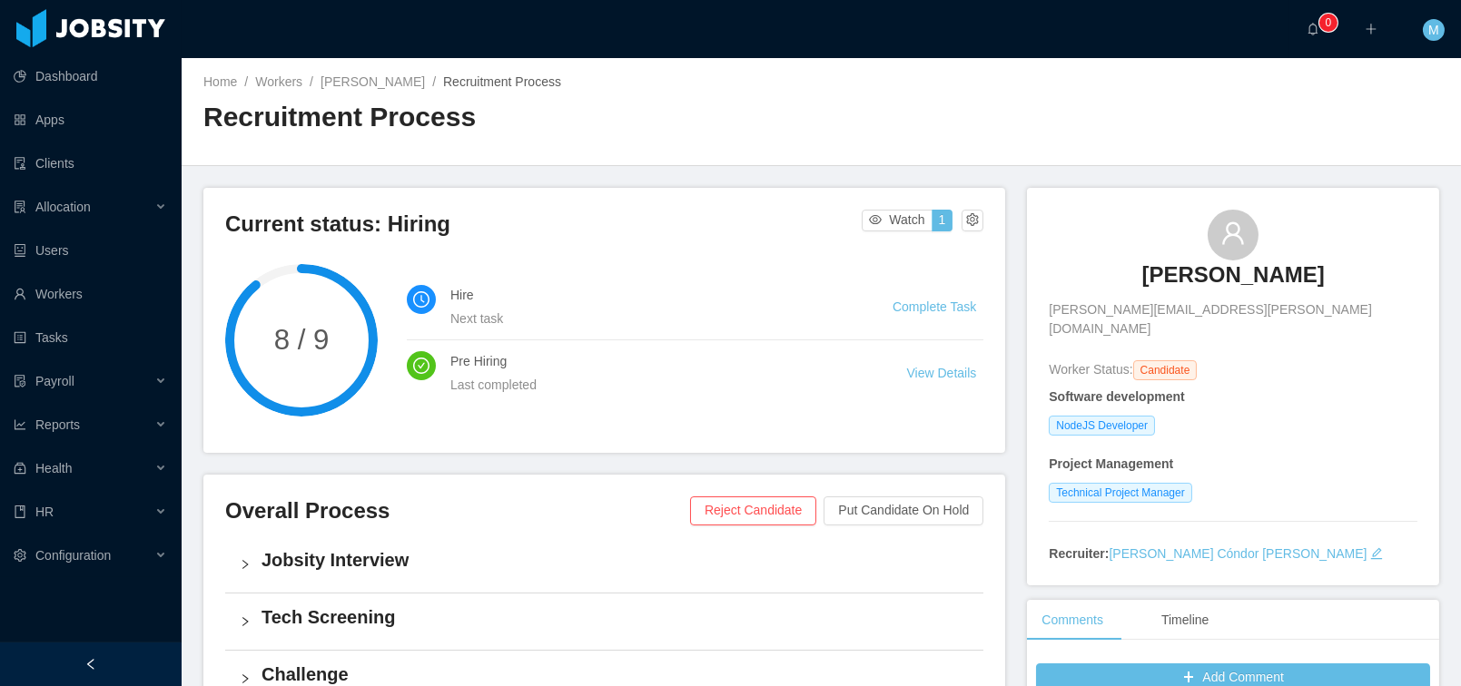
click at [414, 73] on div "Home / Workers / Douglas Menegon Cordeiro / Recruitment Process /" at bounding box center [512, 82] width 618 height 19
drag, startPoint x: 418, startPoint y: 79, endPoint x: 451, endPoint y: 77, distance: 33.6
click at [418, 79] on link "Douglas Menegon Cordeiro" at bounding box center [372, 81] width 104 height 15
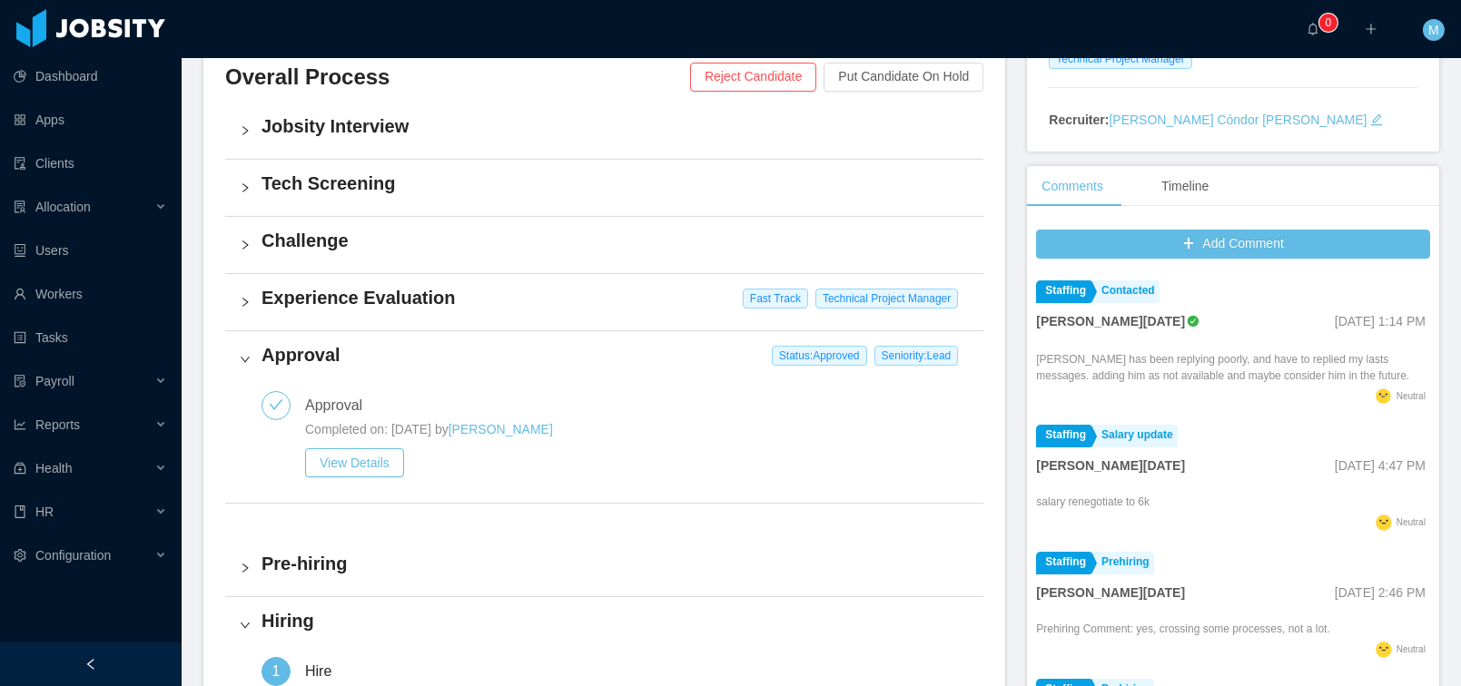
scroll to position [614, 0]
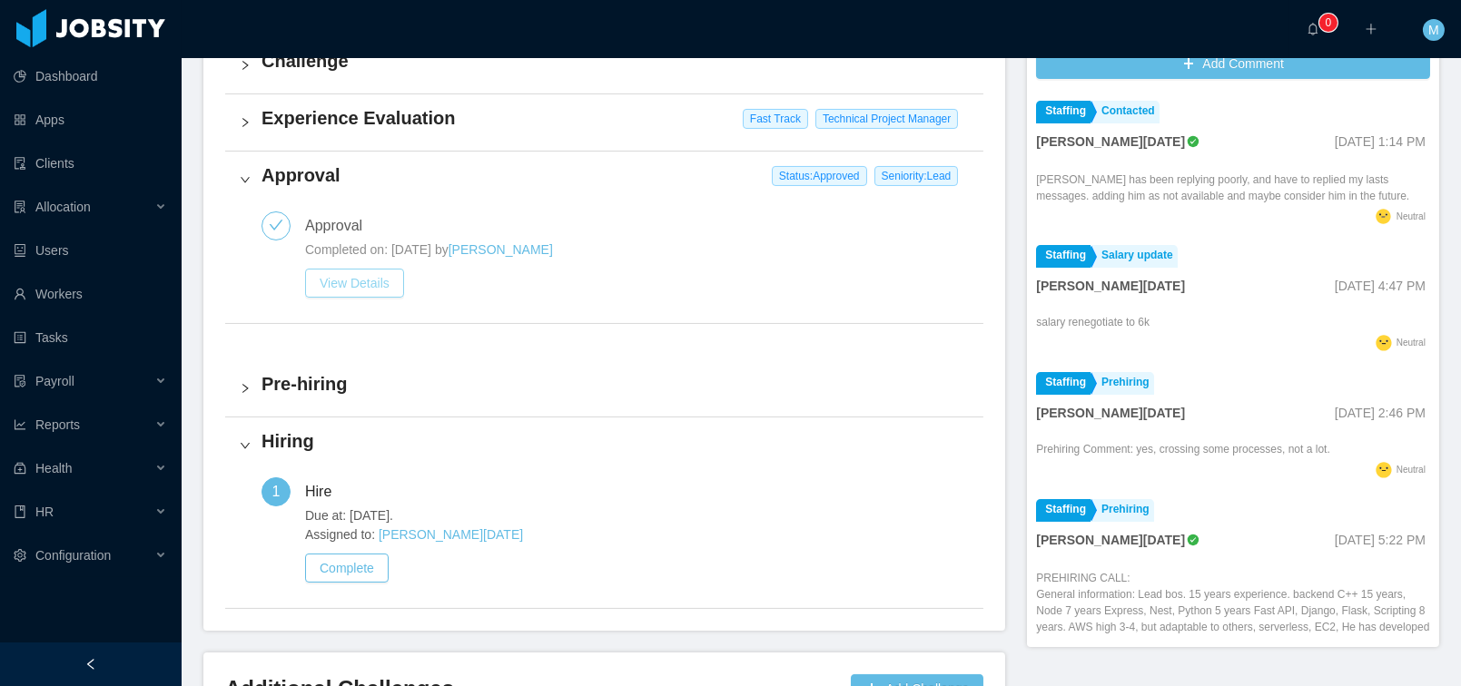
click at [381, 275] on button "View Details" at bounding box center [354, 283] width 99 height 29
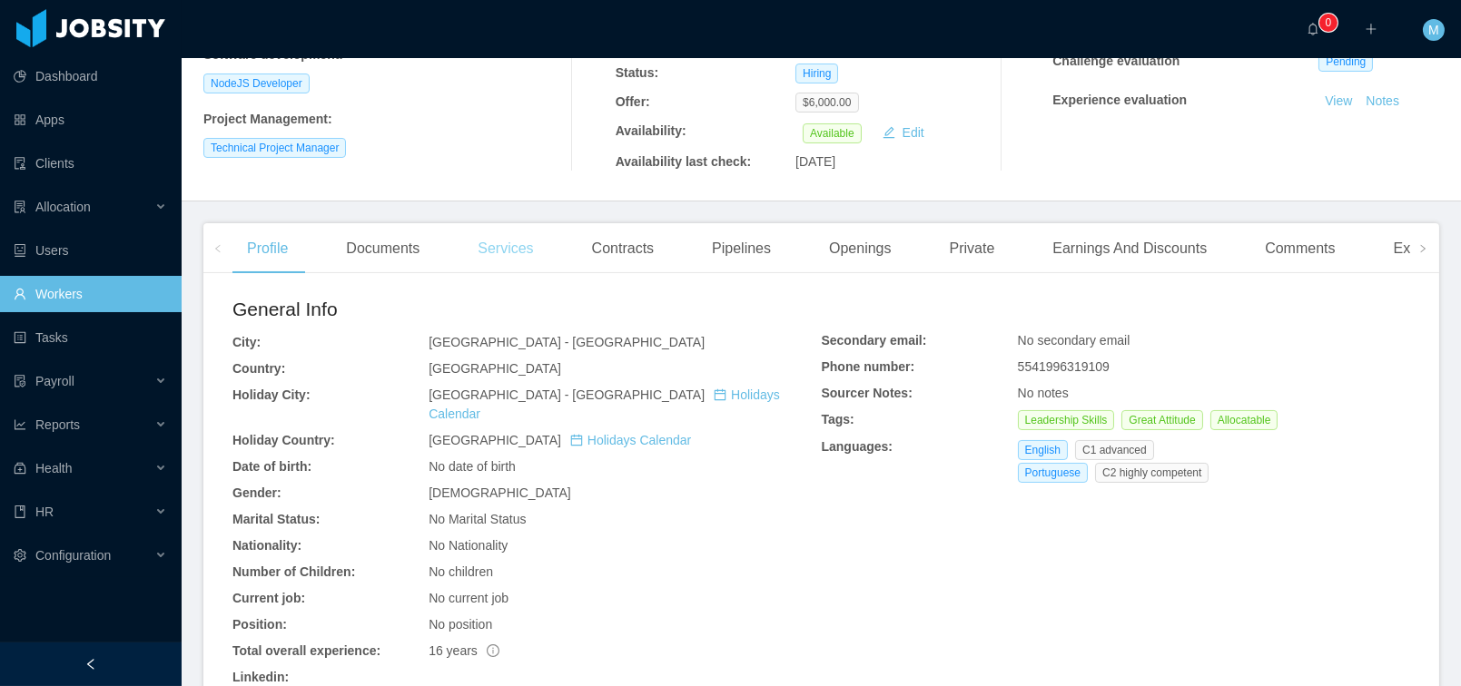
click at [515, 248] on div "Services" at bounding box center [505, 248] width 84 height 51
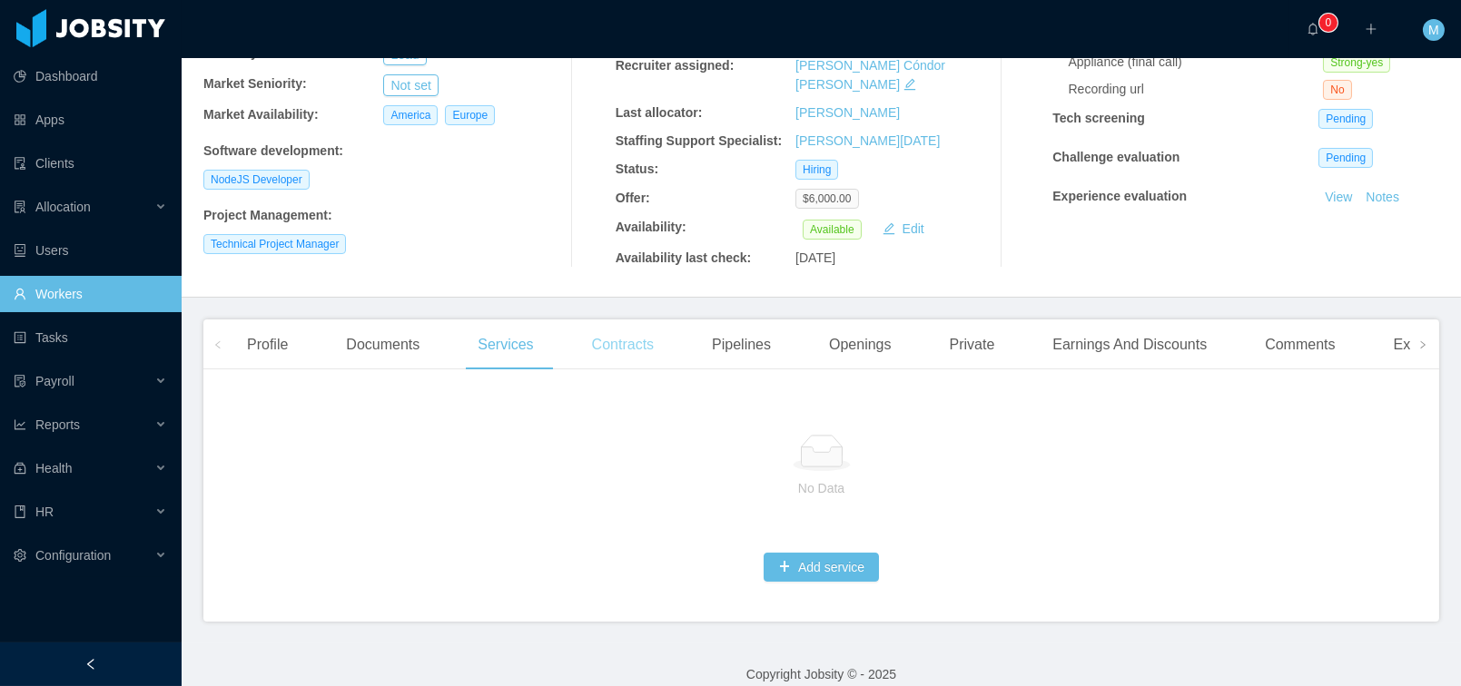
click at [628, 328] on div "Contracts" at bounding box center [622, 345] width 91 height 51
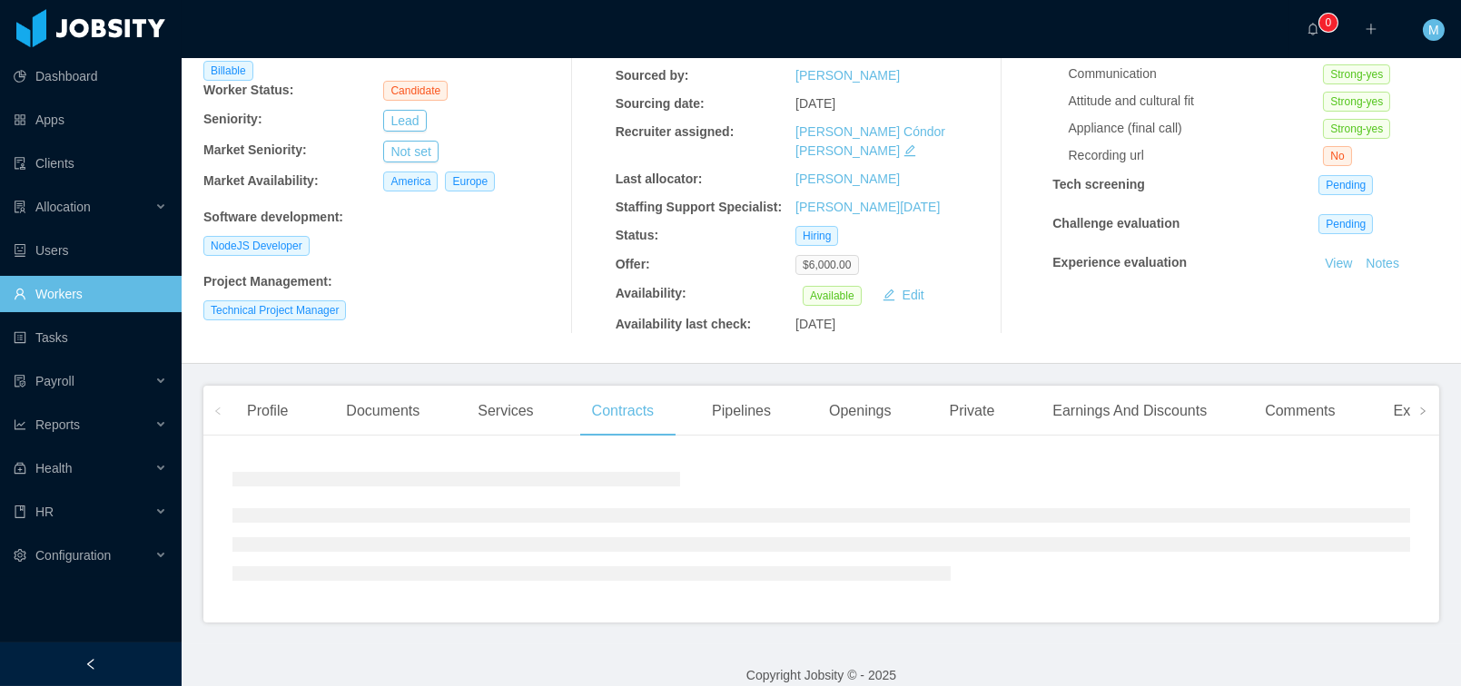
scroll to position [307, 0]
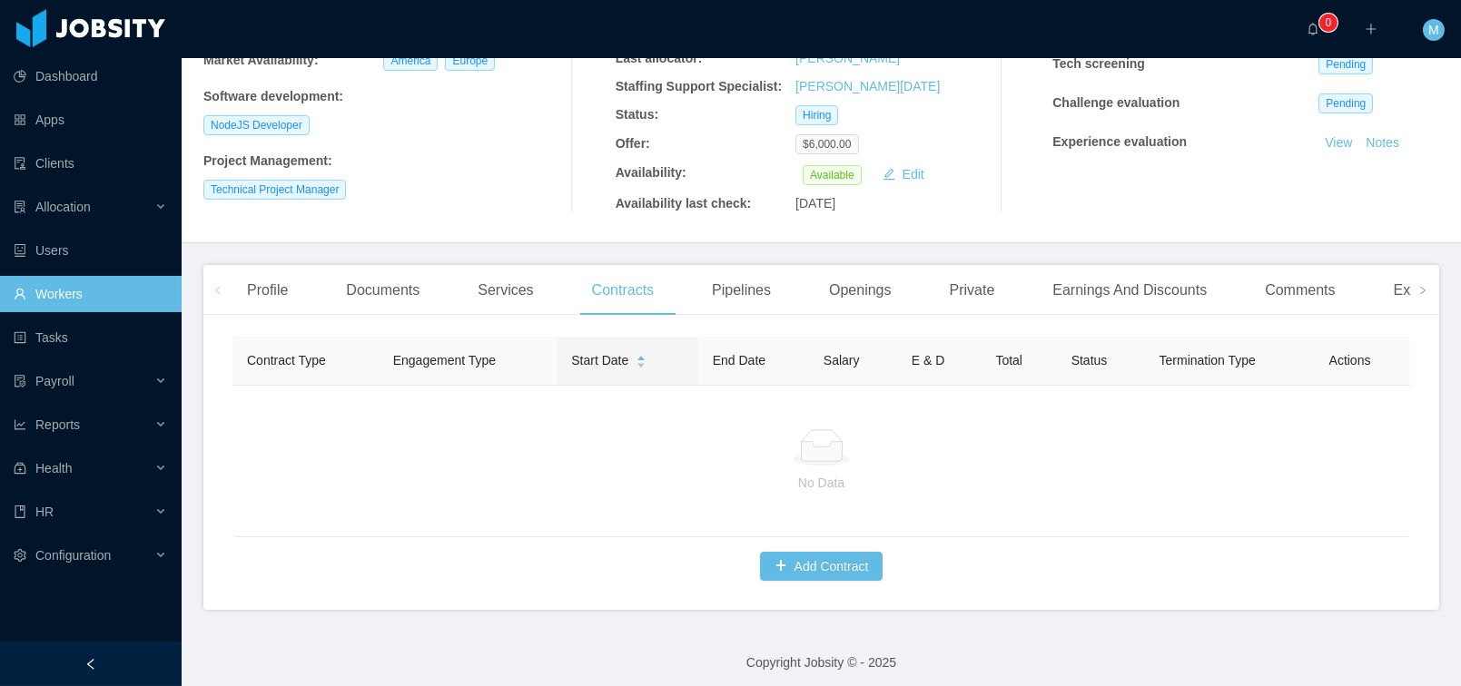
click at [812, 272] on div "Profile Documents Services Contracts Pipelines Openings Private Earnings And Di…" at bounding box center [856, 290] width 1248 height 51
click at [868, 271] on div "Openings" at bounding box center [860, 290] width 92 height 51
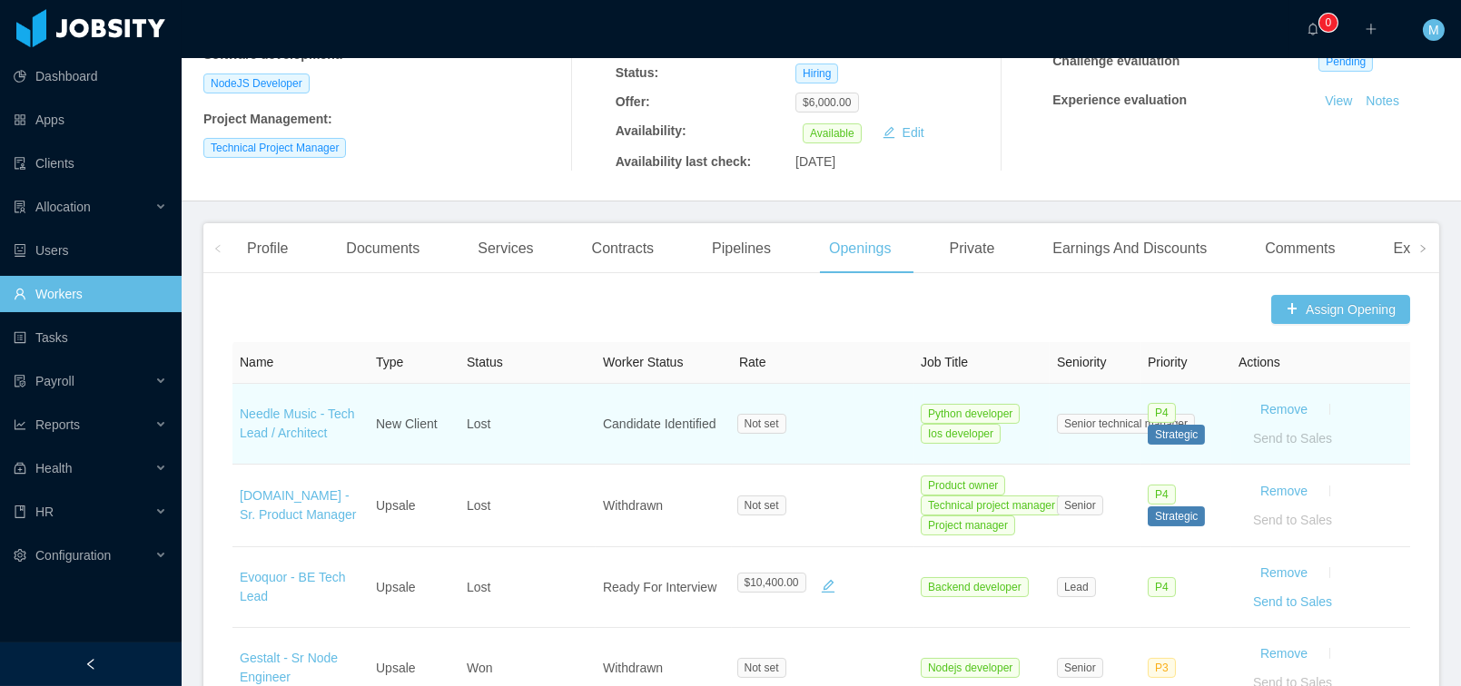
scroll to position [539, 0]
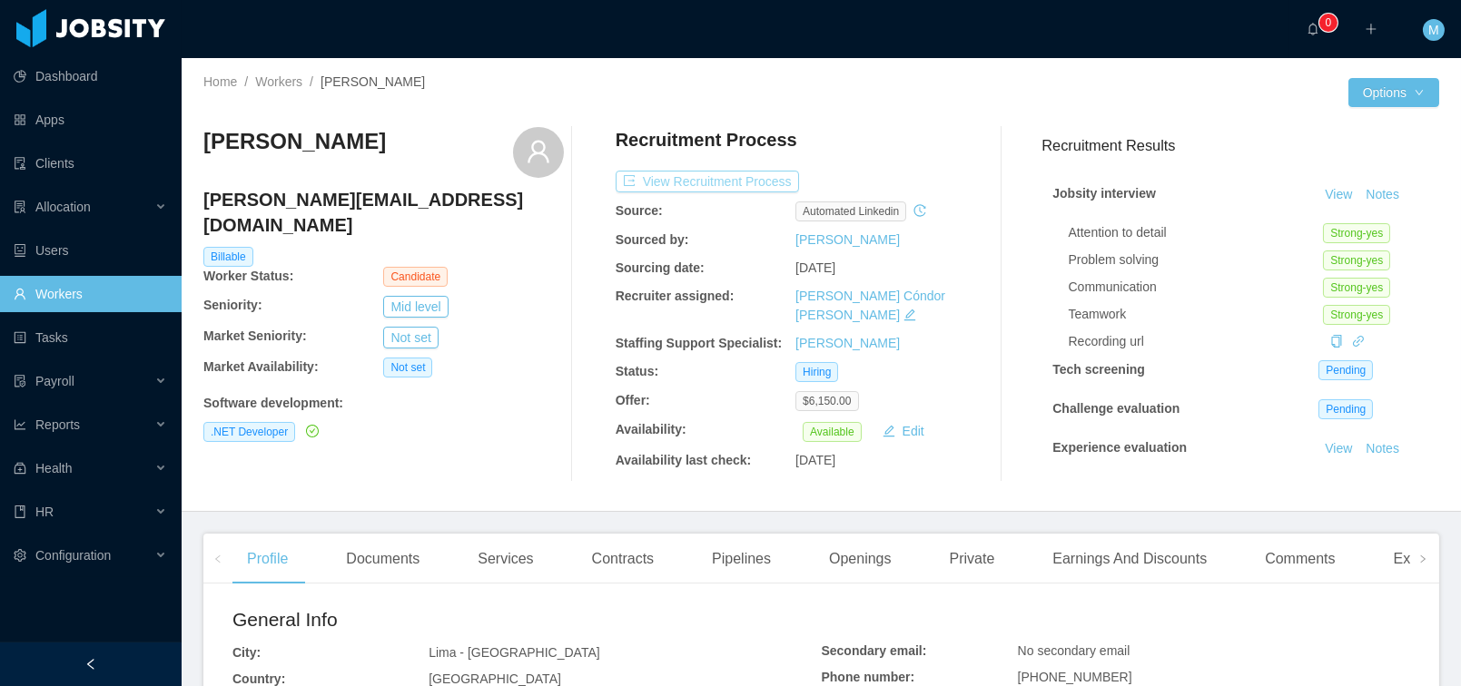
click at [750, 184] on button "View Recruitment Process" at bounding box center [706, 182] width 183 height 22
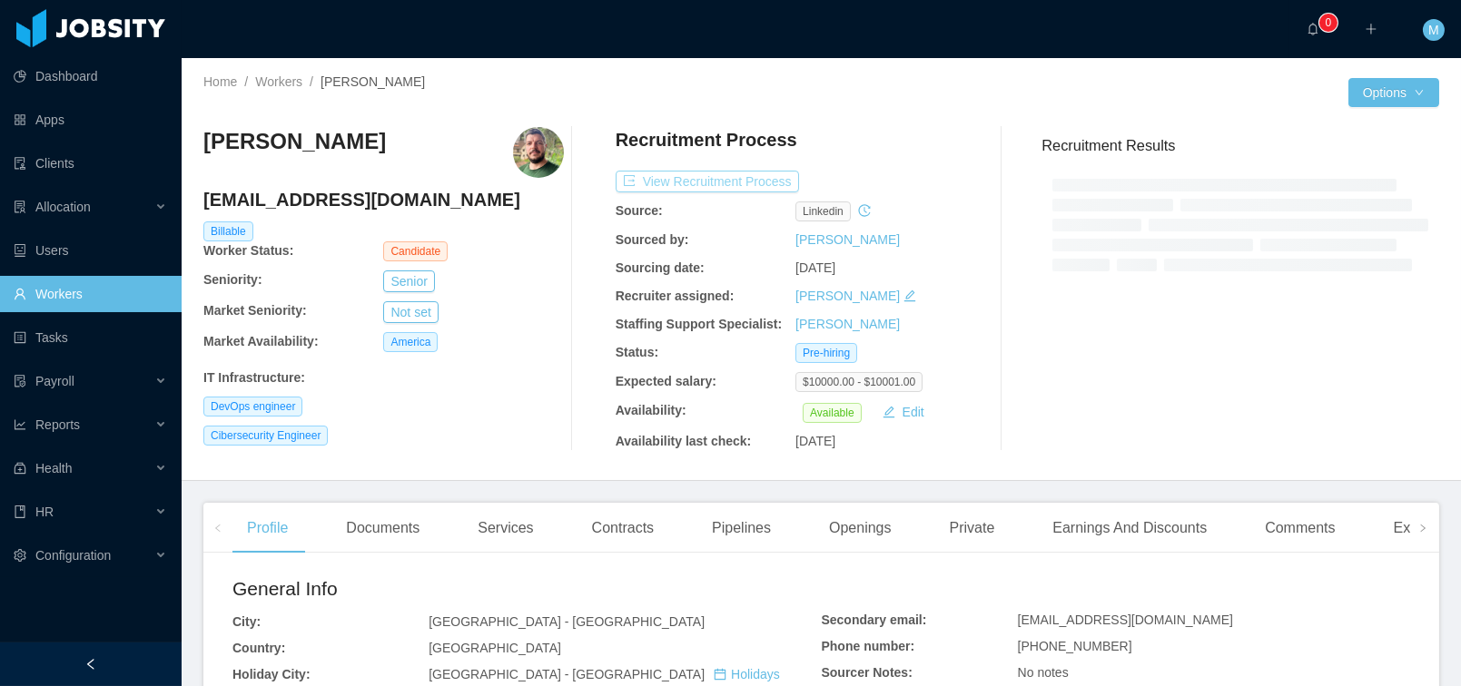
click at [721, 171] on button "View Recruitment Process" at bounding box center [706, 182] width 183 height 22
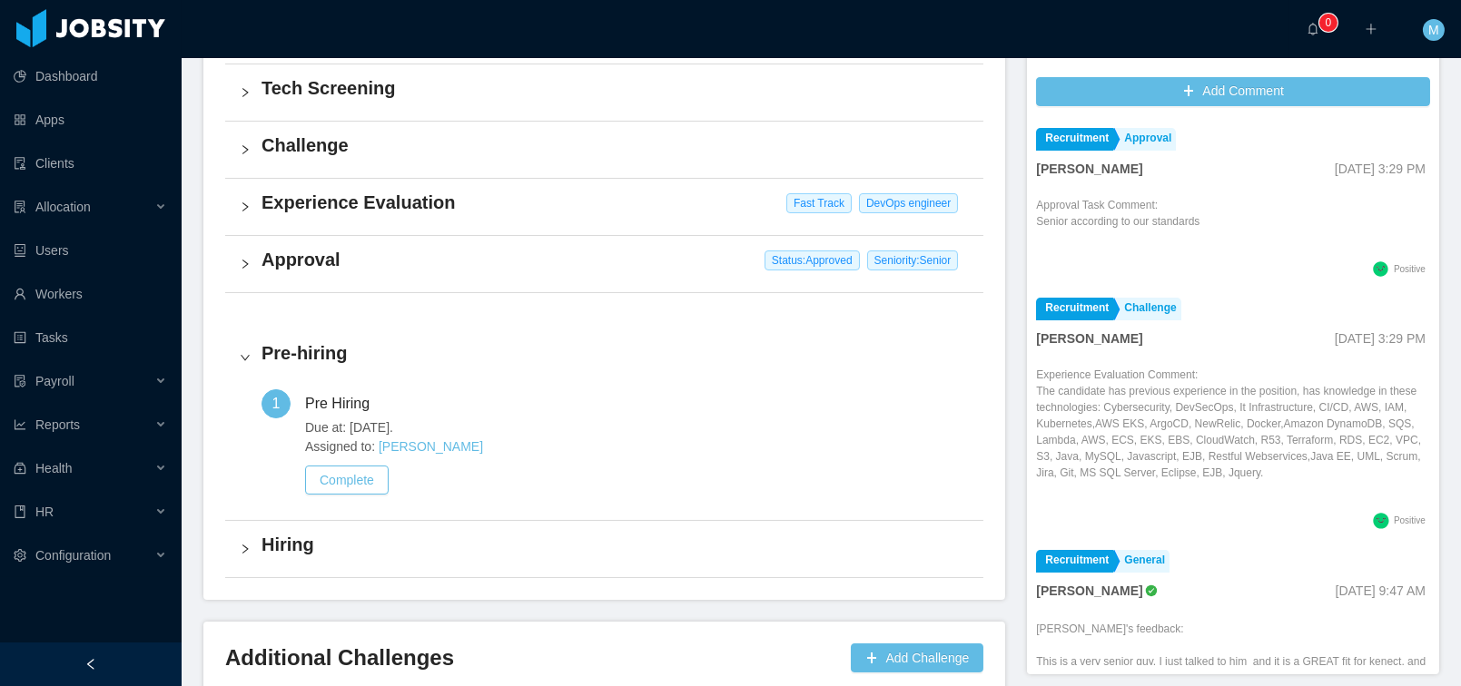
scroll to position [519, 0]
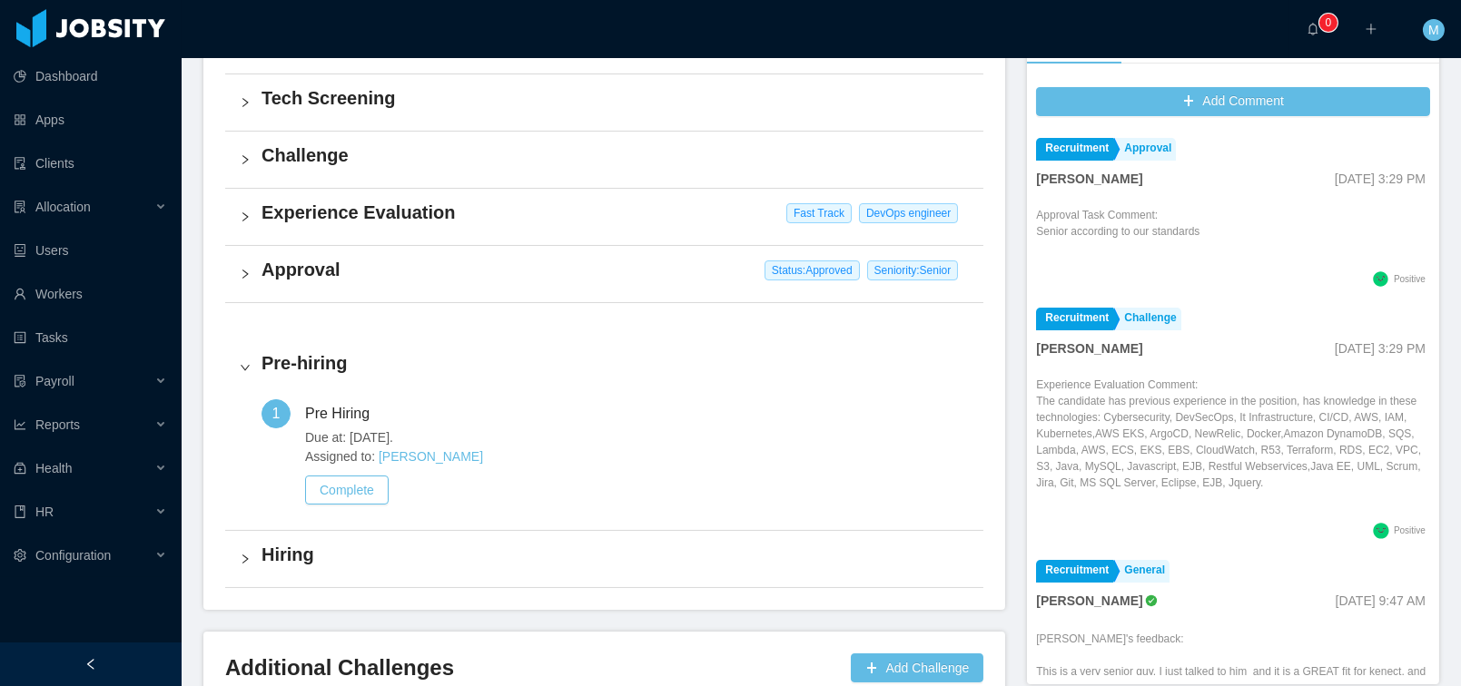
click at [290, 260] on h4 "Approval" at bounding box center [614, 269] width 707 height 25
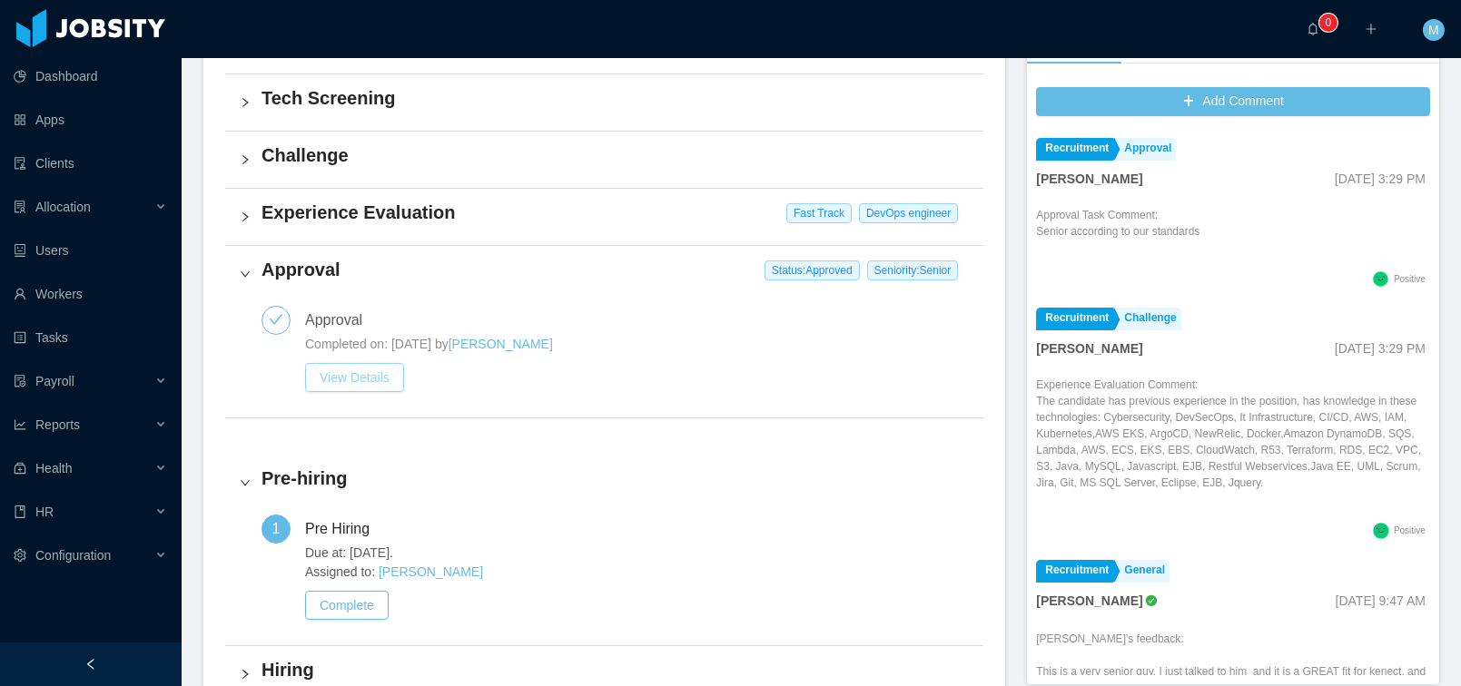
click at [367, 376] on button "View Details" at bounding box center [354, 377] width 99 height 29
